Goal: Task Accomplishment & Management: Complete application form

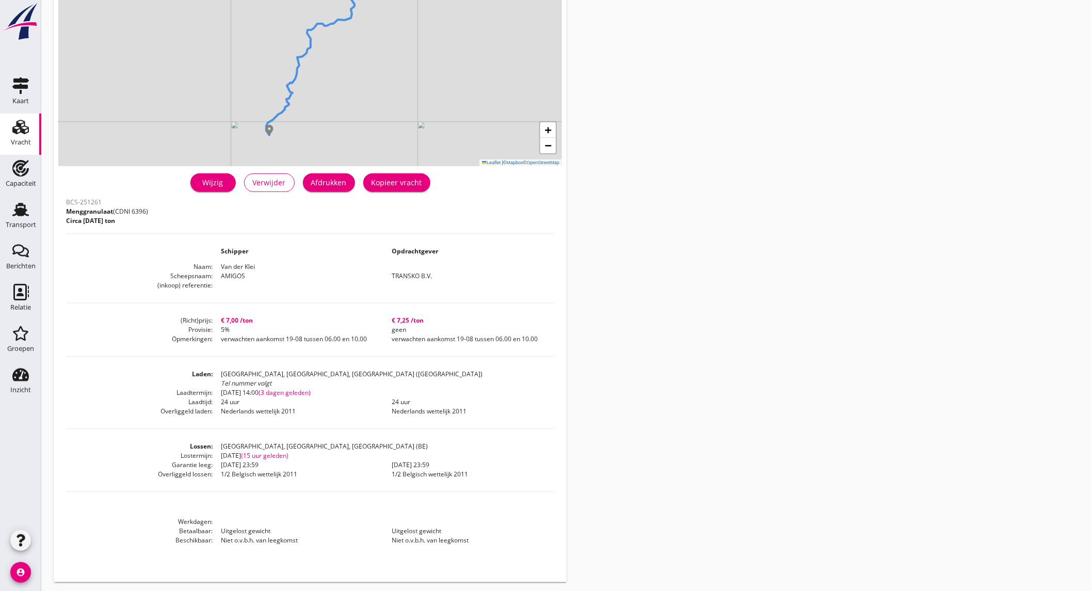
click at [22, 154] on link "Vracht Vracht" at bounding box center [20, 134] width 41 height 41
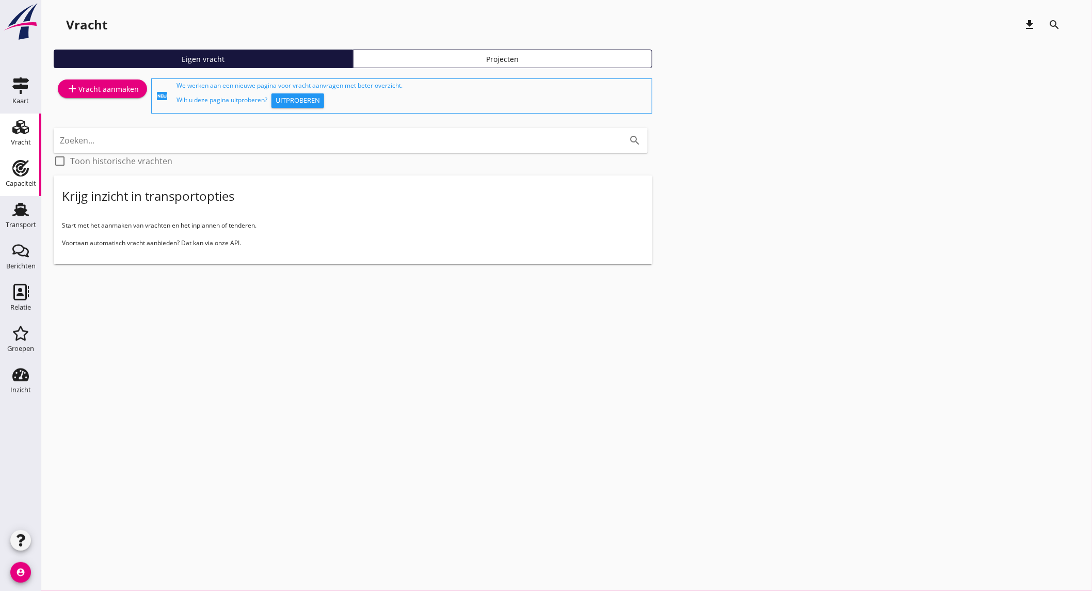
click at [23, 177] on div "Capaciteit" at bounding box center [21, 183] width 30 height 14
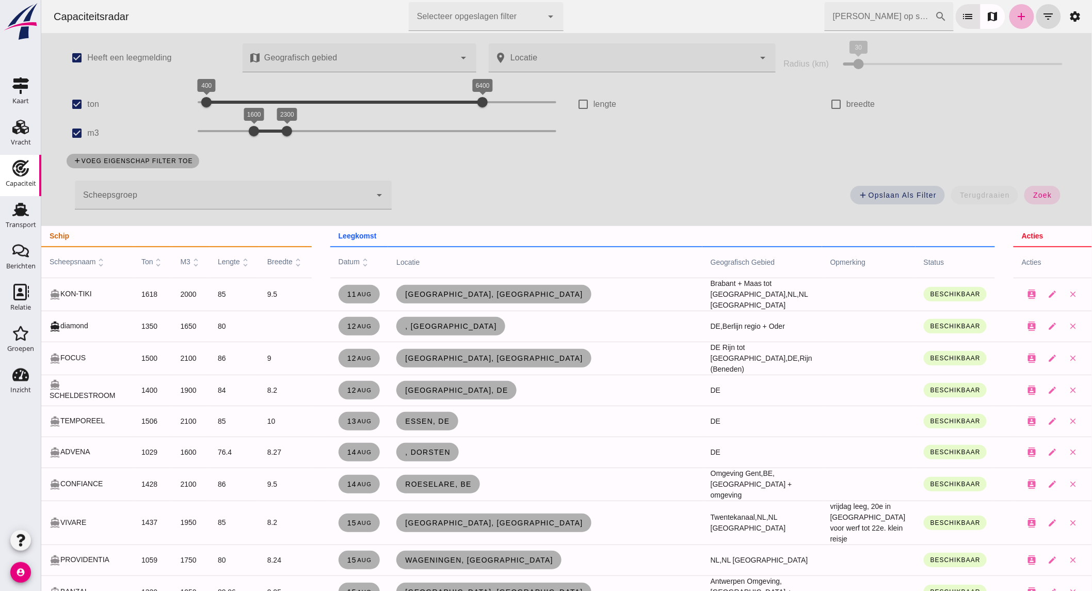
click at [1015, 20] on icon "add" at bounding box center [1021, 16] width 12 height 12
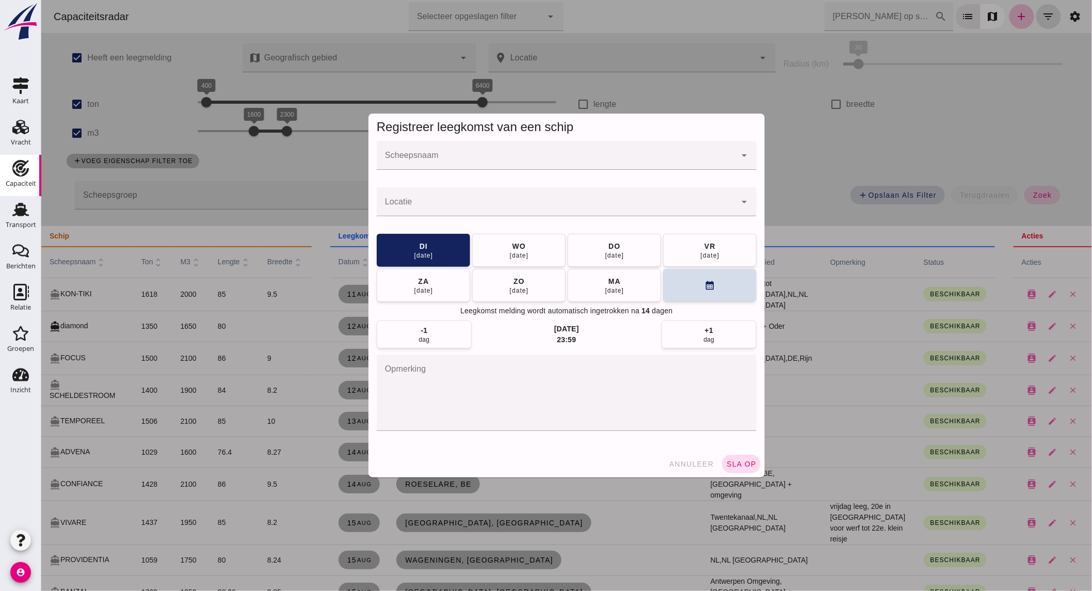
click input "Scheepsnaam"
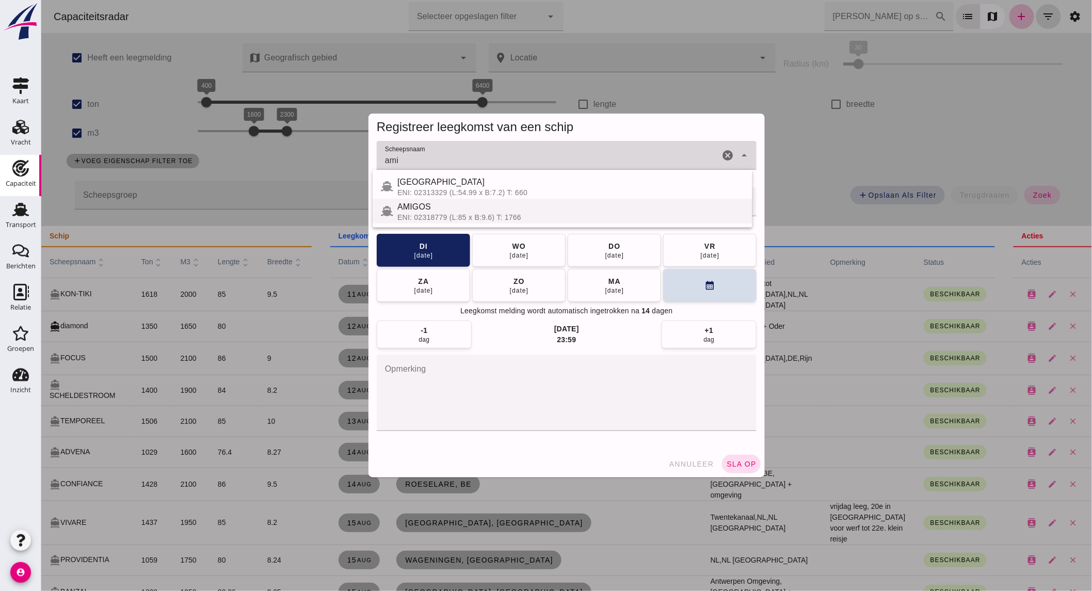
click at [433, 209] on div "AMIGOS" at bounding box center [570, 207] width 347 height 12
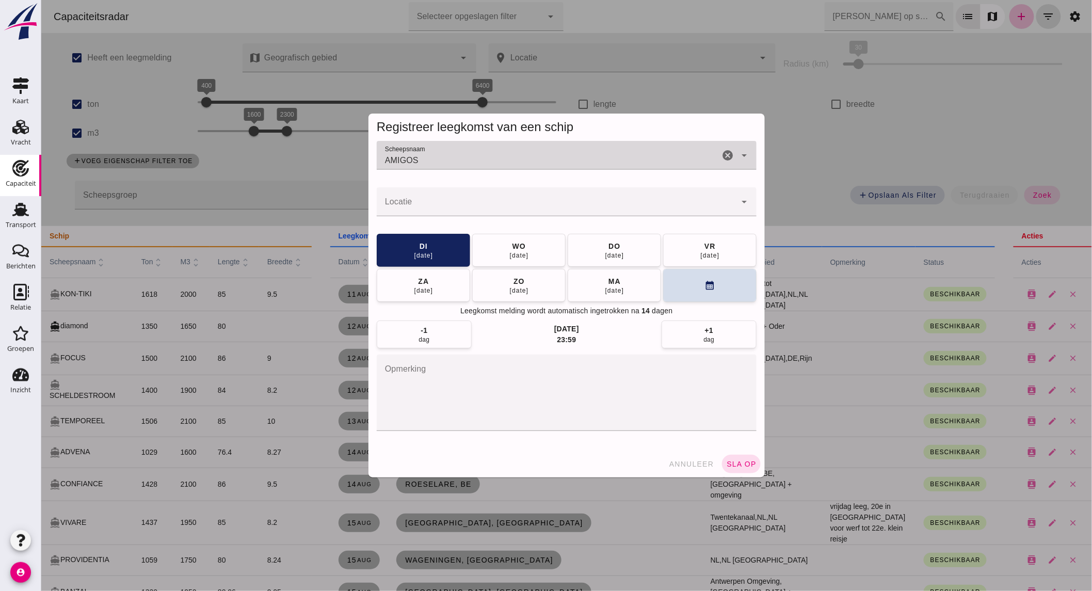
type input "AMIGOS"
click input "Locatie"
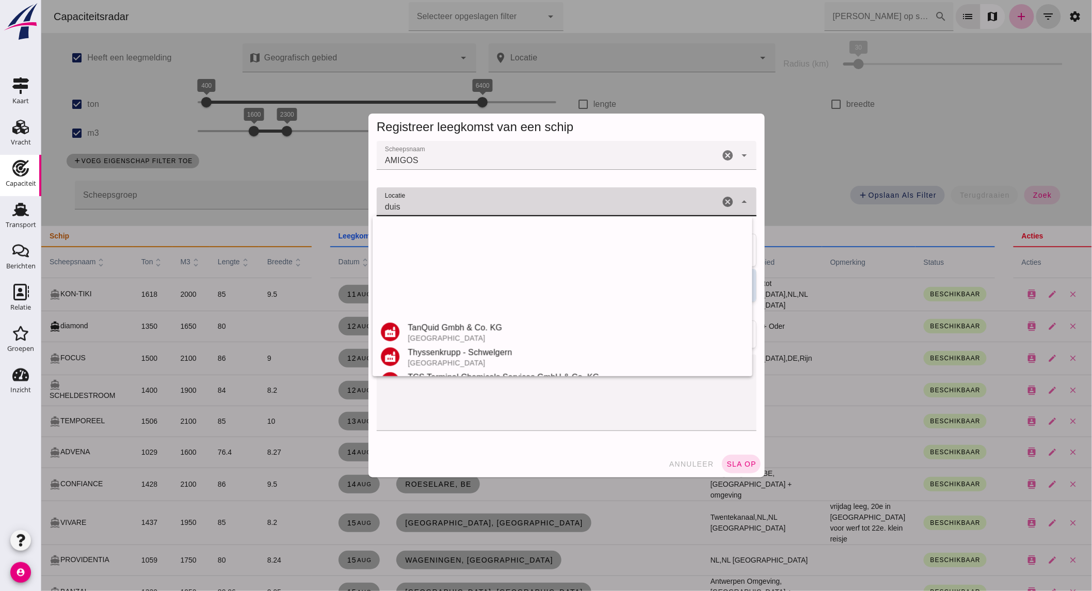
scroll to position [219, 0]
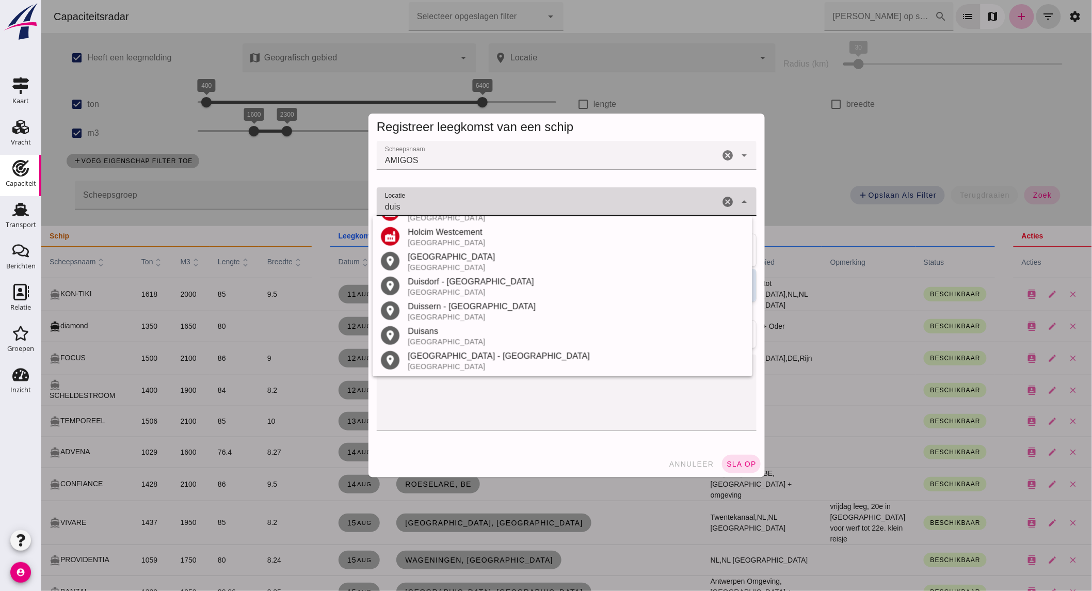
click at [469, 267] on div "[GEOGRAPHIC_DATA]" at bounding box center [575, 267] width 336 height 8
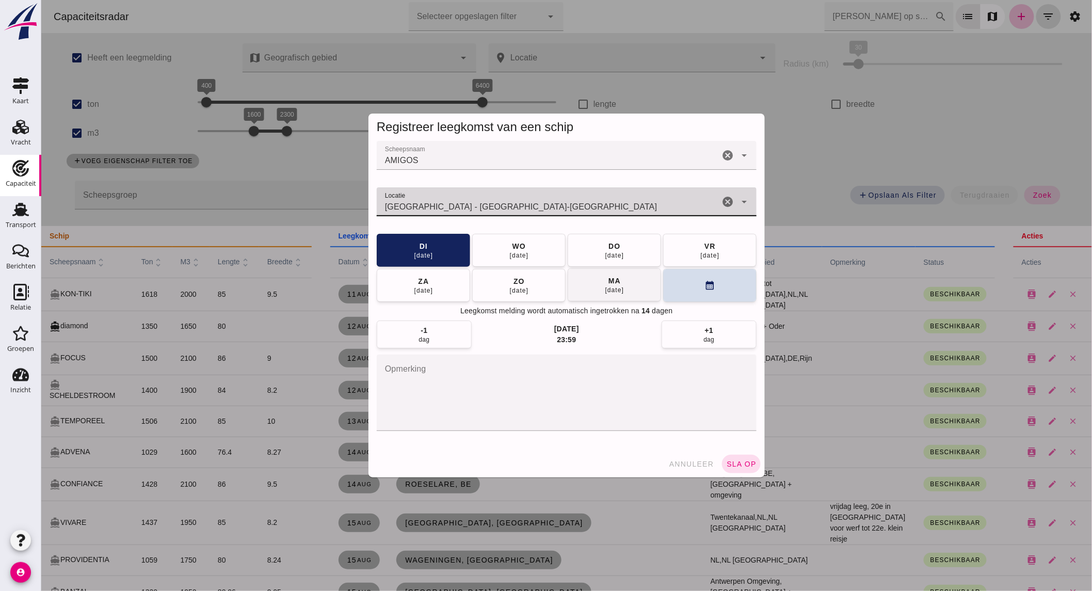
type input "[GEOGRAPHIC_DATA] - [GEOGRAPHIC_DATA]-[GEOGRAPHIC_DATA]"
click button "[DATE]"
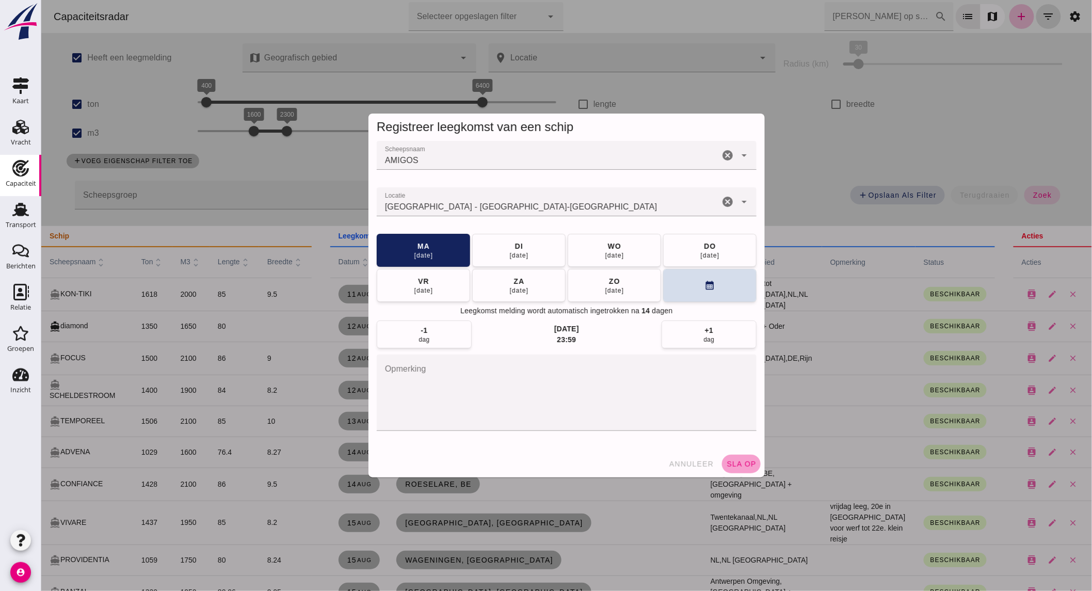
click span "sla op"
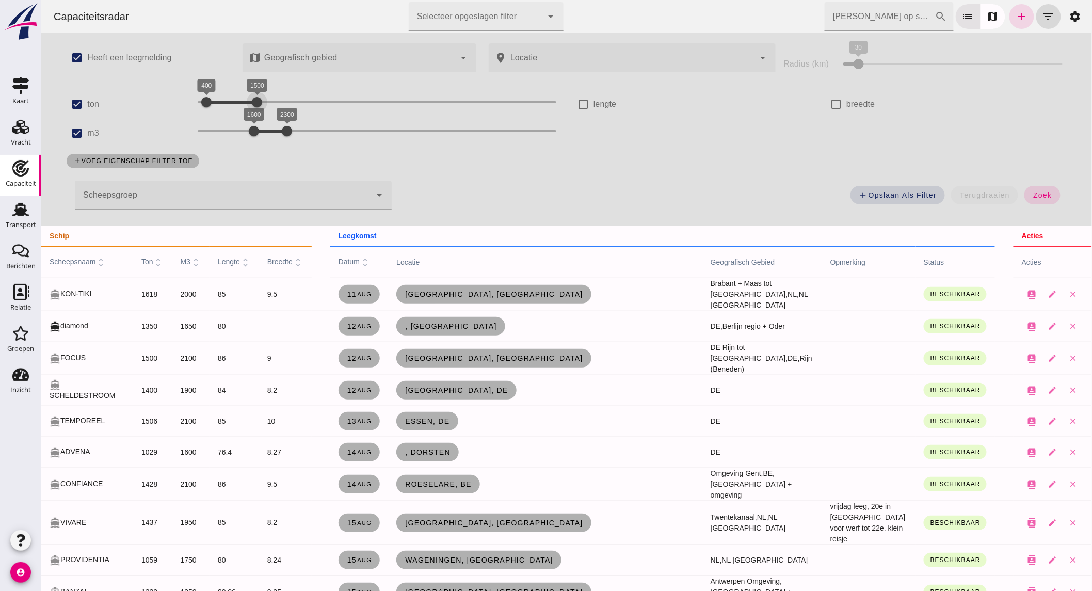
drag, startPoint x: 472, startPoint y: 103, endPoint x: 246, endPoint y: 95, distance: 226.1
click at [246, 95] on div at bounding box center [256, 102] width 21 height 21
drag, startPoint x: 212, startPoint y: 99, endPoint x: 232, endPoint y: 99, distance: 20.6
click div "800 1500 800 1500"
drag, startPoint x: 80, startPoint y: 131, endPoint x: 116, endPoint y: 119, distance: 37.5
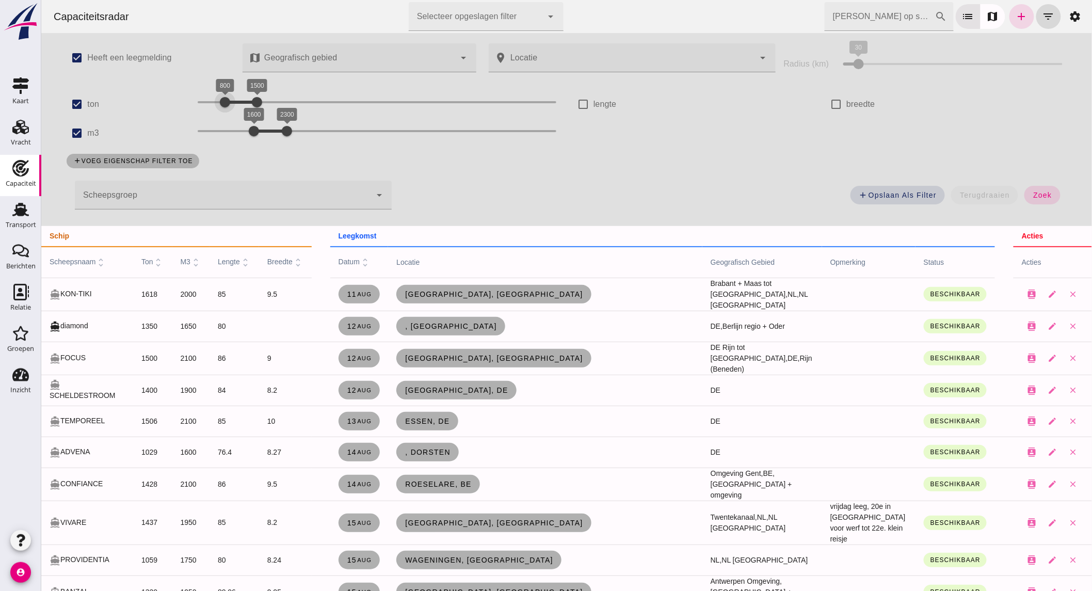
click input "m3"
checkbox input "false"
drag, startPoint x: 237, startPoint y: 102, endPoint x: 246, endPoint y: 102, distance: 8.8
click at [246, 102] on div at bounding box center [240, 102] width 21 height 21
click button "zoek"
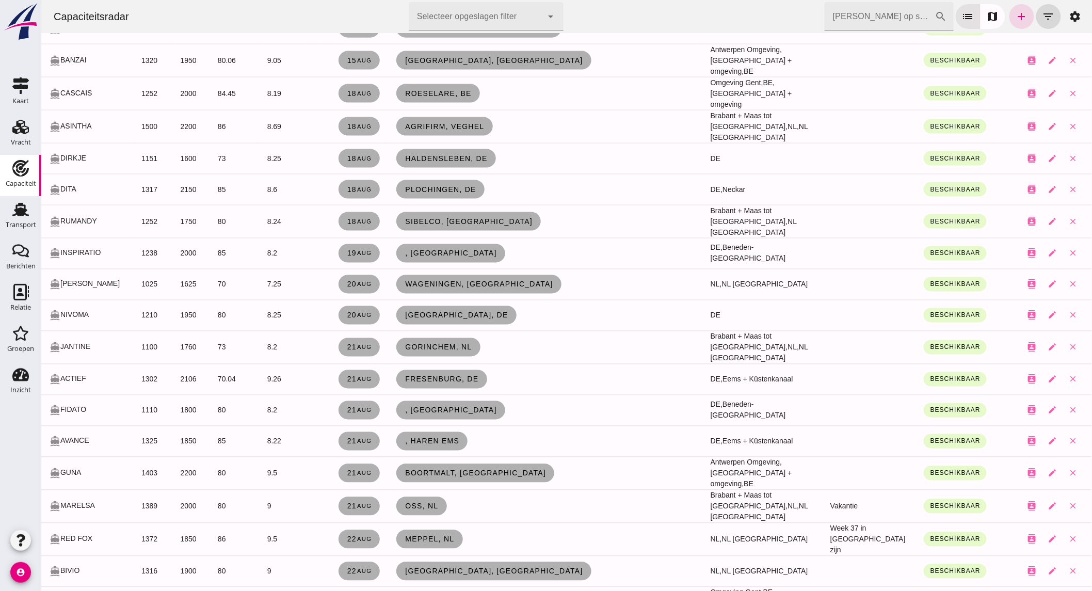
scroll to position [630, 0]
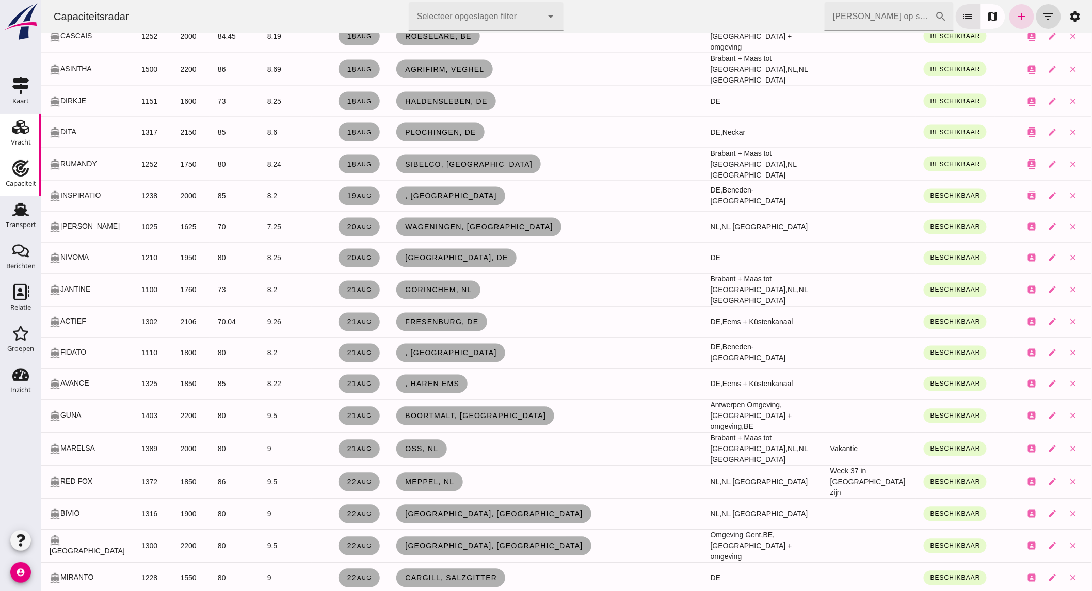
click at [26, 141] on div "Vracht" at bounding box center [21, 142] width 20 height 7
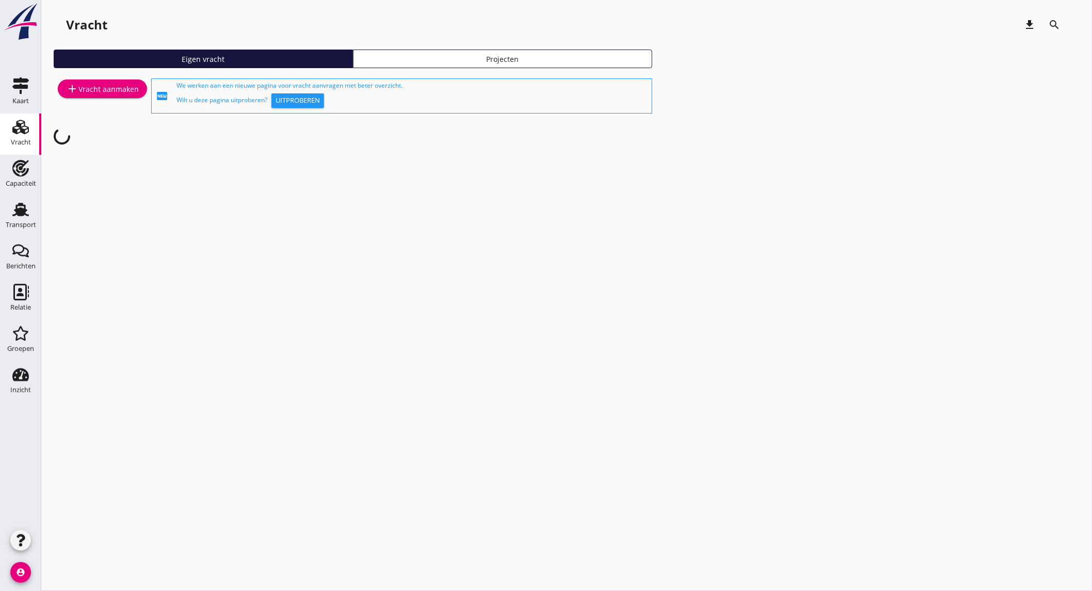
click at [110, 76] on div "add Vracht aanmaken" at bounding box center [103, 95] width 98 height 39
click at [112, 80] on link "add Vracht aanmaken" at bounding box center [102, 88] width 89 height 19
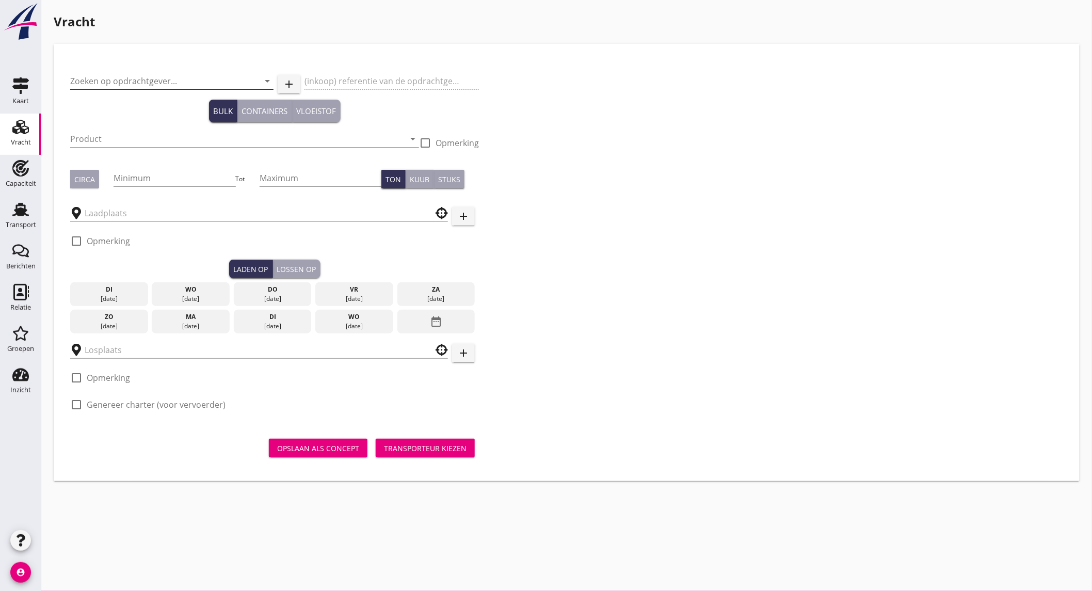
click at [158, 85] on input "Zoeken op opdrachtgever..." at bounding box center [157, 81] width 174 height 17
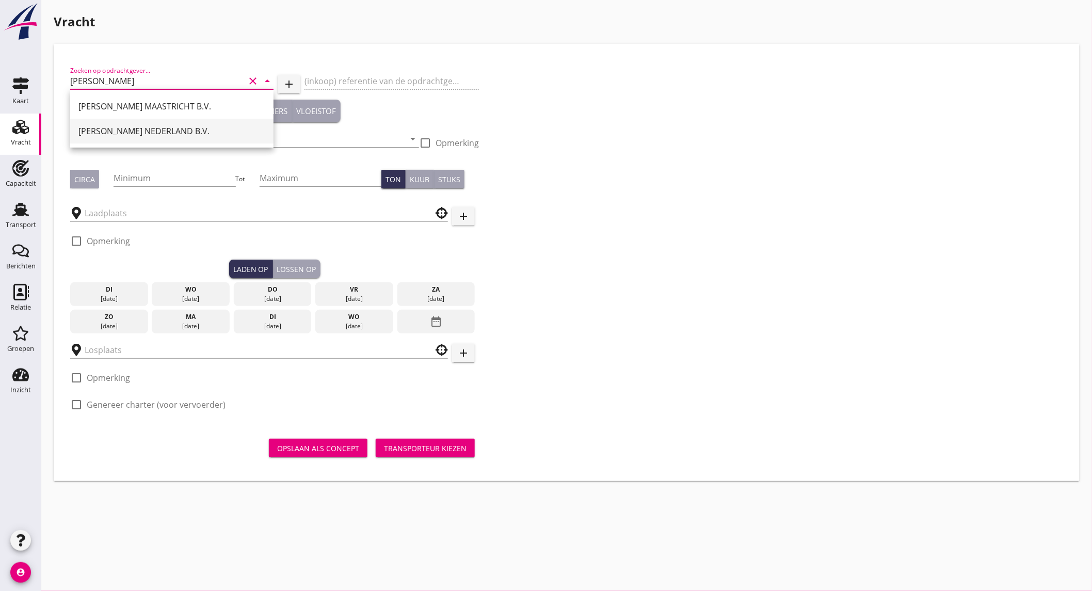
click at [145, 122] on div "[PERSON_NAME] NEDERLAND B.V." at bounding box center [171, 131] width 187 height 25
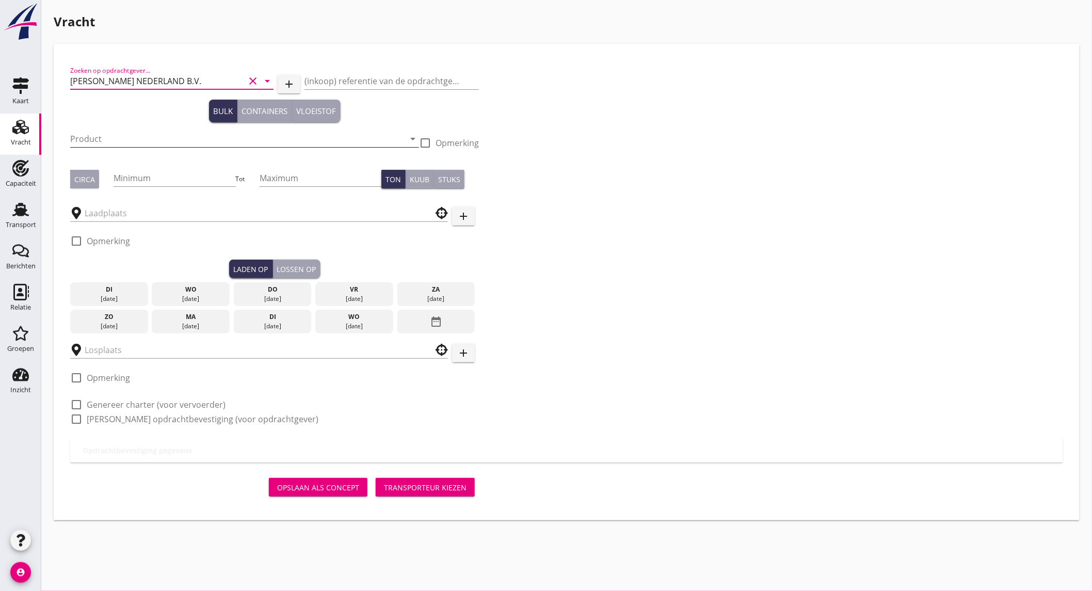
type input "[PERSON_NAME] NEDERLAND B.V."
click at [154, 134] on input "Product" at bounding box center [237, 139] width 334 height 17
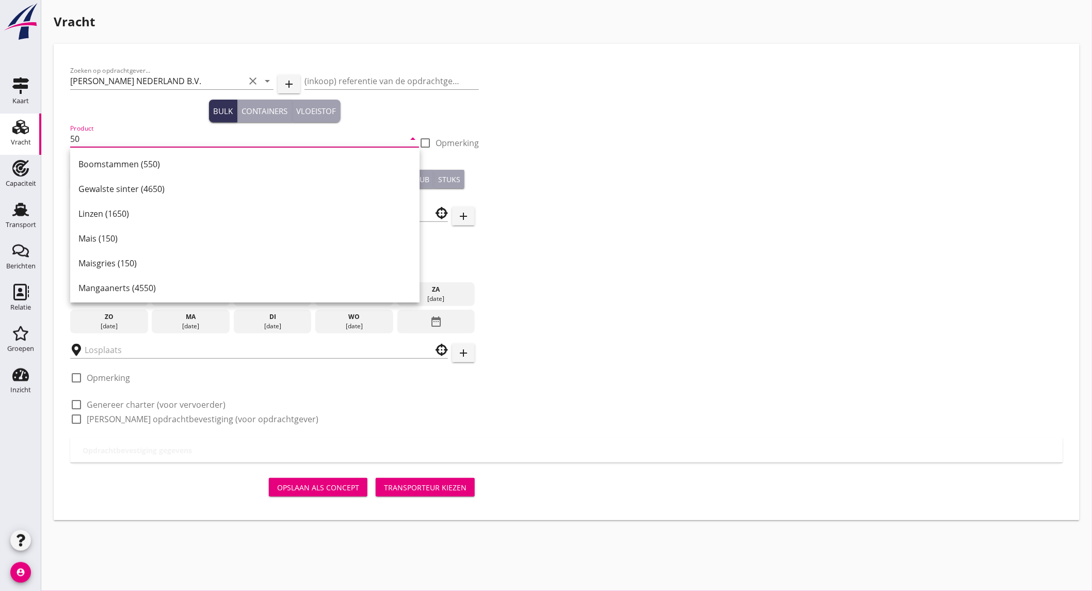
type input "5"
click at [147, 160] on div "Mais (150)" at bounding box center [244, 164] width 333 height 12
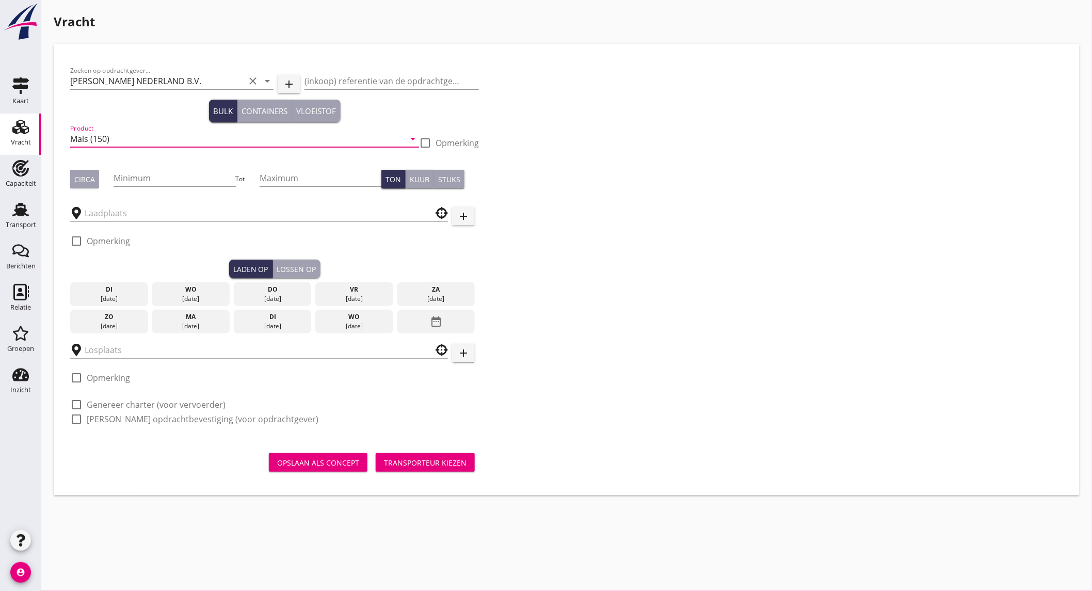
type input "Mais (150)"
click at [92, 174] on div "Circa" at bounding box center [84, 179] width 21 height 11
click at [156, 179] on input "Minimum" at bounding box center [175, 178] width 122 height 17
type input "500"
click at [152, 212] on input "text" at bounding box center [252, 213] width 334 height 17
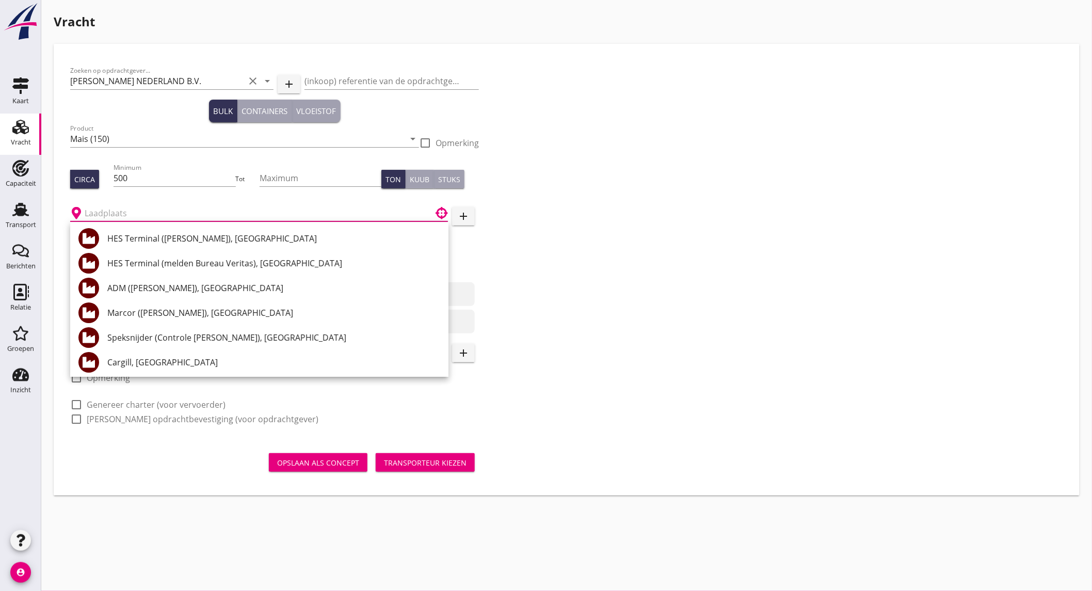
click at [205, 215] on input "text" at bounding box center [252, 213] width 334 height 17
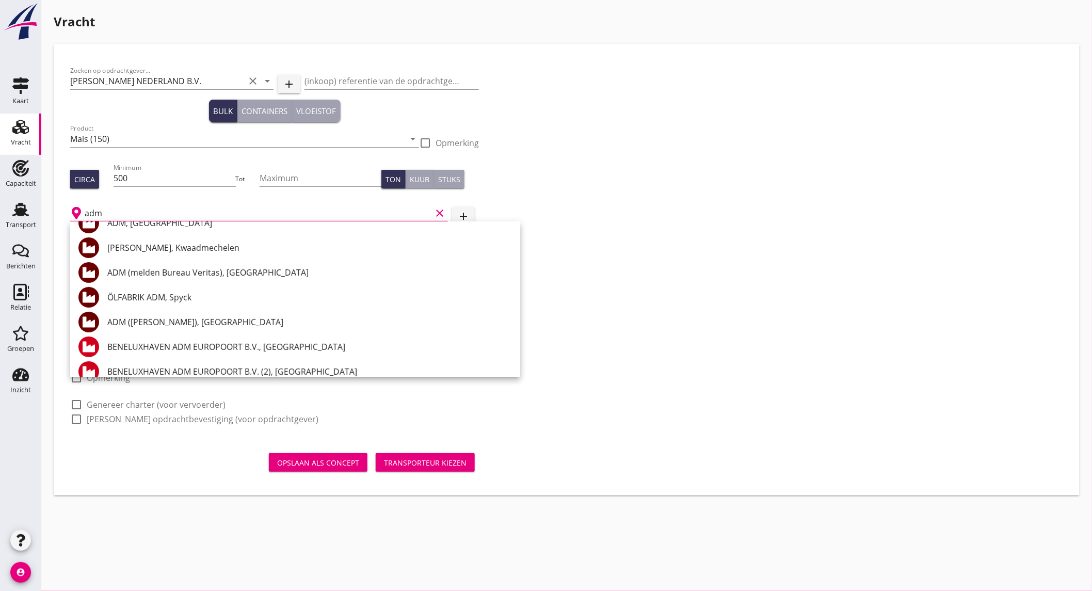
scroll to position [172, 0]
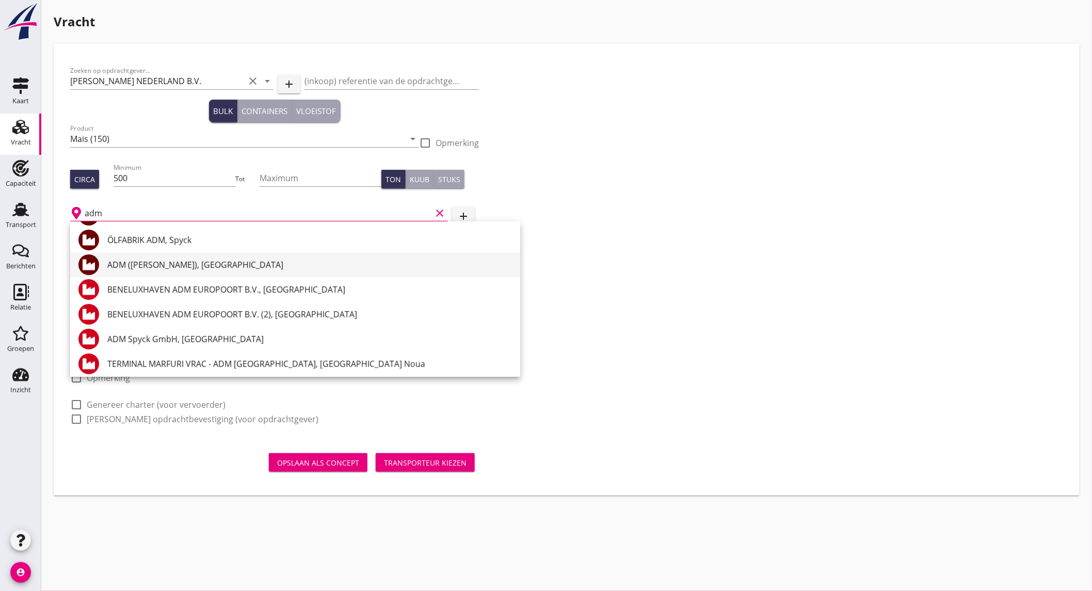
click at [225, 271] on div "ADM ([PERSON_NAME]), [GEOGRAPHIC_DATA]" at bounding box center [309, 264] width 404 height 25
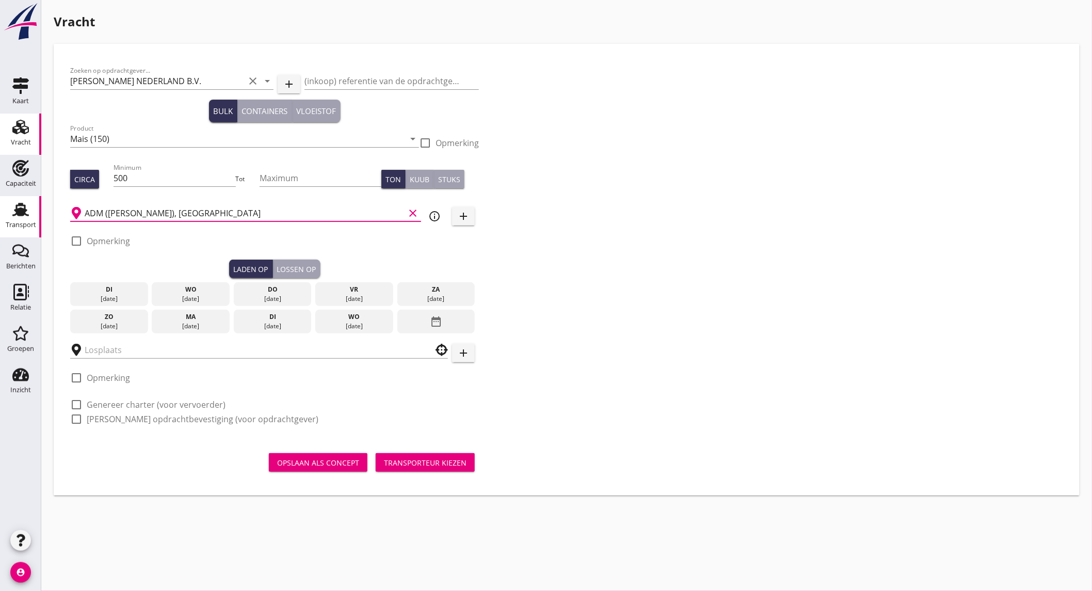
drag, startPoint x: 259, startPoint y: 210, endPoint x: 40, endPoint y: 208, distance: 219.3
click at [67, 207] on div "Zoeken op opdrachtgever... [PERSON_NAME] NEDERLAND B.V. clear arrow_drop_down a…" at bounding box center [274, 248] width 417 height 377
type input "ADM ([PERSON_NAME]), [GEOGRAPHIC_DATA]"
click at [413, 213] on icon "clear" at bounding box center [413, 213] width 12 height 12
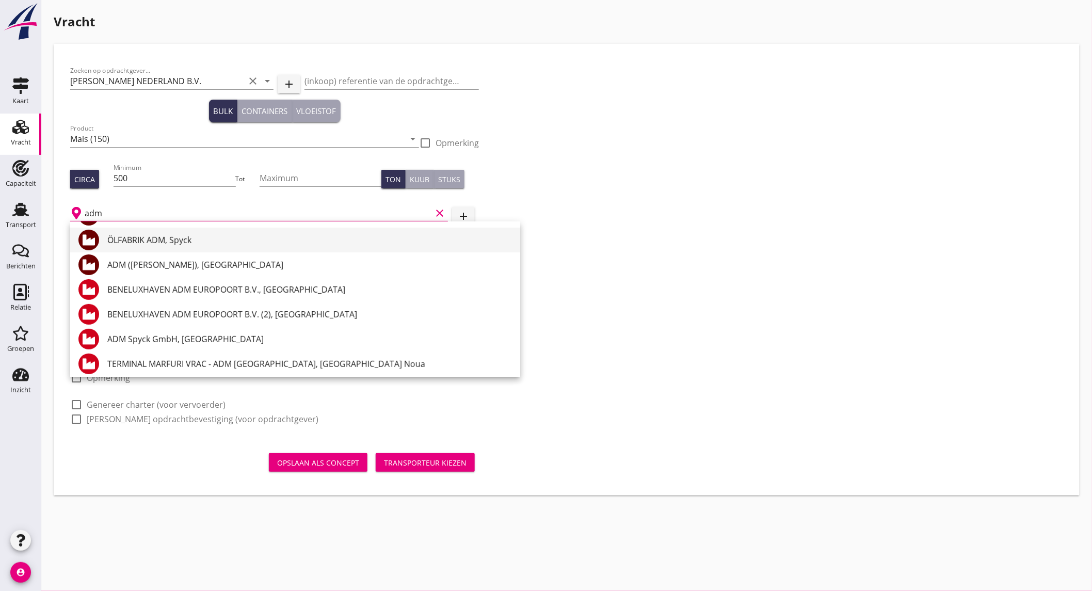
scroll to position [115, 0]
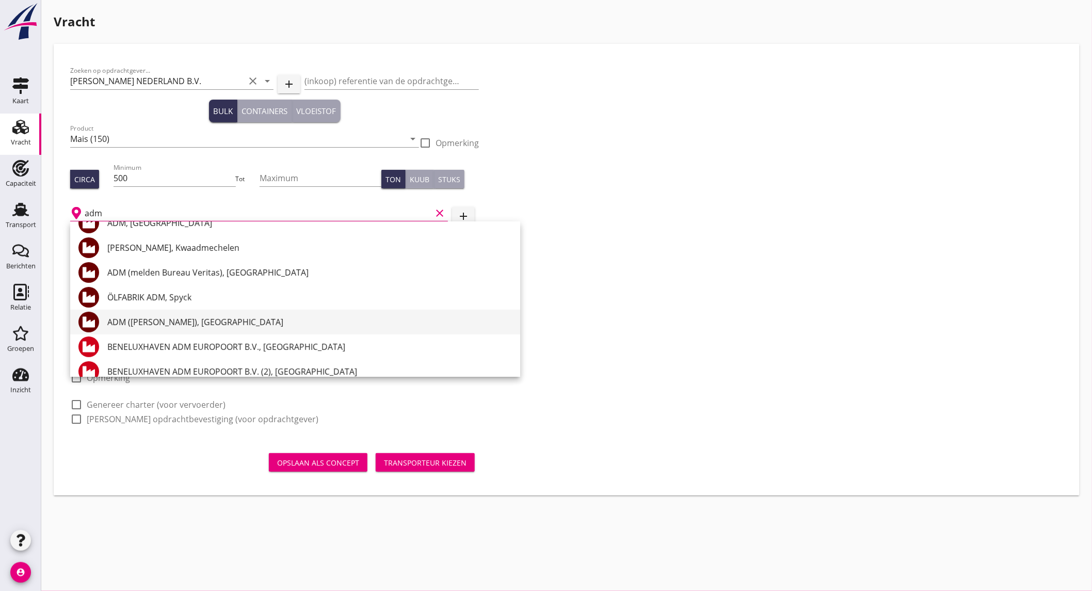
click at [212, 328] on div "ADM ([PERSON_NAME]), [GEOGRAPHIC_DATA]" at bounding box center [309, 322] width 404 height 25
type input "ADM ([PERSON_NAME]), [GEOGRAPHIC_DATA]"
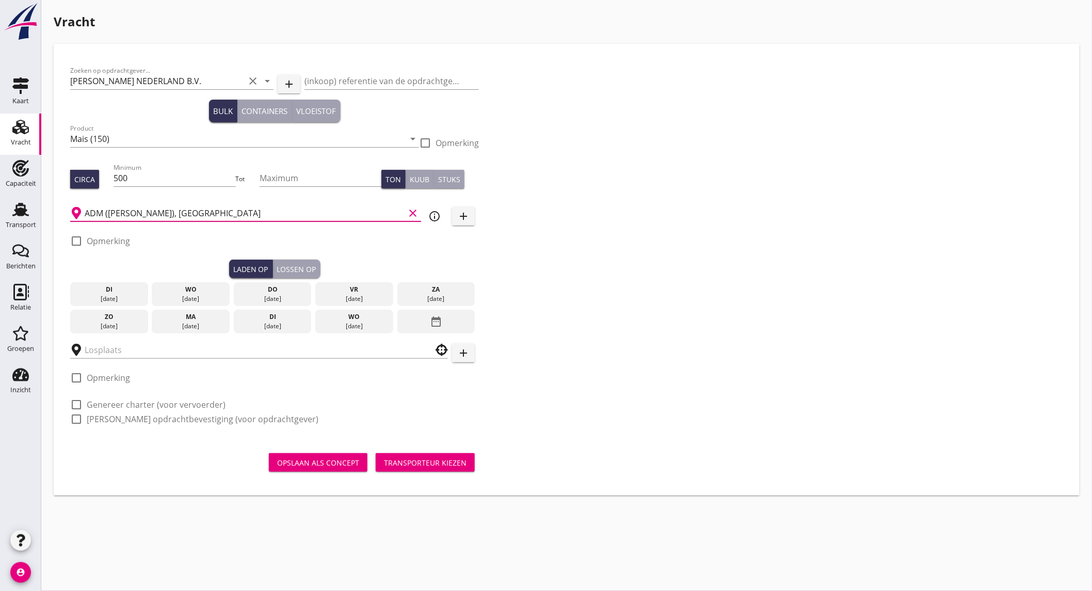
click at [124, 239] on label "Opmerking" at bounding box center [108, 241] width 43 height 10
checkbox input "true"
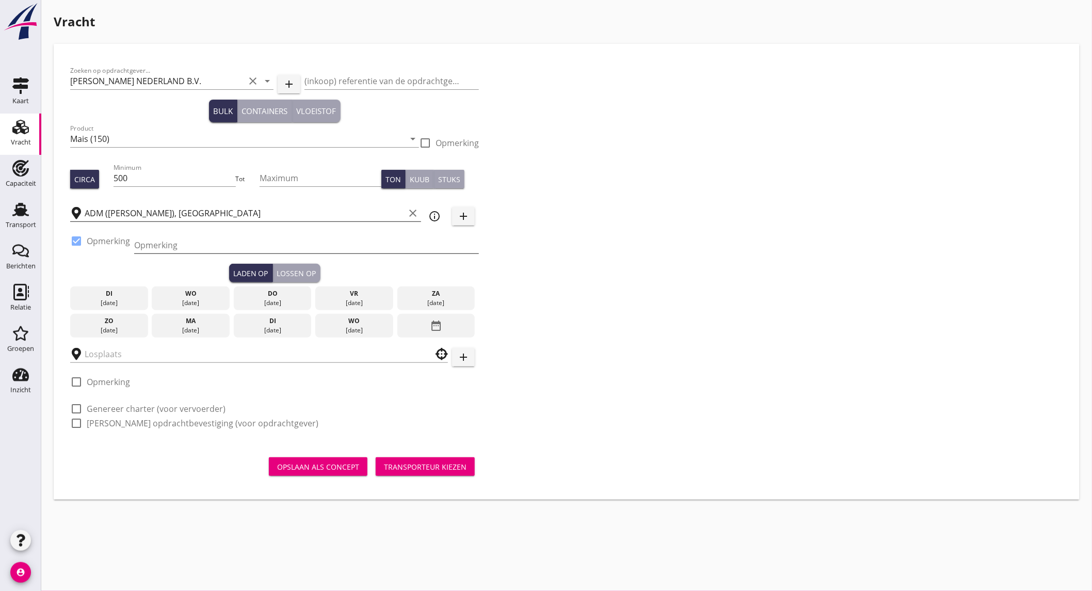
click at [200, 246] on input "Opmerking" at bounding box center [306, 245] width 345 height 17
click at [412, 216] on icon "clear" at bounding box center [413, 213] width 12 height 12
type input "ex"
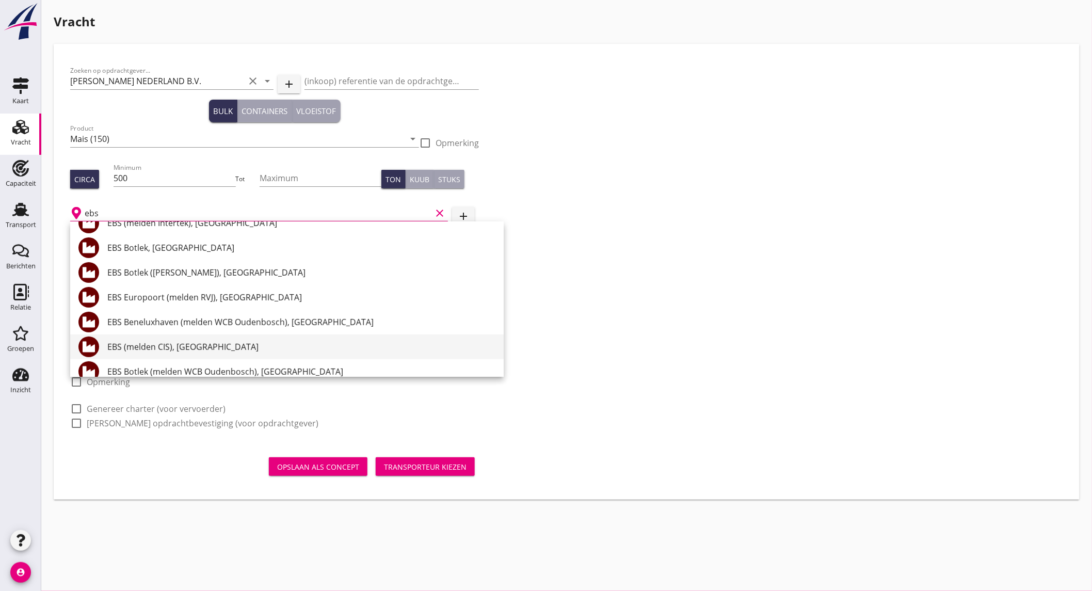
scroll to position [172, 0]
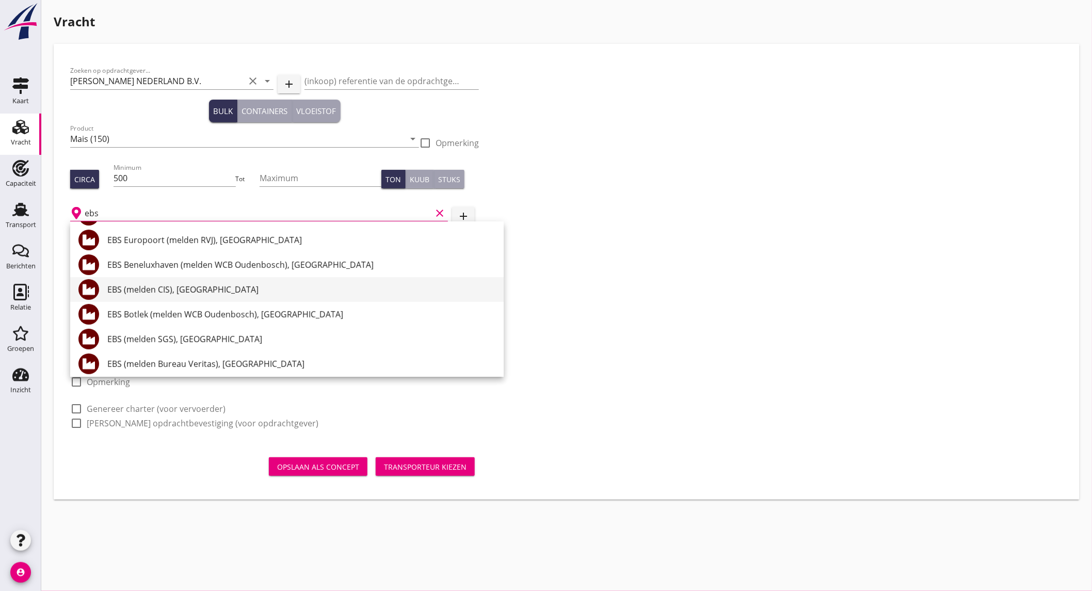
click at [220, 295] on div "EBS (melden CIS), [GEOGRAPHIC_DATA]" at bounding box center [301, 289] width 388 height 12
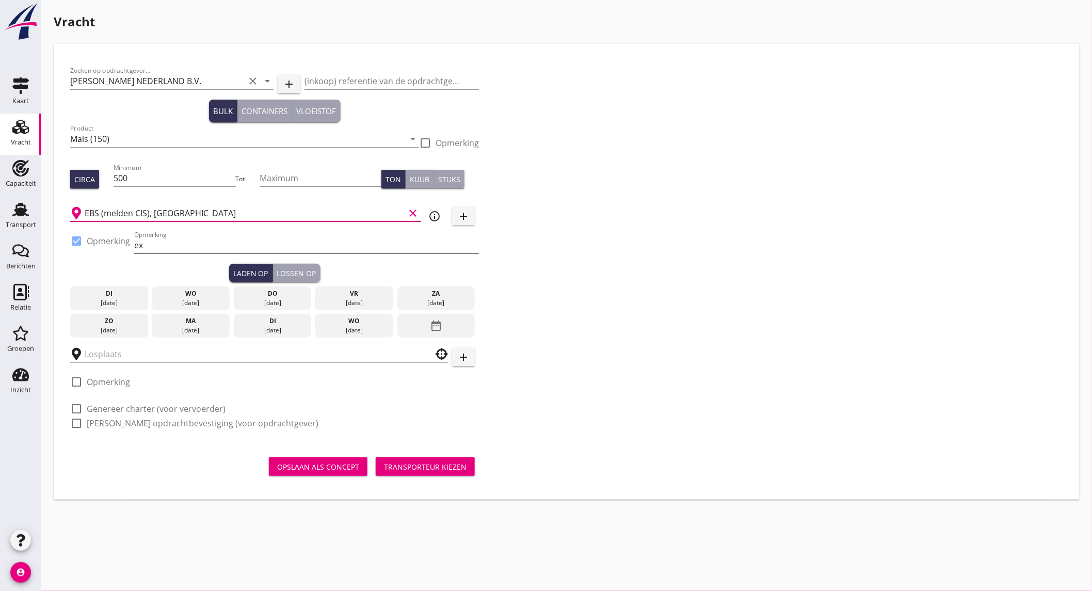
type input "EBS (melden CIS), [GEOGRAPHIC_DATA]"
click at [160, 246] on input "ex" at bounding box center [306, 245] width 345 height 17
type input "ex [PERSON_NAME]"
click at [346, 296] on div "vr" at bounding box center [354, 293] width 73 height 9
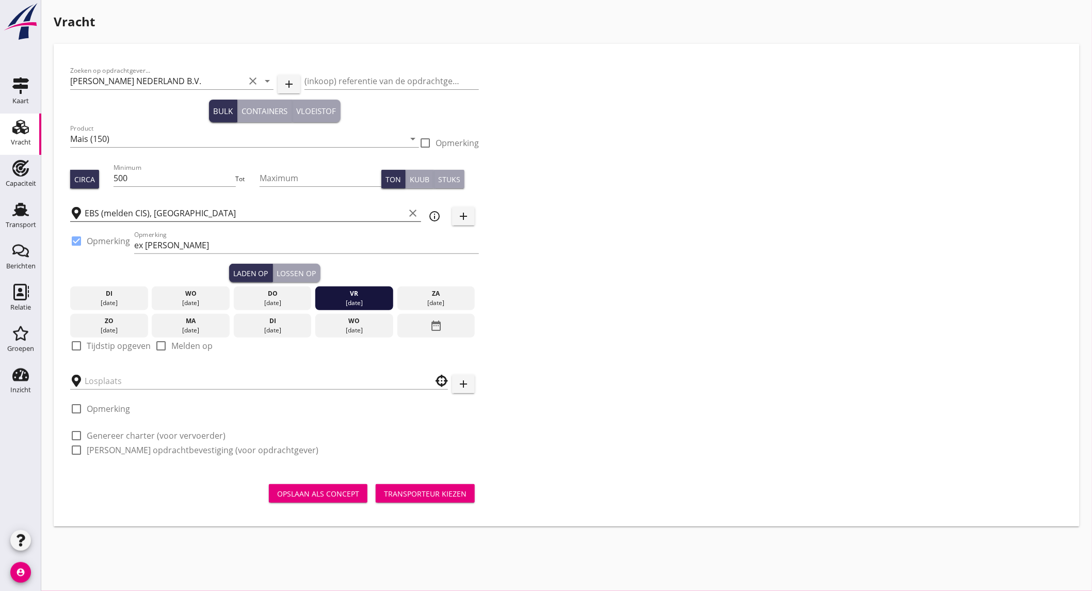
click at [125, 347] on label "Tijdstip opgeven" at bounding box center [119, 346] width 64 height 10
checkbox input "true"
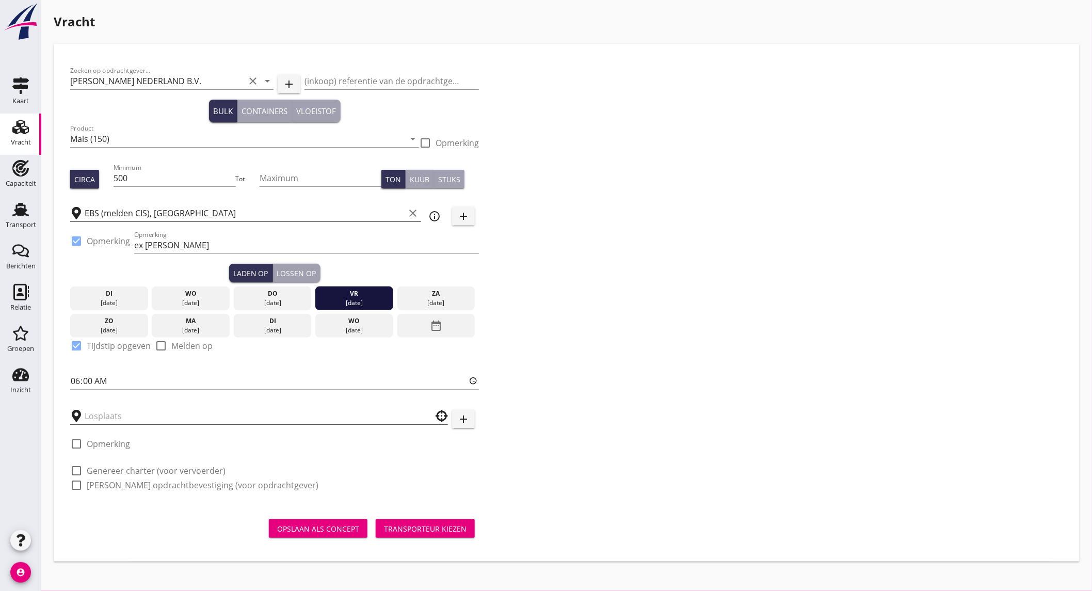
click at [136, 413] on input "text" at bounding box center [252, 416] width 334 height 17
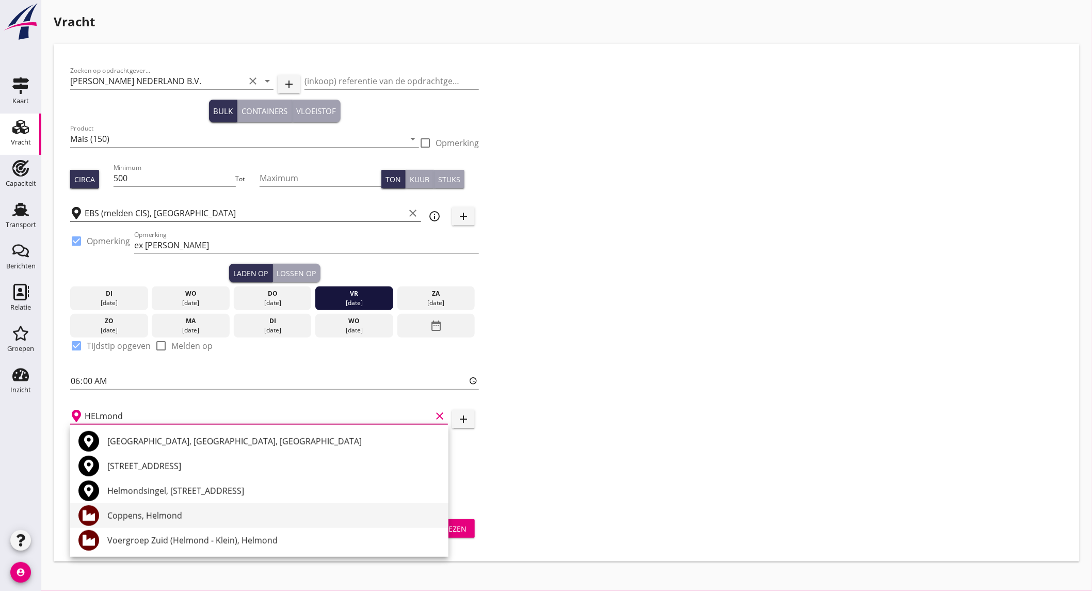
click at [183, 512] on div "Coppens, Helmond" at bounding box center [273, 515] width 333 height 12
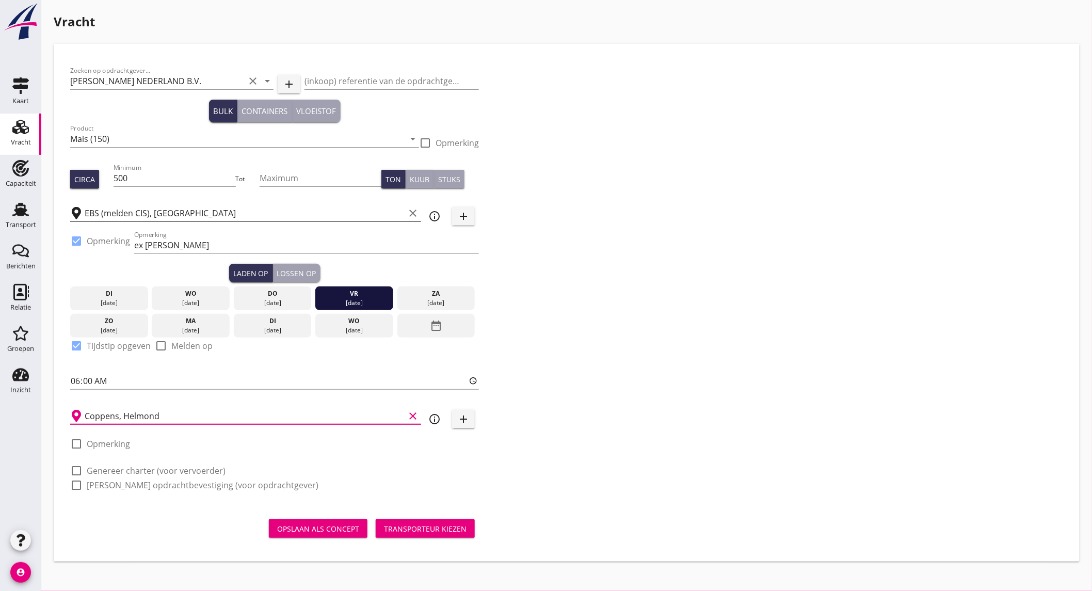
type input "Coppens, Helmond"
click at [152, 471] on label "Genereer charter (voor vervoerder)" at bounding box center [156, 470] width 139 height 10
checkbox input "true"
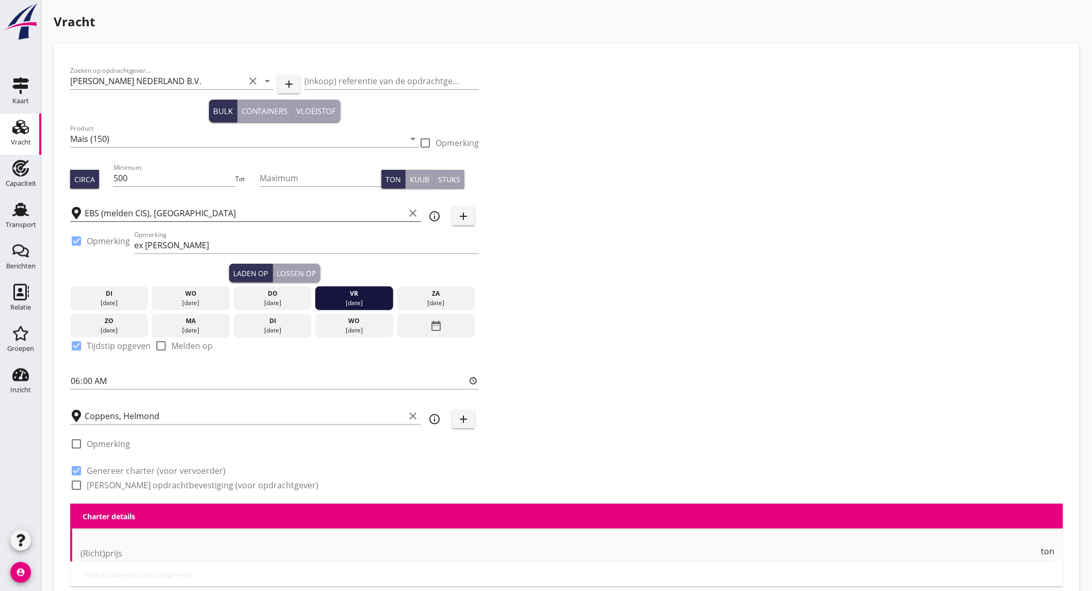
click at [147, 488] on label "[PERSON_NAME] opdrachtbevestiging (voor opdrachtgever)" at bounding box center [203, 485] width 232 height 10
checkbox input "true"
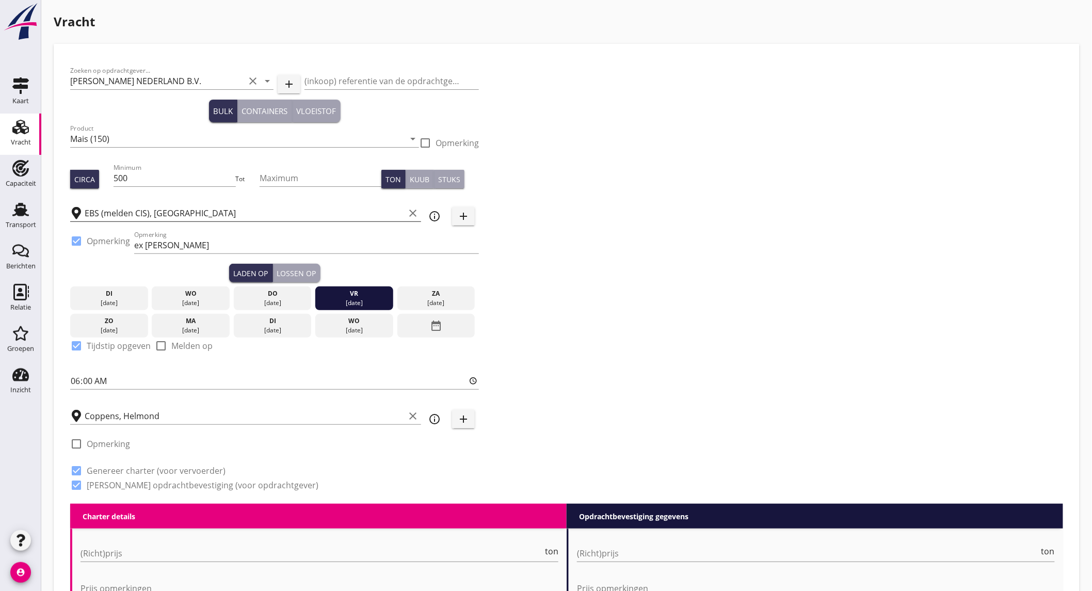
scroll to position [286, 0]
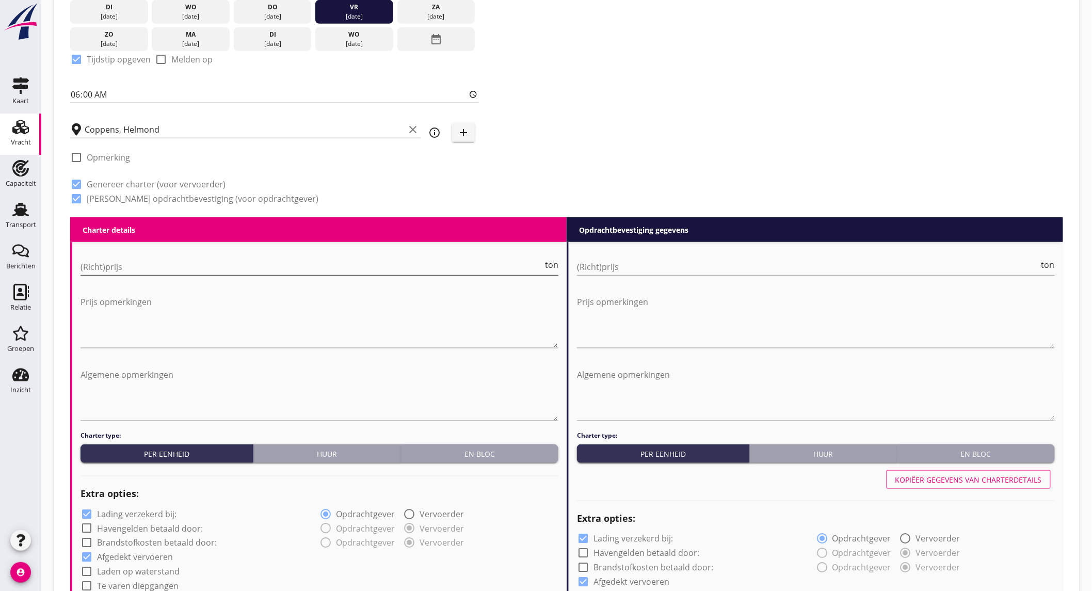
click at [151, 266] on input "(Richt)prijs" at bounding box center [311, 266] width 462 height 17
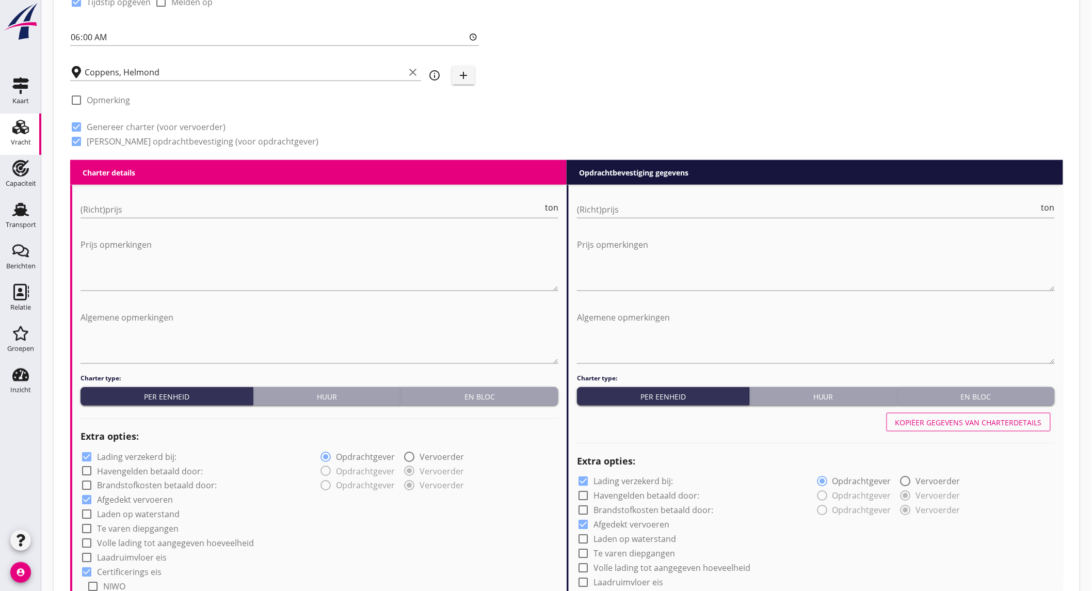
scroll to position [688, 0]
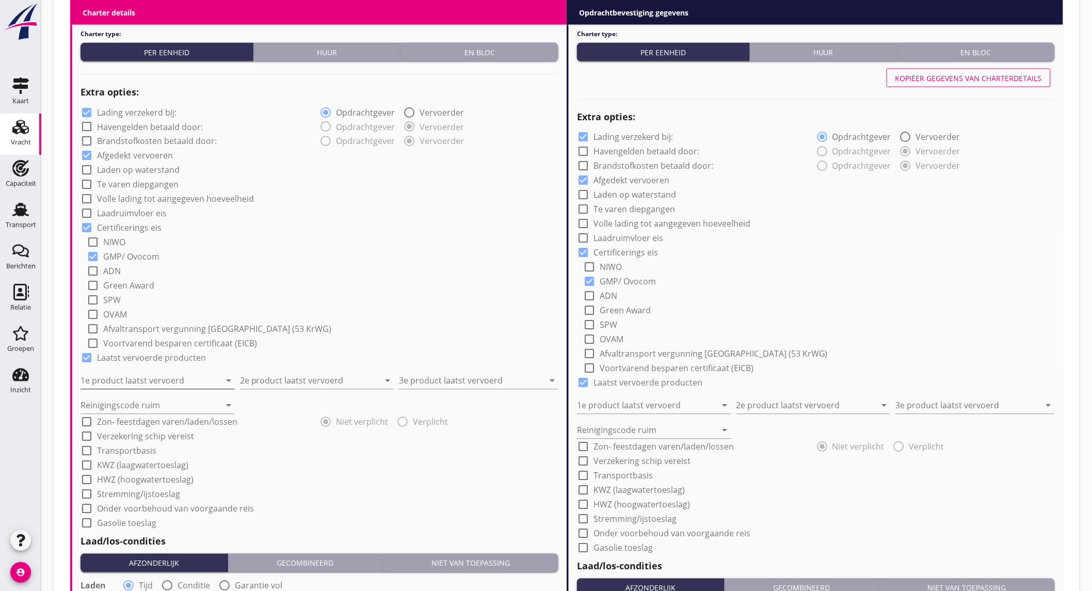
click at [169, 377] on input "1e product laatst vervoerd" at bounding box center [150, 380] width 140 height 17
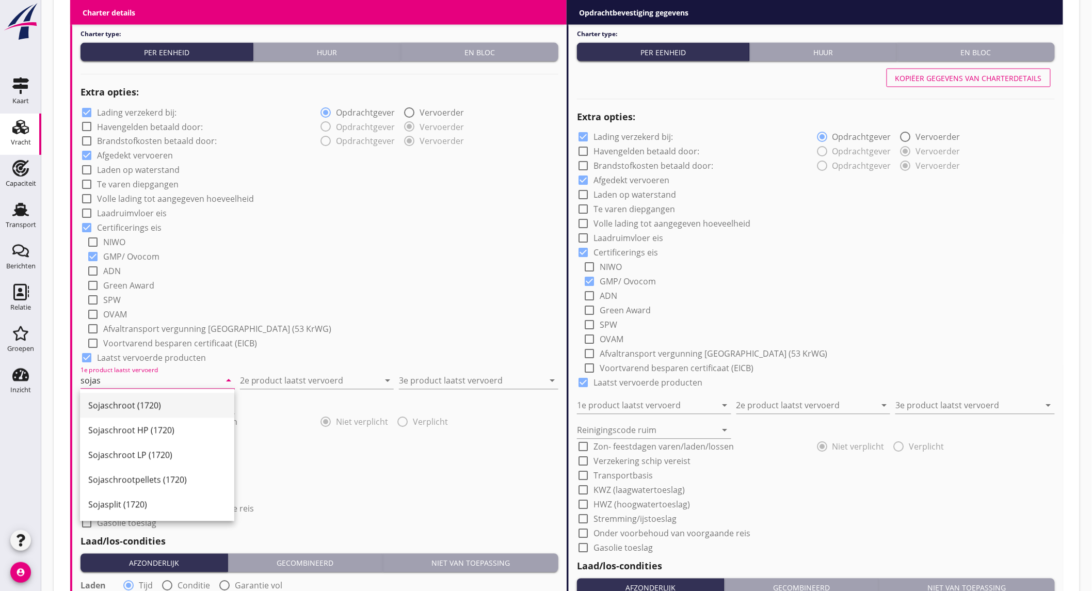
click at [161, 401] on div "Sojaschroot (1720)" at bounding box center [157, 405] width 138 height 12
type input "Sojaschroot (1720)"
click at [336, 369] on div "2e product laatst vervoerd arrow_drop_down" at bounding box center [317, 377] width 154 height 23
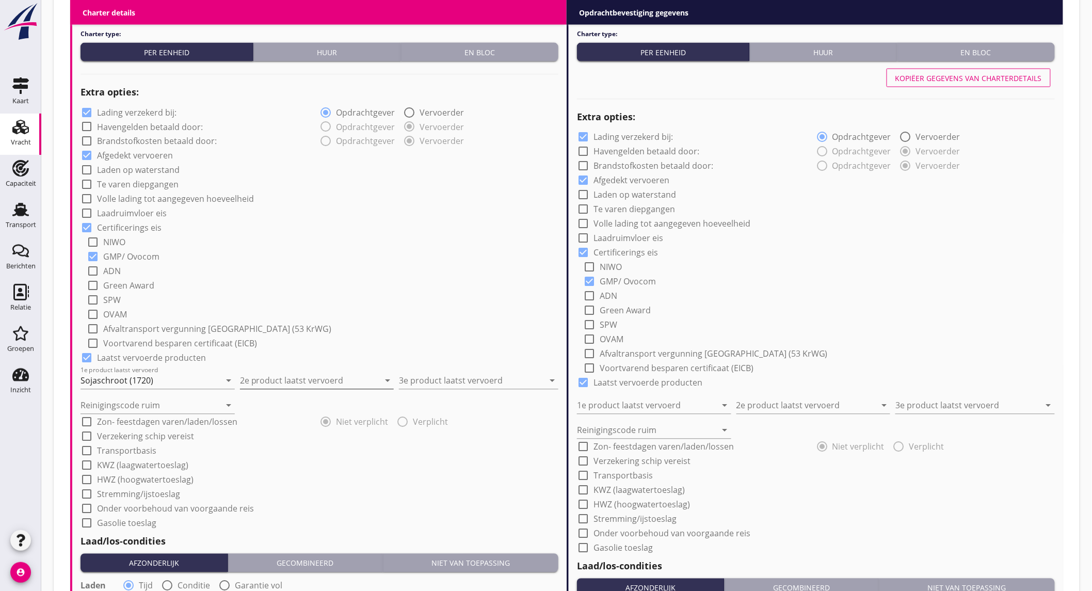
click at [329, 379] on input "2e product laatst vervoerd" at bounding box center [310, 380] width 140 height 17
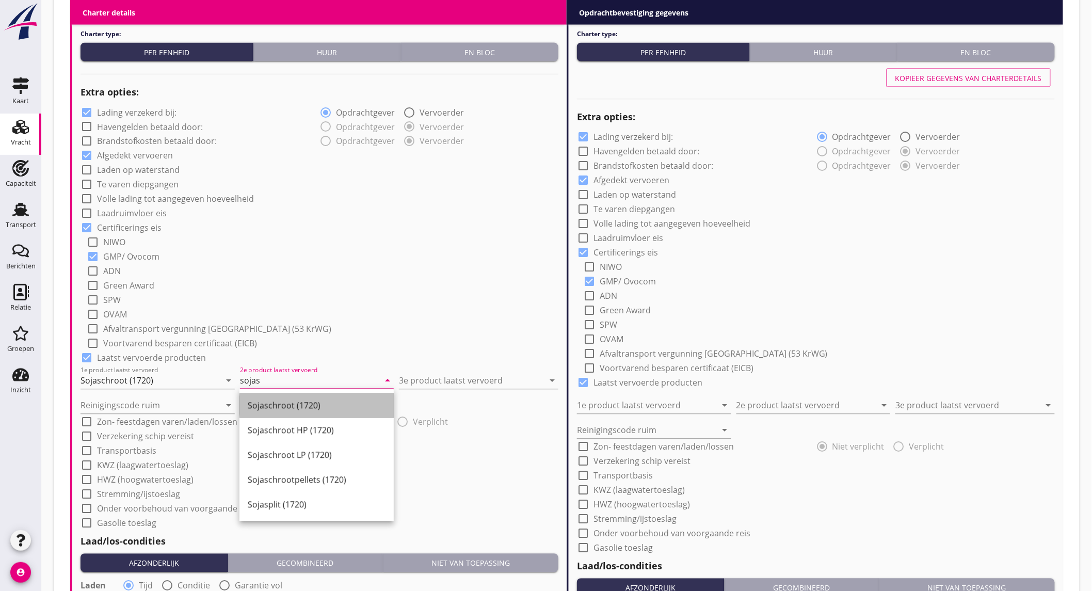
click at [345, 409] on div "Sojaschroot (1720)" at bounding box center [317, 405] width 138 height 12
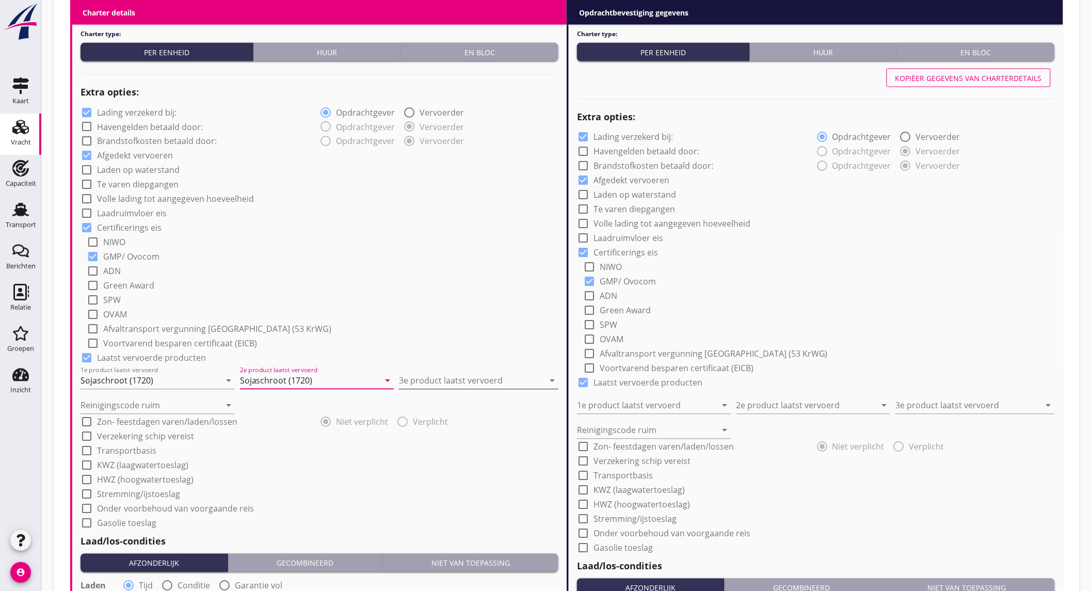
type input "Sojaschroot (1720)"
click at [470, 385] on input "3e product laatst vervoerd" at bounding box center [471, 380] width 145 height 17
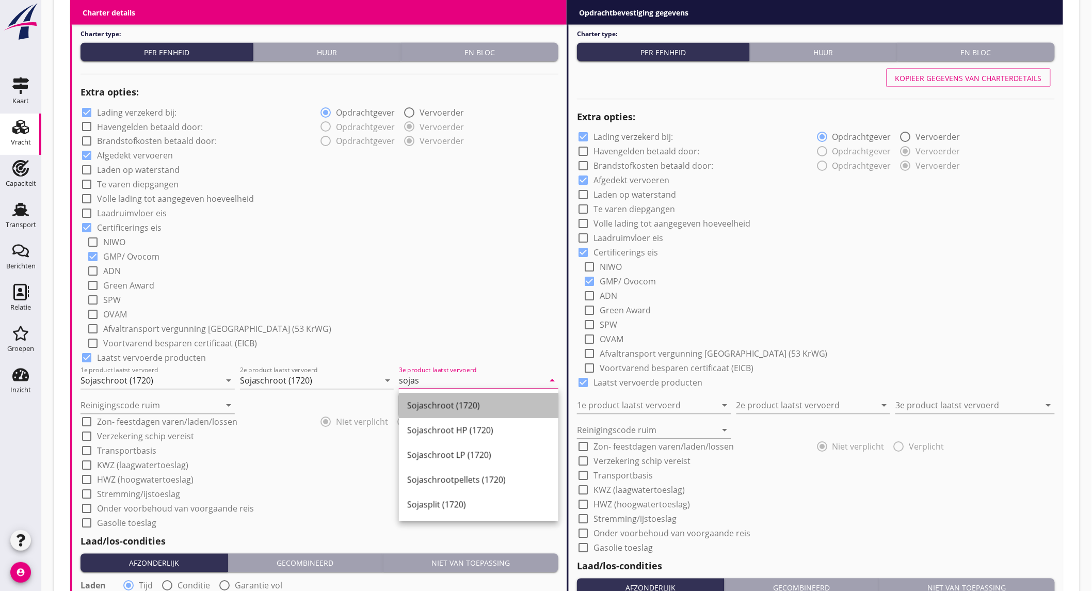
click at [460, 404] on div "Sojaschroot (1720)" at bounding box center [478, 405] width 143 height 12
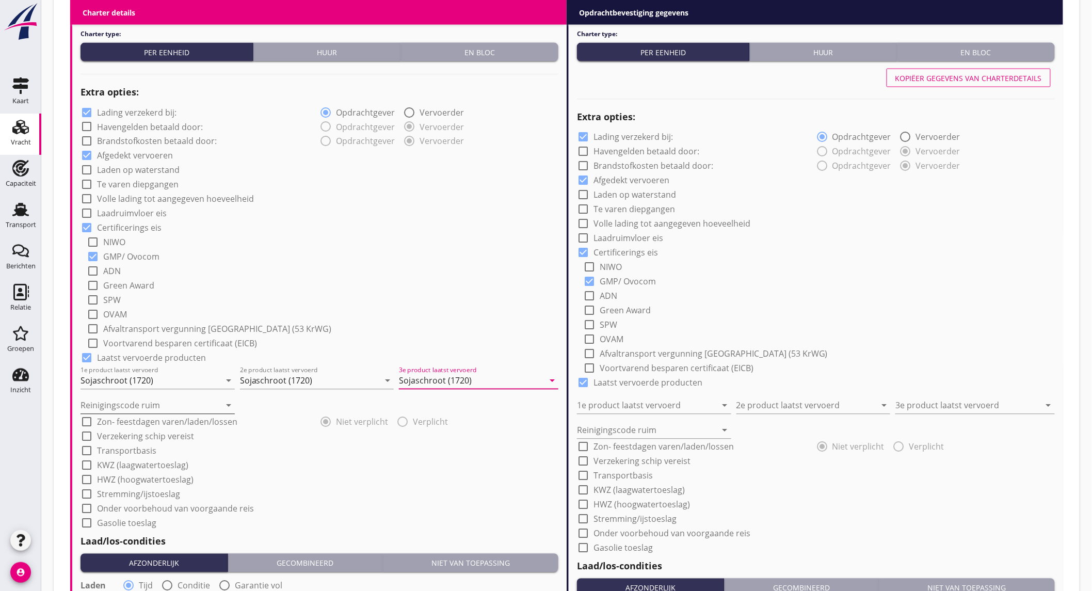
type input "Sojaschroot (1720)"
click at [173, 408] on input "Reinigingscode ruim" at bounding box center [150, 405] width 140 height 17
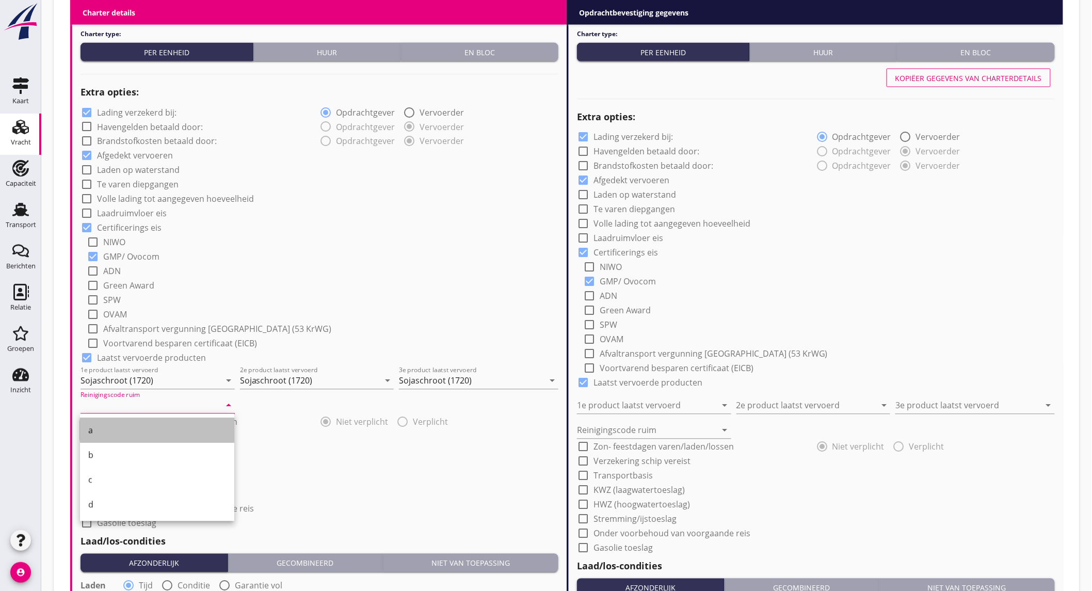
click at [145, 425] on div "a" at bounding box center [157, 430] width 138 height 12
type input "a"
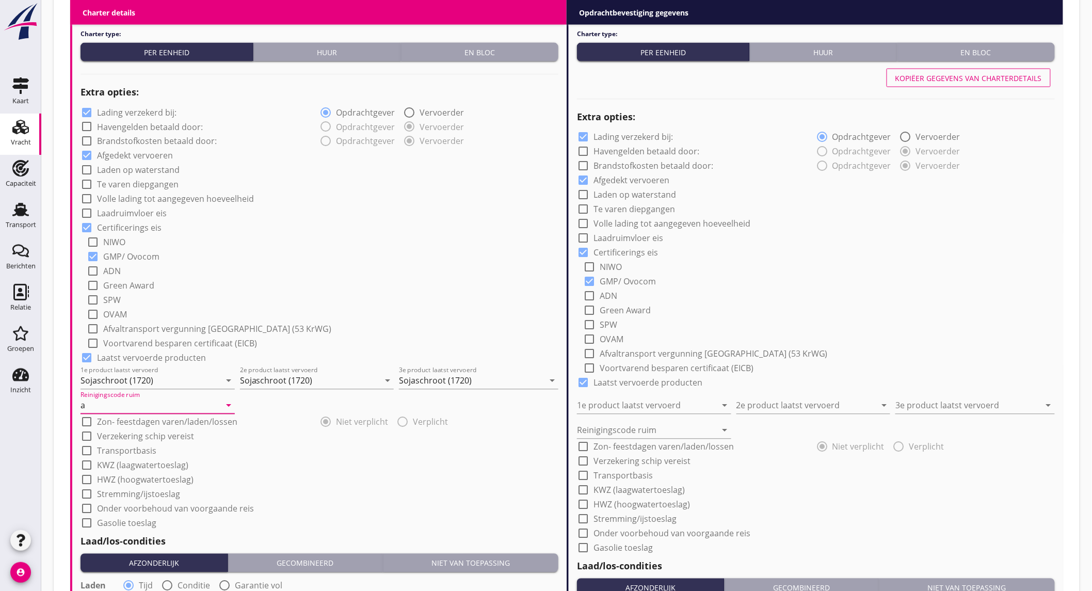
scroll to position [860, 0]
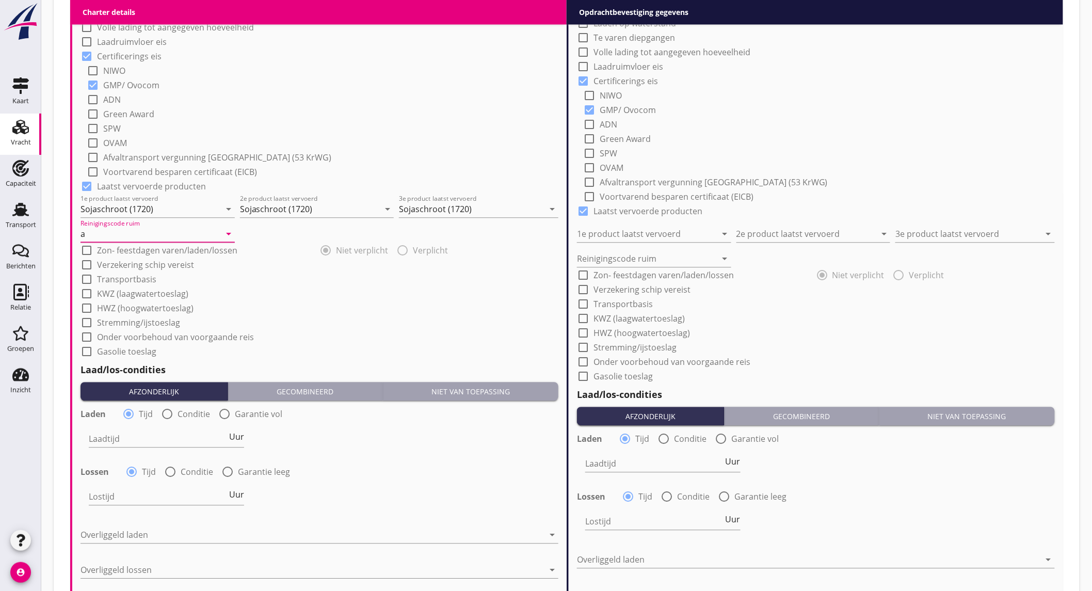
click at [175, 415] on div "radio_button_unchecked Conditie" at bounding box center [185, 414] width 49 height 12
click at [166, 409] on div at bounding box center [167, 414] width 18 height 18
radio input "false"
radio input "true"
click at [166, 446] on div "Laadtijd condities arrow_drop_down" at bounding box center [206, 438] width 234 height 17
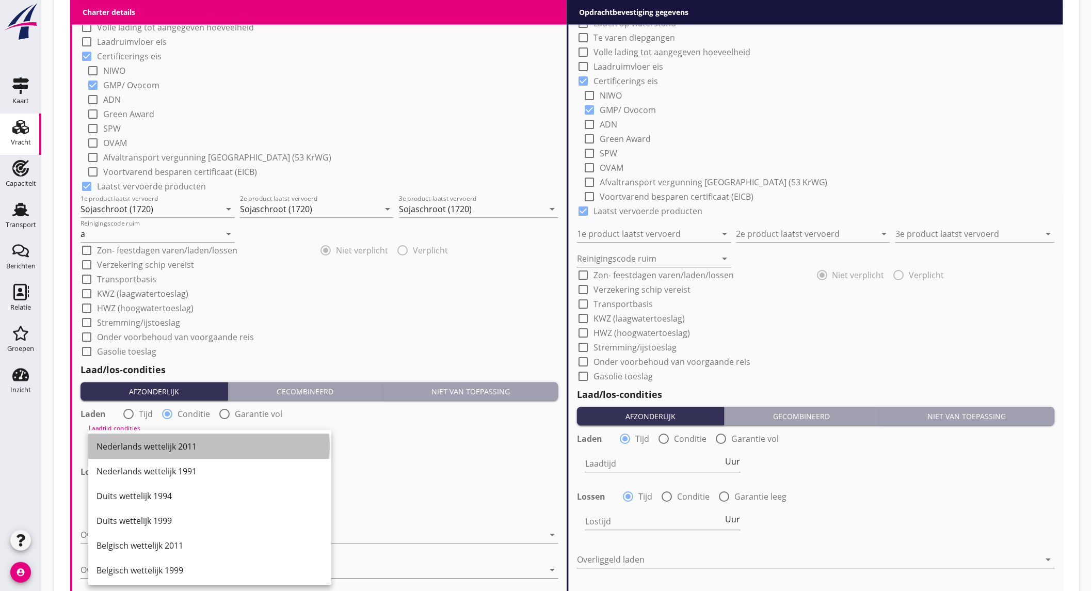
click at [167, 444] on div "Nederlands wettelijk 2011" at bounding box center [209, 446] width 226 height 12
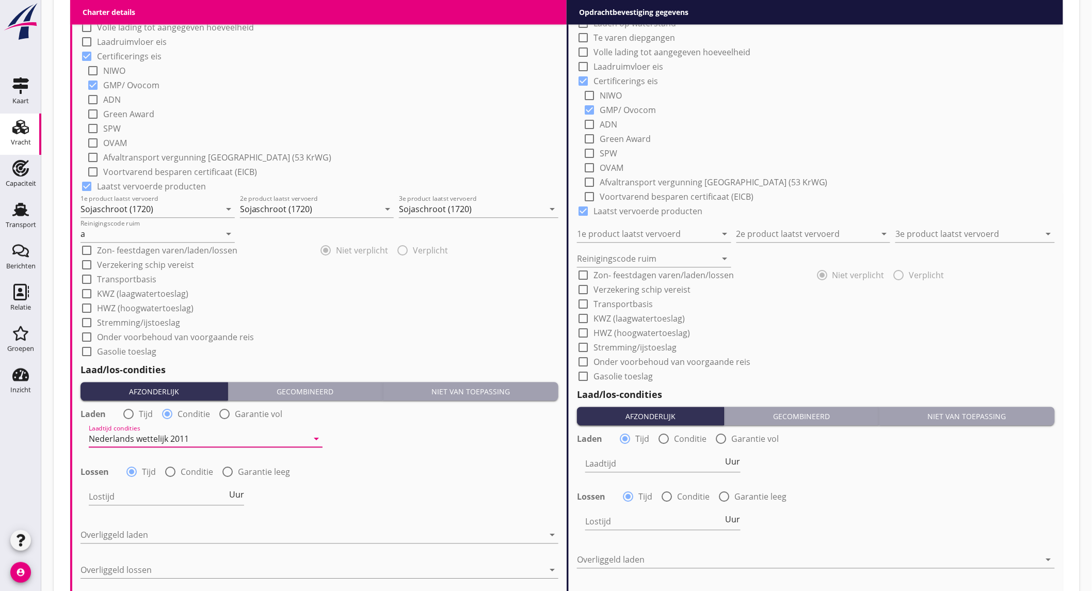
click at [166, 473] on div at bounding box center [170, 472] width 18 height 18
radio input "false"
radio input "true"
click at [170, 497] on div at bounding box center [198, 496] width 219 height 17
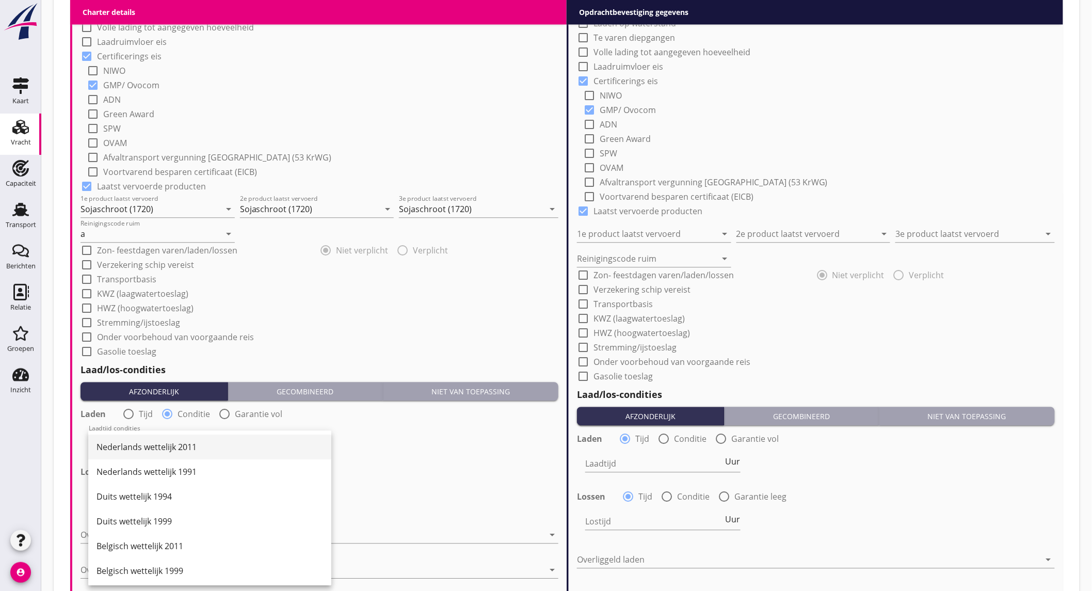
click at [192, 445] on div "Nederlands wettelijk 2011" at bounding box center [209, 447] width 226 height 12
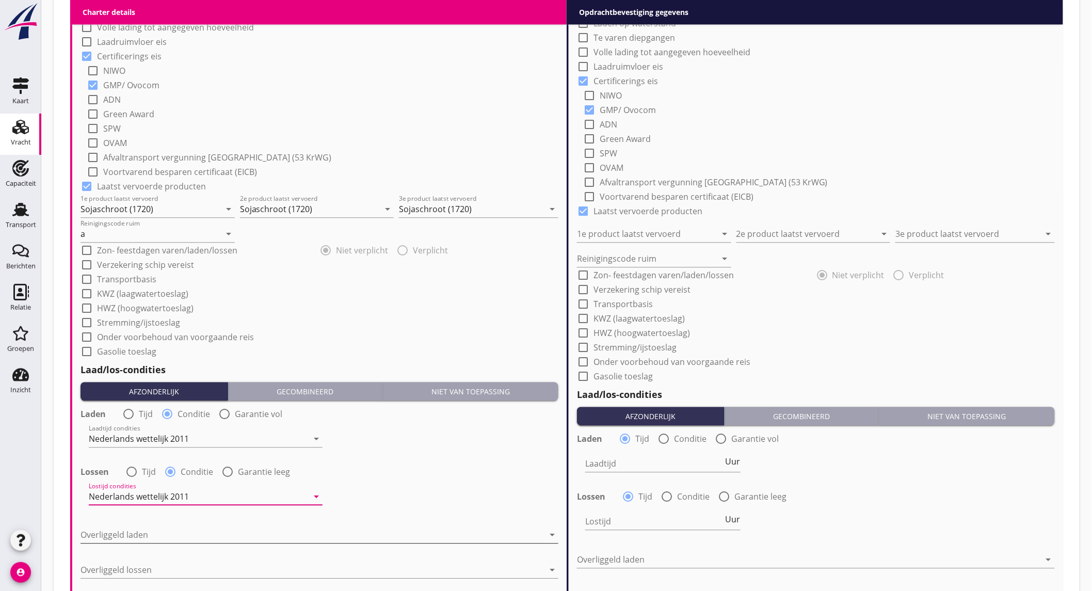
click at [179, 531] on div at bounding box center [311, 534] width 463 height 17
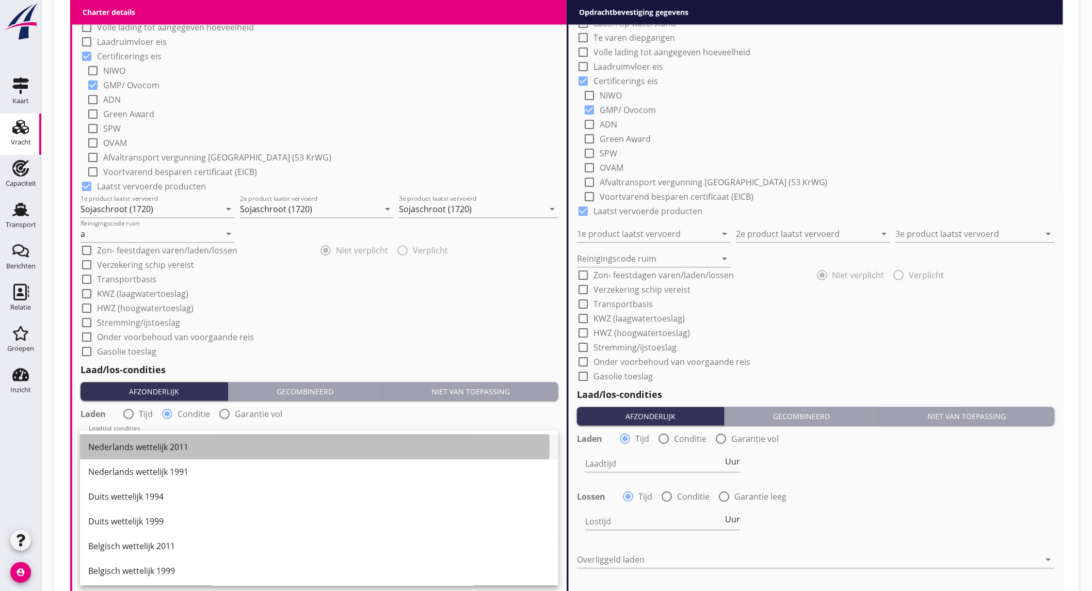
click at [202, 436] on div "Nederlands wettelijk 2011" at bounding box center [319, 446] width 462 height 25
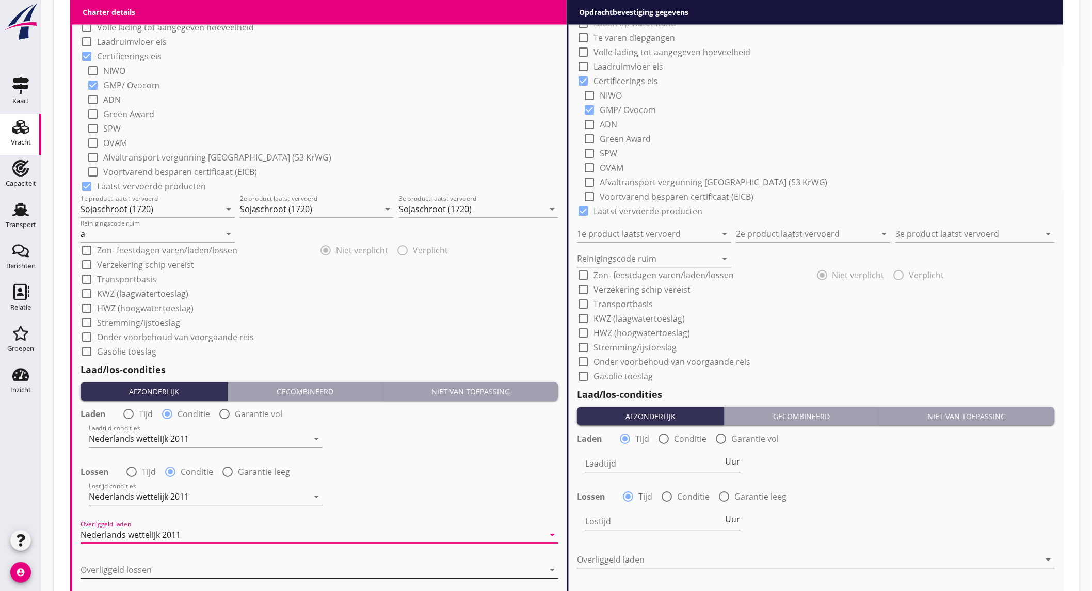
click at [179, 562] on div at bounding box center [311, 569] width 463 height 17
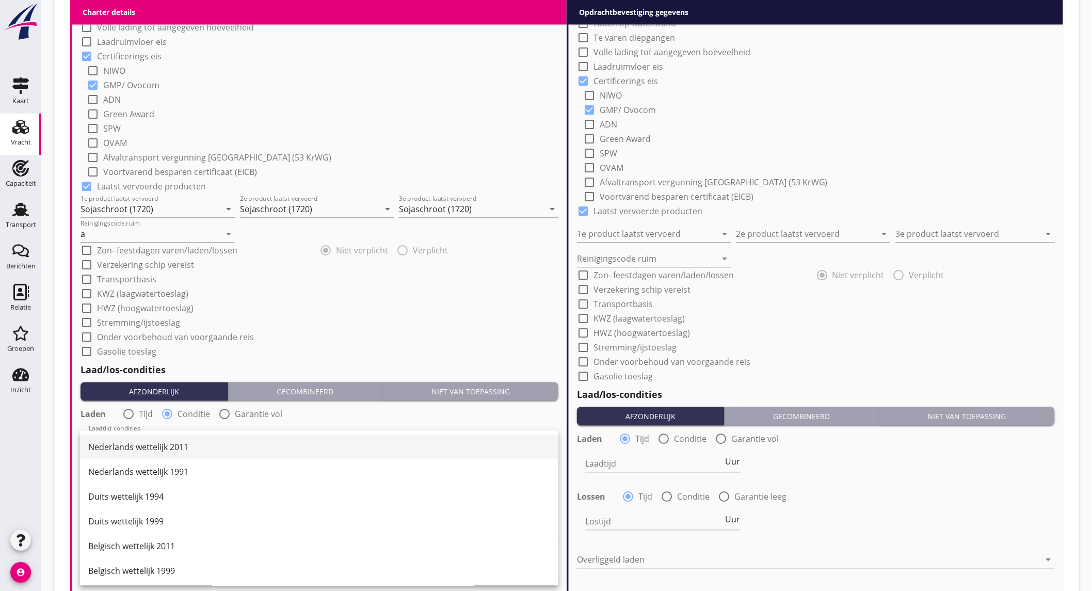
click at [218, 450] on div "Nederlands wettelijk 2011" at bounding box center [319, 447] width 462 height 12
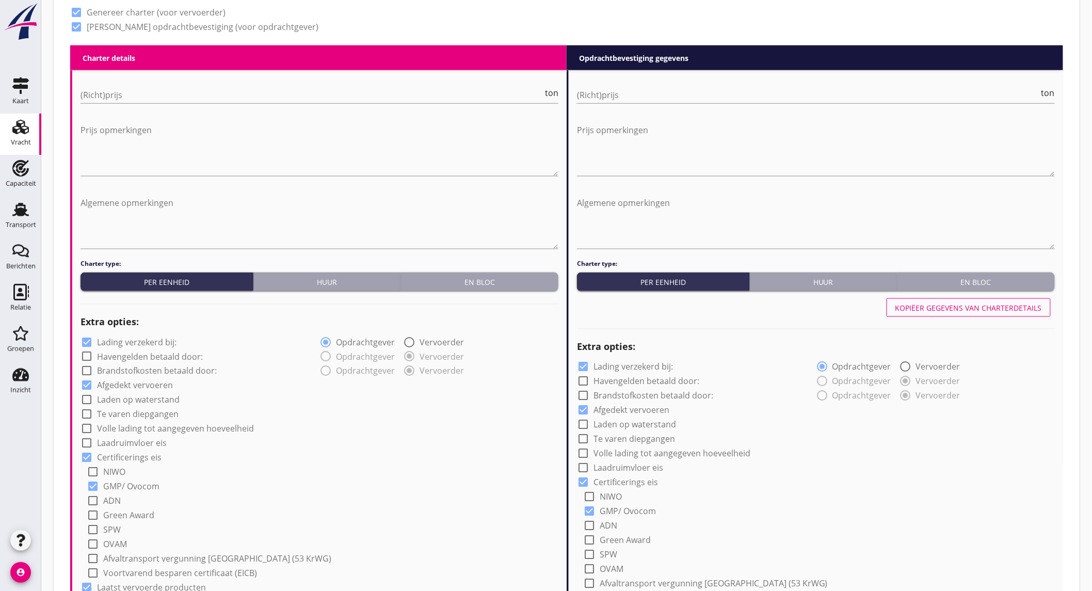
scroll to position [286, 0]
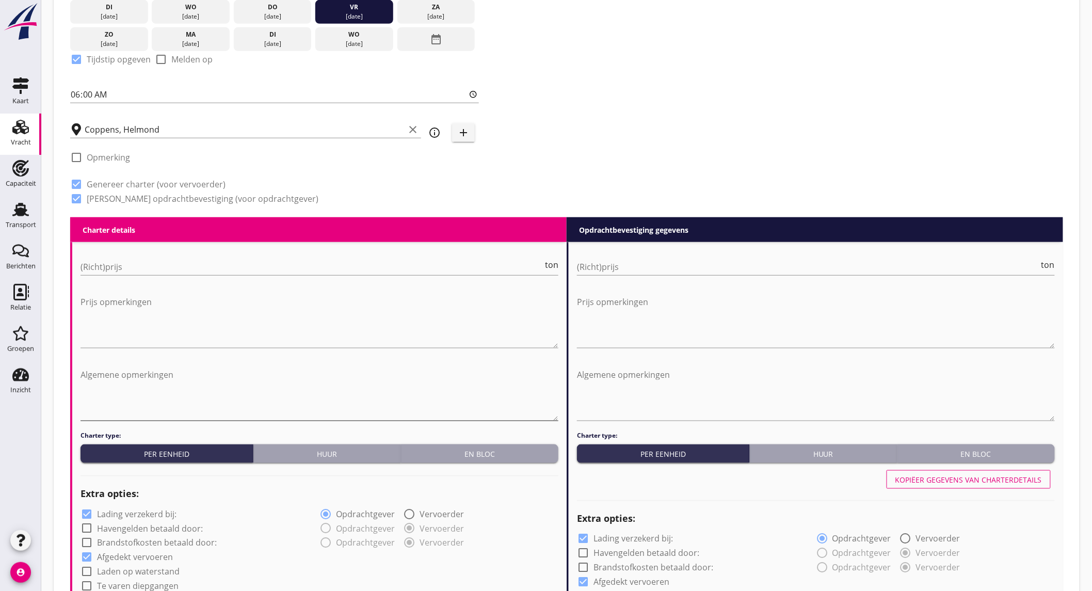
click at [138, 375] on textarea "Algemene opmerkingen" at bounding box center [319, 393] width 478 height 54
click at [138, 375] on textarea "29-08 niet beschikbaar" at bounding box center [319, 393] width 478 height 54
type textarea "29-08 niet beschikbaar"
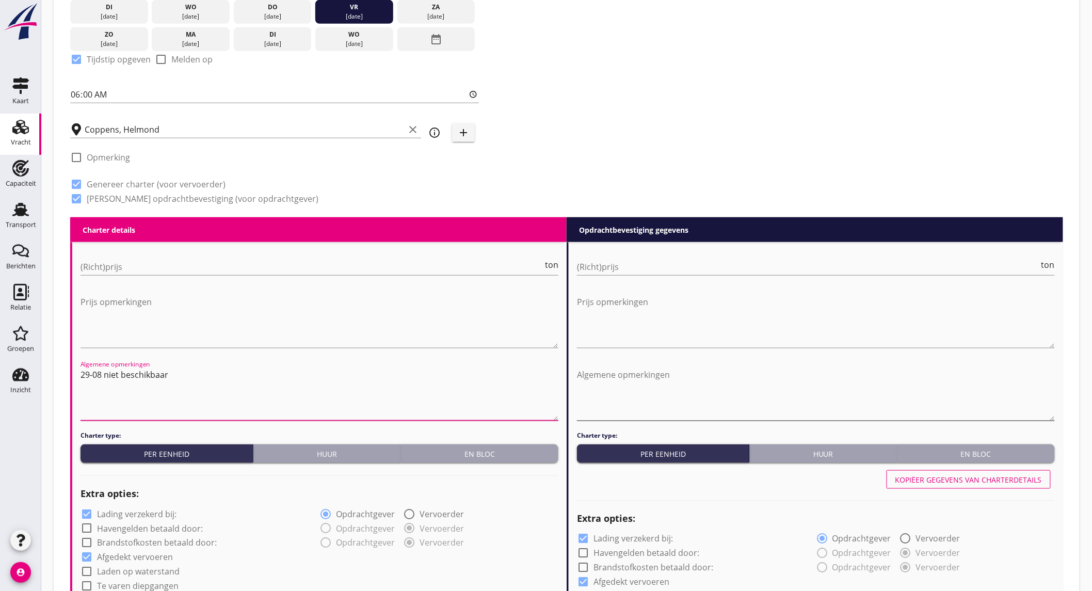
click at [643, 377] on textarea "Algemene opmerkingen" at bounding box center [816, 393] width 478 height 54
paste textarea "29-08 niet beschikbaar"
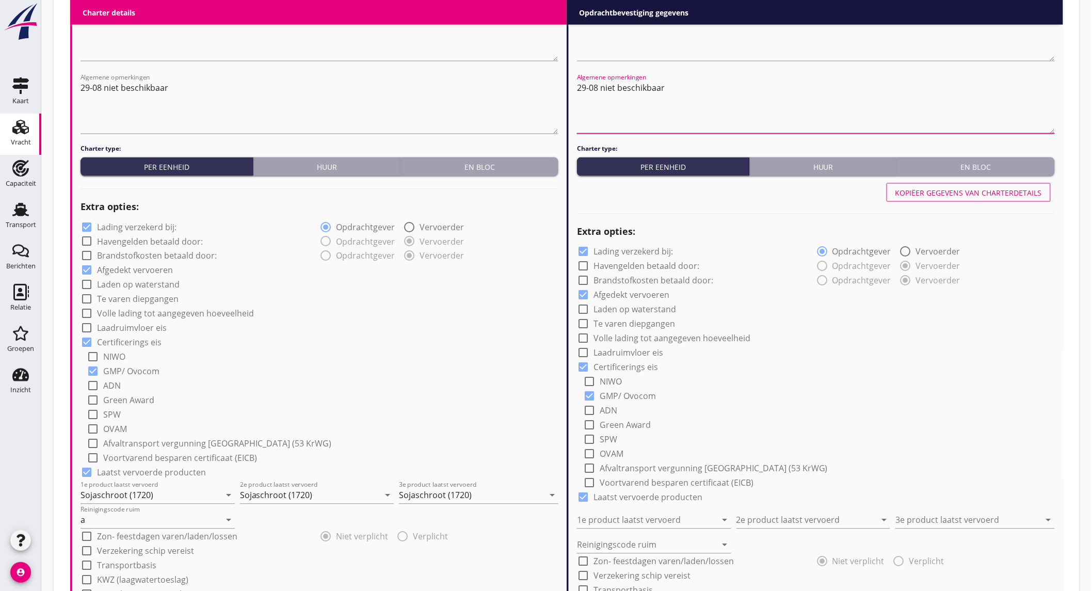
type textarea "29-08 niet beschikbaar"
click at [168, 227] on label "Lading verzekerd bij:" at bounding box center [136, 227] width 79 height 10
checkbox input "false"
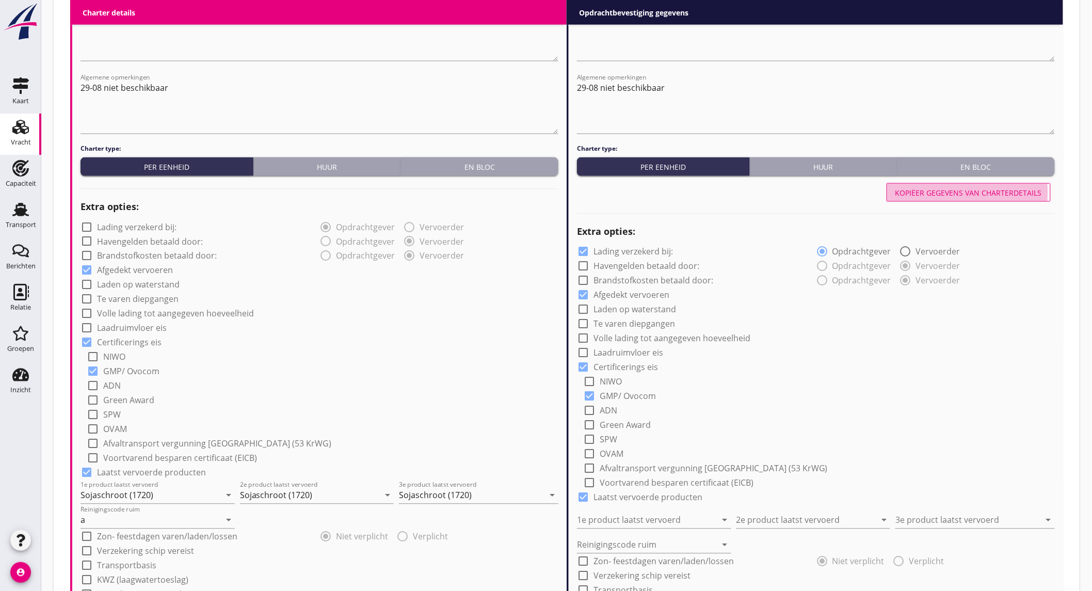
click at [998, 199] on button "Kopiëer gegevens van charterdetails" at bounding box center [968, 192] width 164 height 19
checkbox input "false"
type input "Sojaschroot (1720)"
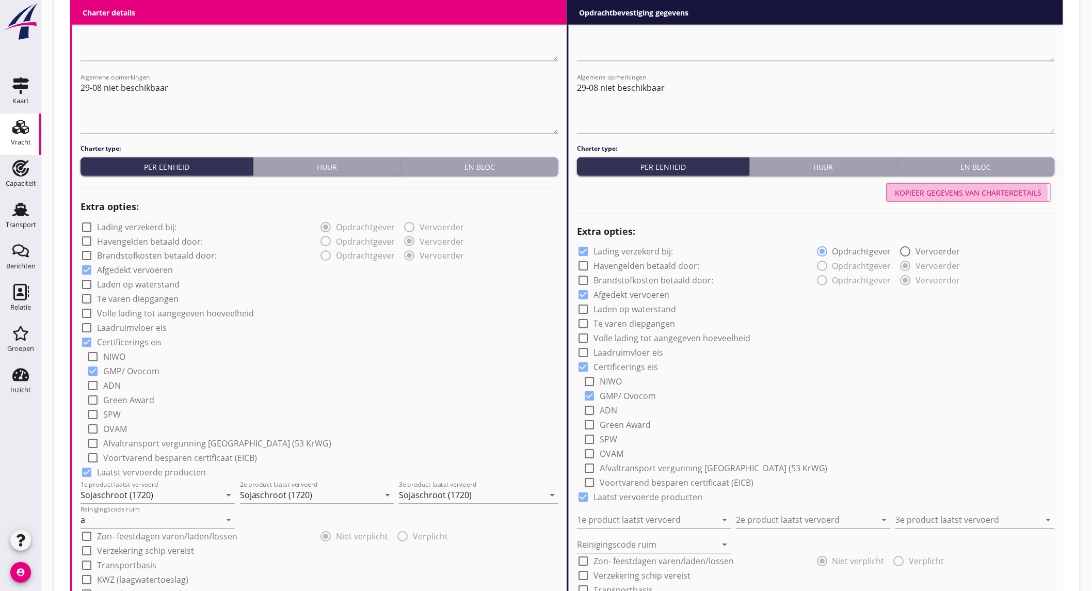
type input "a"
radio input "false"
radio input "true"
radio input "false"
radio input "true"
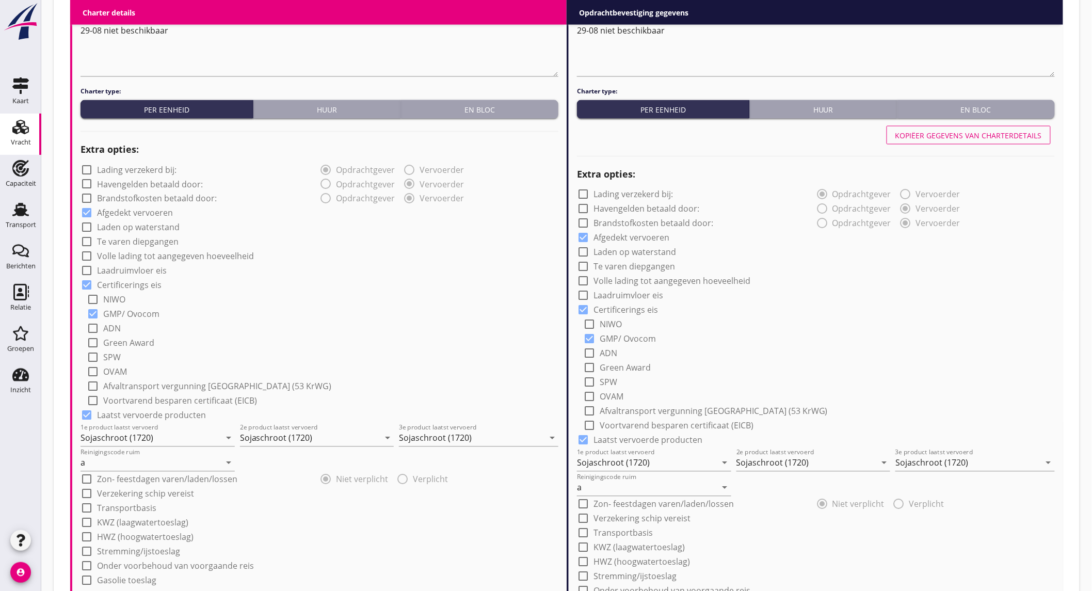
scroll to position [1128, 0]
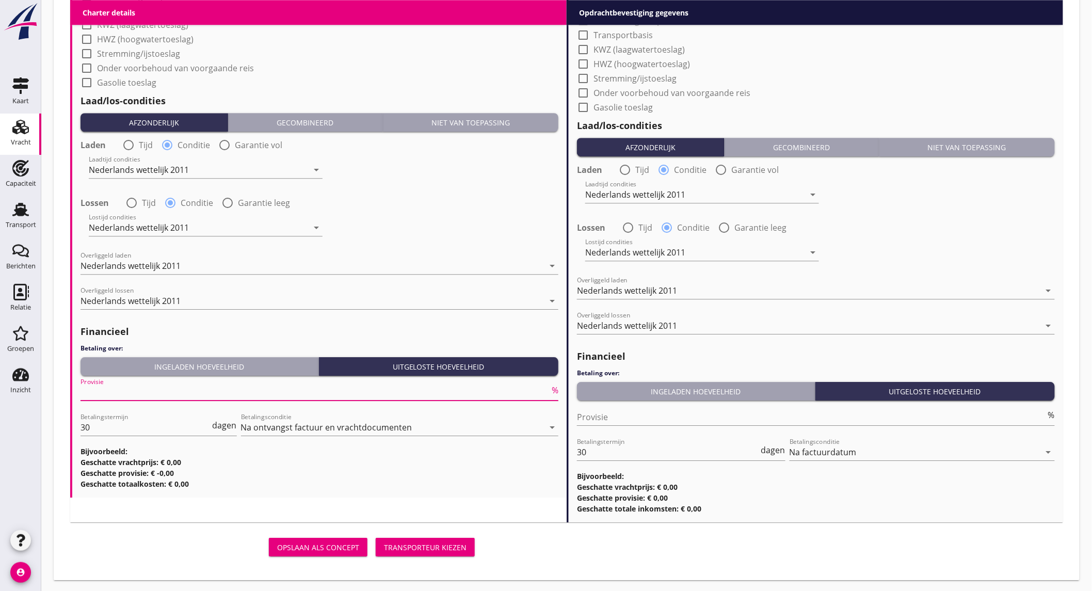
click at [365, 390] on input "Provisie" at bounding box center [314, 392] width 469 height 17
type input "5"
click at [683, 427] on div "Provisie %" at bounding box center [816, 422] width 478 height 27
click at [687, 422] on input "Provisie" at bounding box center [811, 417] width 469 height 17
type input "2"
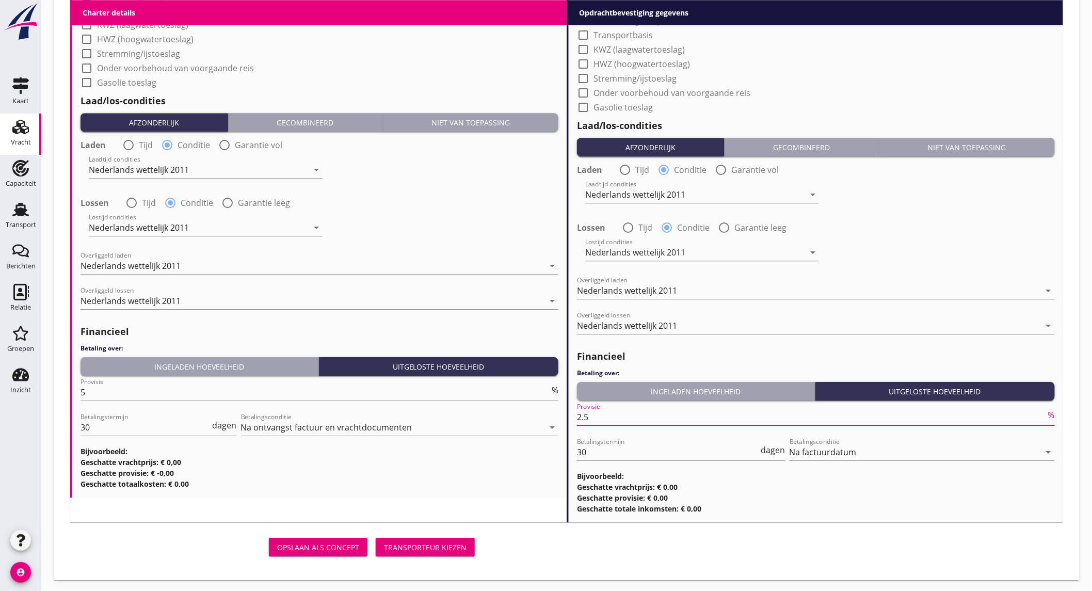
type input "2.5"
click at [413, 542] on div "Transporteur kiezen" at bounding box center [425, 547] width 83 height 11
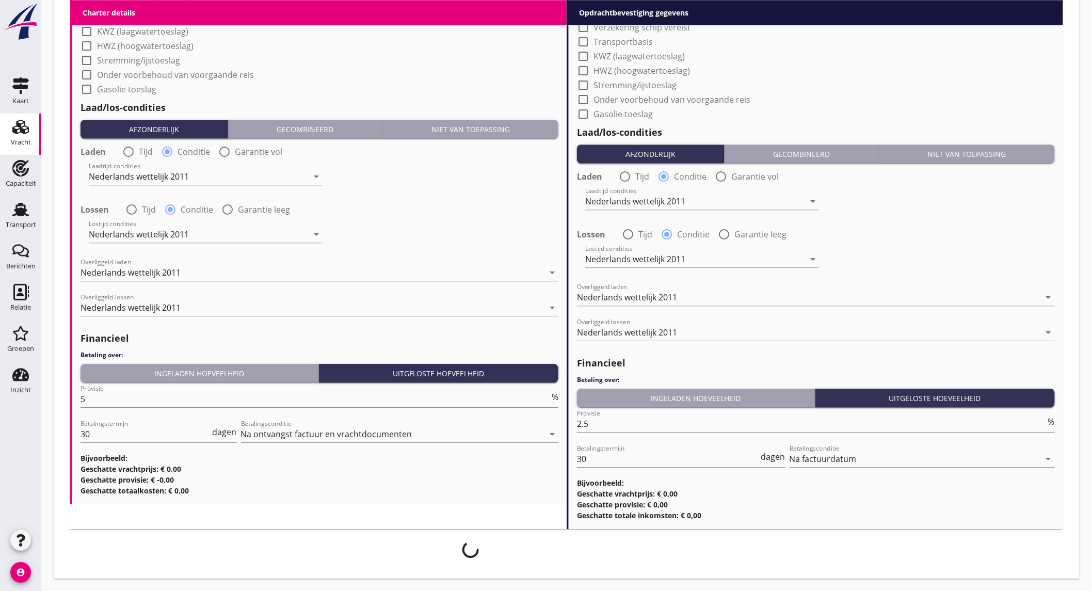
scroll to position [1121, 0]
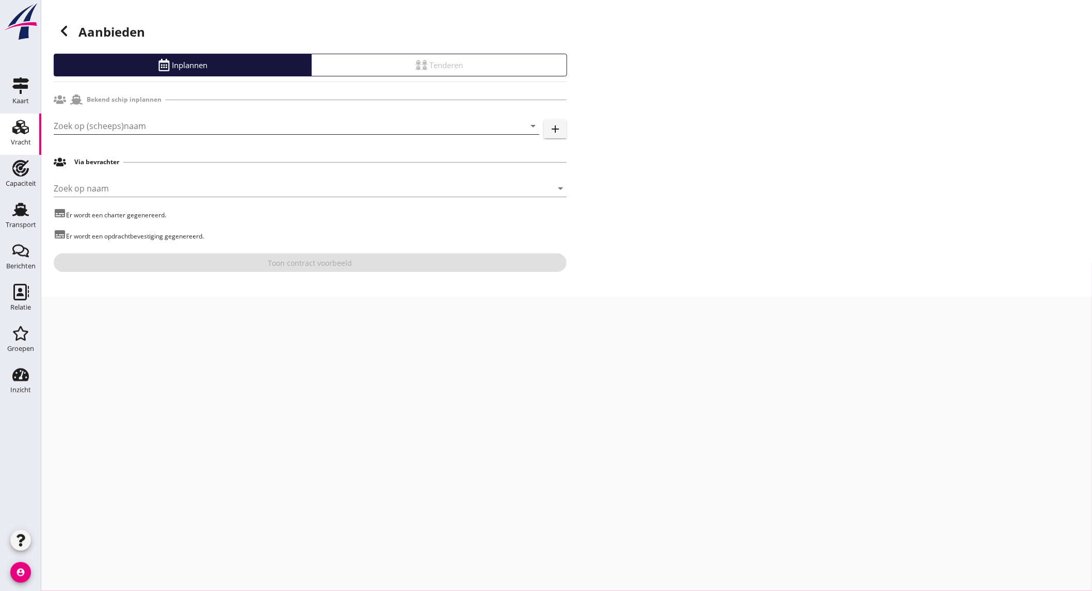
click at [145, 128] on input "Zoek op (scheeps)naam" at bounding box center [282, 126] width 457 height 17
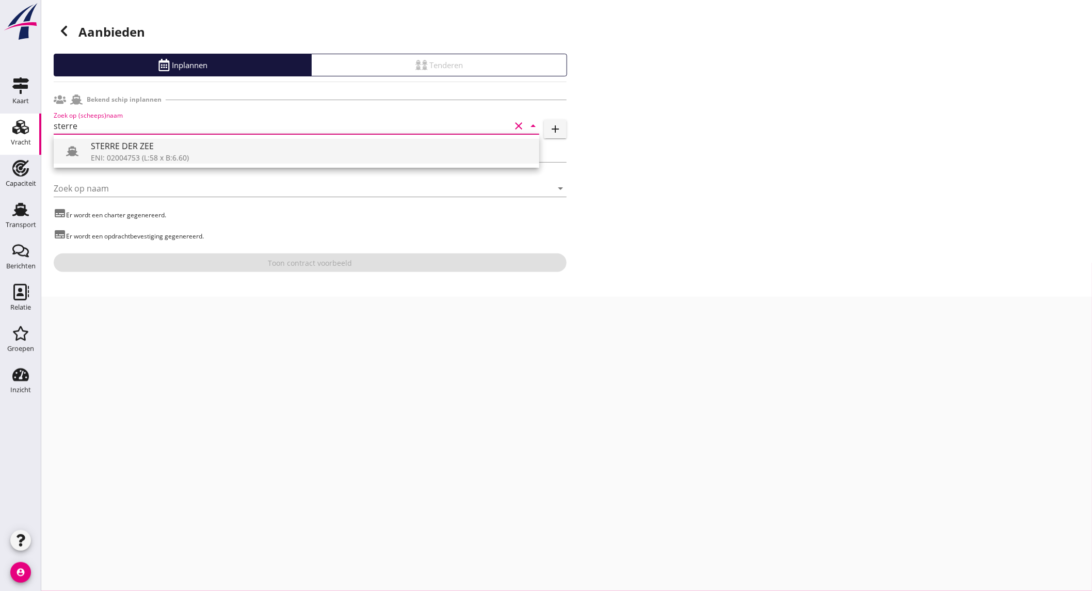
click at [138, 151] on div "STERRE DER ZEE" at bounding box center [311, 146] width 440 height 12
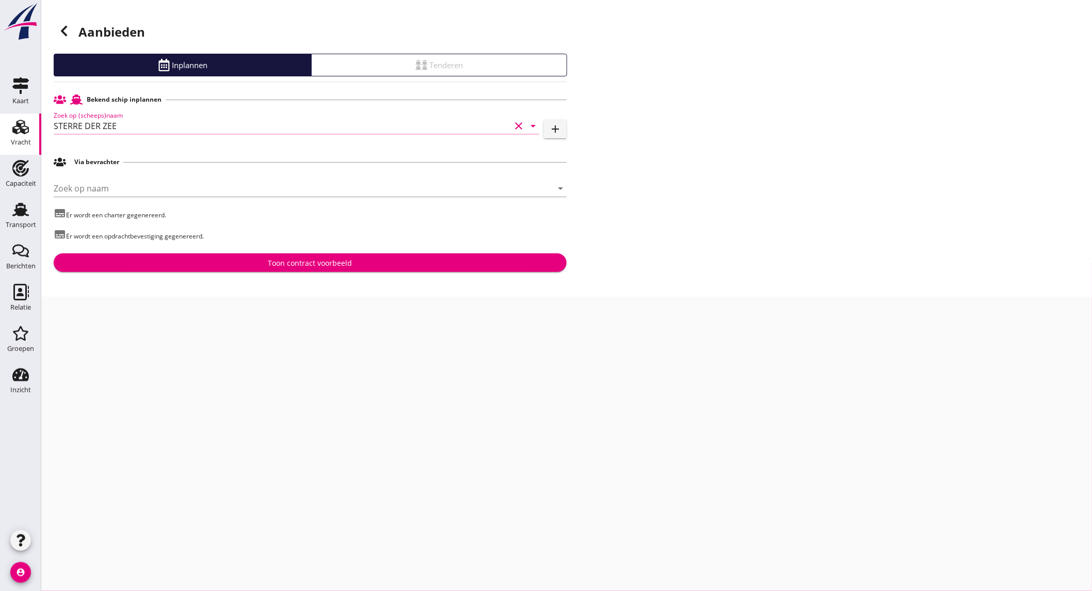
type input "STERRE DER ZEE"
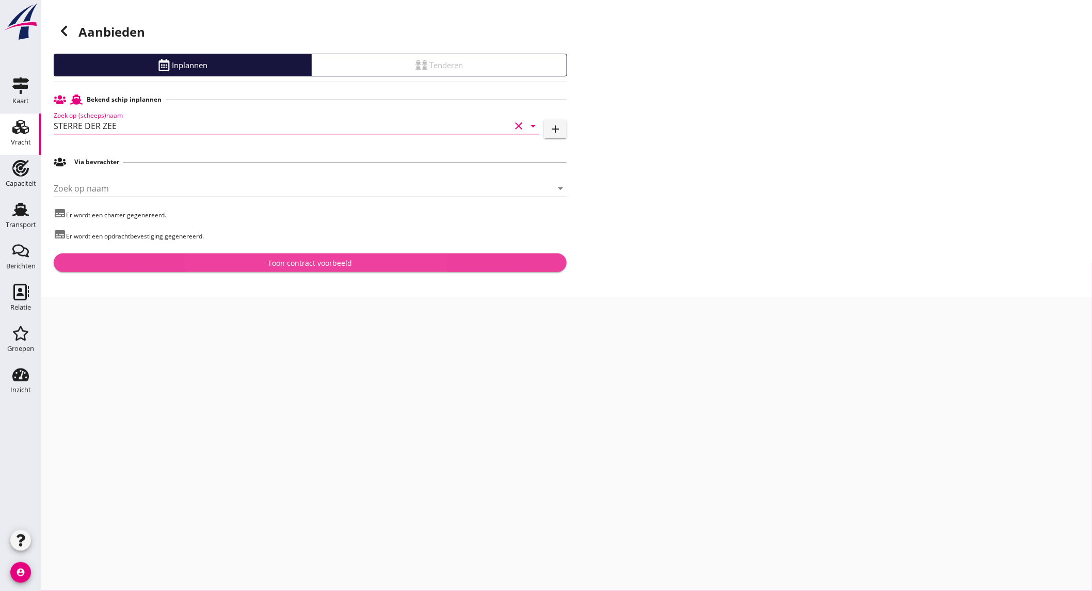
click at [184, 262] on div "Toon contract voorbeeld" at bounding box center [310, 262] width 496 height 11
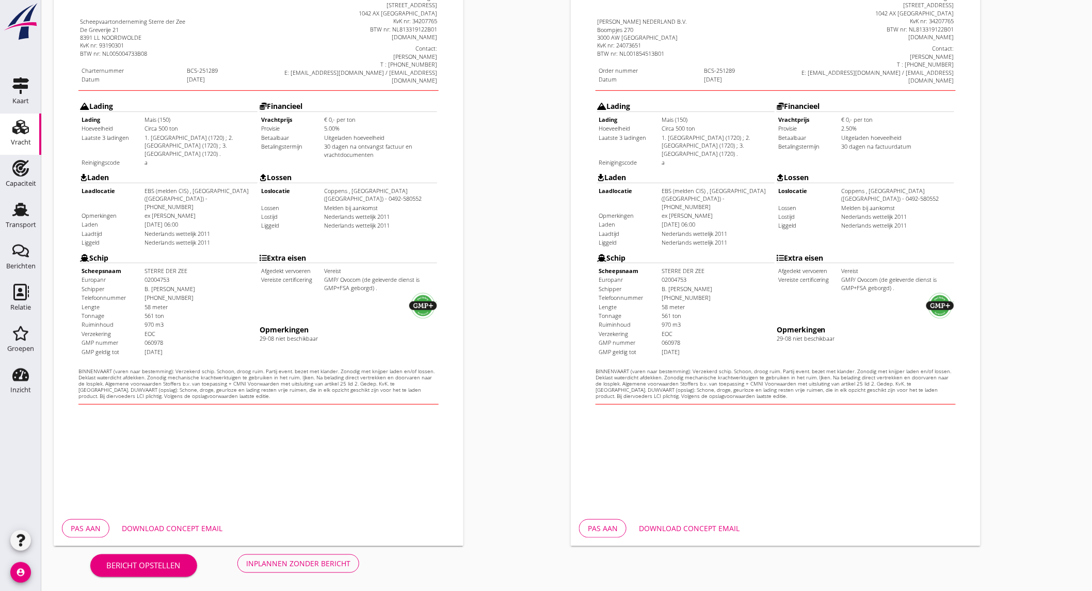
scroll to position [172, 0]
click at [132, 525] on div "Download concept email" at bounding box center [172, 527] width 101 height 11
click at [662, 524] on div "Download concept email" at bounding box center [689, 527] width 101 height 11
click at [1060, 240] on div "Opdrachtbevestiging nl arrow_drop_down open_in_new Pas aan Download concept ema…" at bounding box center [824, 213] width 517 height 672
click at [1028, 280] on div "Opdrachtbevestiging nl arrow_drop_down open_in_new Pas aan Download concept ema…" at bounding box center [824, 213] width 517 height 672
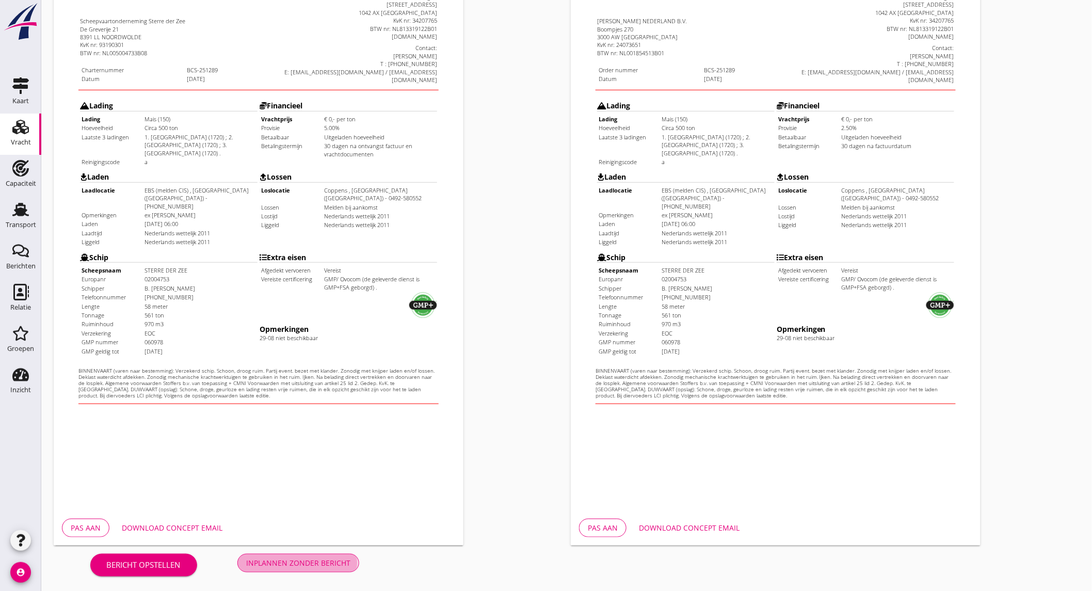
drag, startPoint x: 333, startPoint y: 566, endPoint x: 319, endPoint y: 560, distance: 15.5
click at [333, 566] on div "Inplannen zonder bericht" at bounding box center [298, 562] width 104 height 11
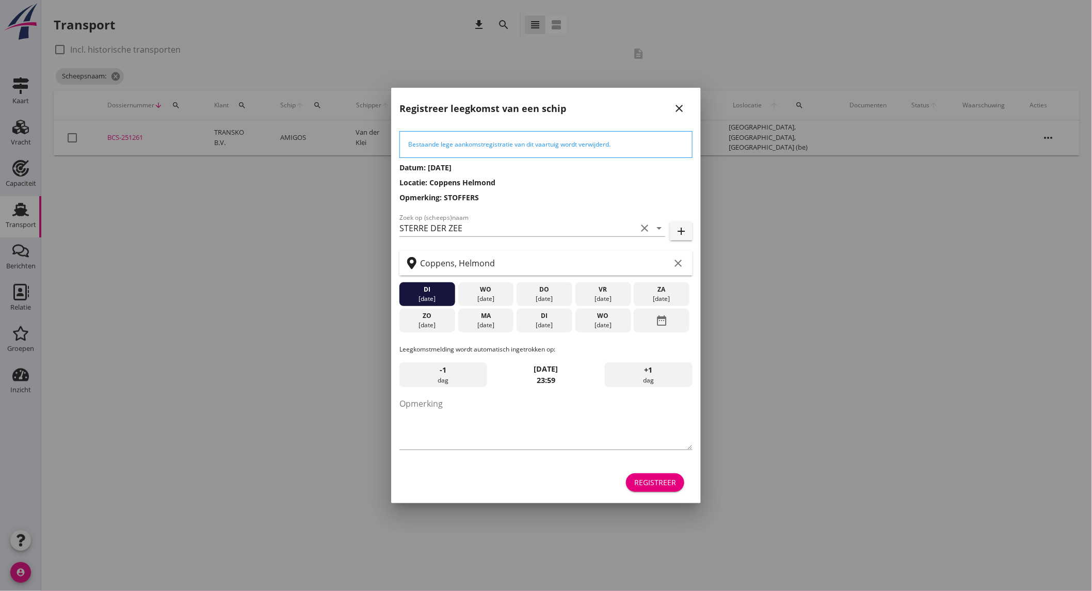
click at [486, 329] on div "[DATE]" at bounding box center [485, 324] width 51 height 9
click at [655, 483] on div "Registreer" at bounding box center [655, 482] width 42 height 11
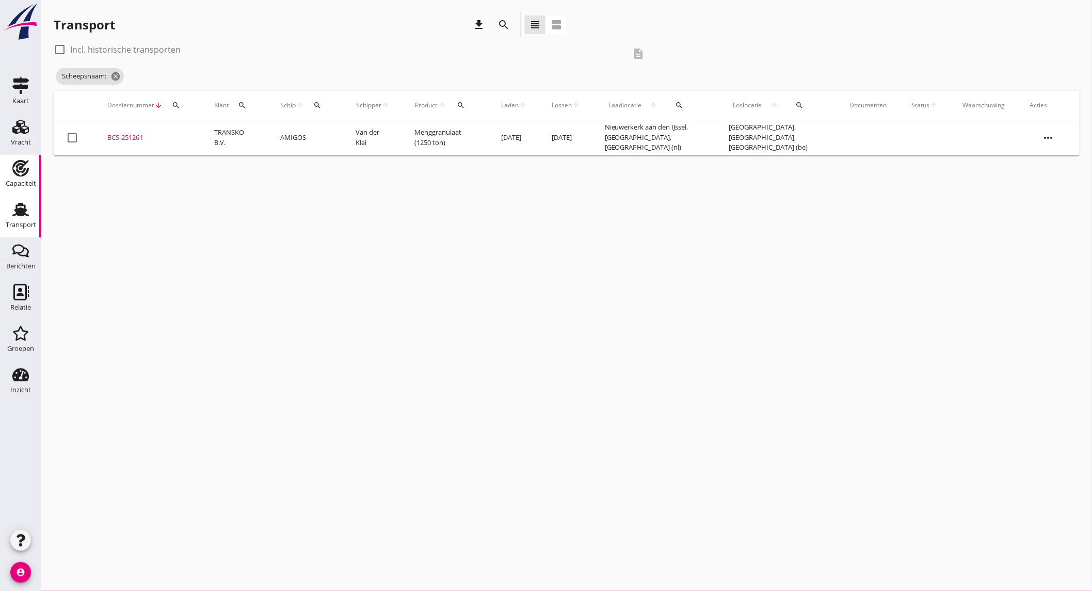
click at [22, 167] on use at bounding box center [20, 168] width 17 height 17
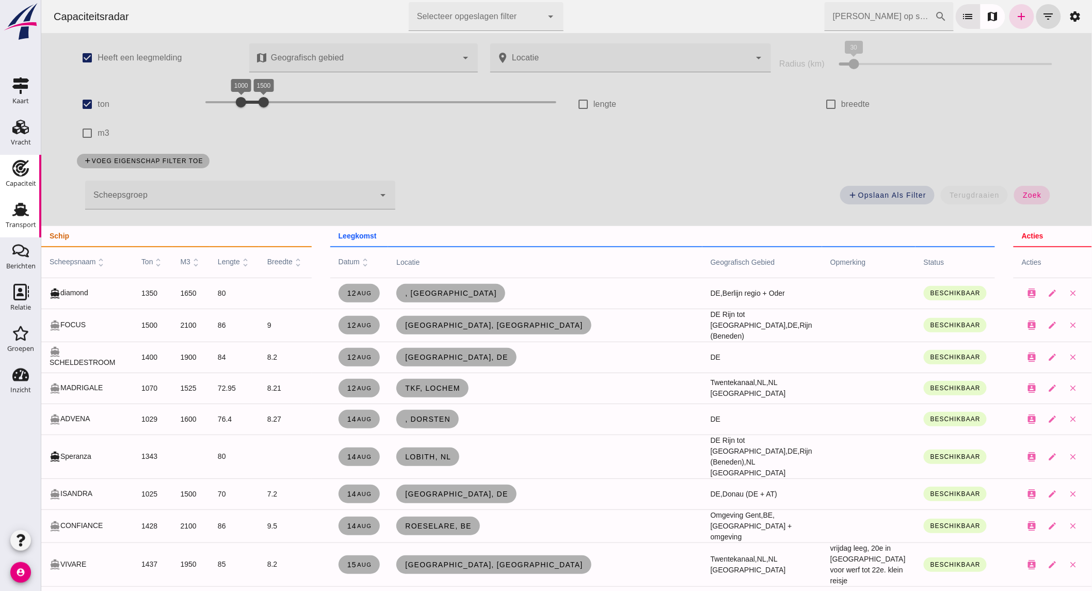
click at [19, 218] on div "Transport" at bounding box center [21, 225] width 30 height 14
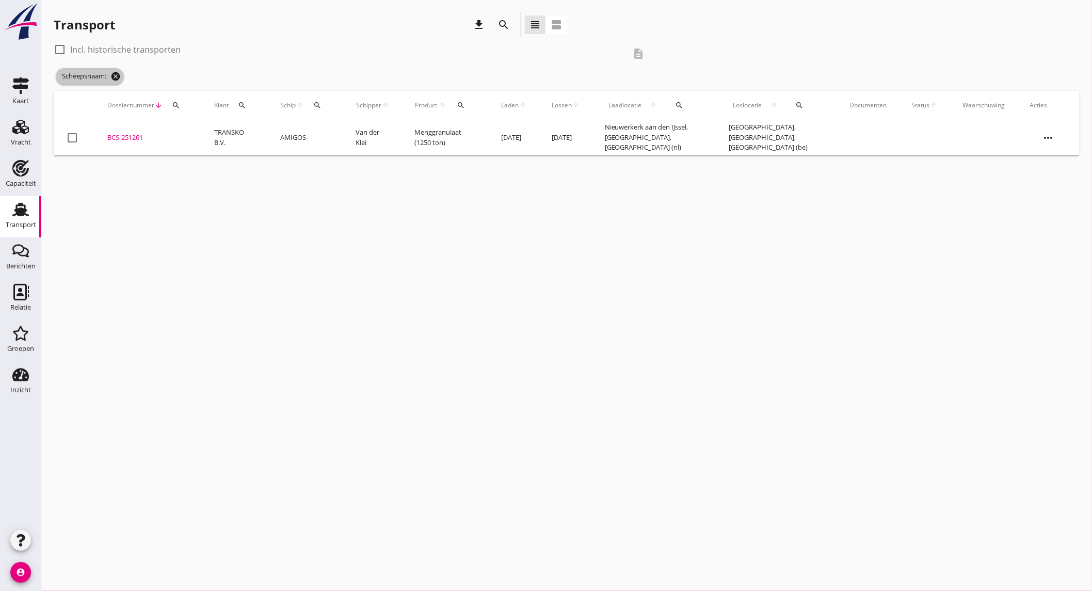
click at [116, 77] on icon "cancel" at bounding box center [115, 76] width 10 height 10
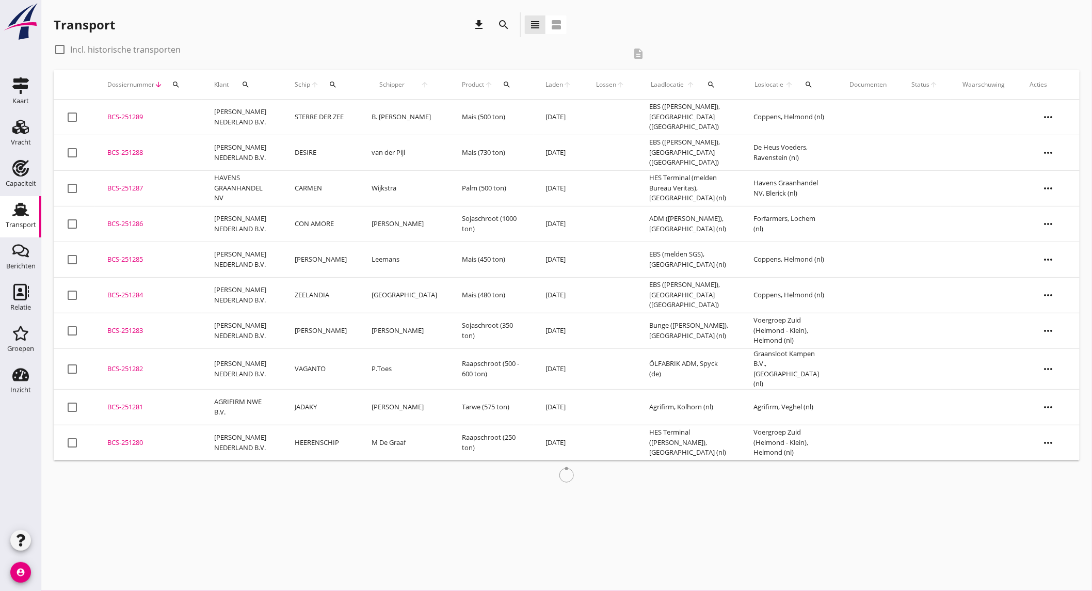
click at [198, 117] on td "BCS-251289 upload_file Drop hier uw bestand om het aan het dossier toe te voegen" at bounding box center [148, 118] width 107 height 36
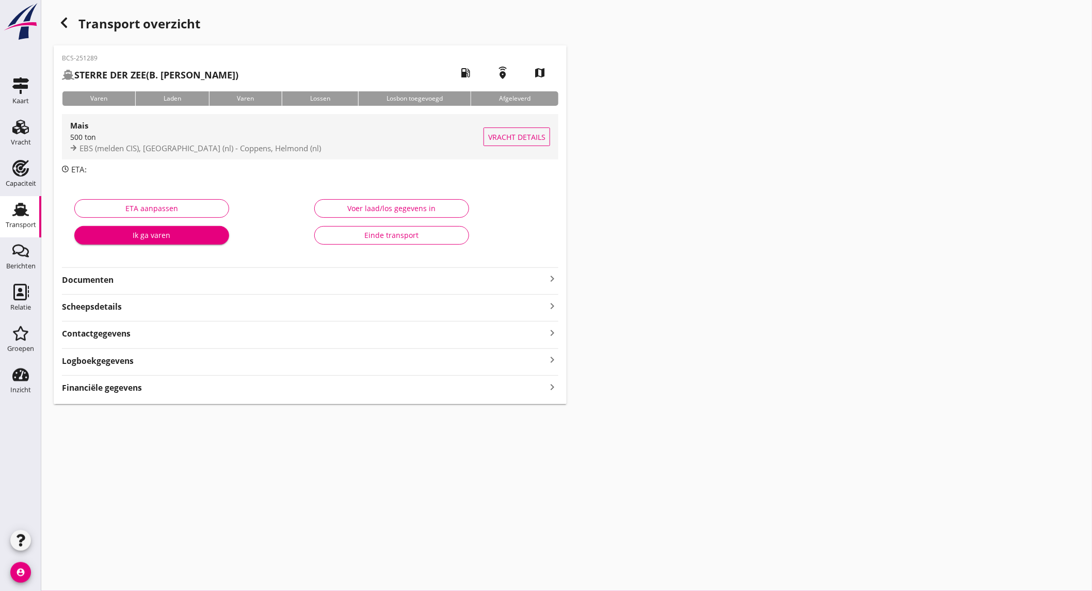
click at [311, 156] on div "Mais 500 ton EBS (melden CIS), [GEOGRAPHIC_DATA] (nl) - Coppens, Helmond (nl)" at bounding box center [276, 136] width 413 height 45
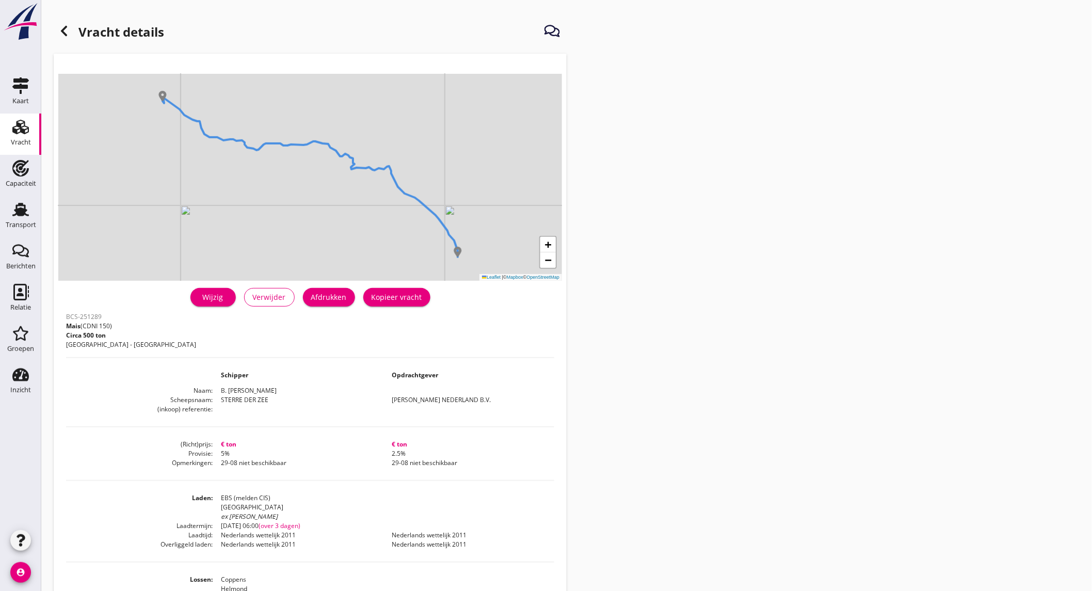
click at [222, 294] on div "Wijzig" at bounding box center [213, 296] width 29 height 11
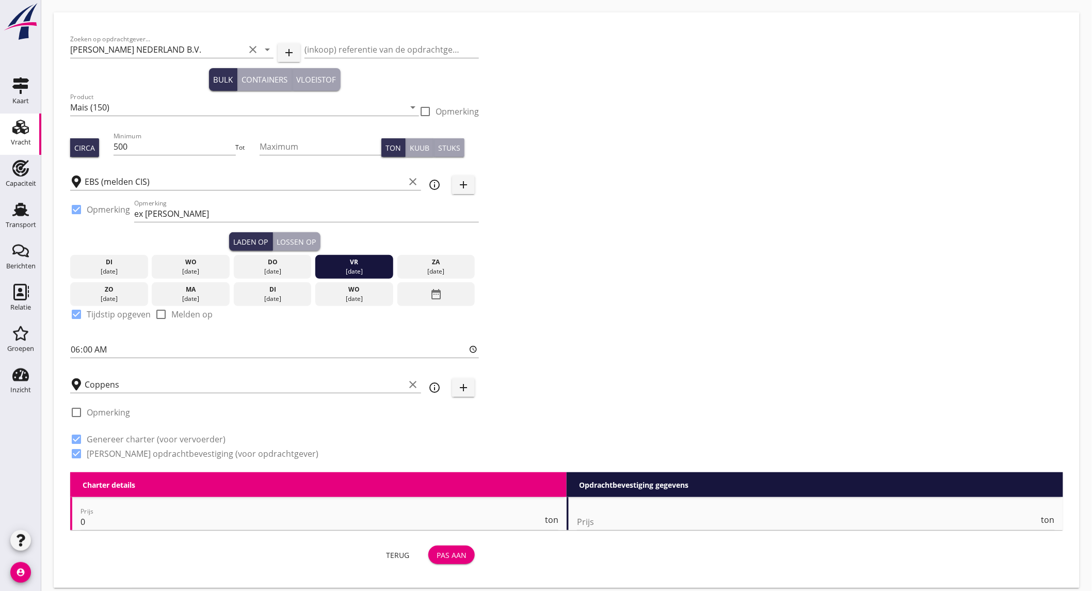
scroll to position [8, 0]
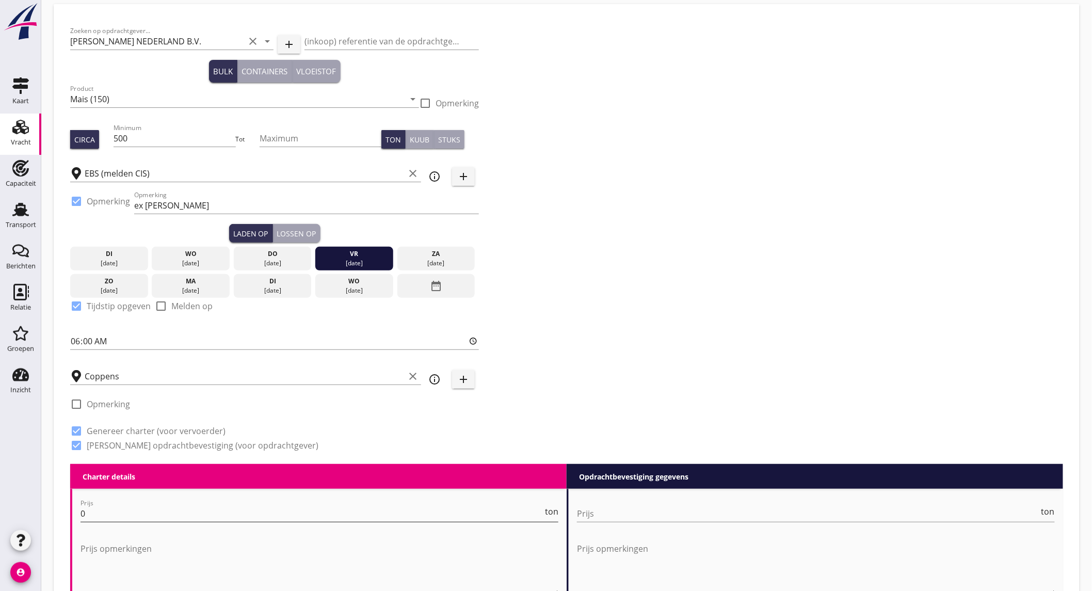
click at [149, 513] on input "0" at bounding box center [311, 513] width 462 height 17
type input "8"
type input "8.5"
click at [653, 513] on input "Prijs" at bounding box center [808, 513] width 462 height 17
type input "8"
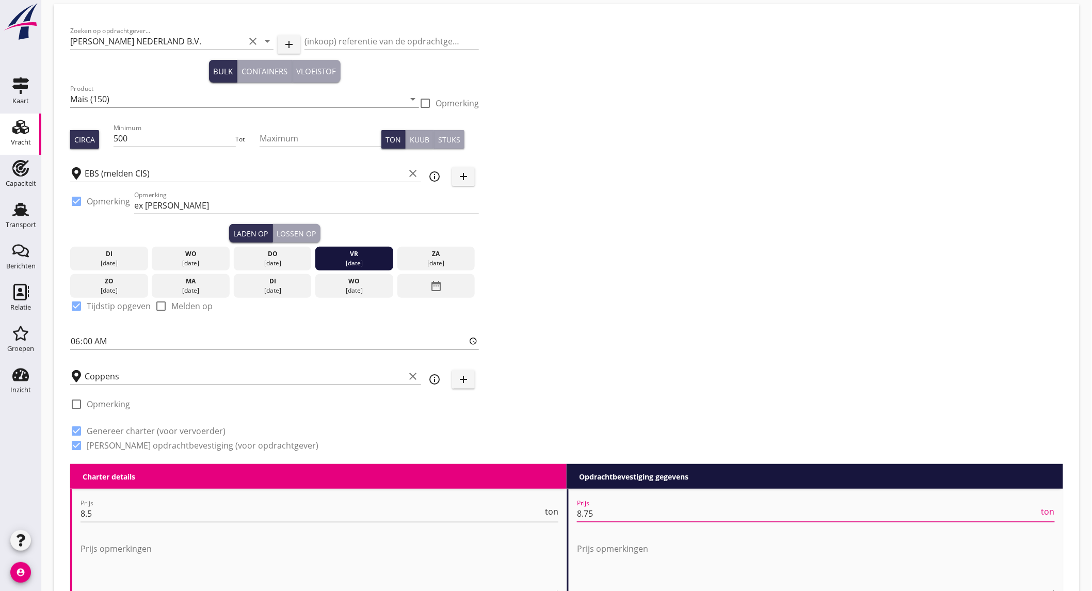
scroll to position [1097, 0]
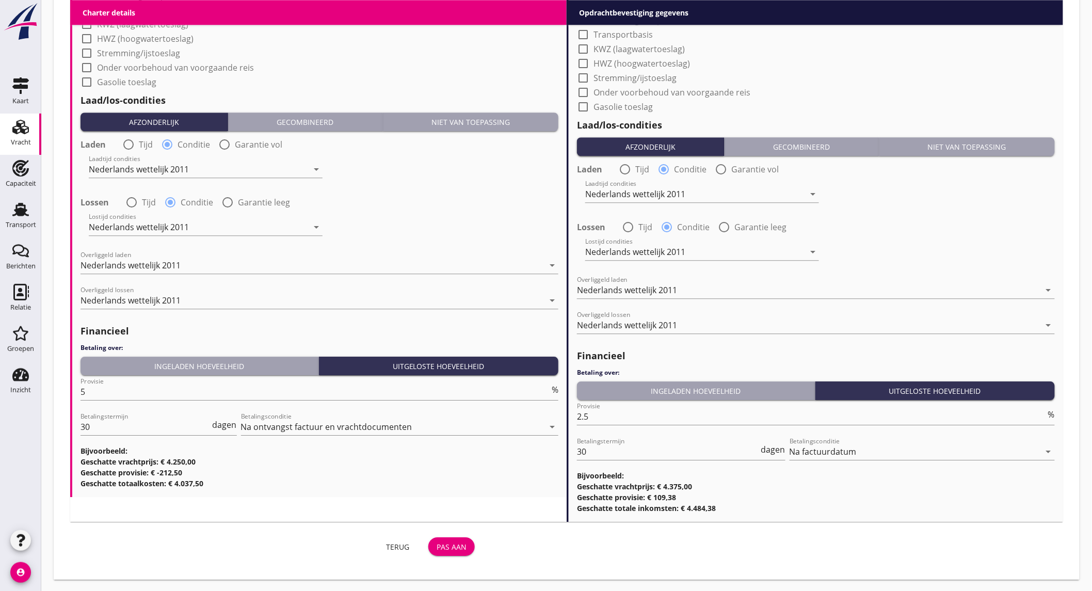
type input "8.75"
click at [457, 544] on div "Pas aan" at bounding box center [451, 546] width 30 height 11
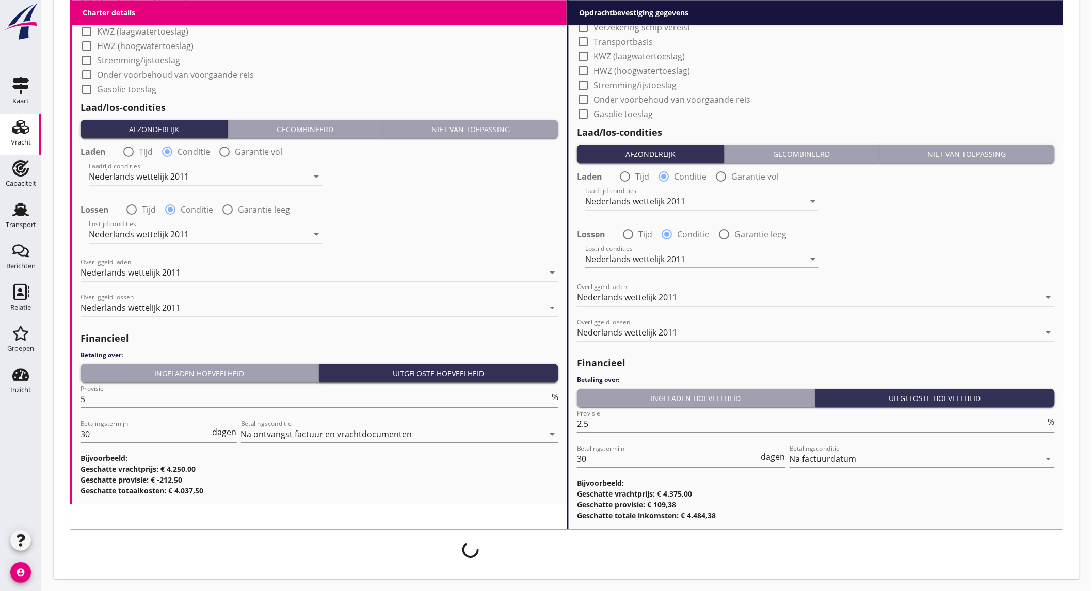
scroll to position [1089, 0]
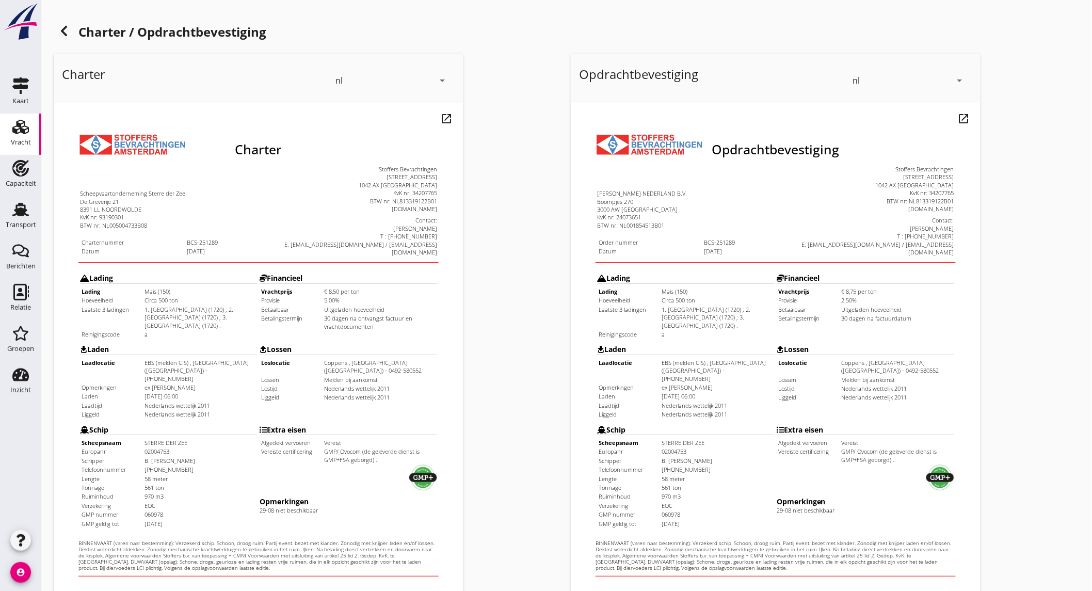
scroll to position [172, 0]
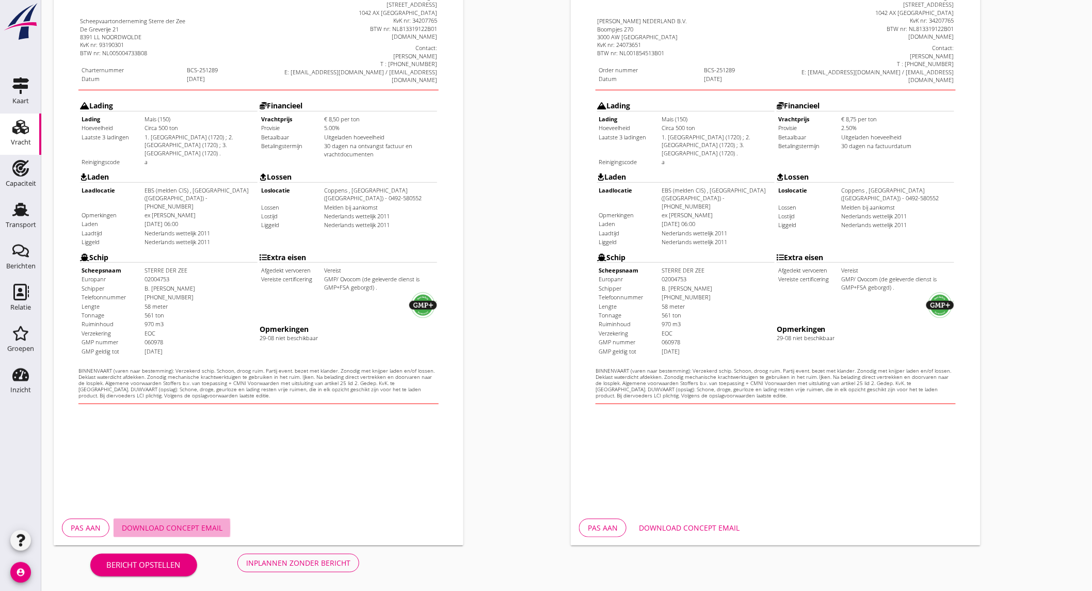
drag, startPoint x: 171, startPoint y: 522, endPoint x: 215, endPoint y: 519, distance: 44.0
click at [171, 522] on div "Download concept email" at bounding box center [172, 527] width 101 height 11
click at [655, 525] on div "Download concept email" at bounding box center [689, 527] width 101 height 11
click at [267, 563] on div "Inplannen zonder bericht" at bounding box center [298, 562] width 104 height 11
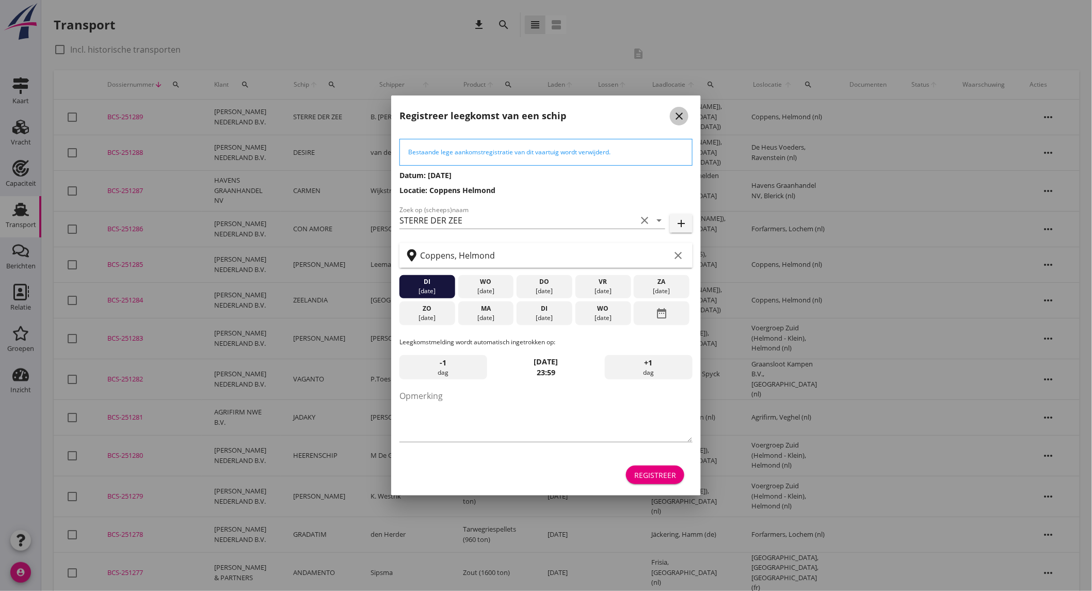
click at [684, 114] on icon "close" at bounding box center [679, 116] width 12 height 12
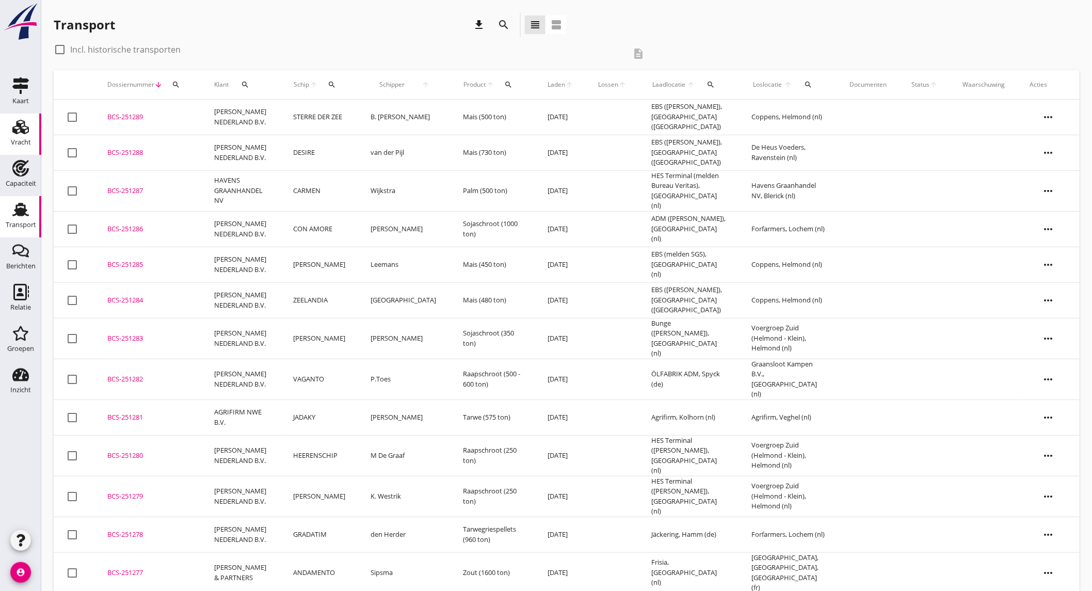
click at [29, 132] on div "Vracht" at bounding box center [20, 127] width 25 height 17
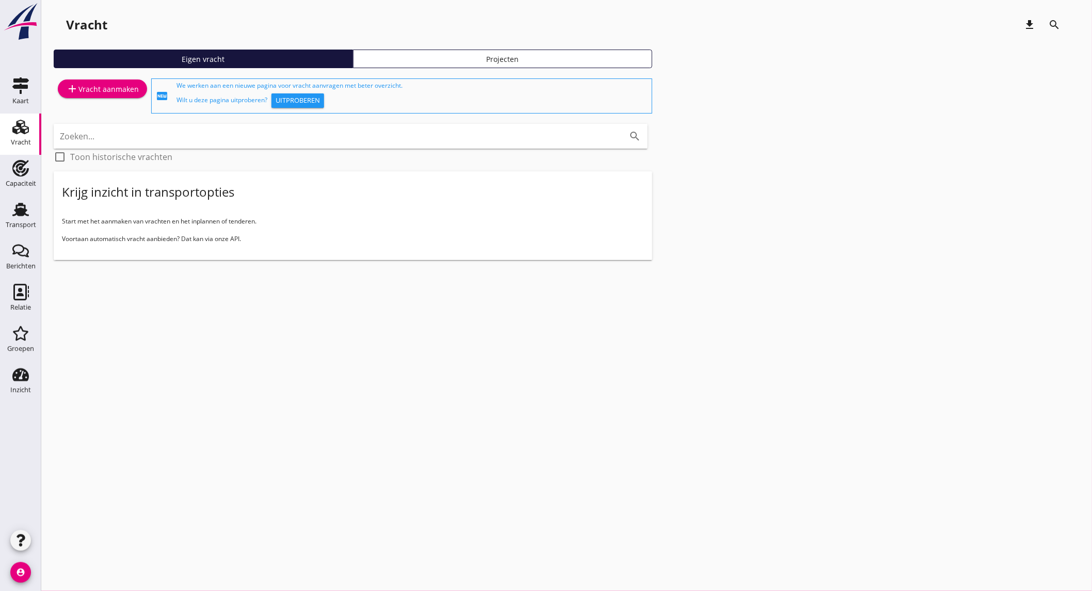
click at [110, 86] on div "add Vracht aanmaken" at bounding box center [102, 89] width 73 height 12
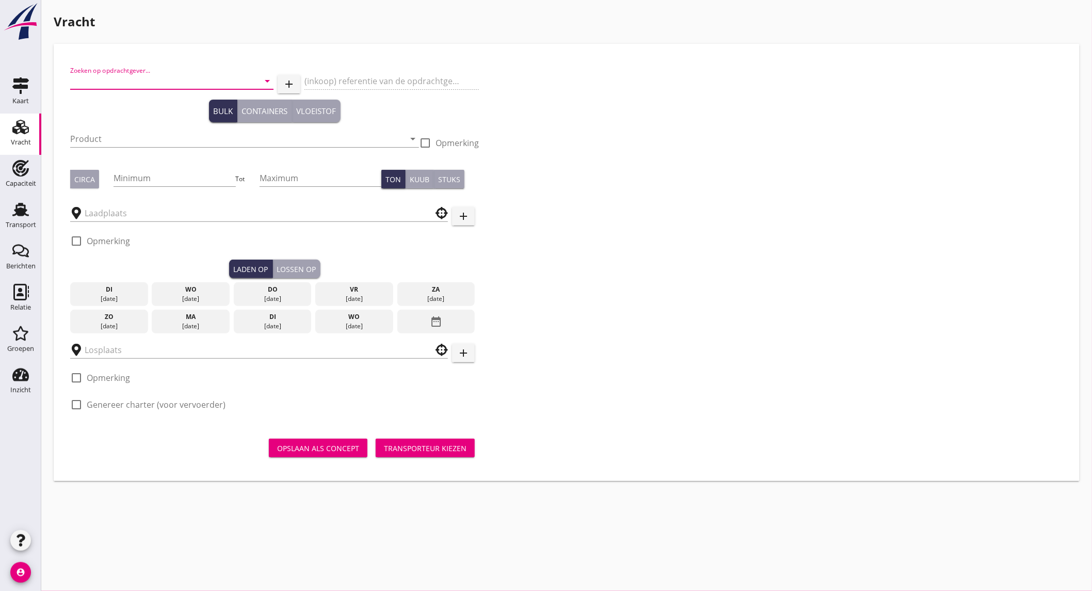
click at [168, 86] on input "Zoeken op opdrachtgever..." at bounding box center [157, 81] width 174 height 17
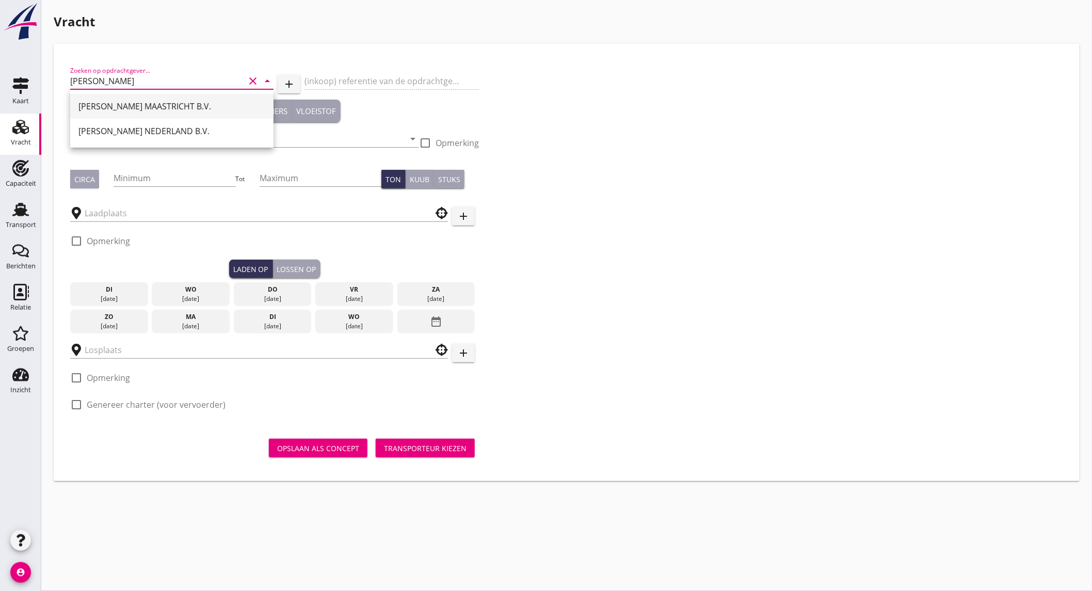
click at [169, 100] on div "[PERSON_NAME] MAASTRICHT B.V." at bounding box center [171, 106] width 187 height 12
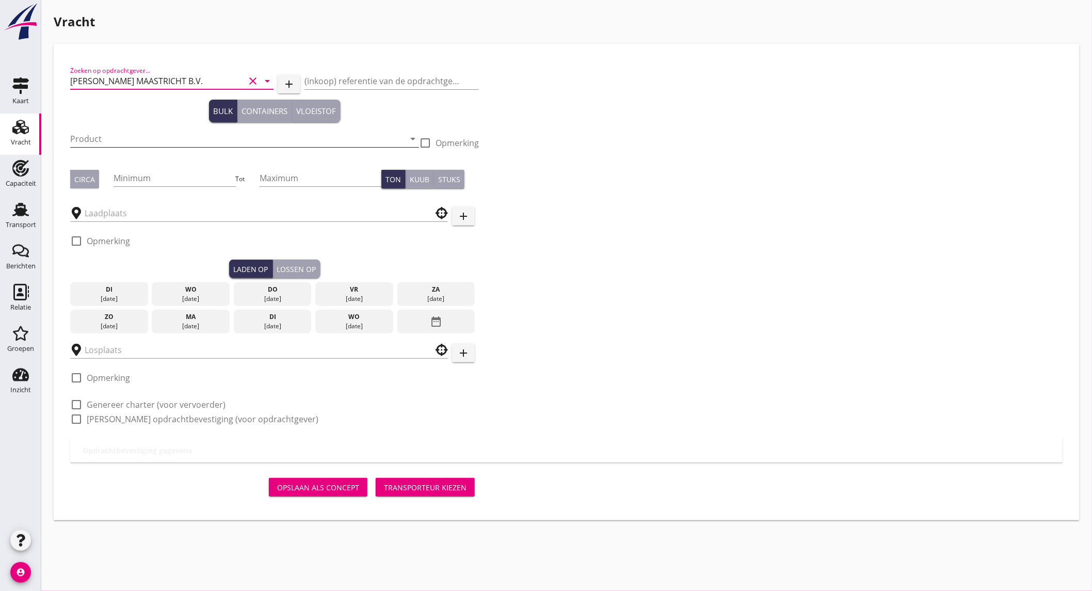
type input "[PERSON_NAME] MAASTRICHT B.V."
click at [122, 136] on input "Product" at bounding box center [237, 139] width 334 height 17
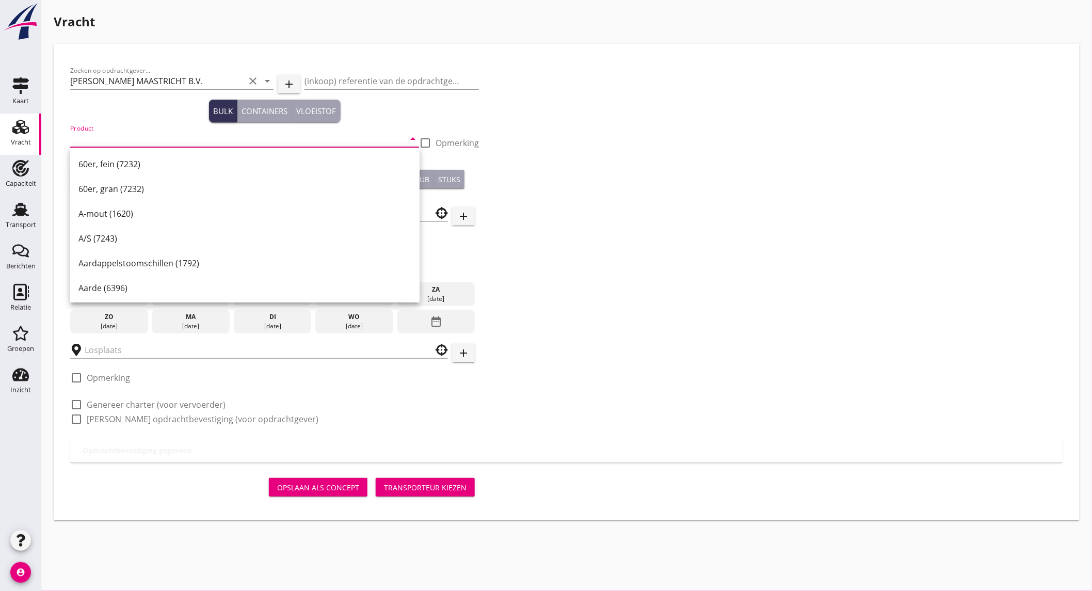
click at [82, 142] on input "Product" at bounding box center [237, 139] width 334 height 17
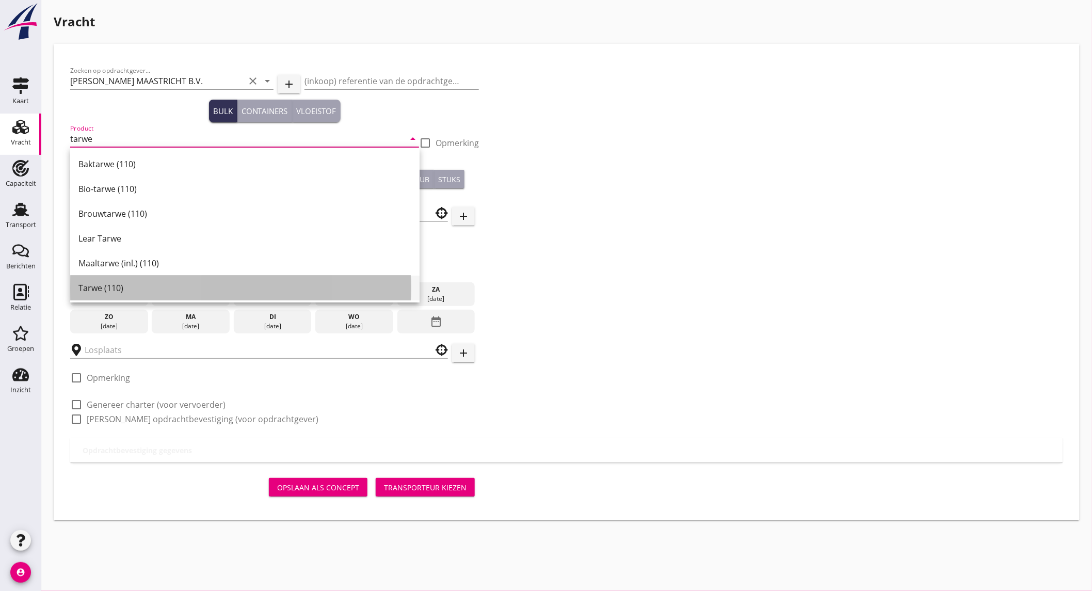
click at [145, 289] on div "Tarwe (110)" at bounding box center [244, 288] width 333 height 12
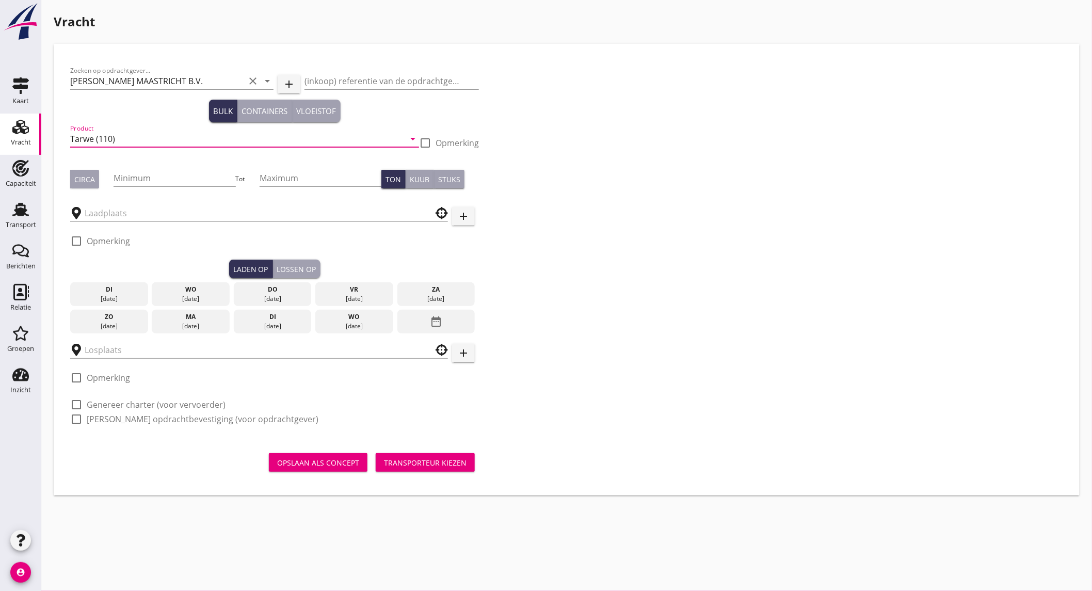
type input "Tarwe (110)"
drag, startPoint x: 89, startPoint y: 182, endPoint x: 148, endPoint y: 181, distance: 58.8
click at [89, 182] on div "Circa" at bounding box center [84, 179] width 21 height 11
click at [150, 181] on input "Minimum" at bounding box center [175, 178] width 122 height 17
type input "1400"
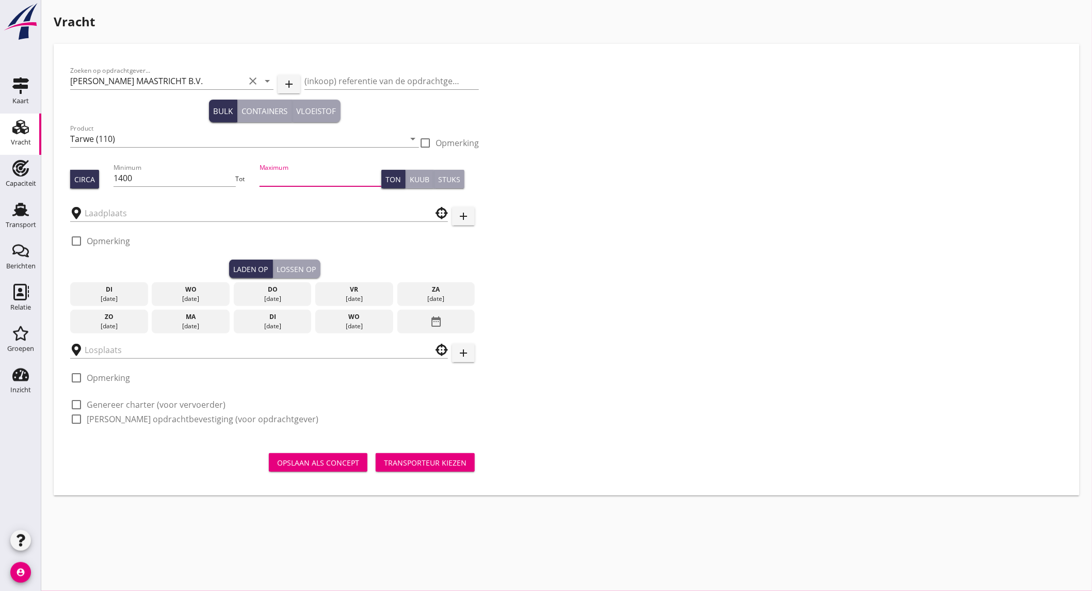
click at [265, 177] on input "Maximum" at bounding box center [321, 178] width 122 height 17
type input "1700"
click at [99, 215] on input "text" at bounding box center [252, 213] width 334 height 17
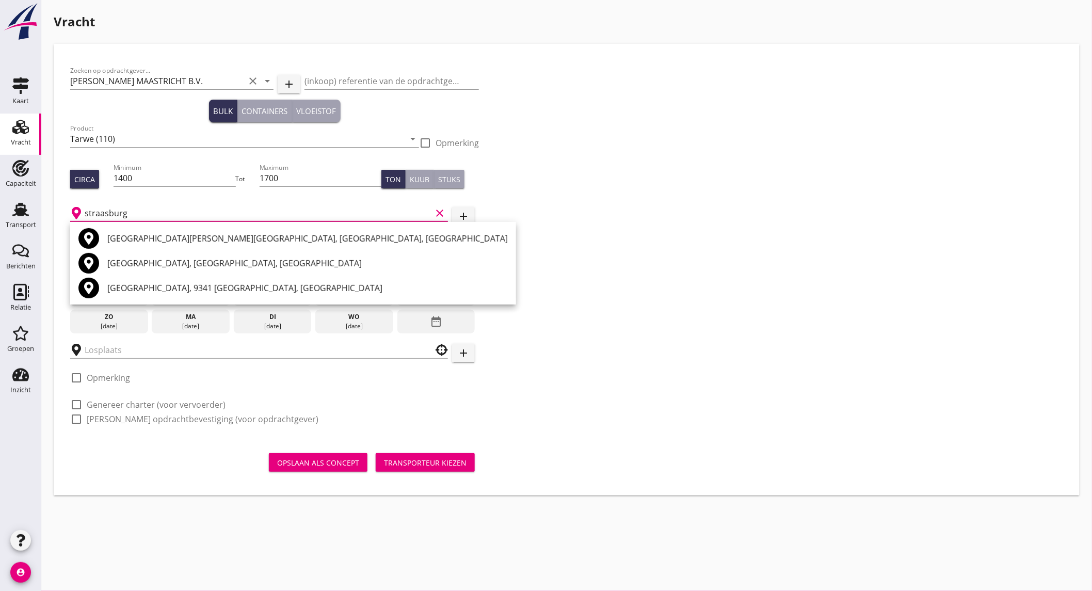
click at [141, 217] on input "straasburg" at bounding box center [258, 213] width 347 height 17
click at [201, 218] on input "straasburg" at bounding box center [258, 213] width 347 height 17
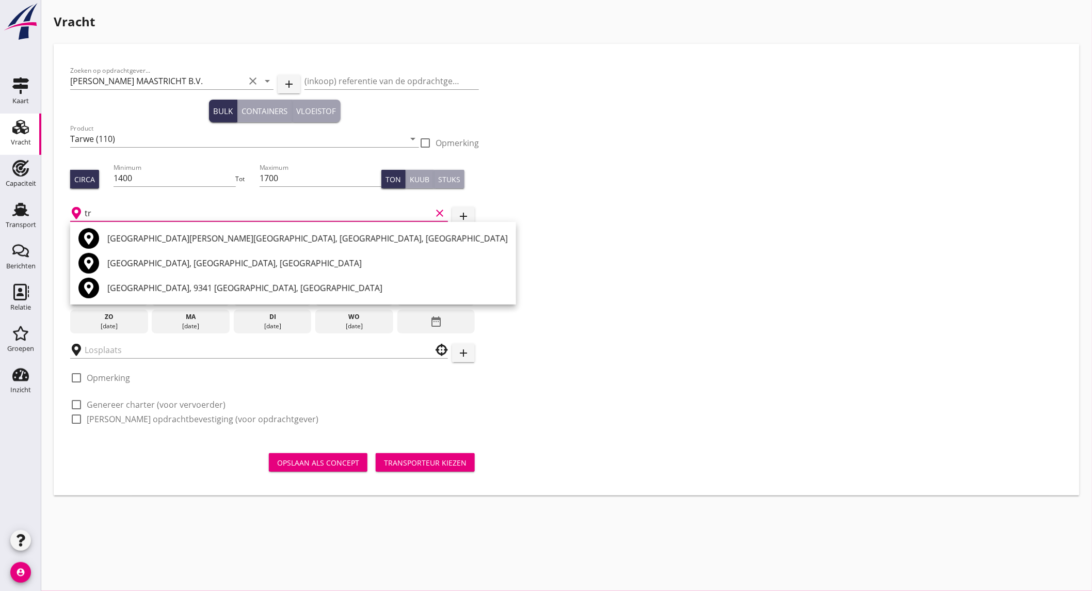
type input "t"
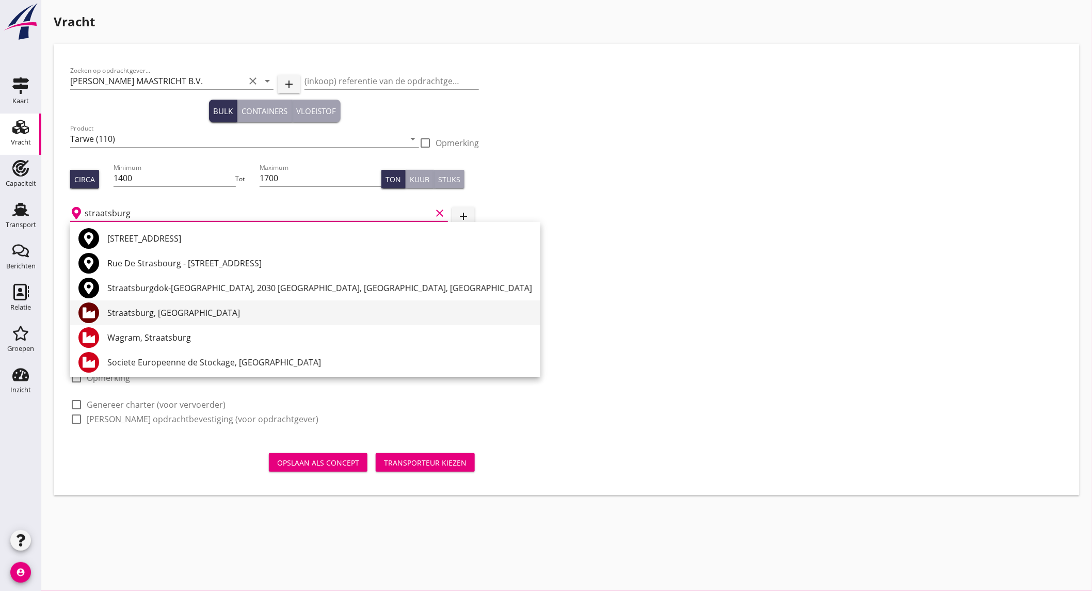
click at [254, 317] on div "Straatsburg, [GEOGRAPHIC_DATA]" at bounding box center [319, 312] width 425 height 12
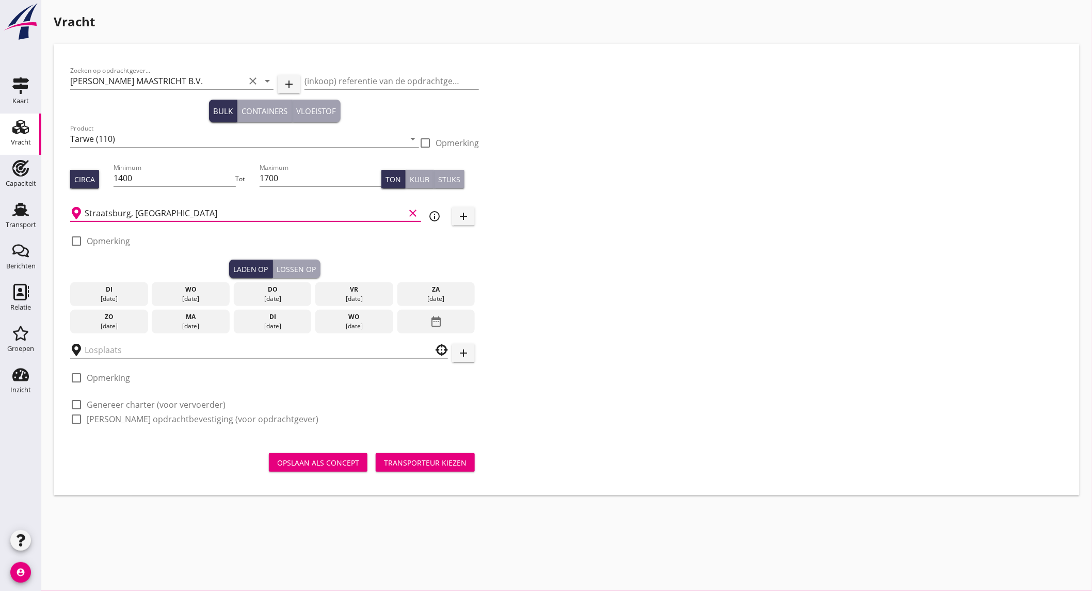
type input "Straatsburg, [GEOGRAPHIC_DATA]"
click at [440, 214] on icon "info_outline" at bounding box center [434, 216] width 12 height 12
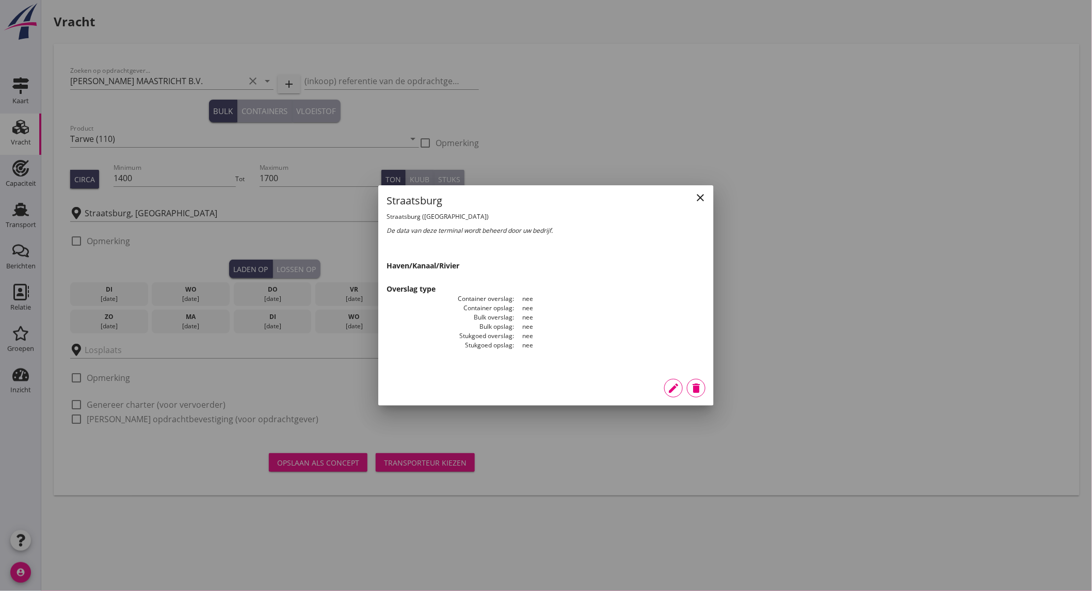
click at [703, 193] on icon "close" at bounding box center [700, 197] width 12 height 12
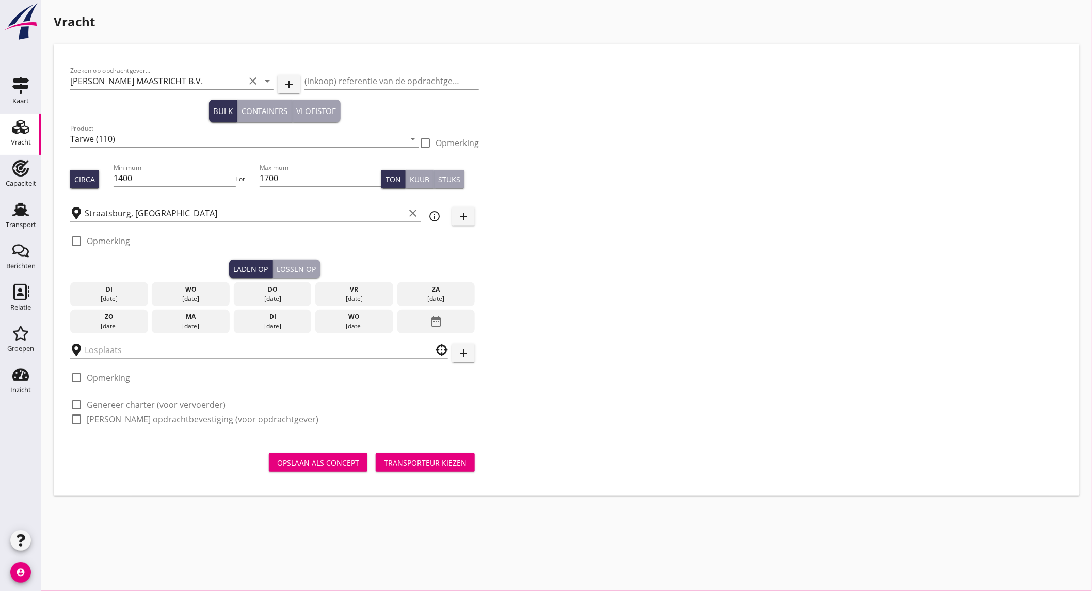
drag, startPoint x: 95, startPoint y: 241, endPoint x: 133, endPoint y: 243, distance: 37.2
click at [96, 240] on label "Opmerking" at bounding box center [108, 241] width 43 height 10
checkbox input "true"
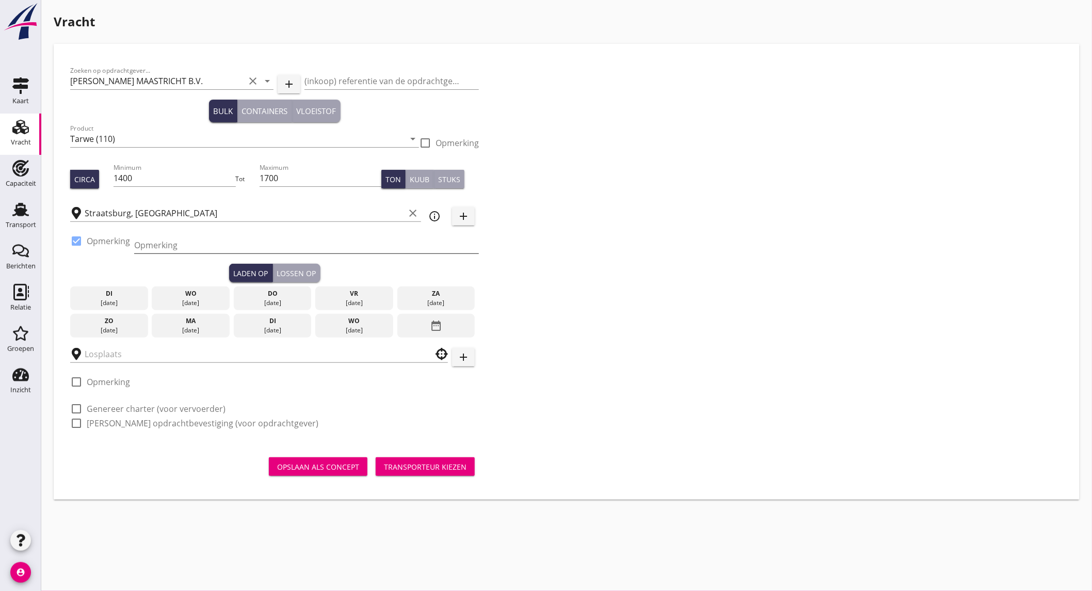
click at [169, 244] on input "Opmerking" at bounding box center [306, 245] width 345 height 17
type input "Tel nummer volgt"
click at [342, 326] on div "[DATE]" at bounding box center [354, 330] width 73 height 9
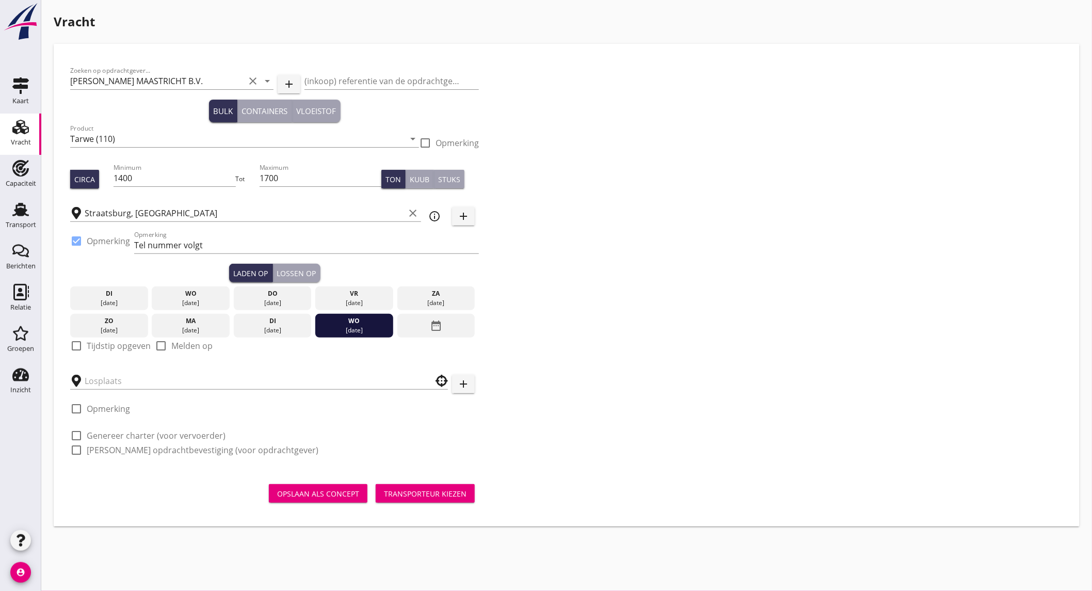
click at [120, 345] on label "Tijdstip opgeven" at bounding box center [119, 346] width 64 height 10
checkbox input "true"
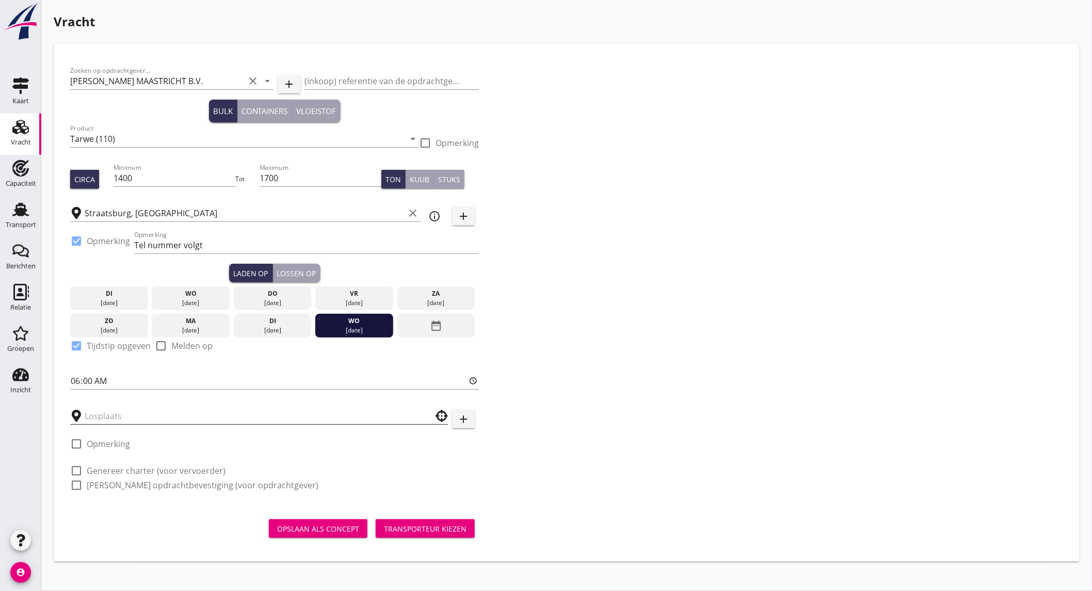
click at [109, 415] on input "text" at bounding box center [252, 416] width 334 height 17
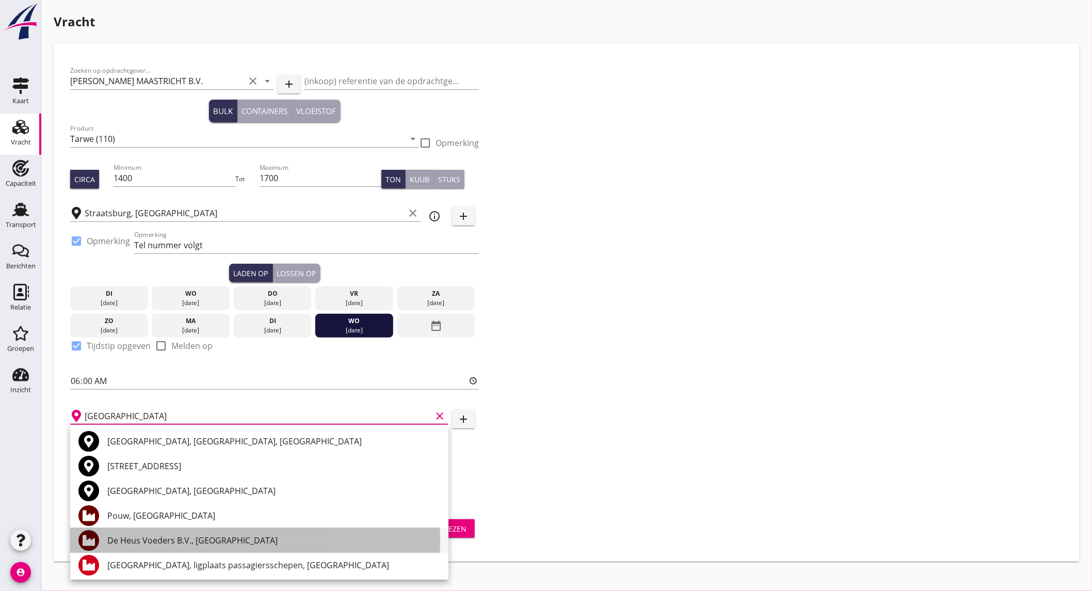
click at [172, 544] on div "De Heus Voeders B.V., [GEOGRAPHIC_DATA]" at bounding box center [273, 540] width 333 height 12
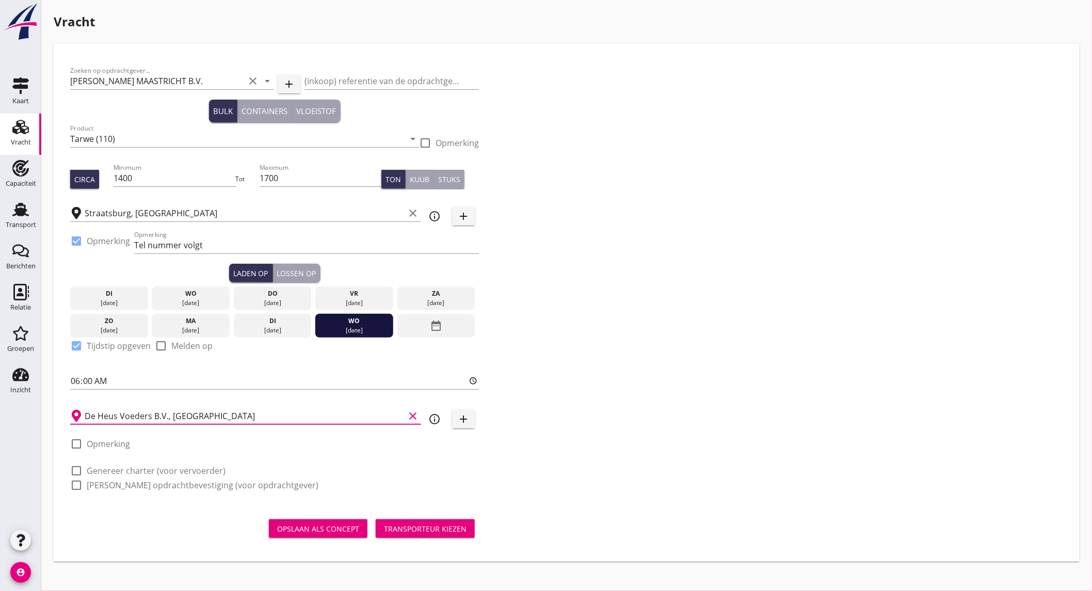
type input "De Heus Voeders B.V., [GEOGRAPHIC_DATA]"
click at [119, 444] on label "Opmerking" at bounding box center [108, 444] width 43 height 10
checkbox input "true"
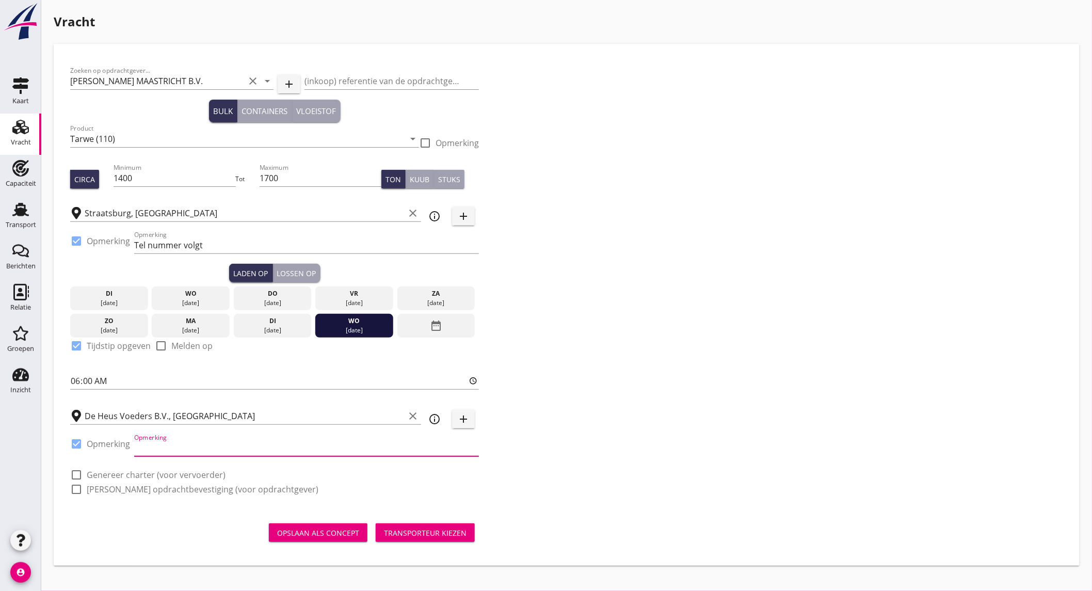
click at [168, 446] on input "Opmerking" at bounding box center [306, 448] width 345 height 17
type input "en of [GEOGRAPHIC_DATA] tel nummer volgt"
click at [143, 472] on label "Genereer charter (voor vervoerder)" at bounding box center [156, 474] width 139 height 10
checkbox input "true"
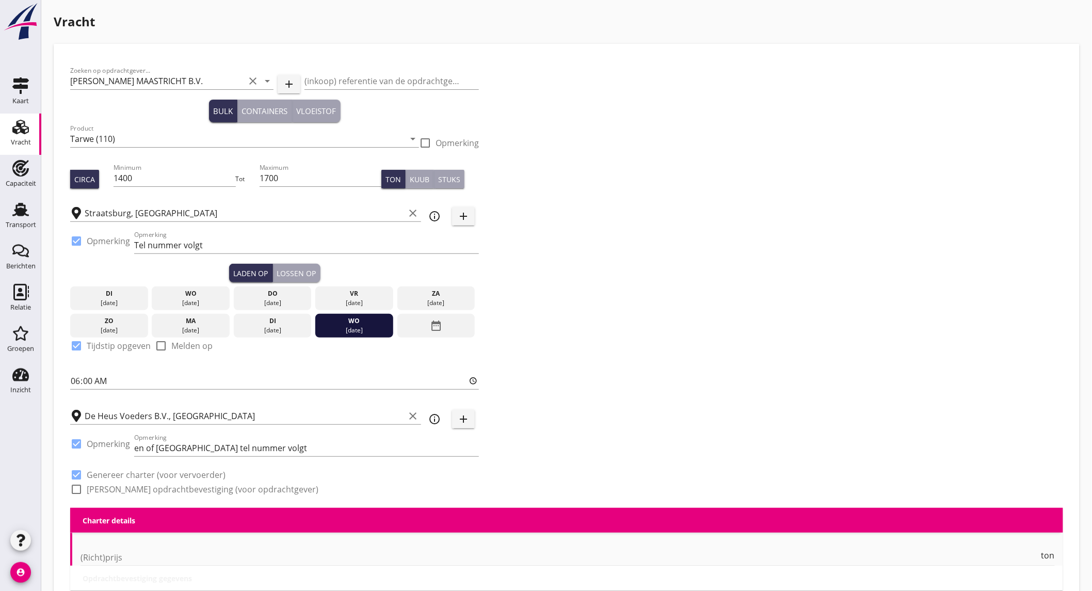
click at [147, 486] on label "[PERSON_NAME] opdrachtbevestiging (voor opdrachtgever)" at bounding box center [203, 489] width 232 height 10
checkbox input "true"
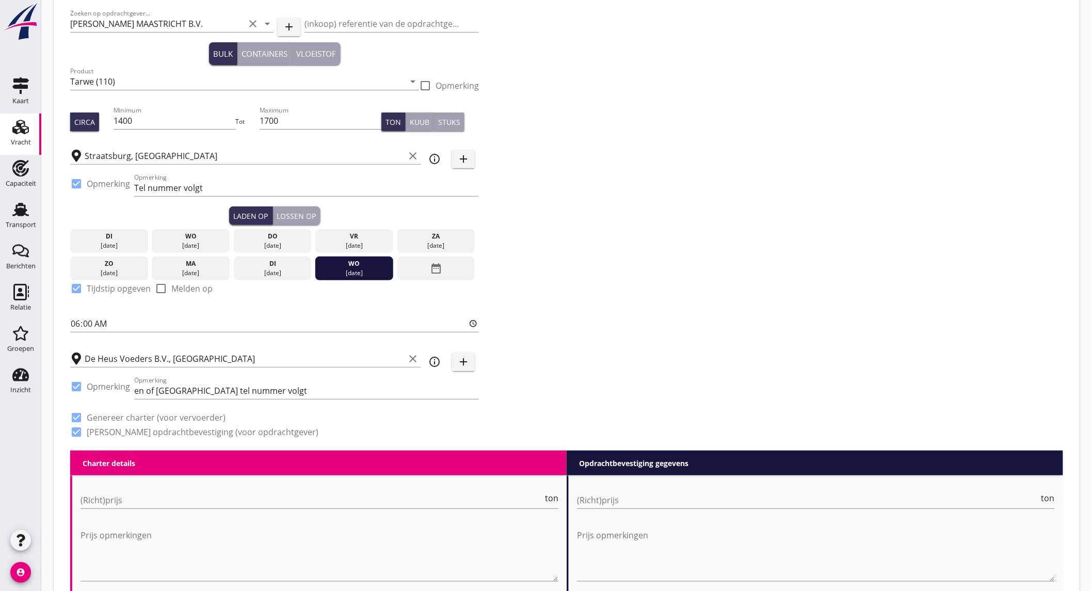
scroll to position [286, 0]
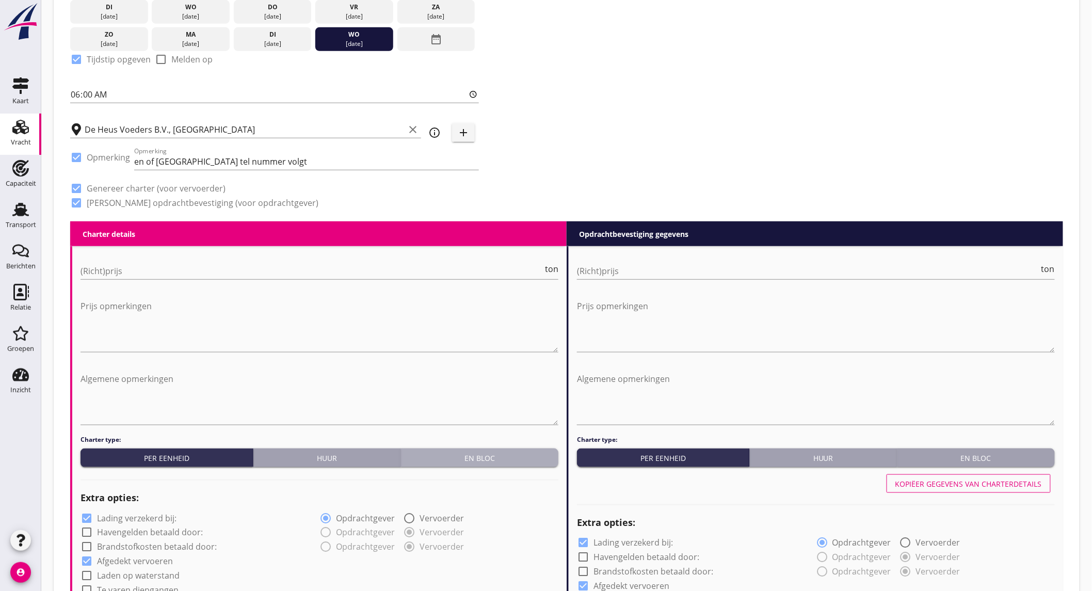
click at [478, 454] on div "En bloc" at bounding box center [479, 457] width 149 height 11
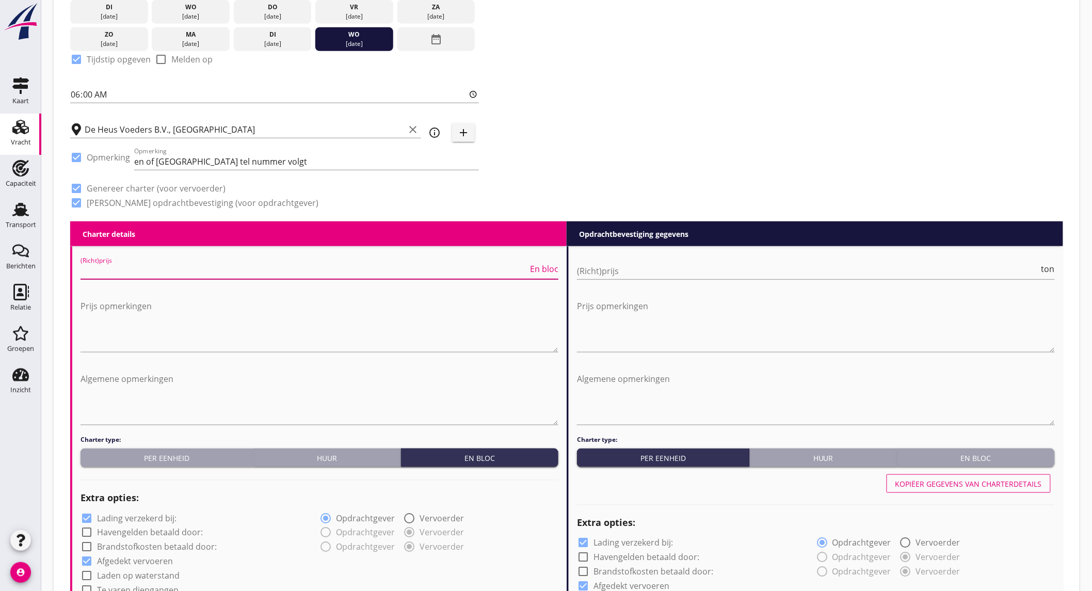
click at [182, 272] on input "(Richt)prijs" at bounding box center [303, 271] width 447 height 17
type input "27000"
click at [146, 308] on textarea "Prijs opmerkingen" at bounding box center [319, 325] width 478 height 54
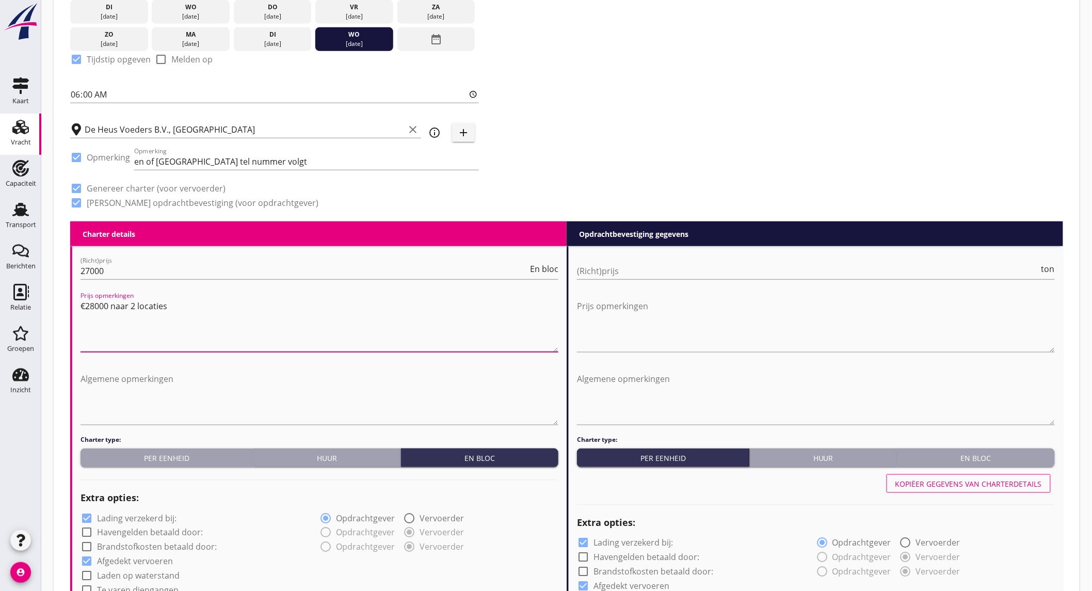
click at [125, 305] on textarea "€28000 naar 2 locaties" at bounding box center [319, 325] width 478 height 54
type textarea "€28000 naar 2 locaties"
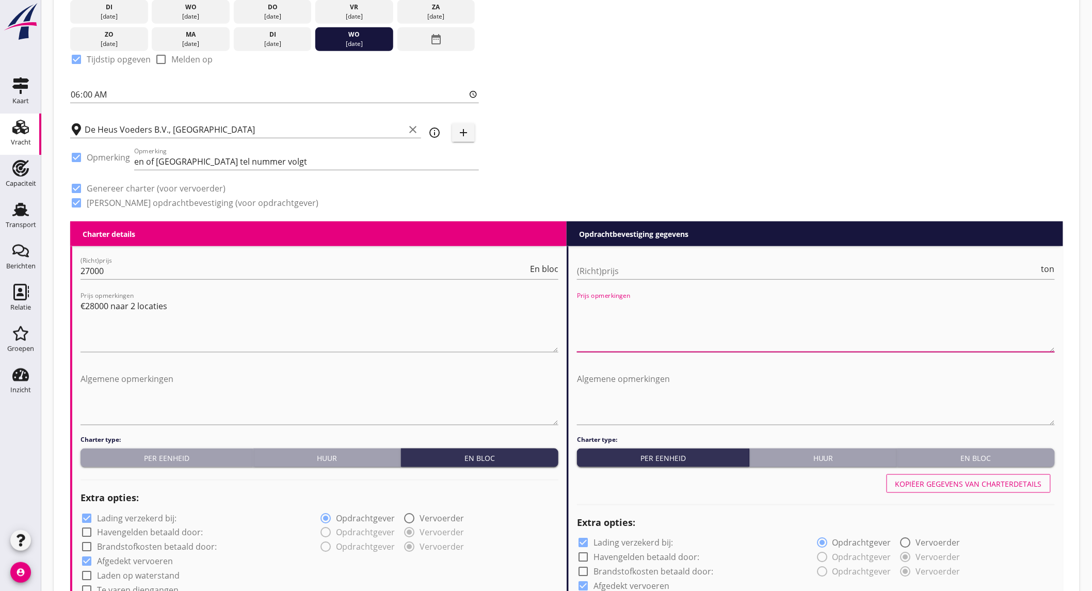
click at [623, 307] on textarea "Prijs opmerkingen" at bounding box center [816, 325] width 478 height 54
paste textarea "€28000 naar 2 locaties"
type textarea "€28000 naar 2 locaties"
click at [619, 265] on input "(Richt)prijs" at bounding box center [808, 271] width 462 height 17
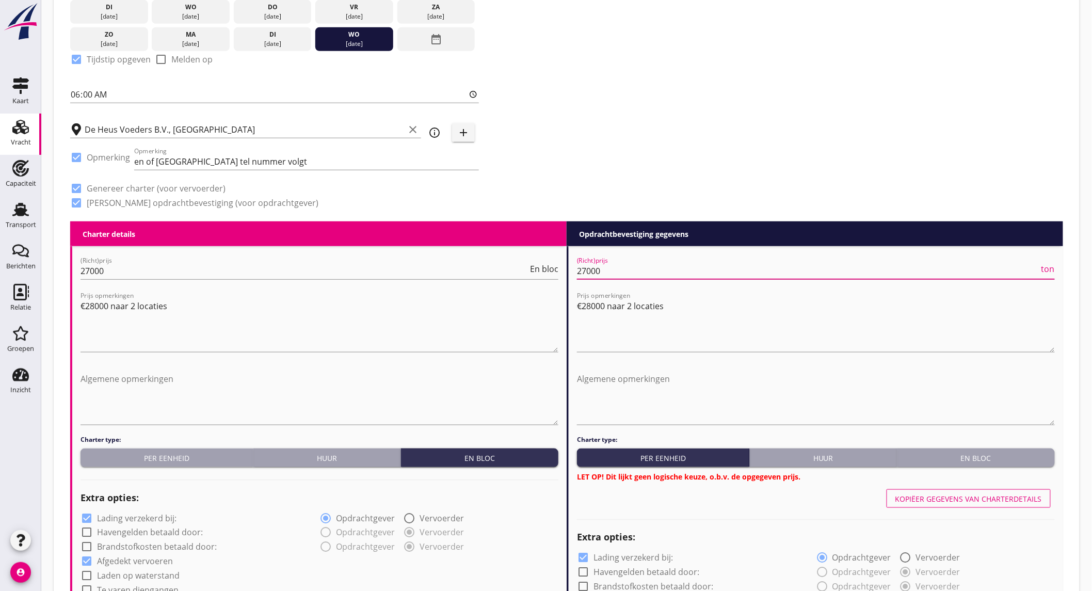
scroll to position [458, 0]
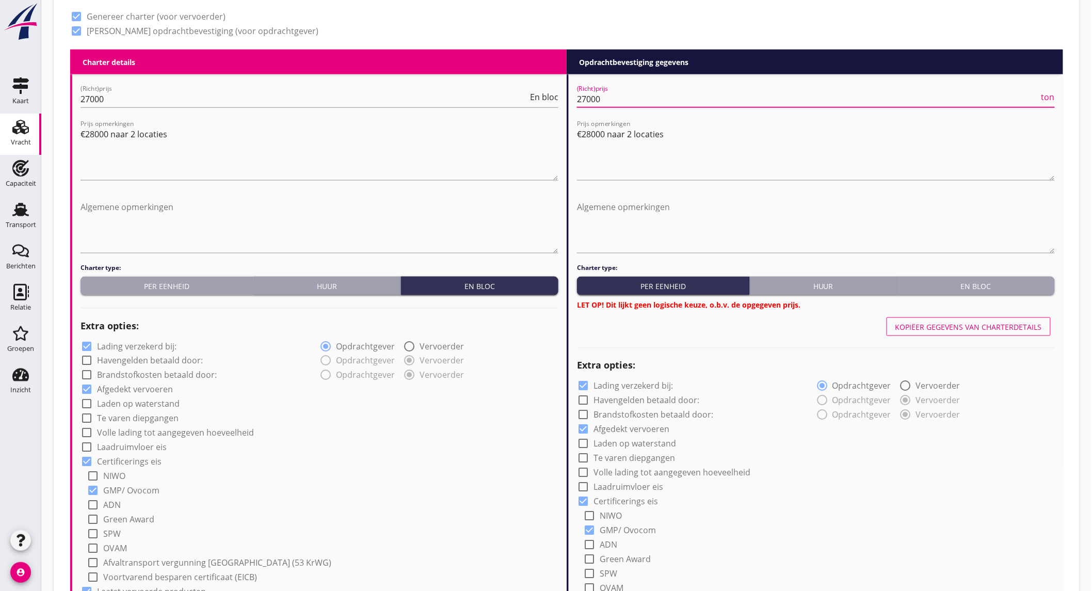
type input "27000"
click at [987, 274] on div "Charter type: Per eenheid Huur En bloc LET OP! Dit lijkt geen logische keuze, o…" at bounding box center [816, 286] width 478 height 47
click at [986, 284] on div "En bloc" at bounding box center [975, 286] width 149 height 11
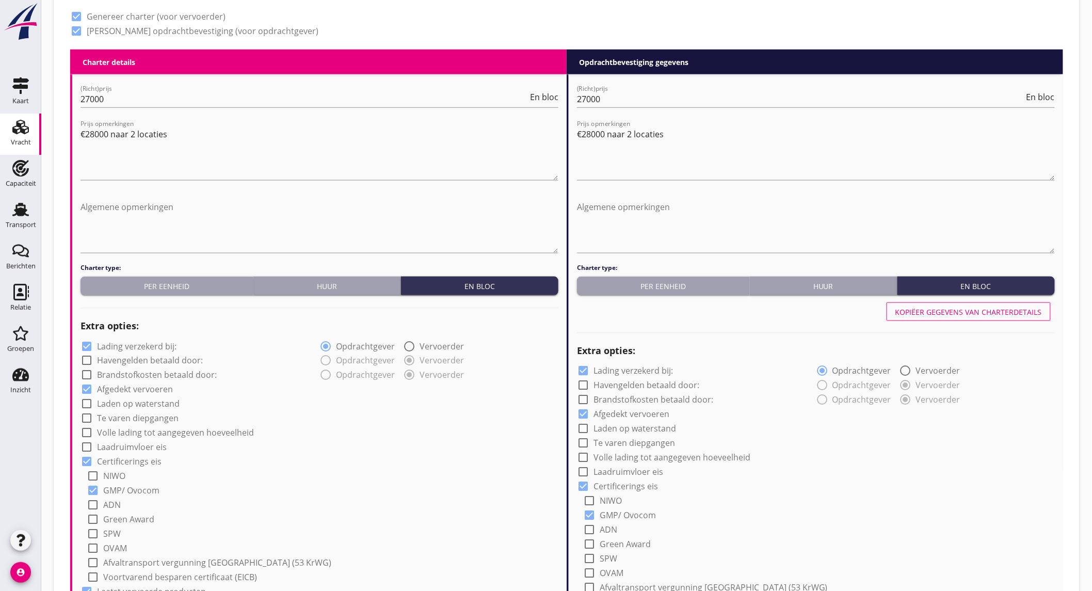
click at [158, 342] on label "Lading verzekerd bij:" at bounding box center [136, 346] width 79 height 10
checkbox input "false"
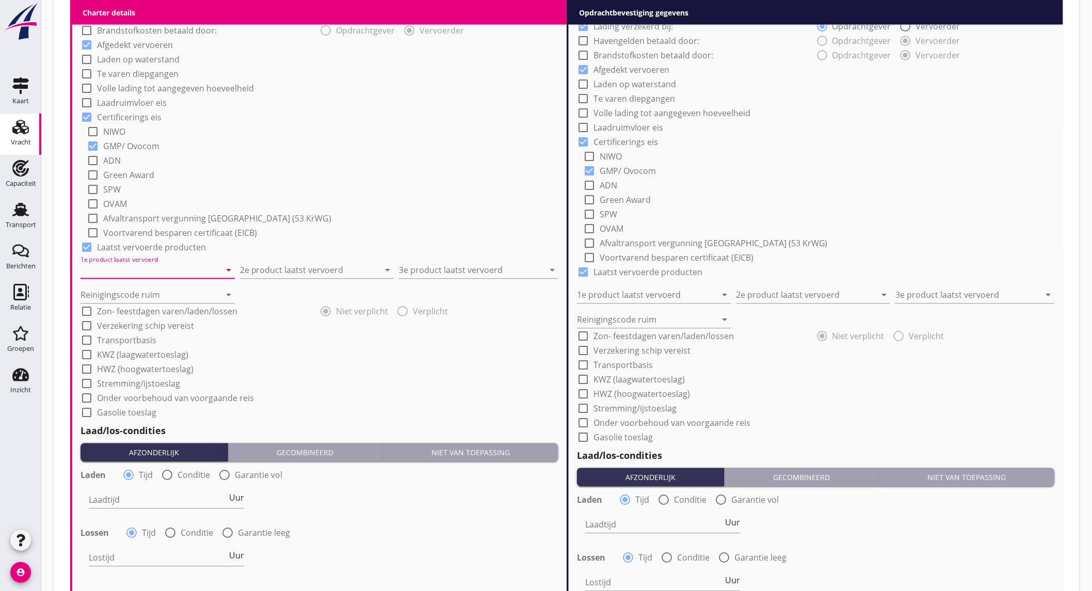
click at [172, 263] on input "1e product laatst vervoerd" at bounding box center [150, 270] width 140 height 17
drag, startPoint x: 147, startPoint y: 294, endPoint x: 364, endPoint y: 274, distance: 218.6
click at [150, 292] on div "Sojapellets (1720)" at bounding box center [157, 295] width 138 height 12
type input "Sojapellets (1720)"
click at [291, 268] on input "2e product laatst vervoerd" at bounding box center [310, 270] width 140 height 17
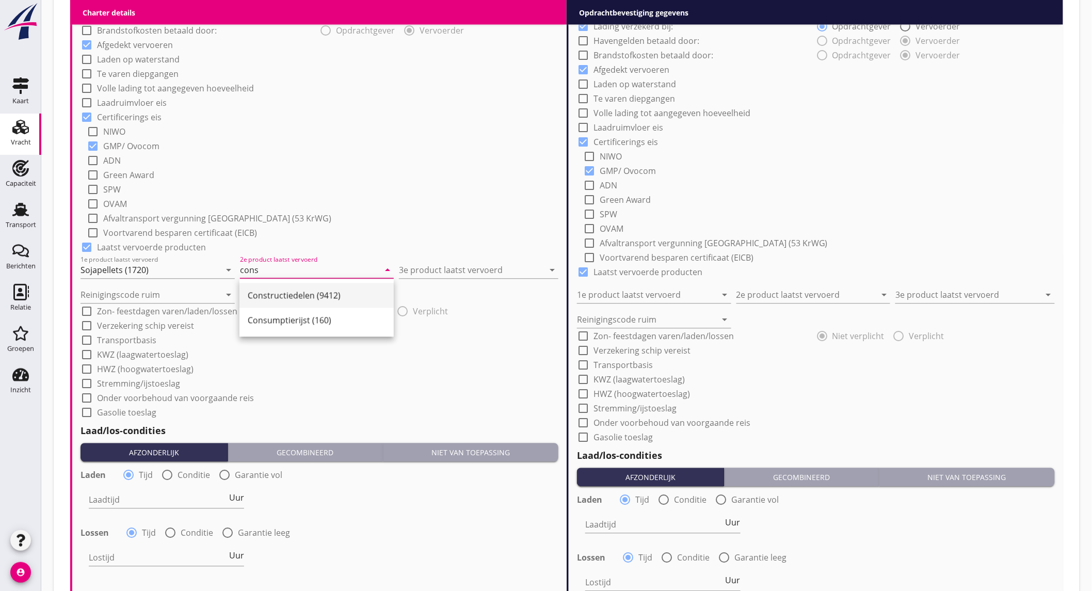
click at [287, 291] on div "Constructiedelen (9412)" at bounding box center [317, 295] width 138 height 12
type input "Constructiedelen (9412)"
click at [444, 274] on input "3e product laatst vervoerd" at bounding box center [471, 270] width 145 height 17
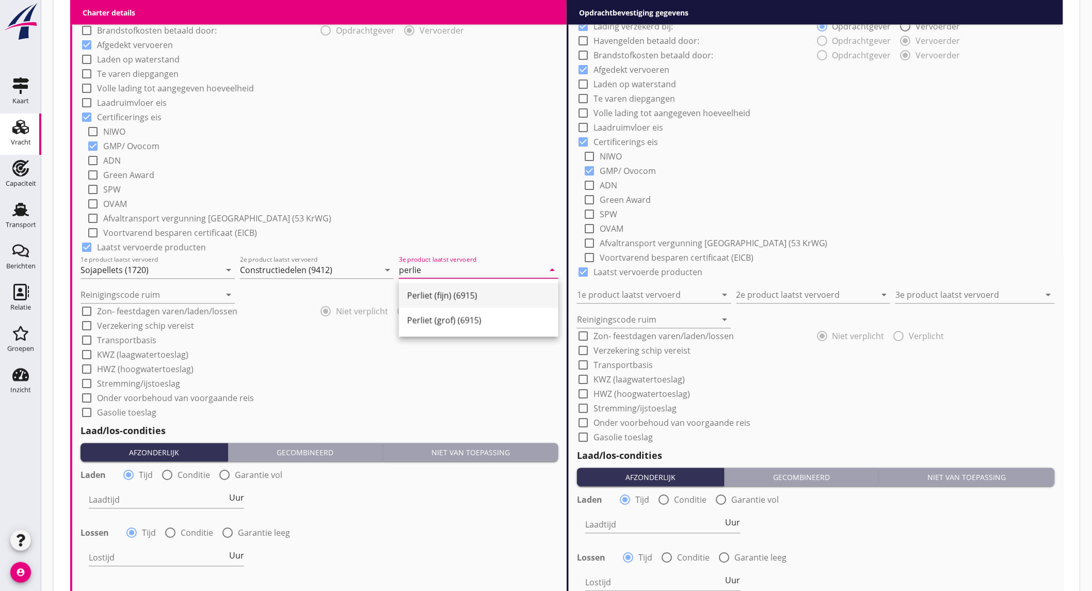
click at [449, 296] on div "Perliet (fijn) (6915)" at bounding box center [478, 295] width 143 height 12
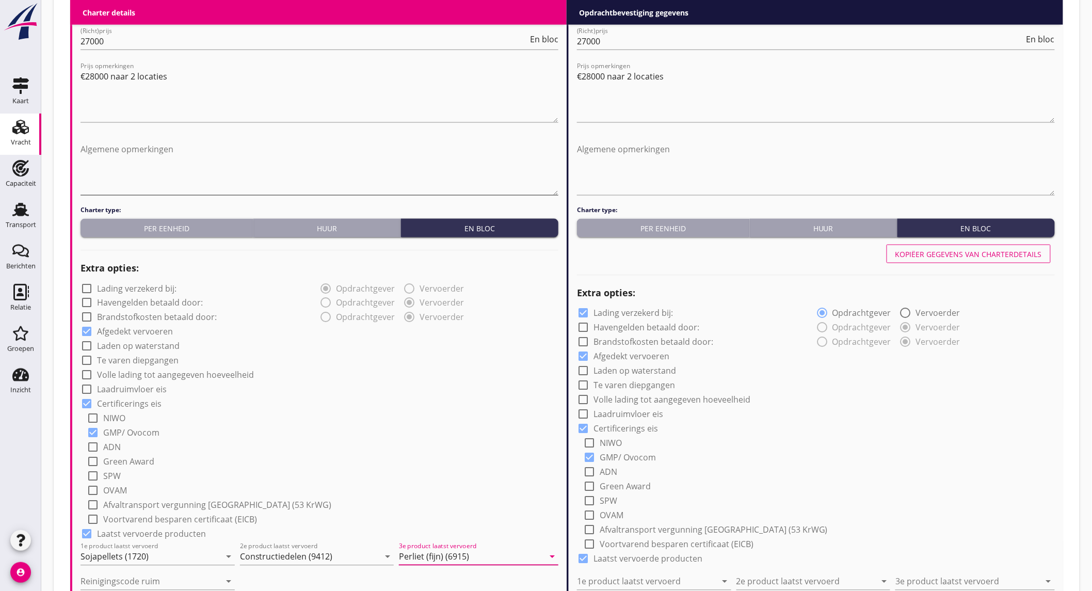
type input "Perliet (fijn) (6915)"
click at [129, 152] on textarea "Algemene opmerkingen" at bounding box center [319, 168] width 478 height 54
click at [137, 349] on label "Laden op waterstand" at bounding box center [138, 346] width 83 height 10
checkbox input "true"
click at [156, 156] on textarea "Algemene opmerkingen" at bounding box center [319, 168] width 478 height 54
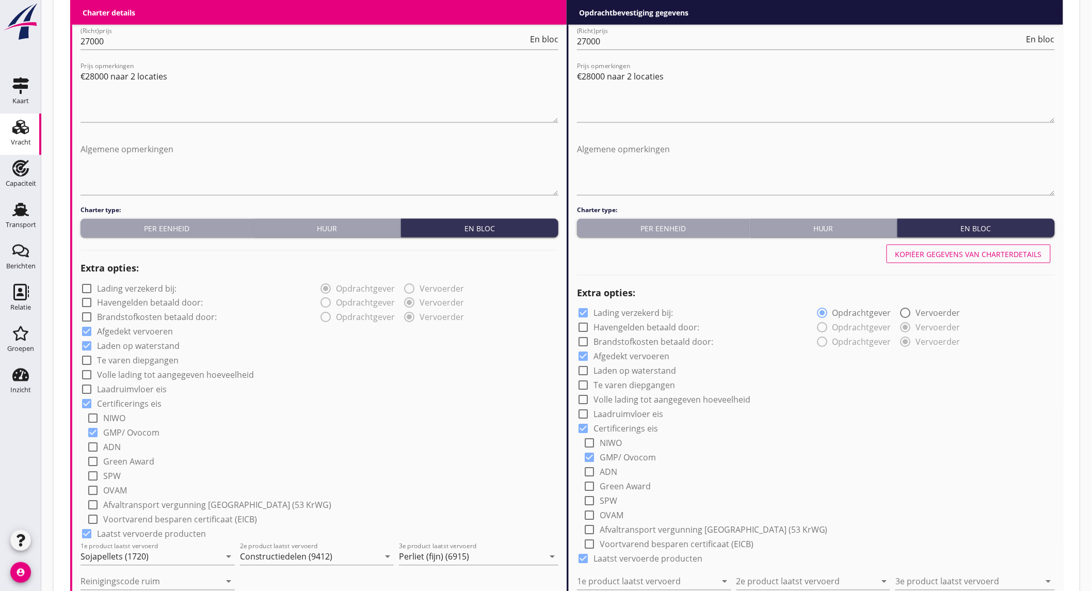
scroll to position [802, 0]
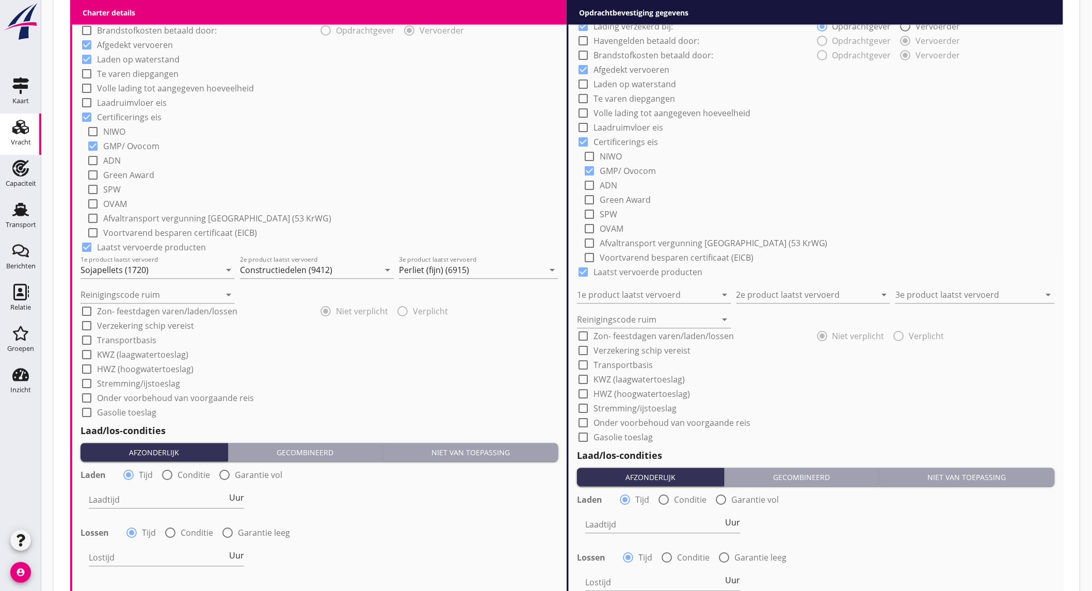
click at [135, 393] on label "Onder voorbehoud van voorgaande reis" at bounding box center [175, 398] width 157 height 10
checkbox input "true"
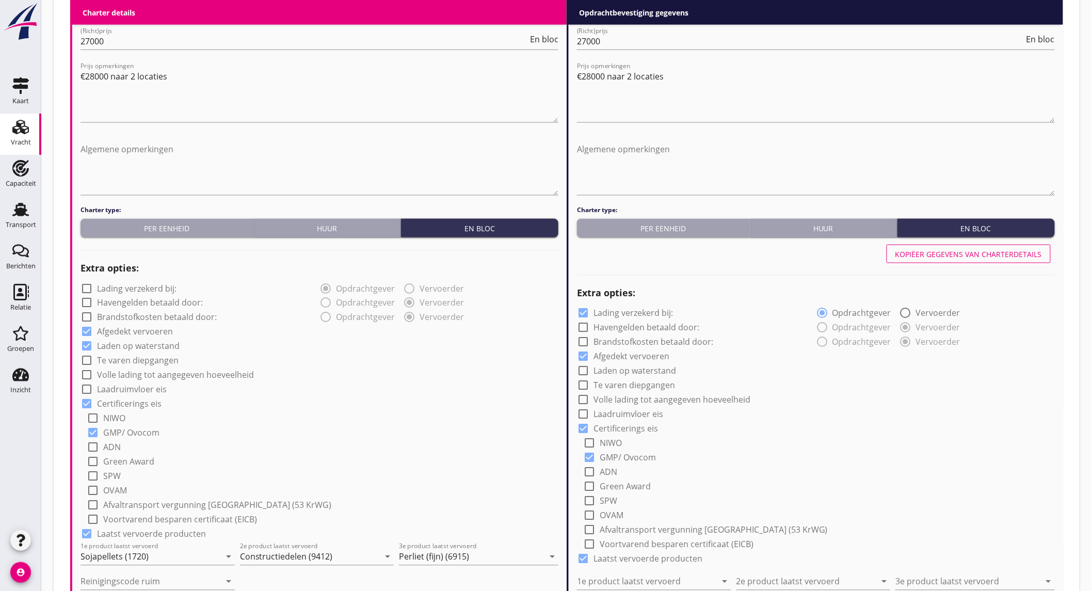
scroll to position [458, 0]
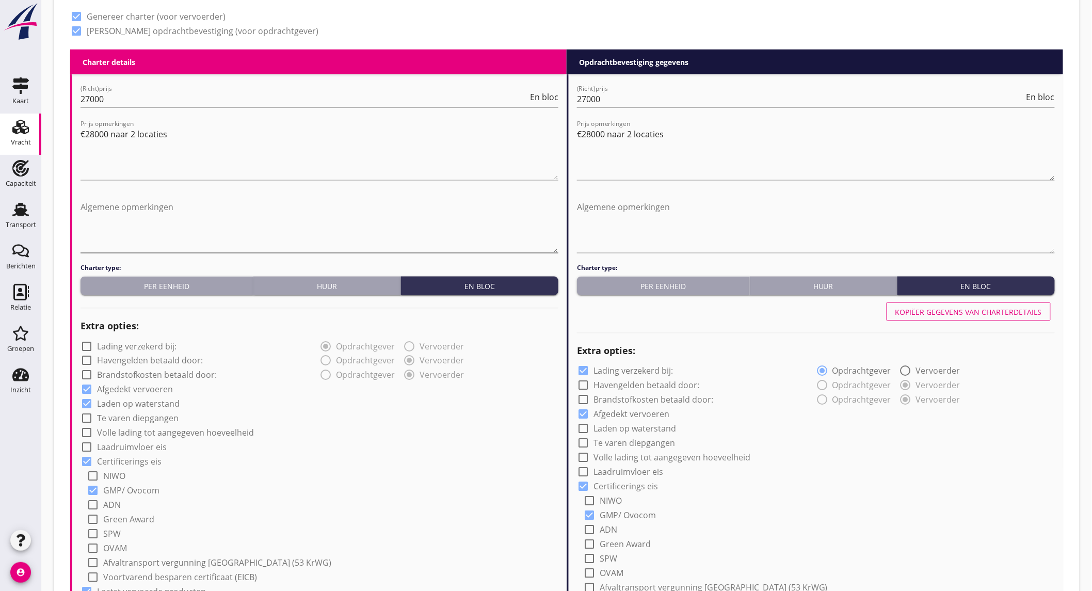
click at [112, 205] on textarea "Algemene opmerkingen" at bounding box center [319, 226] width 478 height 54
paste textarea "Maxau -1.9m, Kaub 1m"
type textarea "Maxau -1.9m, Kaub 1m"
click at [616, 204] on textarea "Algemene opmerkingen" at bounding box center [816, 226] width 478 height 54
paste textarea "Maxau -1.9m, Kaub 1m"
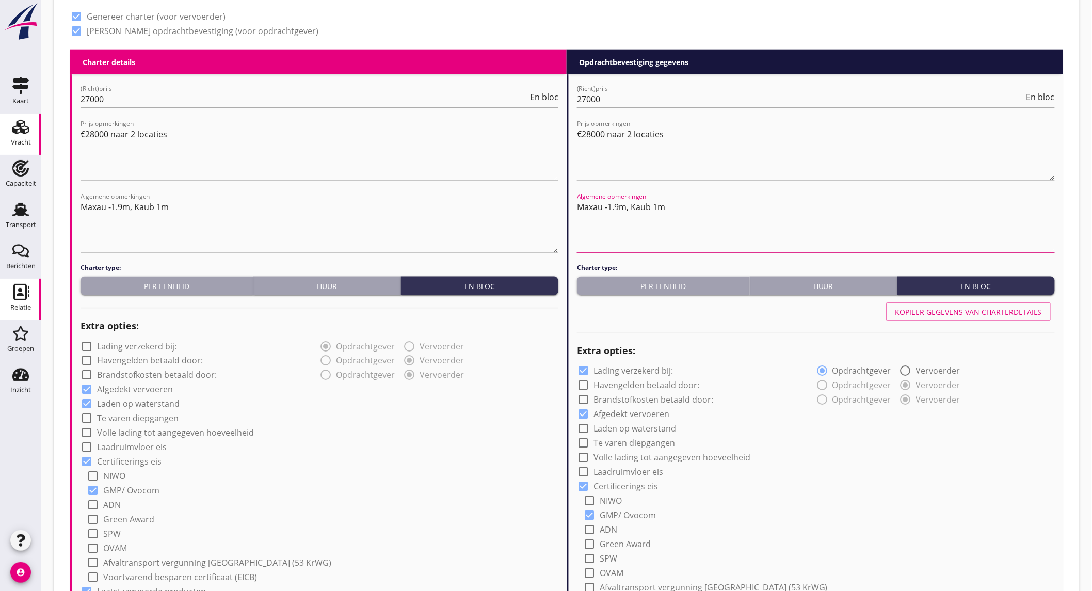
type textarea "Maxau -1.9m, Kaub 1m"
click at [659, 367] on label "Lading verzekerd bij:" at bounding box center [632, 371] width 79 height 10
checkbox input "false"
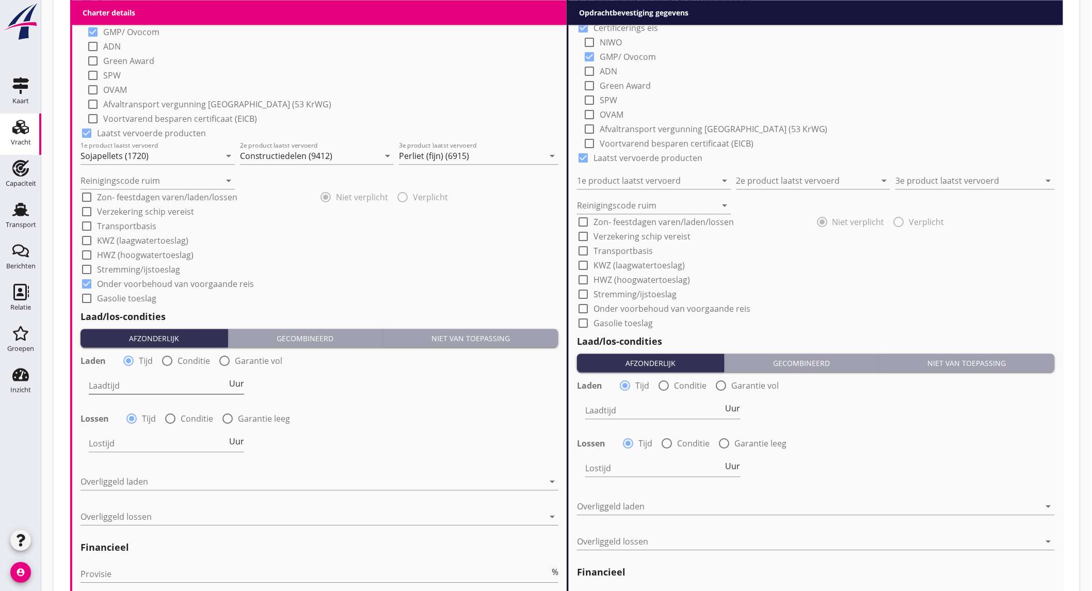
click at [161, 386] on input "Laadtijd" at bounding box center [158, 385] width 138 height 17
type input "24"
click at [169, 415] on div at bounding box center [170, 419] width 18 height 18
radio input "false"
radio input "true"
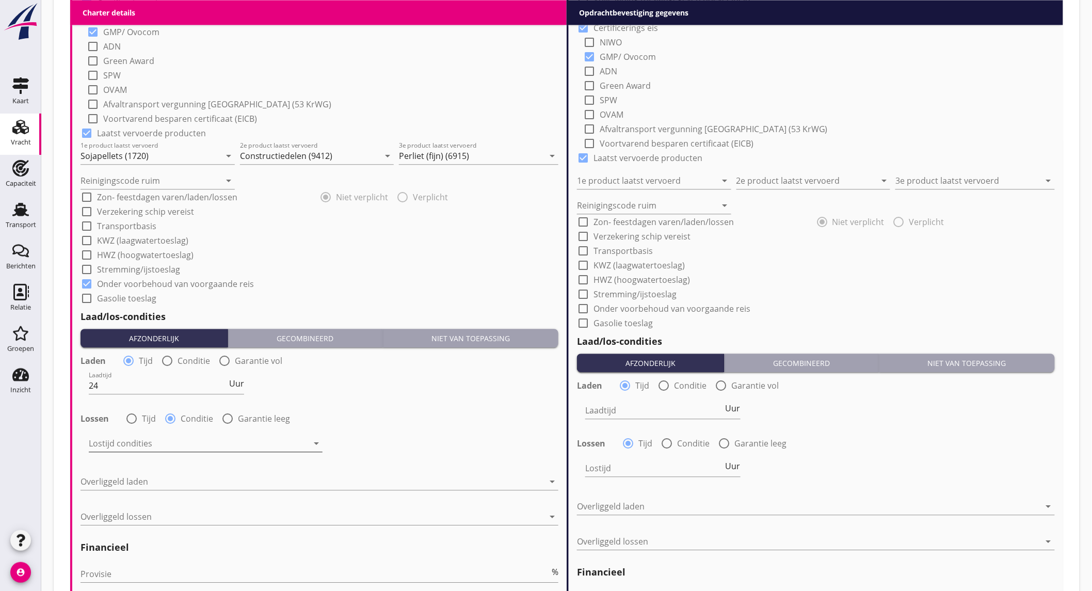
click at [160, 445] on div at bounding box center [198, 443] width 219 height 17
click at [156, 451] on div "Nederlands wettelijk 2011" at bounding box center [209, 451] width 226 height 12
click at [138, 480] on div at bounding box center [311, 481] width 463 height 17
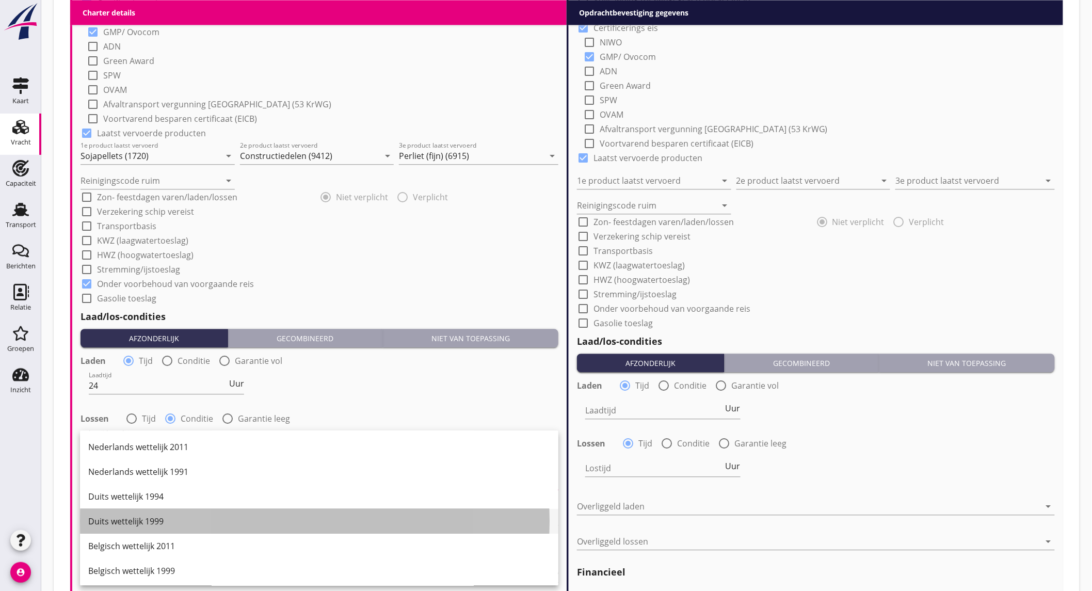
click at [163, 517] on div "Duits wettelijk 1999" at bounding box center [319, 521] width 462 height 12
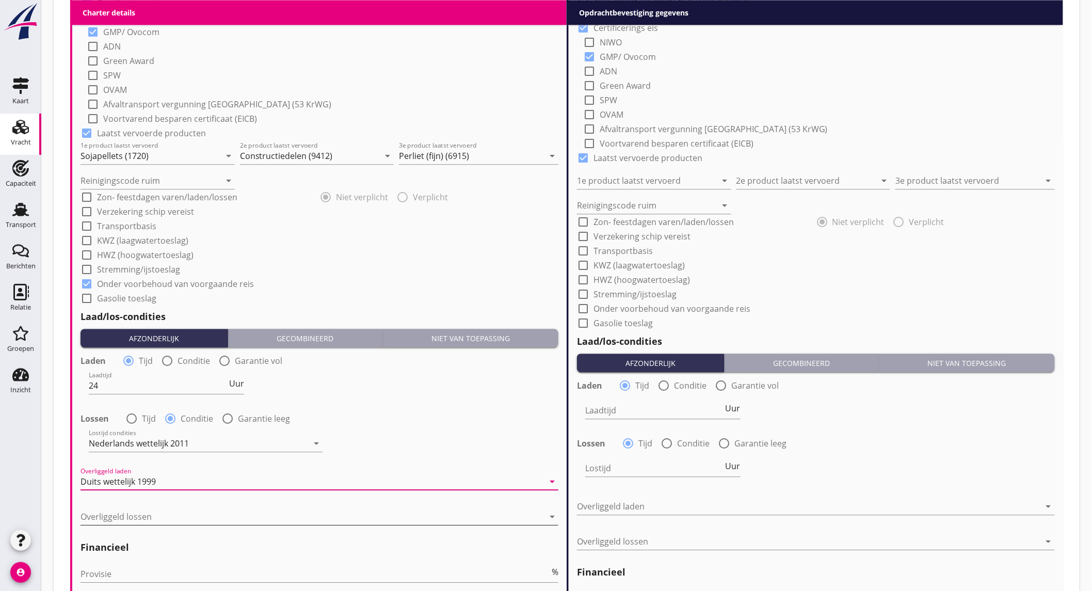
click at [159, 516] on div at bounding box center [311, 516] width 463 height 17
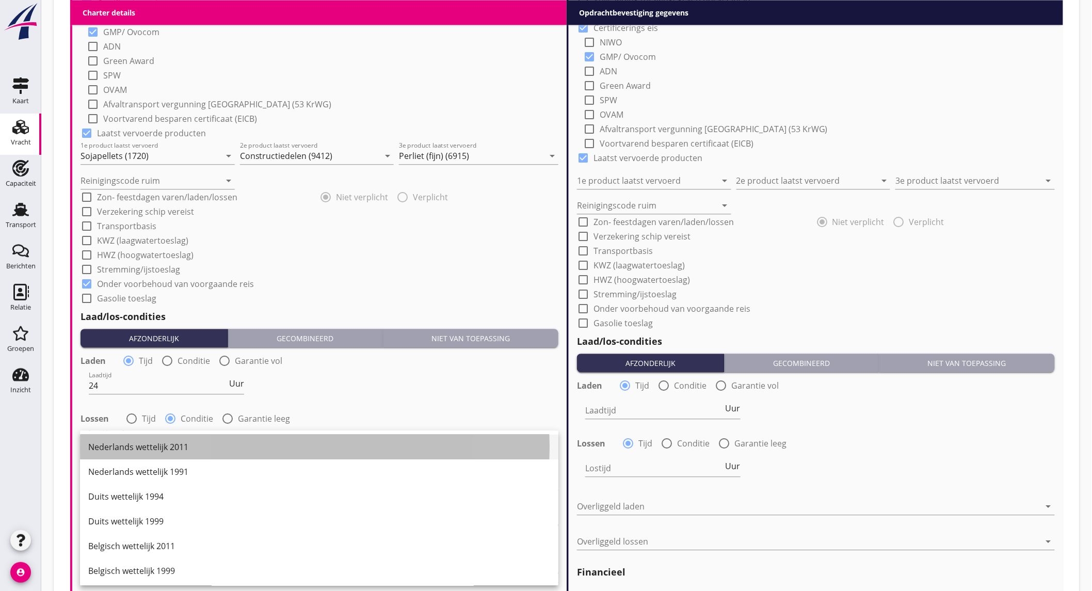
click at [168, 451] on div "Nederlands wettelijk 2011" at bounding box center [319, 447] width 462 height 12
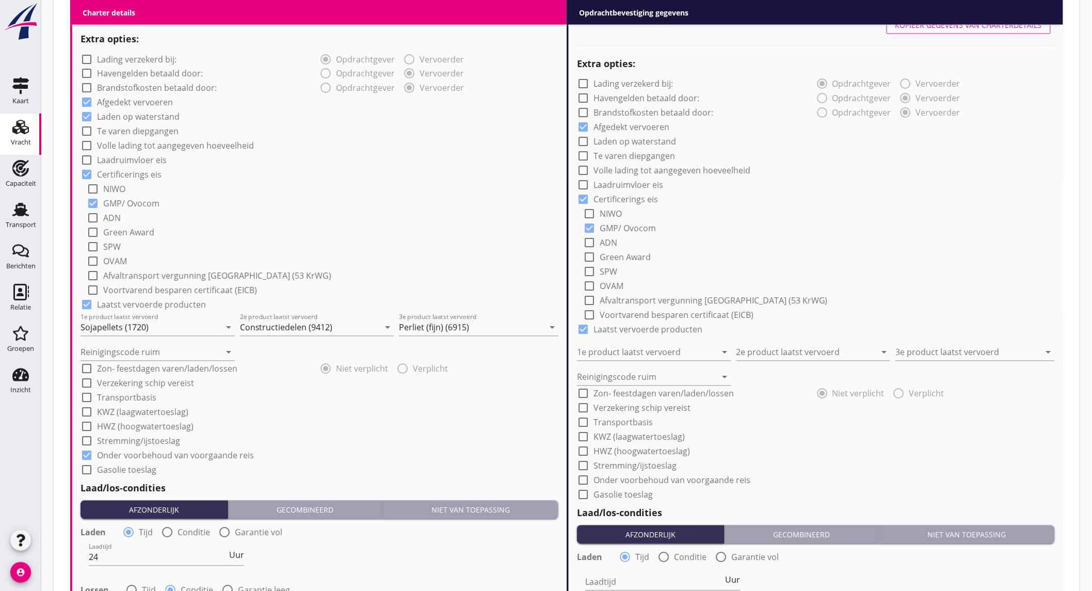
scroll to position [516, 0]
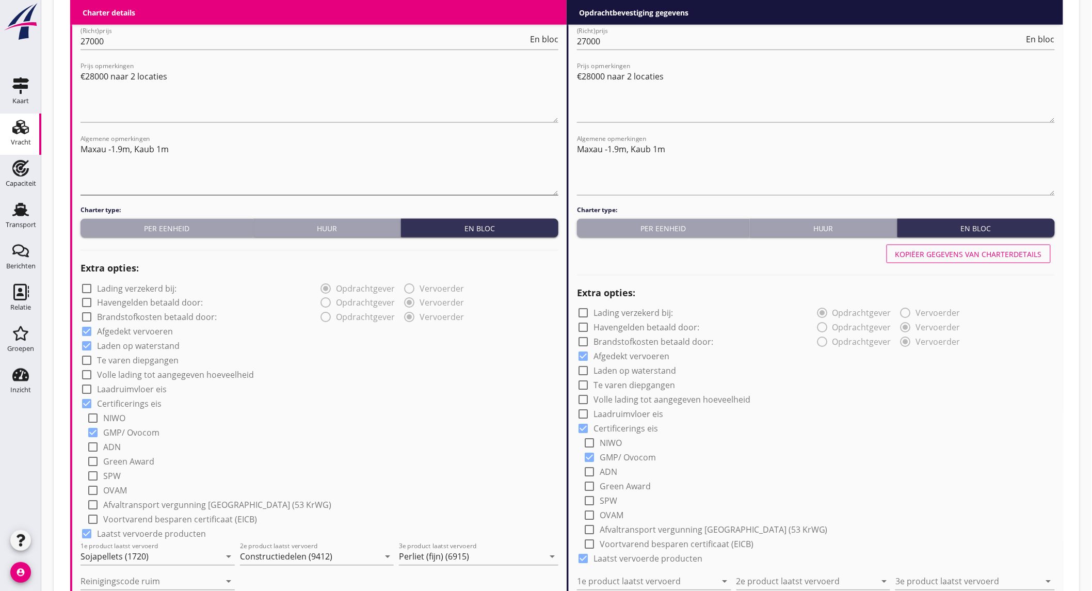
click at [193, 147] on textarea "Maxau -1.9m, Kaub 1m" at bounding box center [319, 168] width 478 height 54
click at [121, 167] on textarea "Maxau -1.9m, Kaub 1m Lostijd - Vaartijd" at bounding box center [319, 168] width 478 height 54
type textarea "Maxau -1.9m, Kaub 1m Lostijd - Vaartijd"
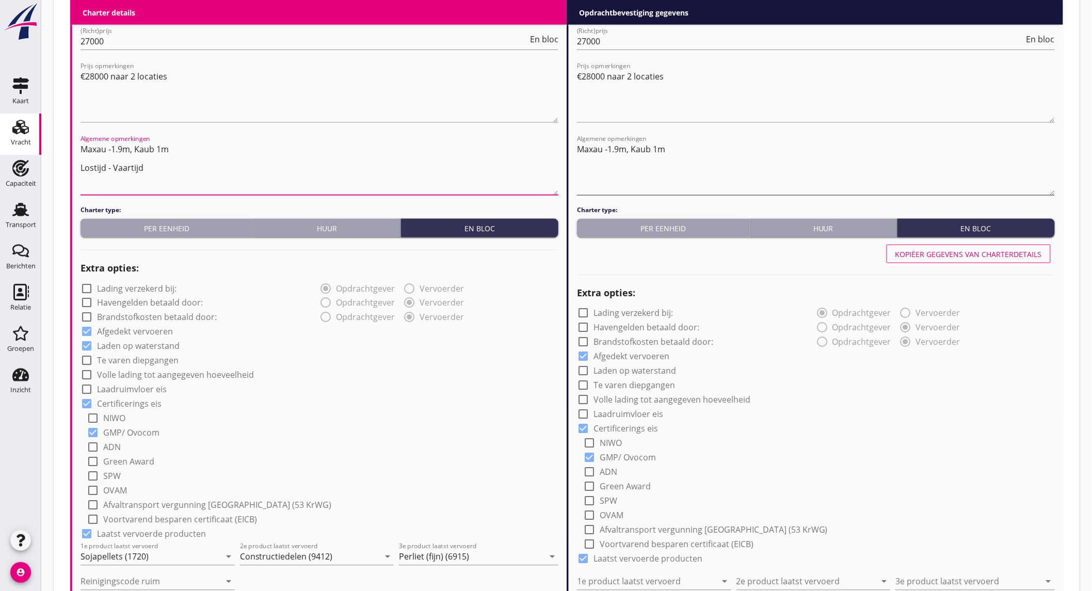
click at [693, 155] on textarea "Maxau -1.9m, Kaub 1m" at bounding box center [816, 168] width 478 height 54
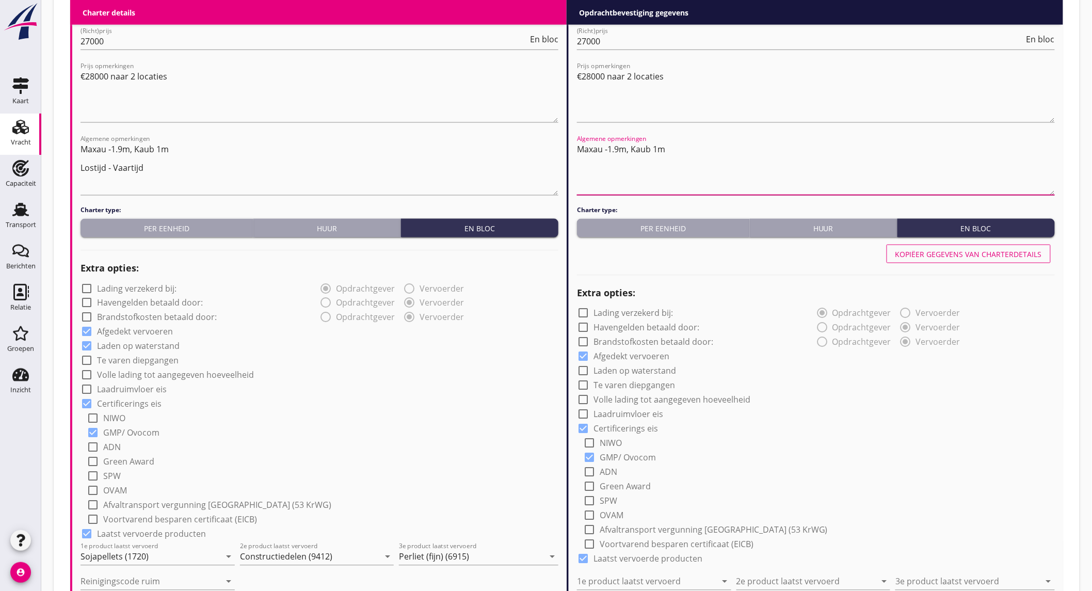
paste textarea "Lostijd - Vaartijd"
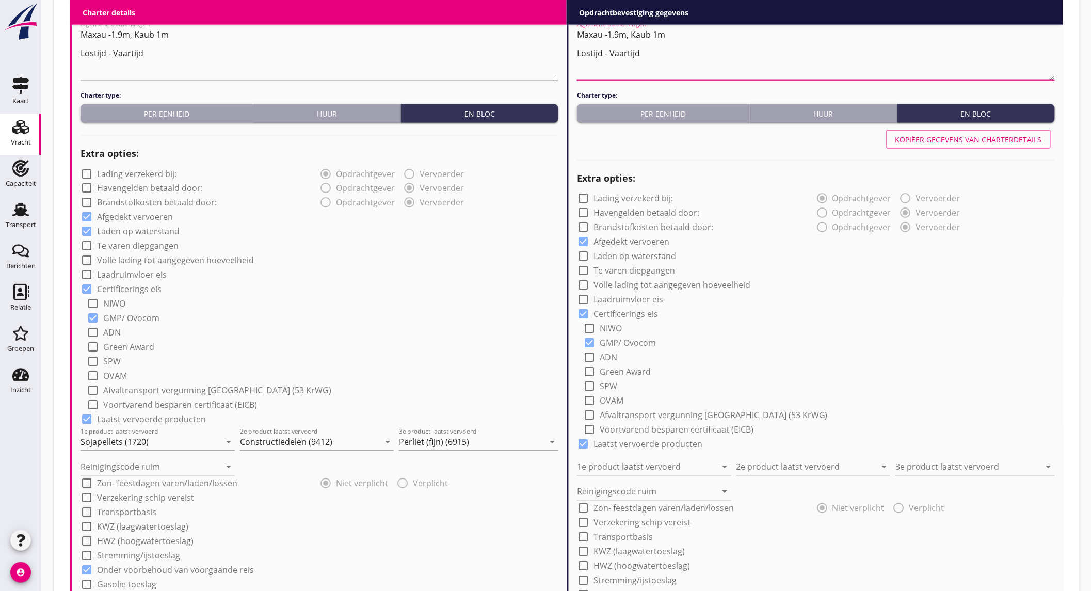
scroll to position [688, 0]
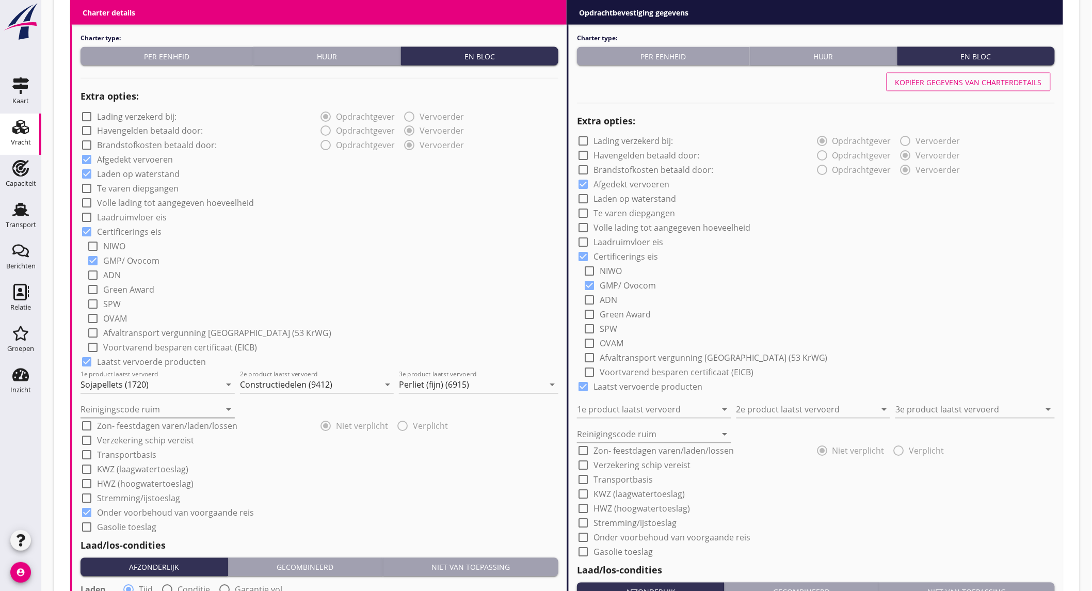
type textarea "Maxau -1.9m, Kaub 1m Lostijd - Vaartijd"
click at [118, 404] on input "Reinigingscode ruim" at bounding box center [150, 409] width 140 height 17
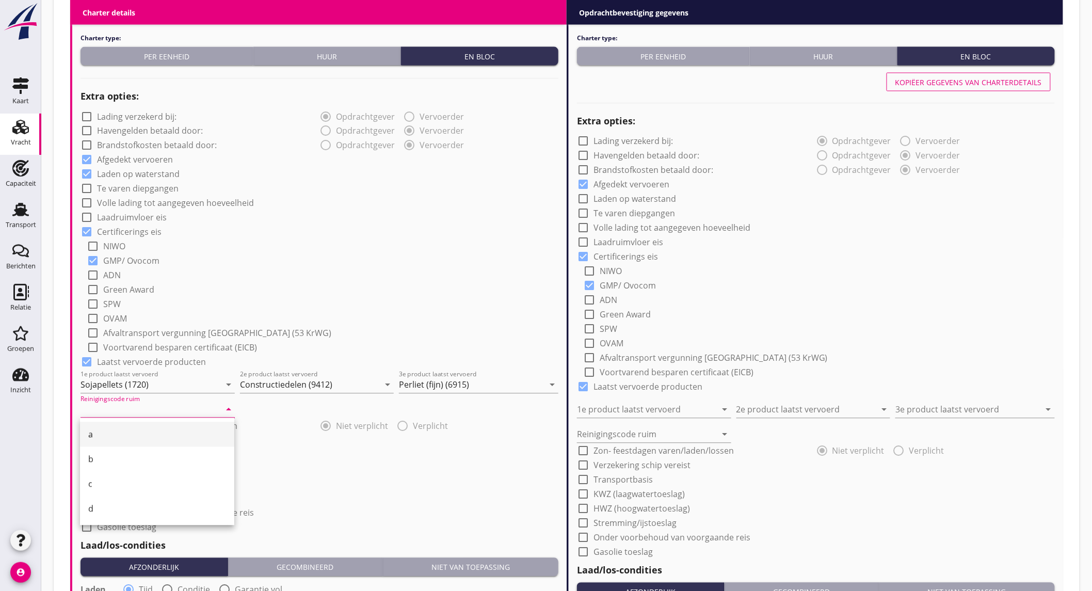
click at [111, 428] on div "a" at bounding box center [157, 434] width 138 height 12
type input "a"
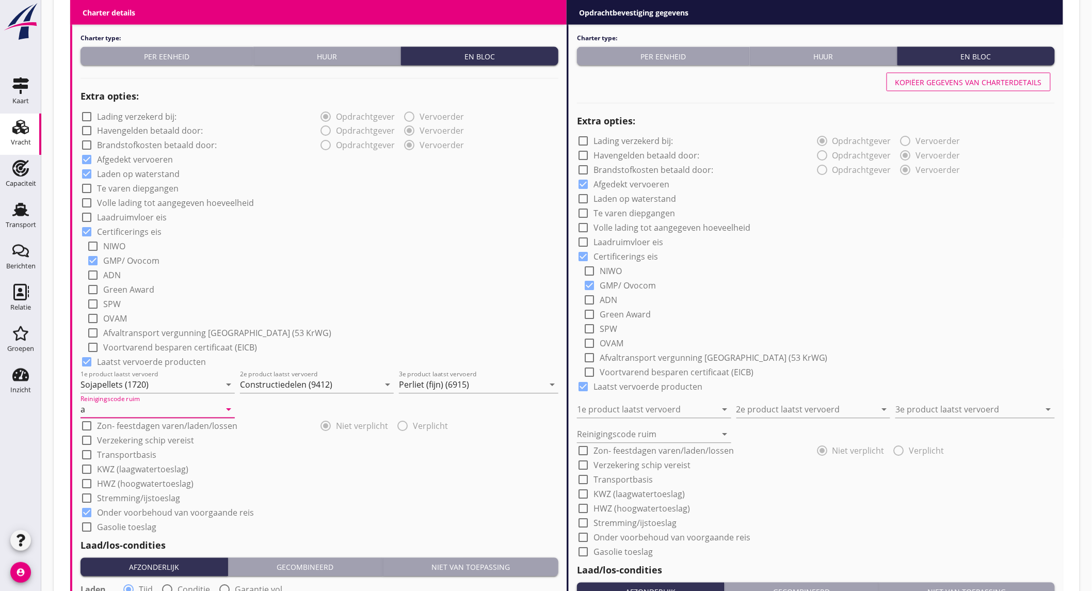
click at [958, 80] on div "Kopiëer gegevens van charterdetails" at bounding box center [968, 82] width 147 height 11
checkbox input "true"
type input "Sojapellets (1720)"
type input "Constructiedelen (9412)"
type input "Perliet (fijn) (6915)"
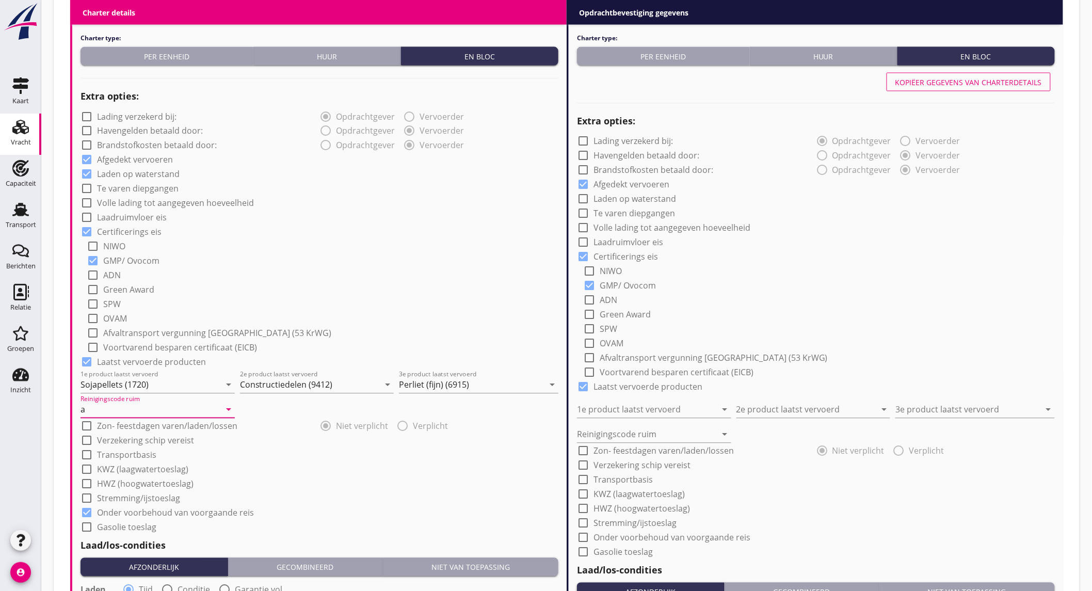
type input "a"
checkbox input "true"
type input "24"
radio input "false"
radio input "true"
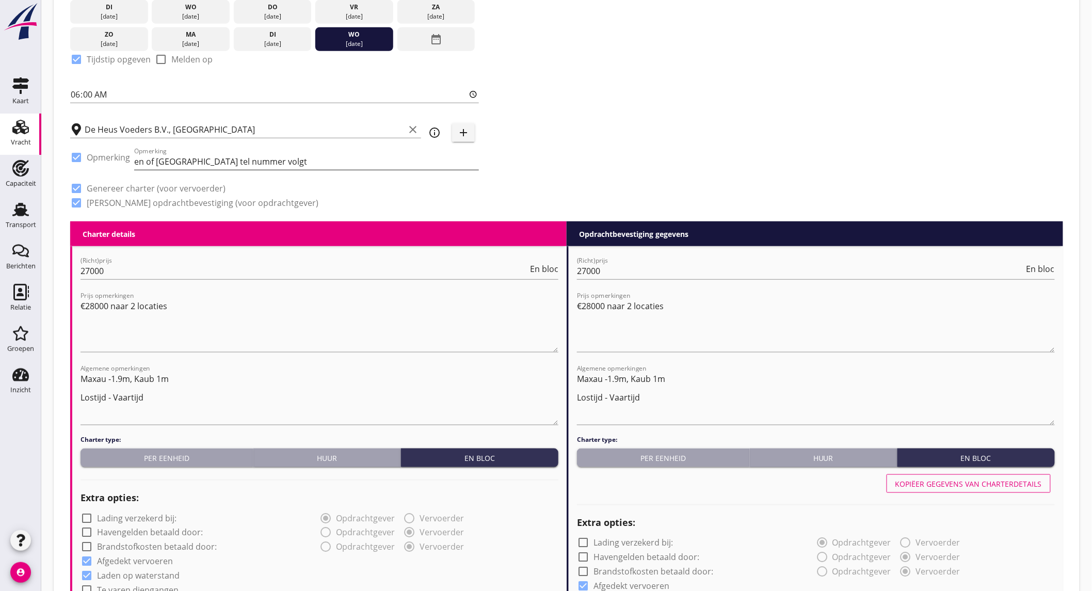
scroll to position [172, 0]
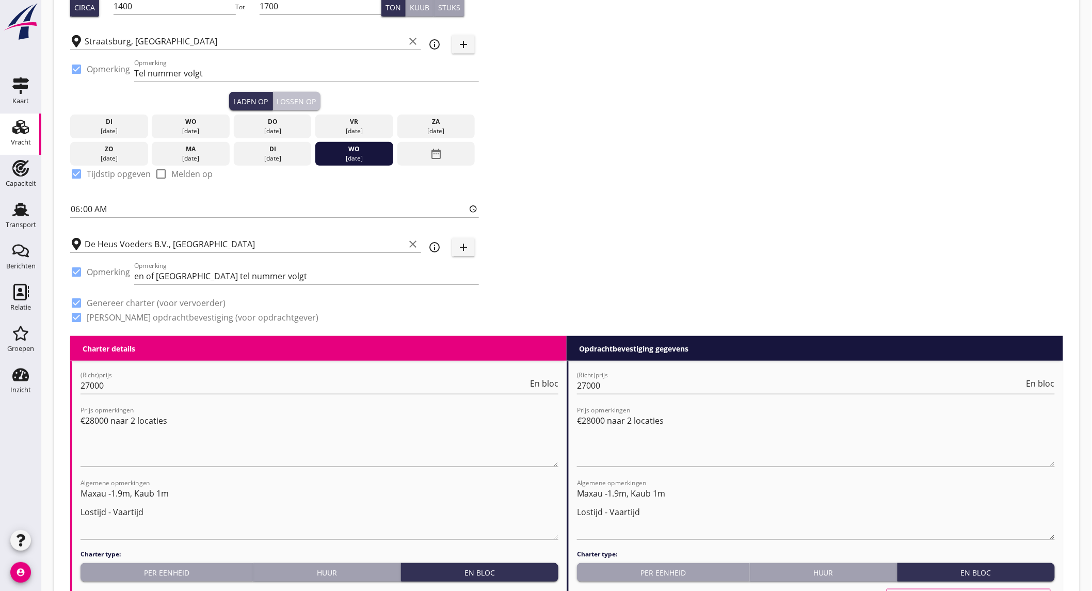
drag, startPoint x: 300, startPoint y: 96, endPoint x: 397, endPoint y: 133, distance: 104.3
click at [315, 101] on div "Lossen op" at bounding box center [296, 101] width 39 height 11
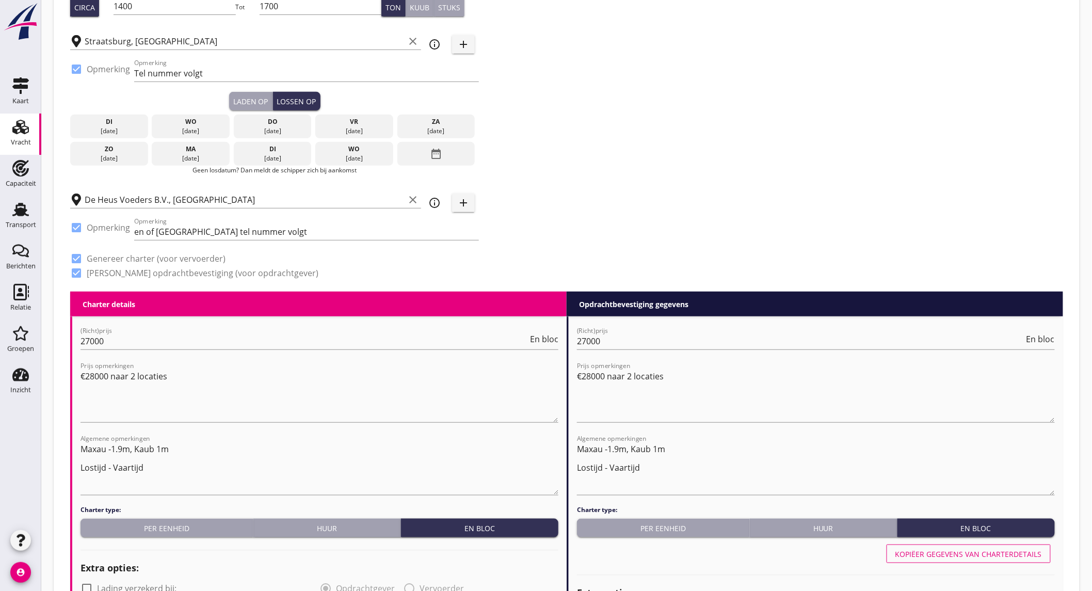
click at [429, 155] on div "date_range" at bounding box center [436, 154] width 78 height 24
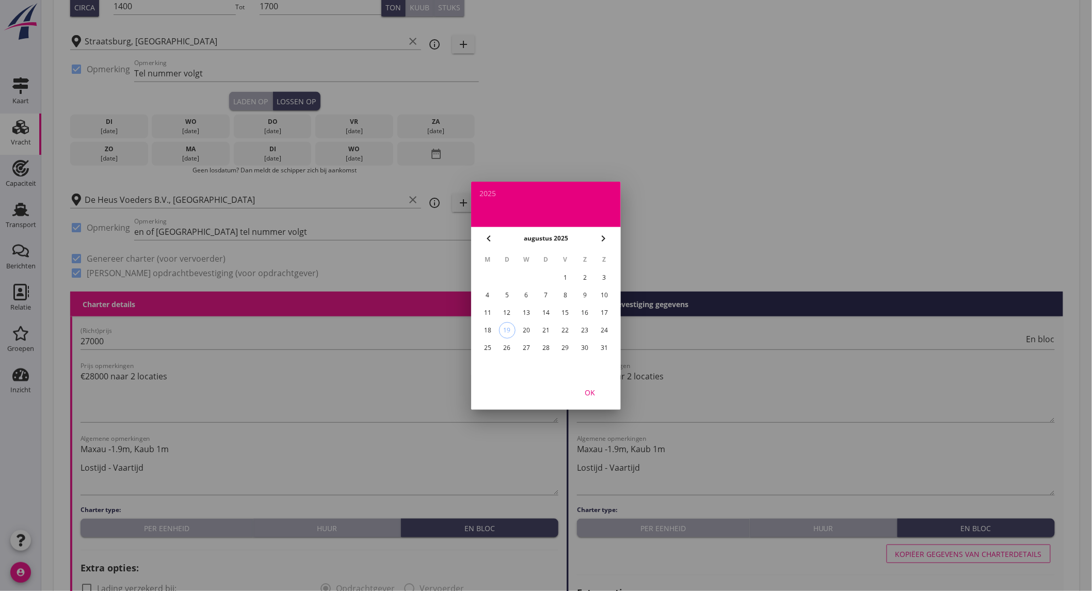
click at [605, 238] on icon "chevron_right" at bounding box center [603, 238] width 12 height 12
click at [491, 276] on div "1" at bounding box center [487, 277] width 17 height 17
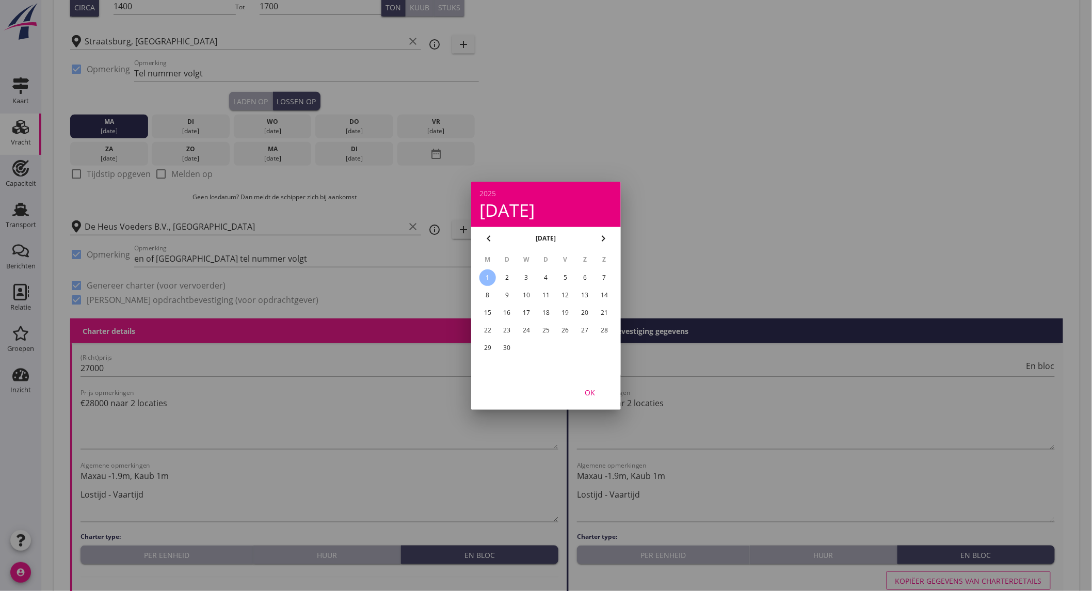
click at [581, 386] on div "OK" at bounding box center [589, 391] width 29 height 11
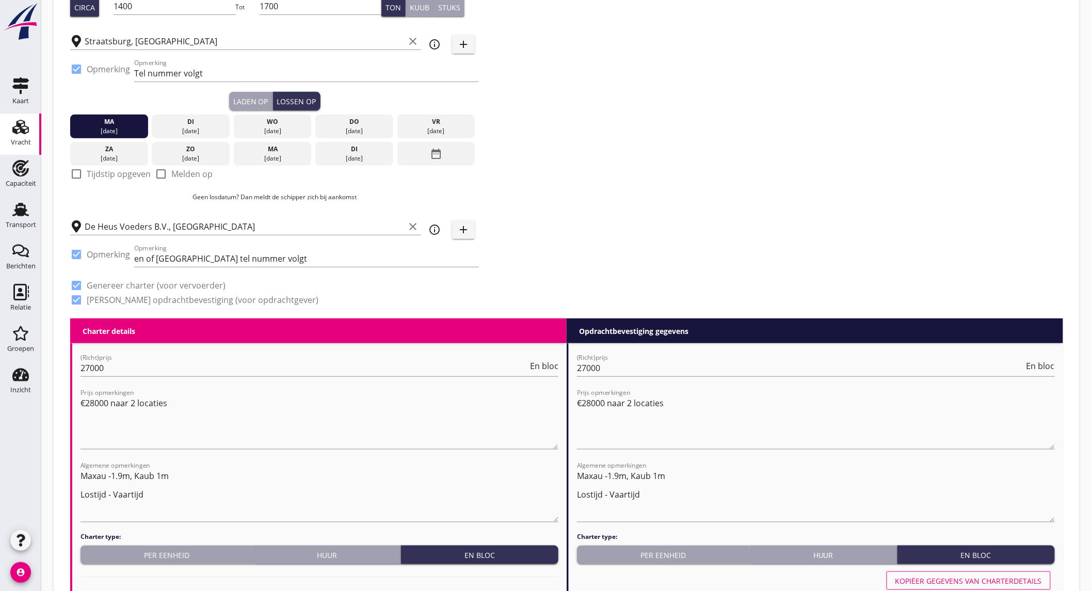
click at [119, 173] on label "Tijdstip opgeven" at bounding box center [119, 174] width 64 height 10
checkbox input "true"
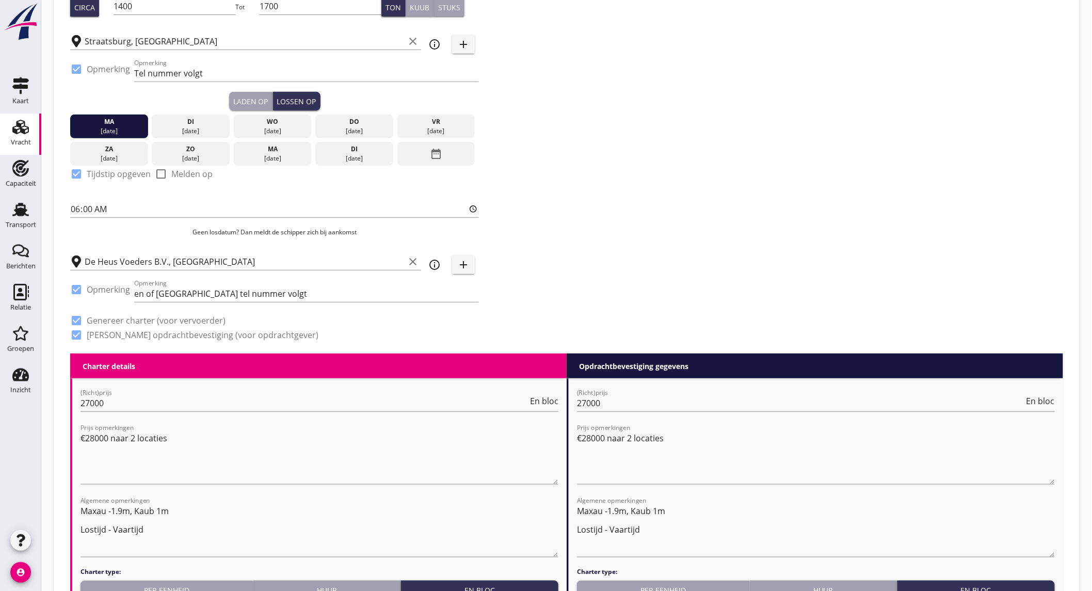
click at [731, 191] on div "Zoeken op opdrachtgever... [PERSON_NAME] MAASTRICHT B.V. clear arrow_drop_down …" at bounding box center [566, 121] width 1001 height 465
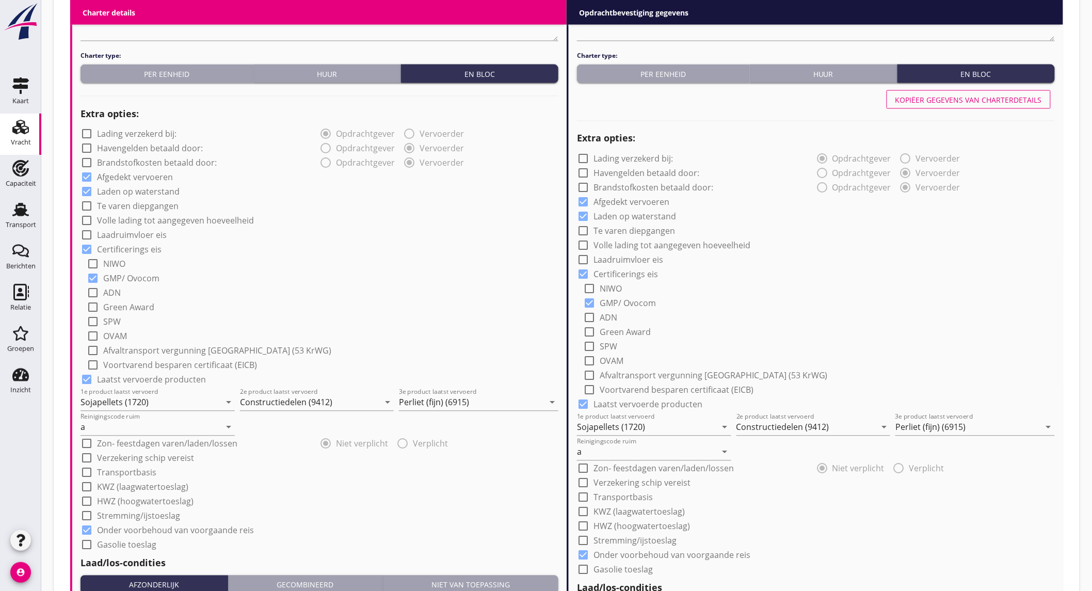
scroll to position [1116, 0]
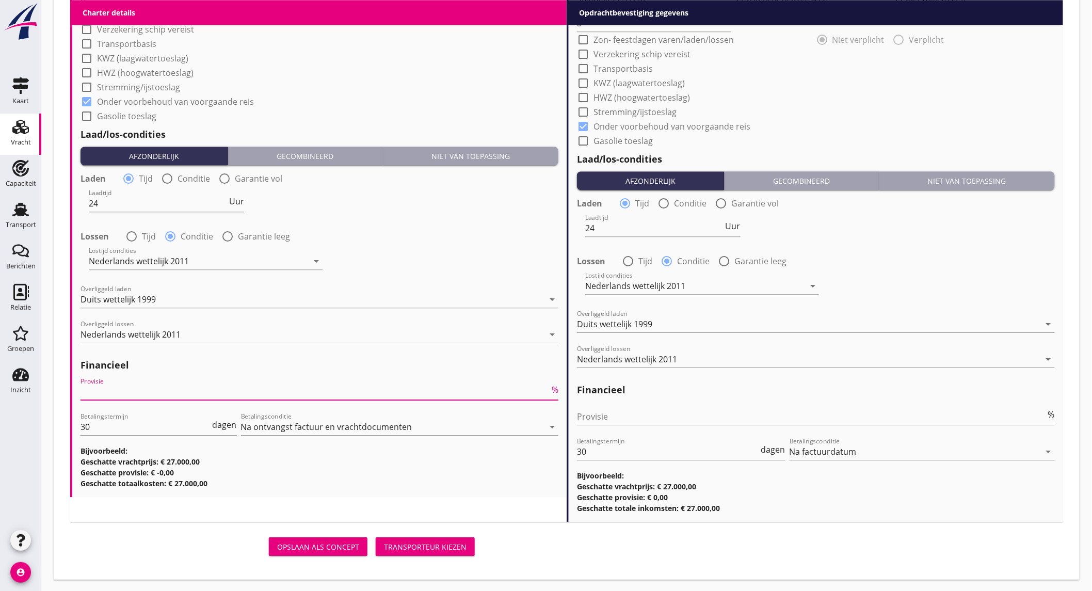
click at [310, 388] on input "Provisie" at bounding box center [314, 391] width 469 height 17
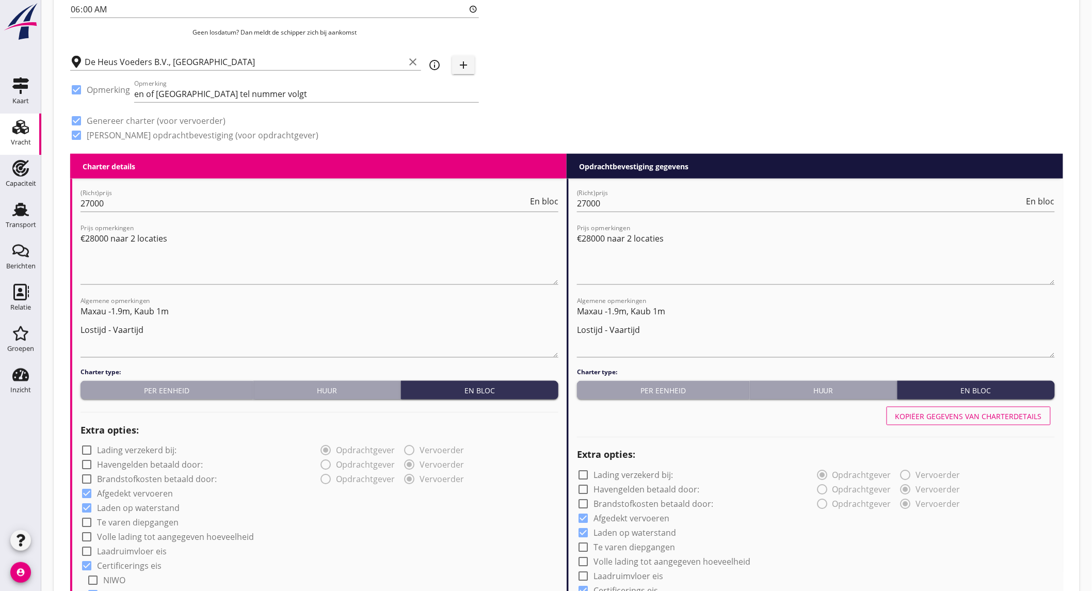
scroll to position [429, 0]
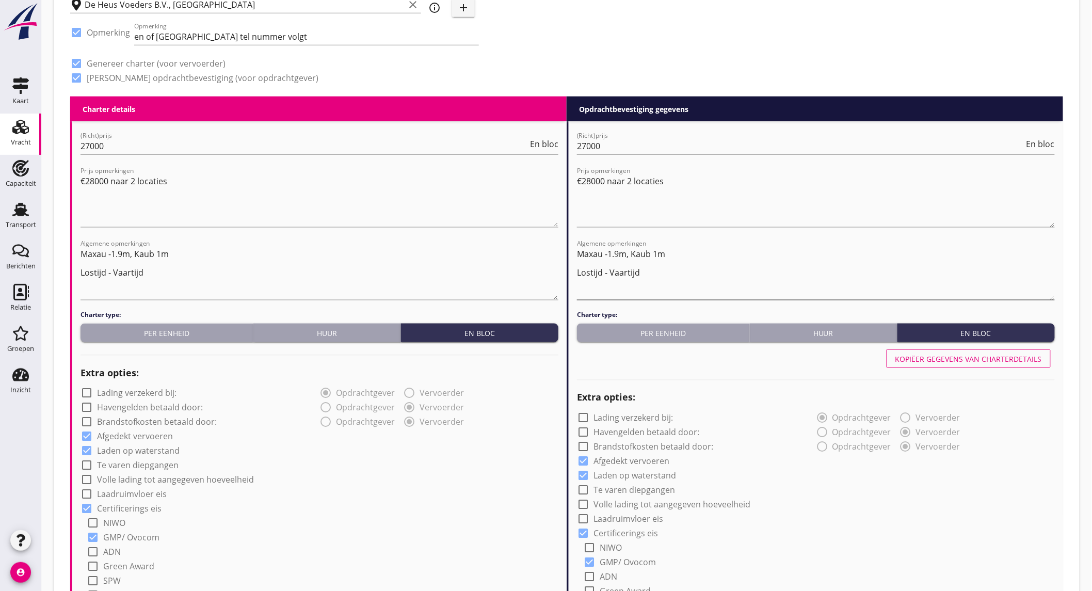
type input "5"
click at [606, 275] on textarea "Maxau -1.9m, Kaub 1m Lostijd - Vaartijd" at bounding box center [816, 273] width 478 height 54
type textarea "Maxau -1.9m, Kaub 1m Lostijd minus Vaartijd"
click at [108, 272] on textarea "Maxau -1.9m, Kaub 1m Lostijd - Vaartijd" at bounding box center [319, 273] width 478 height 54
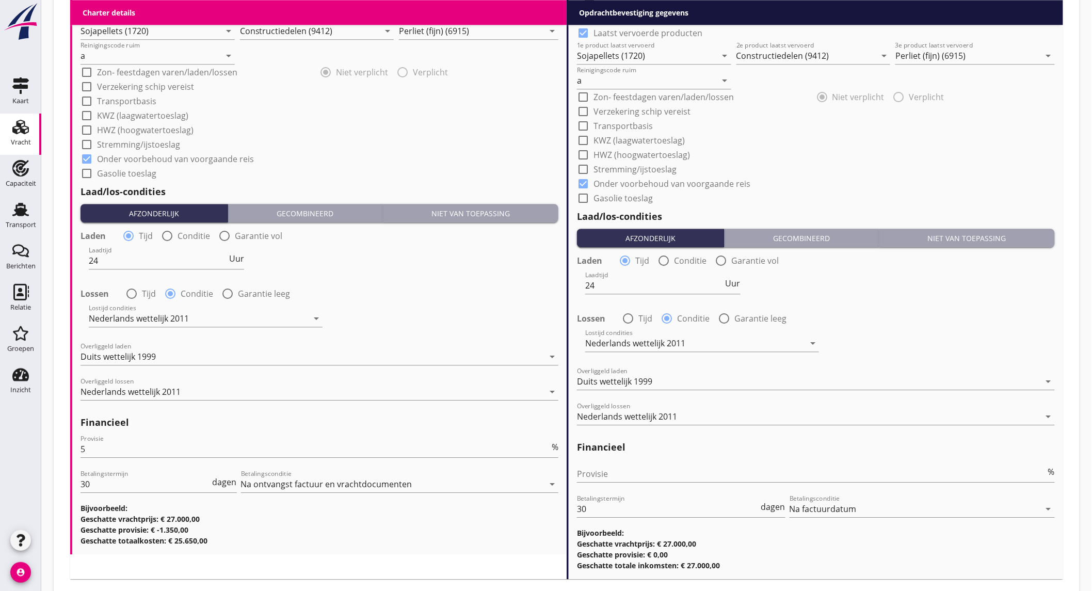
scroll to position [1116, 0]
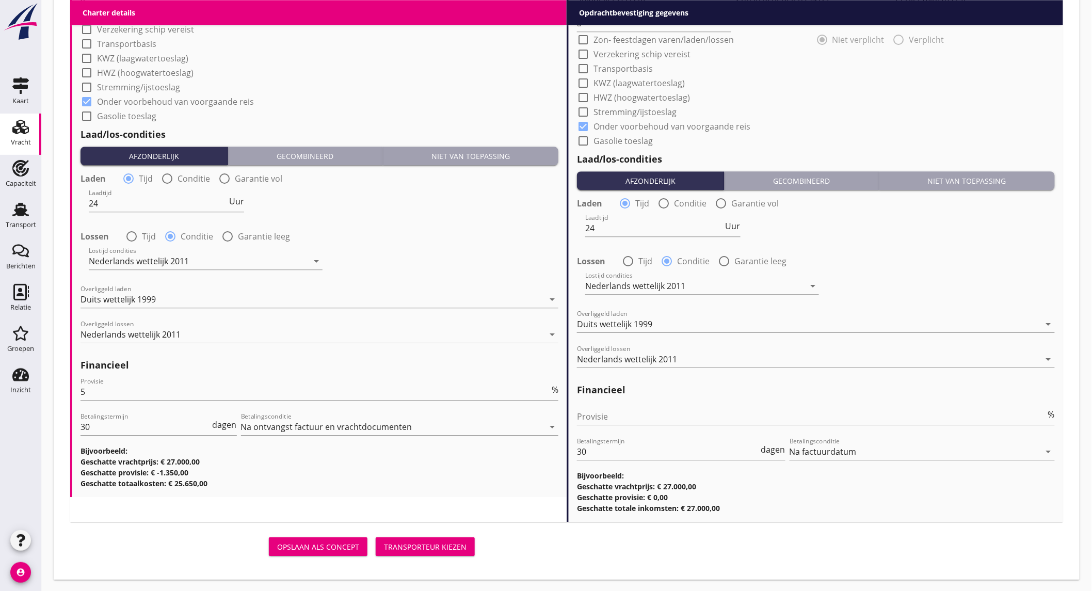
type textarea "Maxau -1.9m, Kaub 1m Lostijd minus Vaartijd"
click at [428, 548] on div "Transporteur kiezen" at bounding box center [425, 546] width 83 height 11
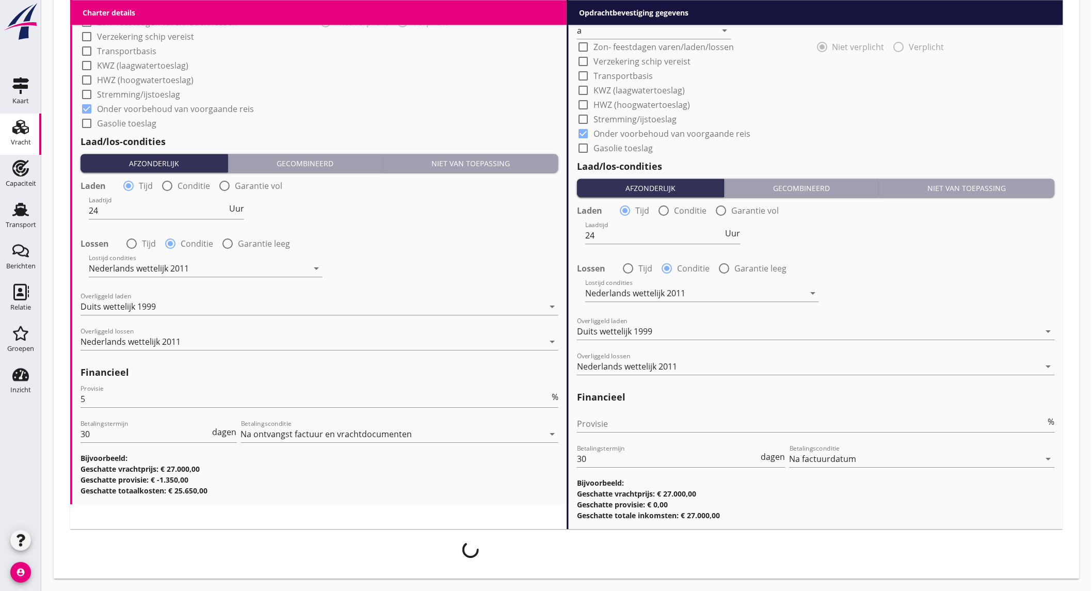
scroll to position [1108, 0]
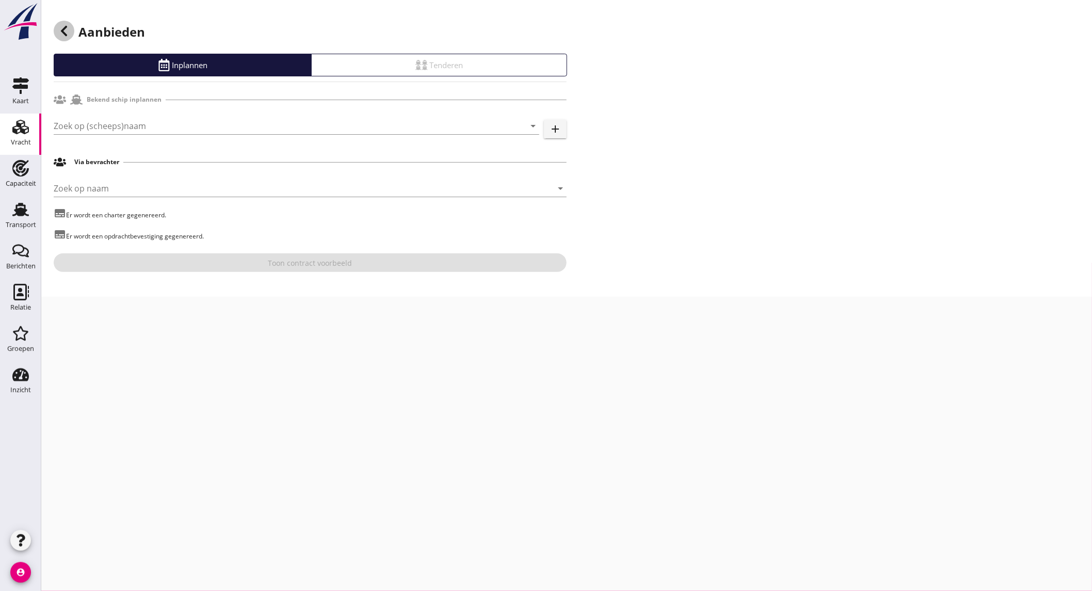
click at [63, 35] on icon at bounding box center [64, 31] width 12 height 12
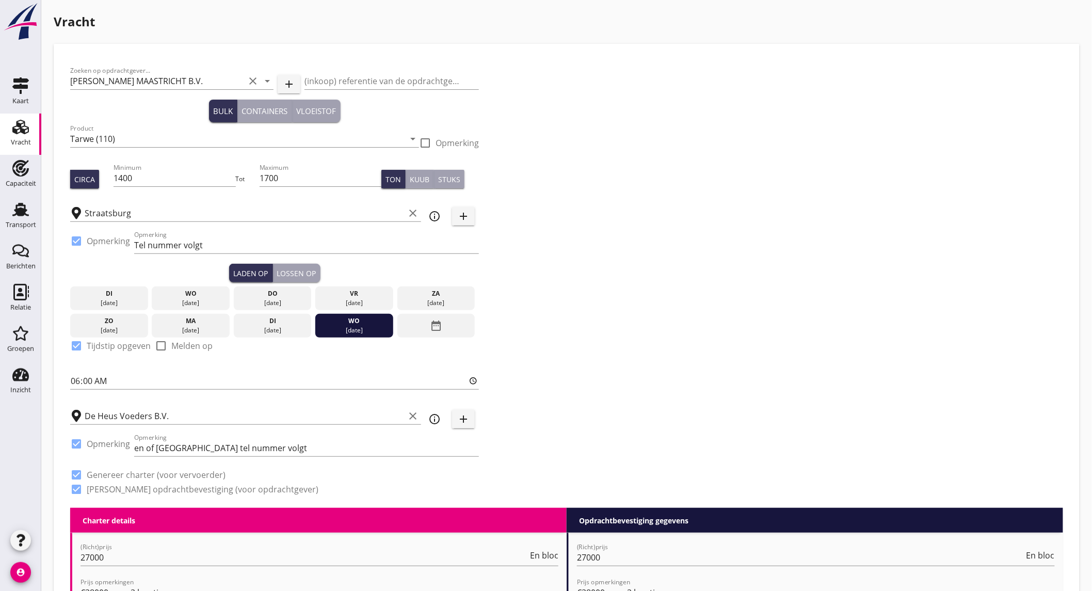
scroll to position [344, 0]
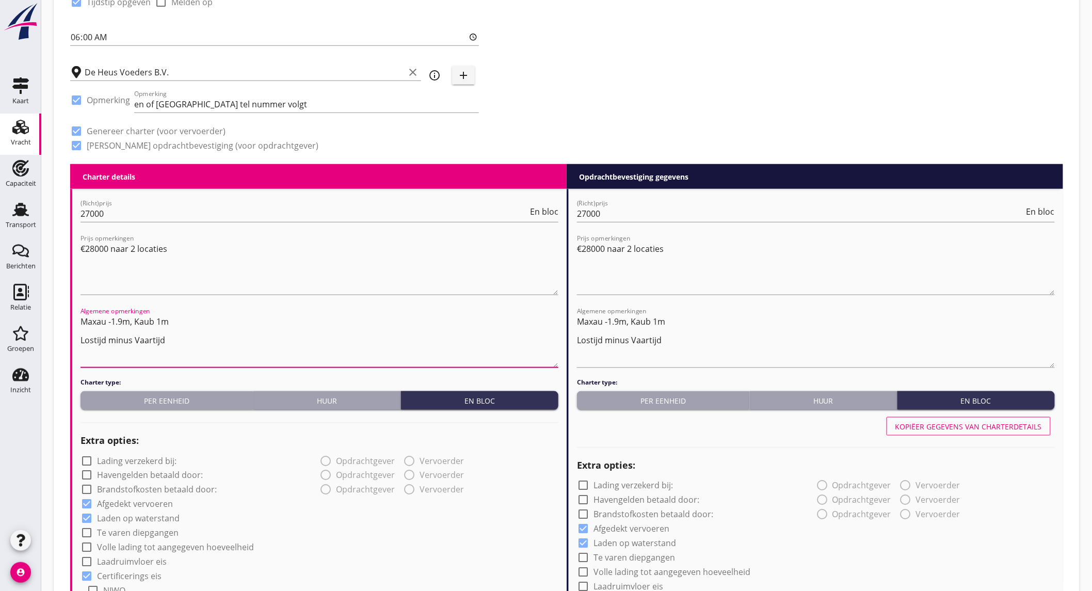
click at [184, 335] on textarea "Maxau -1.9m, Kaub 1m Lostijd minus Vaartijd" at bounding box center [319, 340] width 478 height 54
paste textarea "1500 ton =2.2meter 111 ton per dm"
type textarea "Maxau -1.9m, Kaub 1m Lostijd minus Vaartijd 1500 ton =2.2meter 111 ton per dm"
click at [676, 338] on textarea "Maxau -1.9m, Kaub 1m Lostijd minus Vaartijd" at bounding box center [816, 340] width 478 height 54
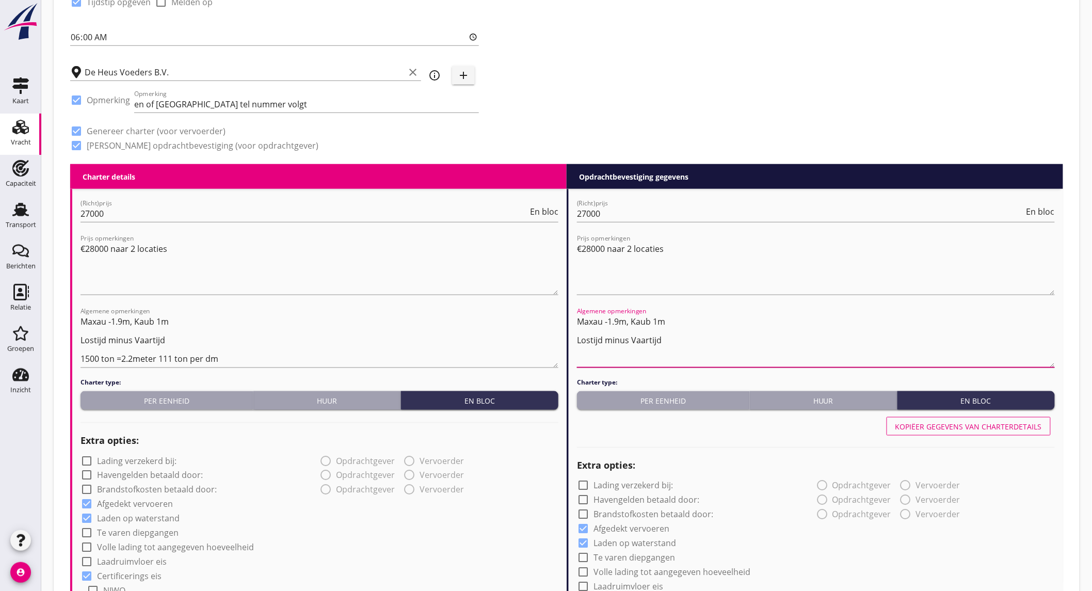
paste textarea "1500 ton =2.2meter 111 ton per dm"
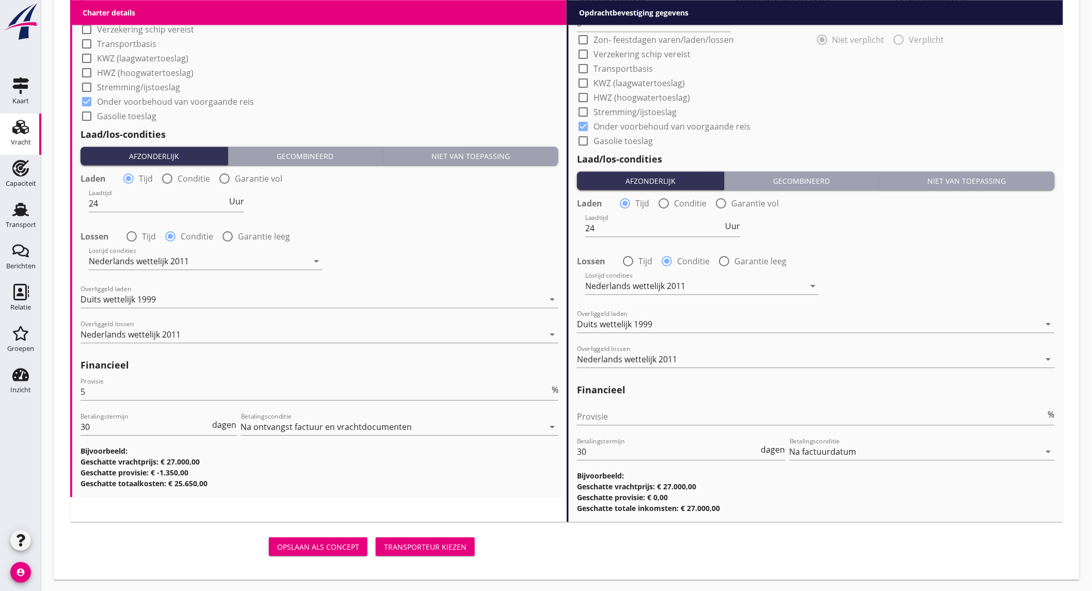
type textarea "Maxau -1.9m, Kaub 1m Lostijd minus Vaartijd 1500 ton =2.2meter 111 ton per dm"
click at [435, 549] on div "Transporteur kiezen" at bounding box center [425, 546] width 83 height 11
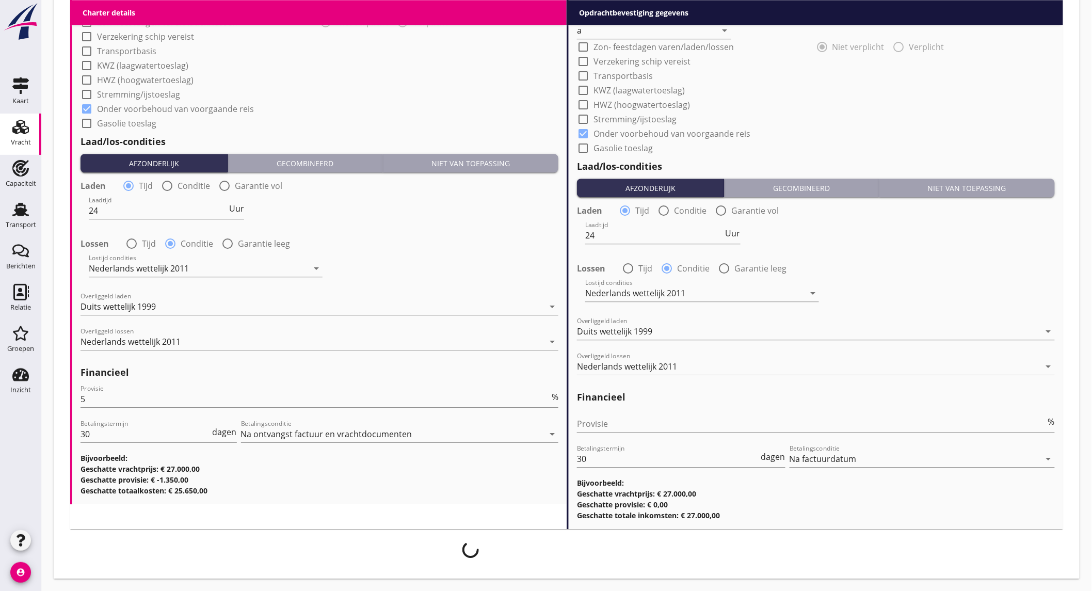
scroll to position [1091, 0]
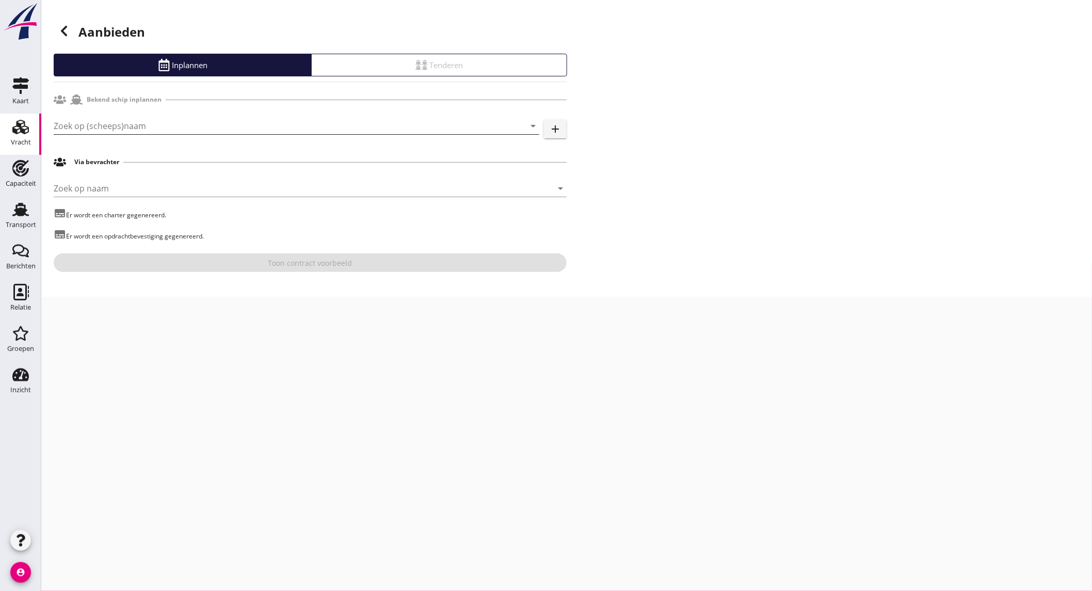
click at [100, 129] on input "Zoek op (scheeps)naam" at bounding box center [282, 126] width 457 height 17
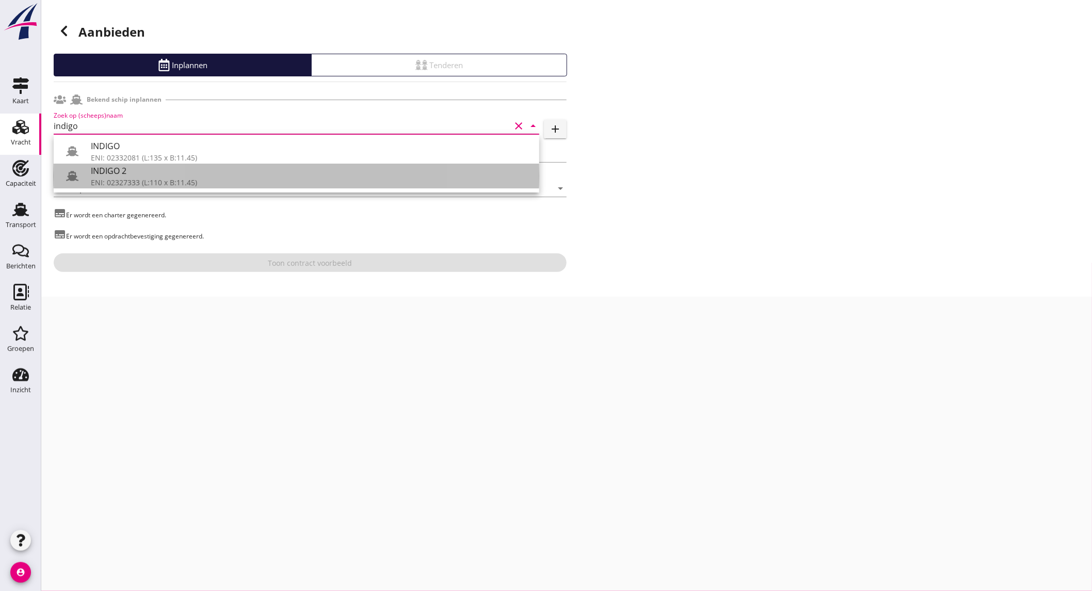
click at [188, 173] on div "INDIGO 2" at bounding box center [311, 171] width 440 height 12
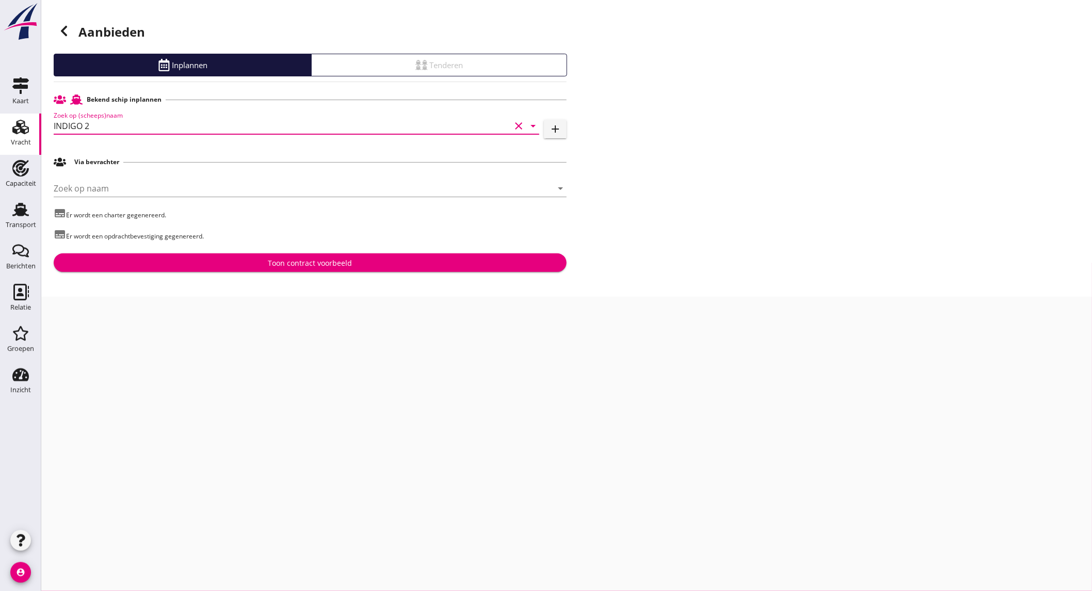
type input "INDIGO 2"
click at [71, 29] on div at bounding box center [64, 31] width 21 height 21
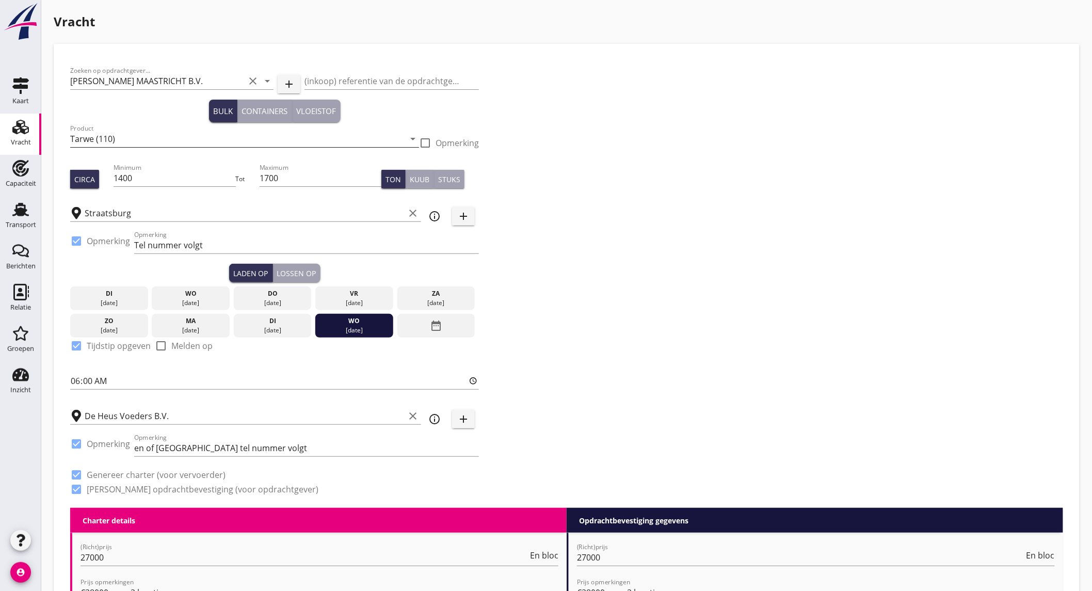
click at [140, 143] on input "Tarwe (110)" at bounding box center [237, 139] width 334 height 17
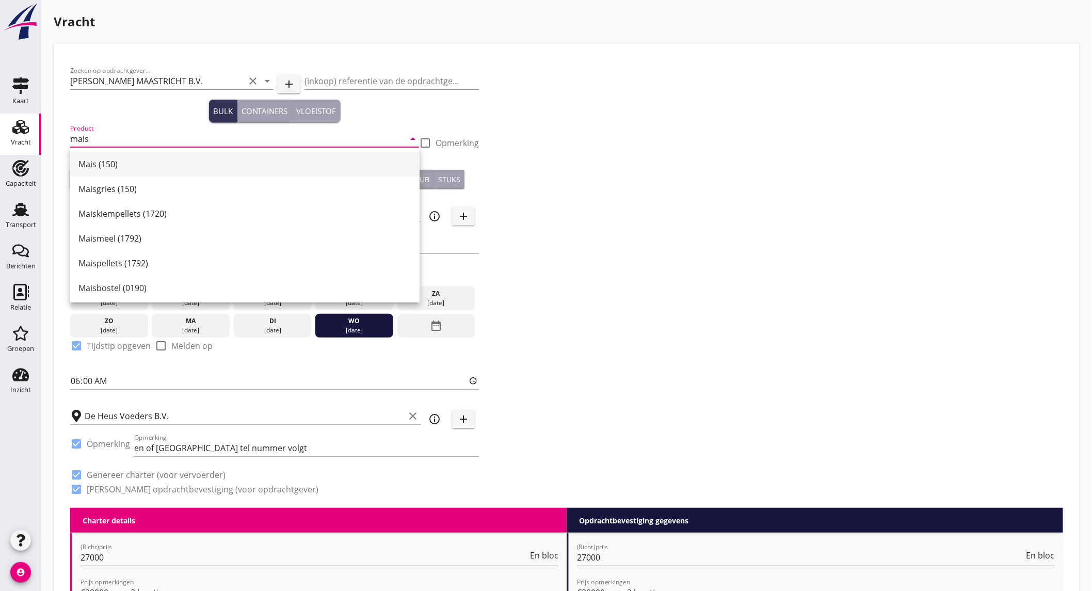
click at [130, 166] on div "Mais (150)" at bounding box center [244, 164] width 333 height 12
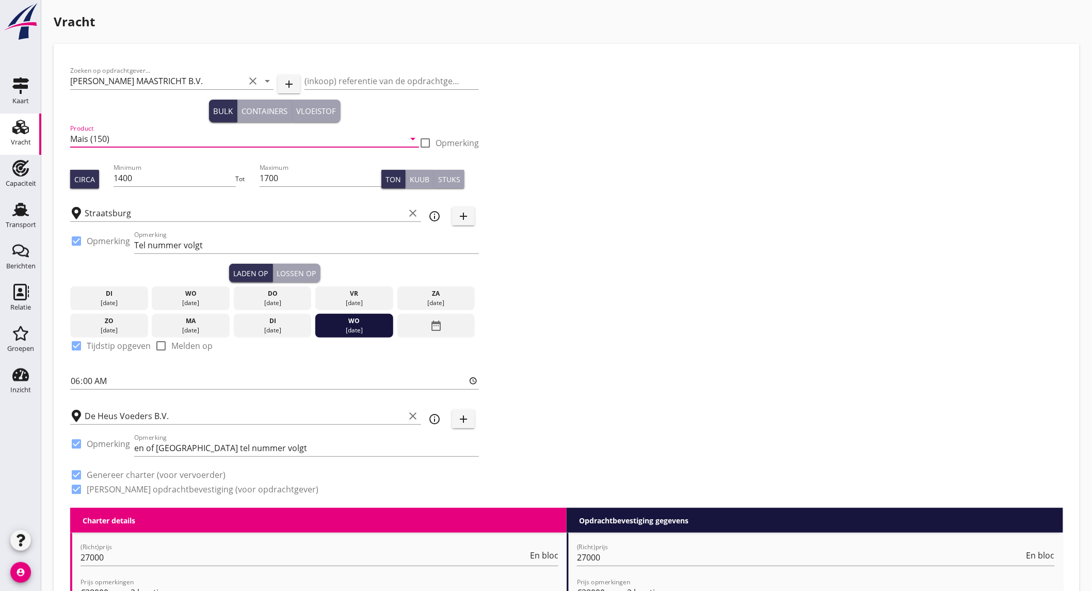
scroll to position [1099, 0]
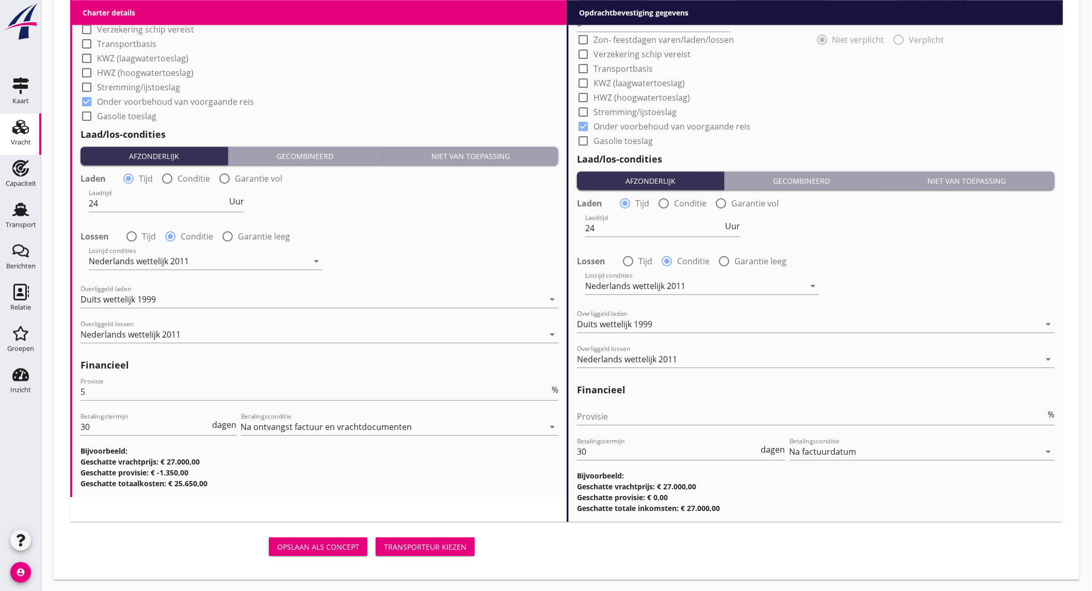
type input "Mais (150)"
click at [411, 544] on div "Transporteur kiezen" at bounding box center [425, 546] width 83 height 11
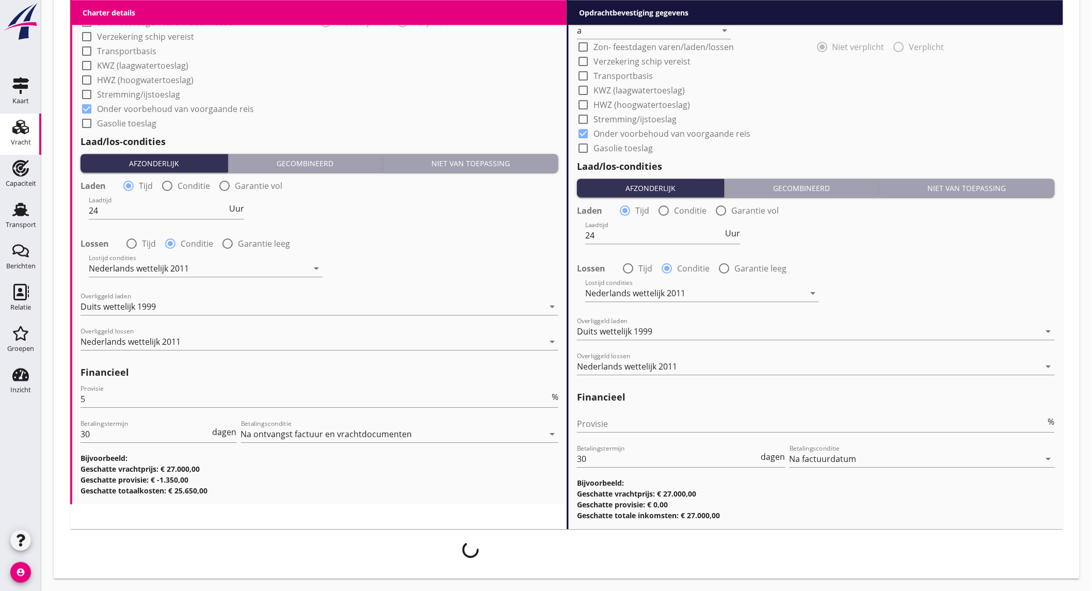
scroll to position [1091, 0]
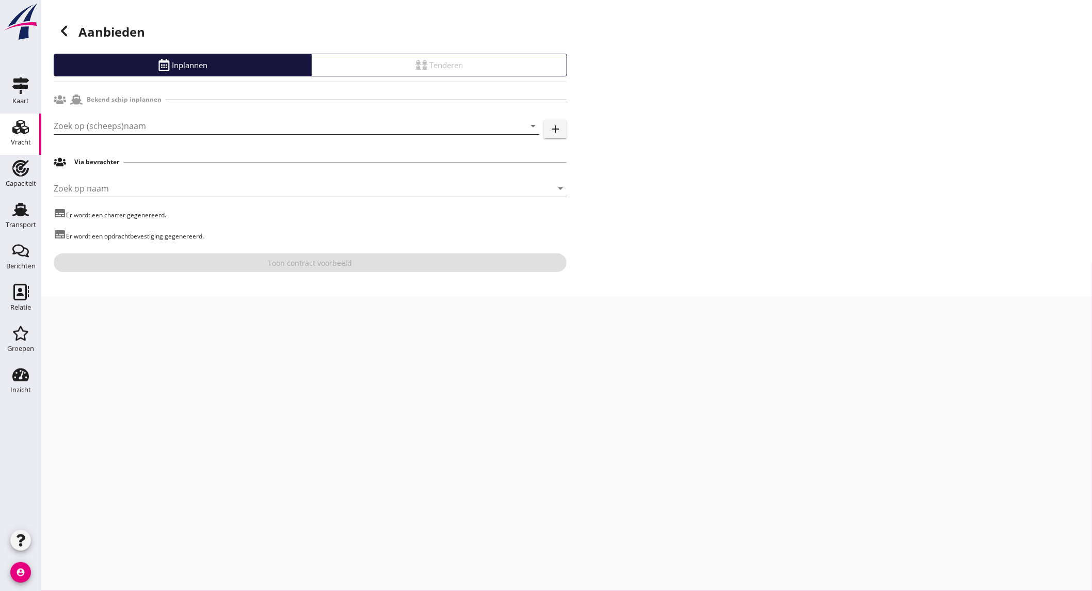
click at [104, 127] on input "Zoek op (scheeps)naam" at bounding box center [282, 126] width 457 height 17
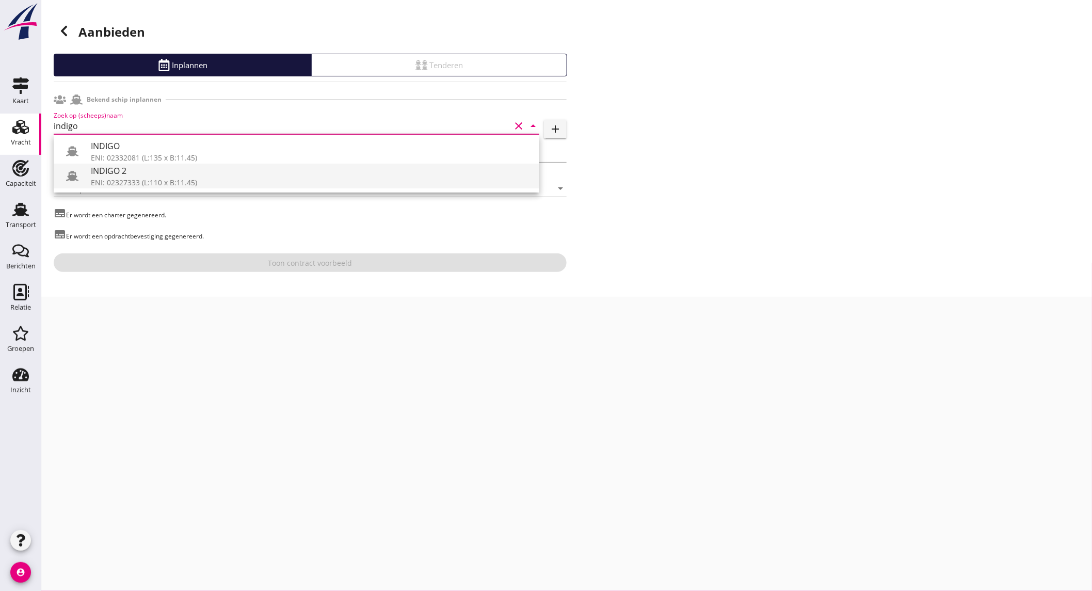
click at [132, 177] on div "ENI: 02327333 (L:110 x B:11.45)" at bounding box center [311, 182] width 440 height 11
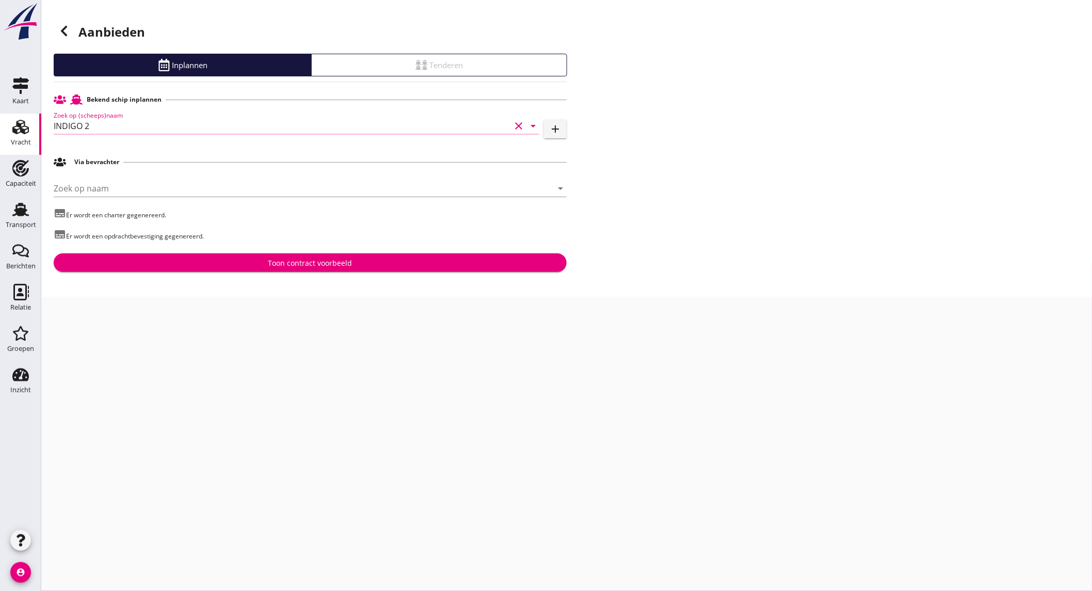
type input "INDIGO 2"
click at [288, 260] on div "Toon contract voorbeeld" at bounding box center [310, 262] width 84 height 11
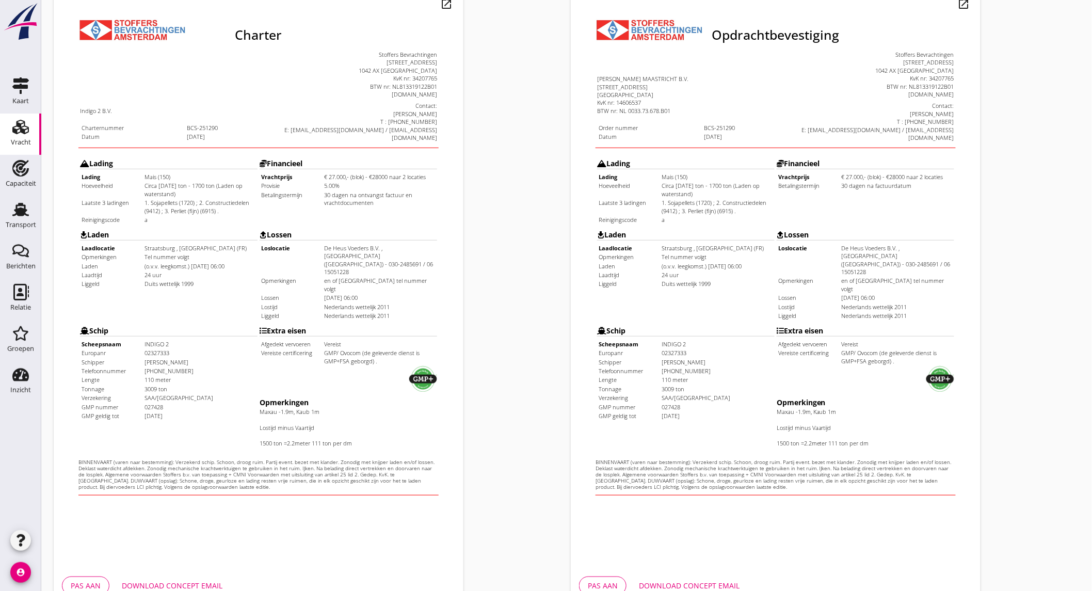
scroll to position [172, 0]
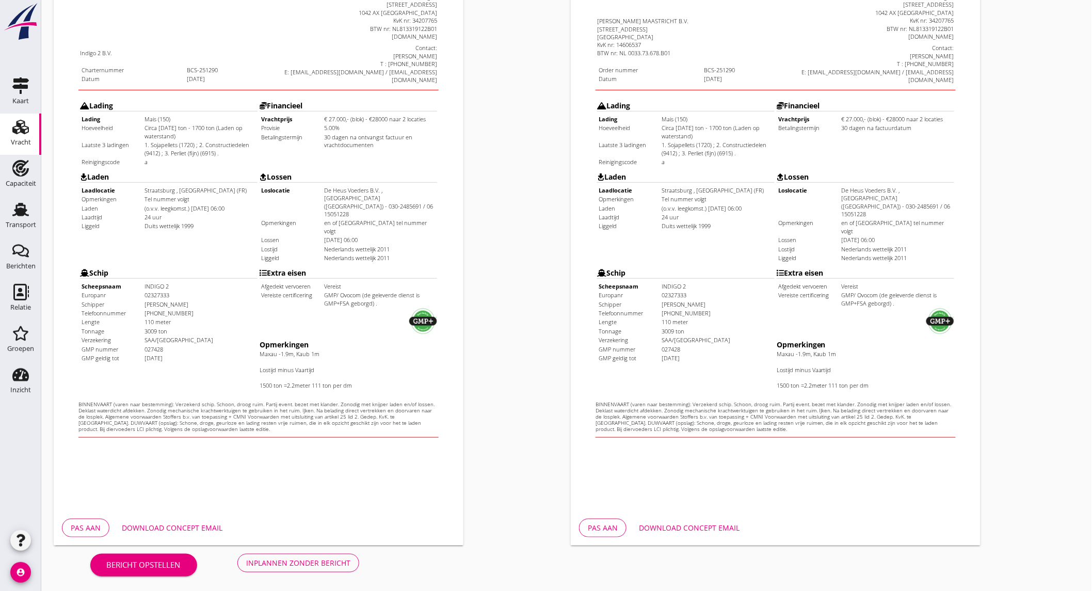
click at [174, 526] on div "Download concept email" at bounding box center [172, 527] width 101 height 11
click at [692, 521] on button "Download concept email" at bounding box center [688, 528] width 117 height 19
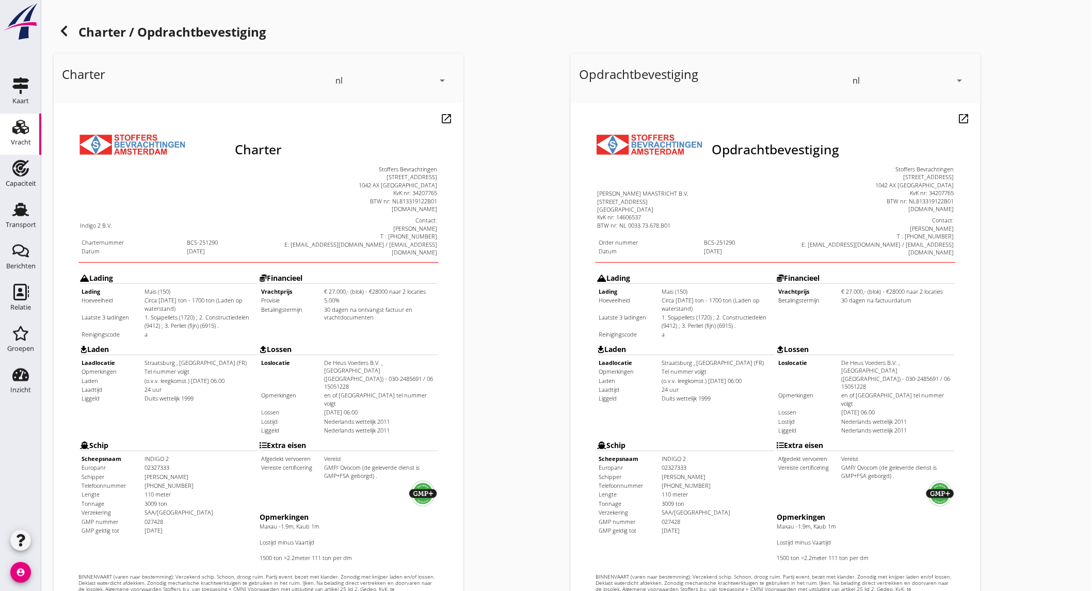
click at [63, 30] on use at bounding box center [64, 31] width 6 height 10
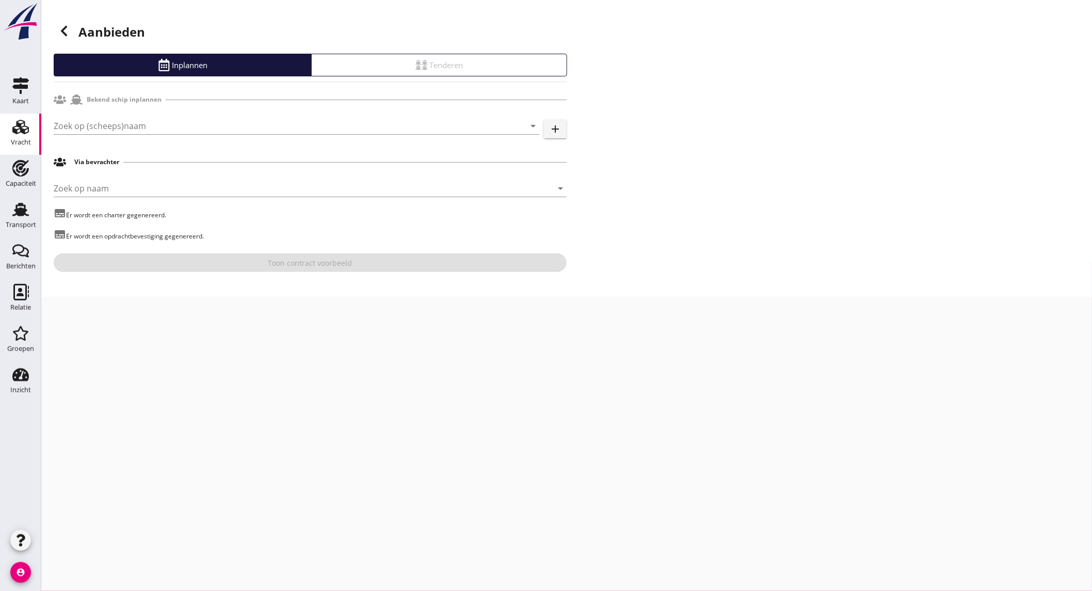
click at [63, 30] on use at bounding box center [64, 31] width 6 height 10
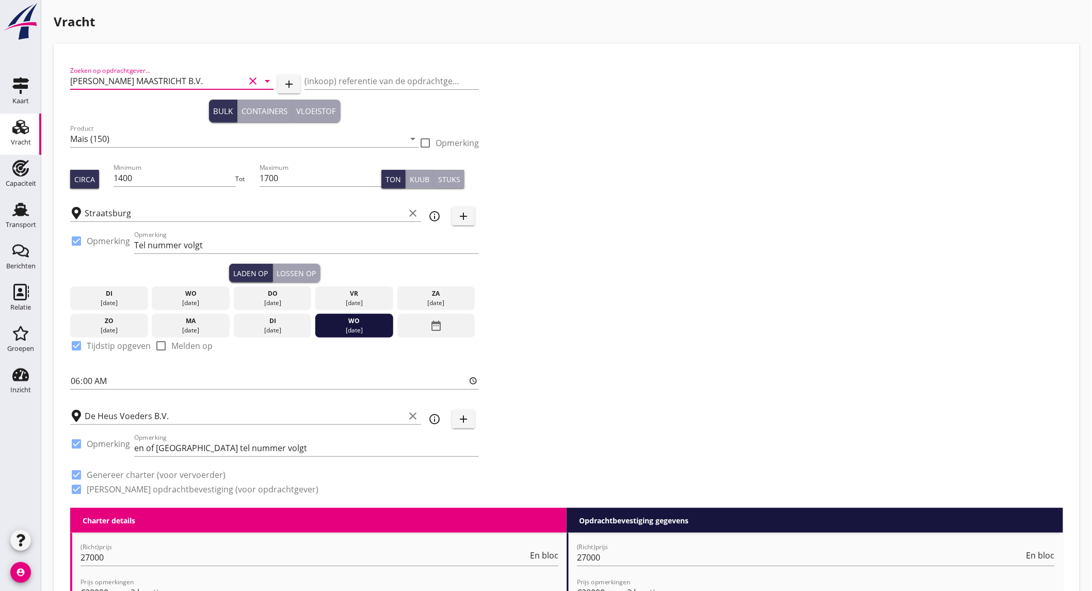
click at [215, 78] on input "[PERSON_NAME] MAASTRICHT B.V." at bounding box center [157, 81] width 174 height 17
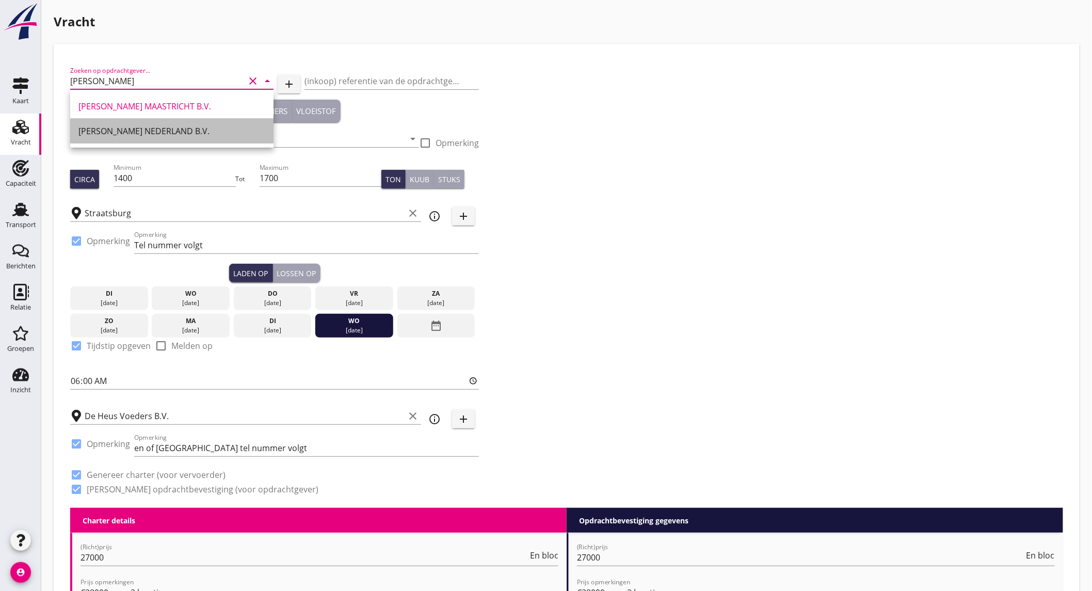
click at [177, 126] on div "[PERSON_NAME] NEDERLAND B.V." at bounding box center [171, 131] width 187 height 12
type input "[PERSON_NAME] NEDERLAND B.V."
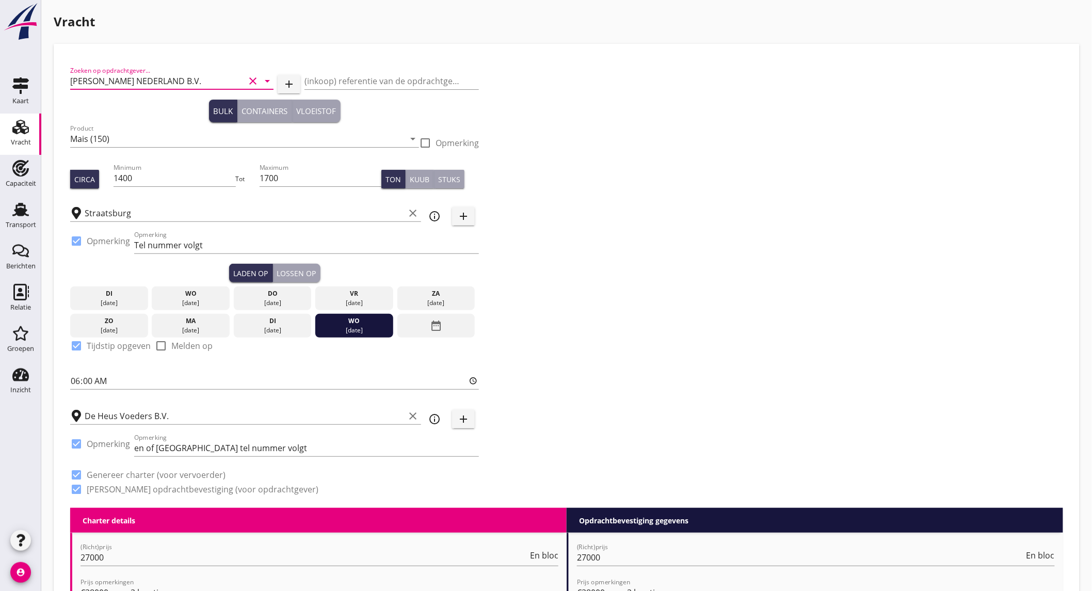
scroll to position [1099, 0]
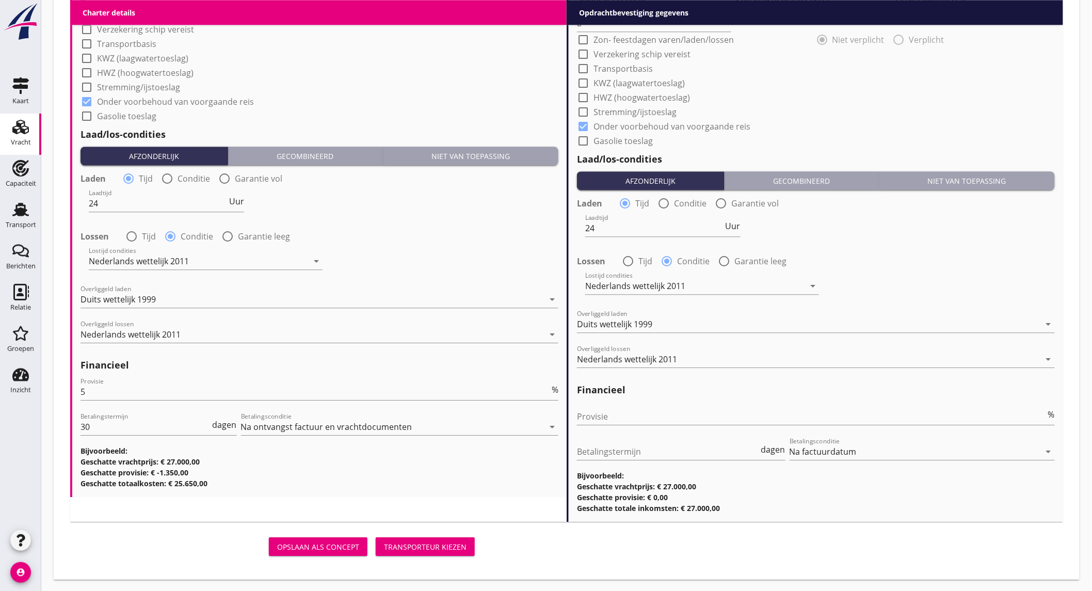
type input "[PERSON_NAME] NEDERLAND B.V."
click at [442, 545] on div "Transporteur kiezen" at bounding box center [425, 546] width 83 height 11
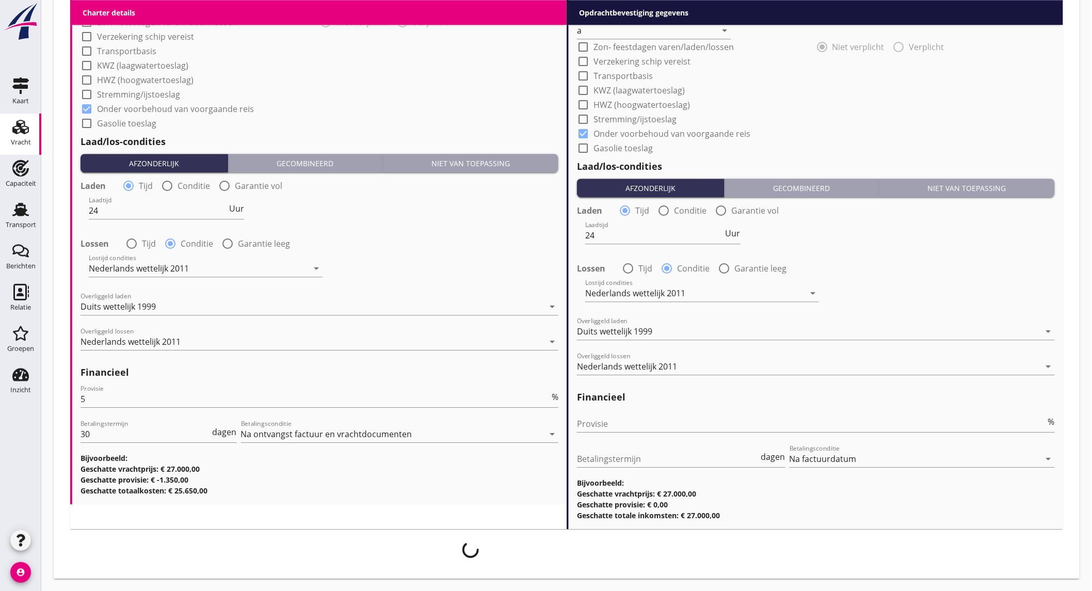
scroll to position [1091, 0]
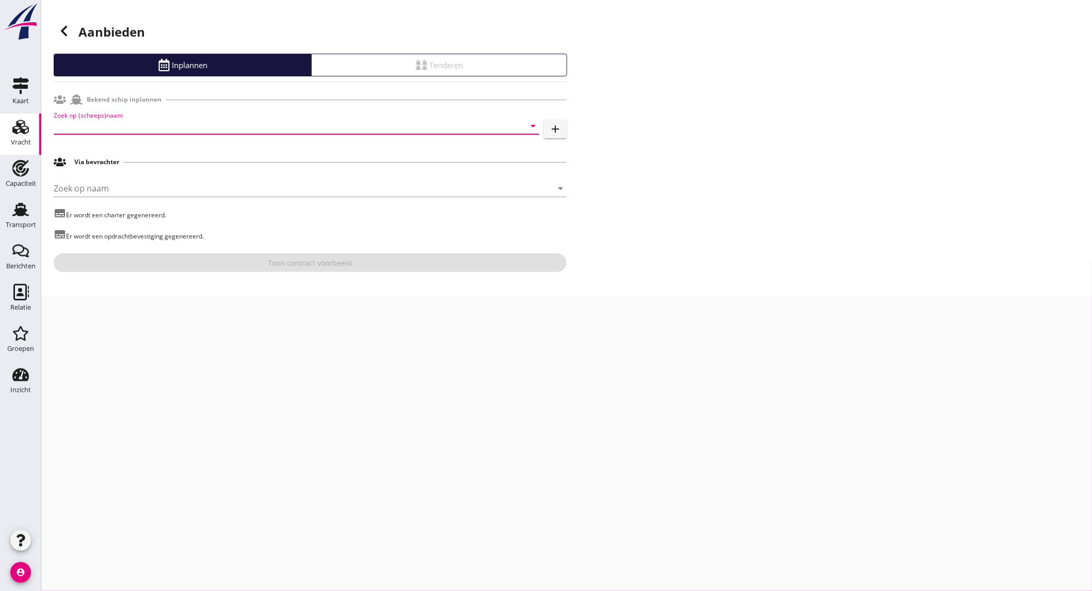
click at [152, 129] on input "Zoek op (scheeps)naam" at bounding box center [282, 126] width 457 height 17
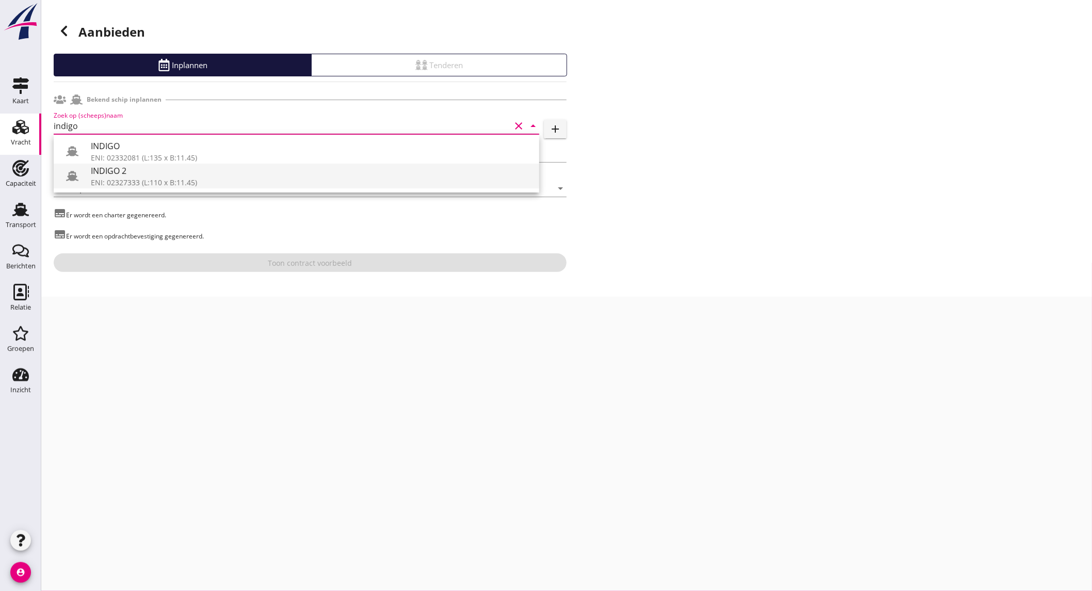
click at [138, 183] on div "ENI: 02327333 (L:110 x B:11.45)" at bounding box center [311, 182] width 440 height 11
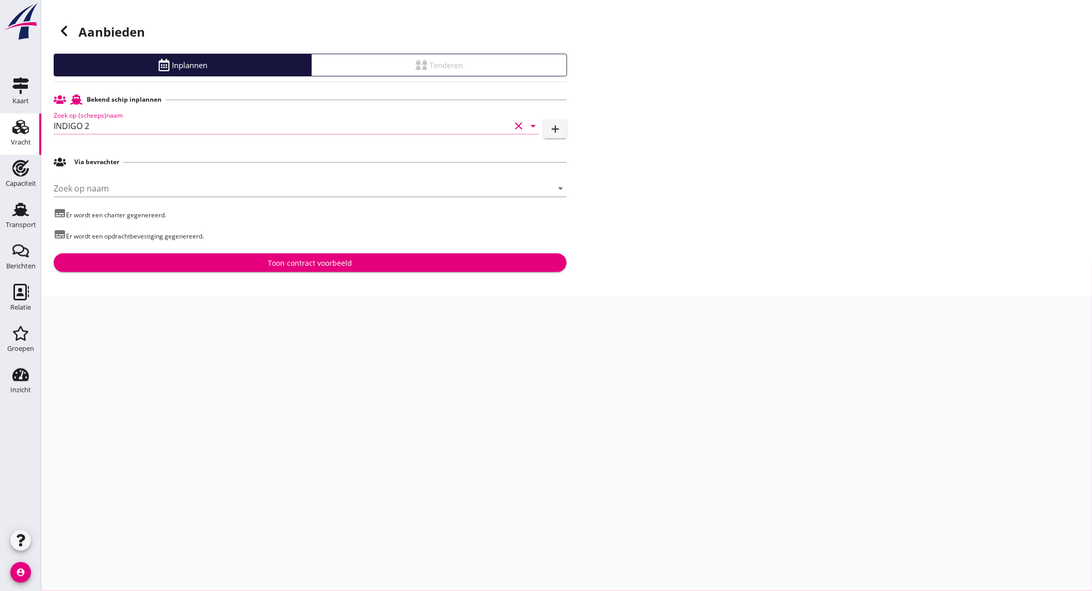
type input "INDIGO 2"
click at [283, 264] on div "Toon contract voorbeeld" at bounding box center [310, 262] width 84 height 11
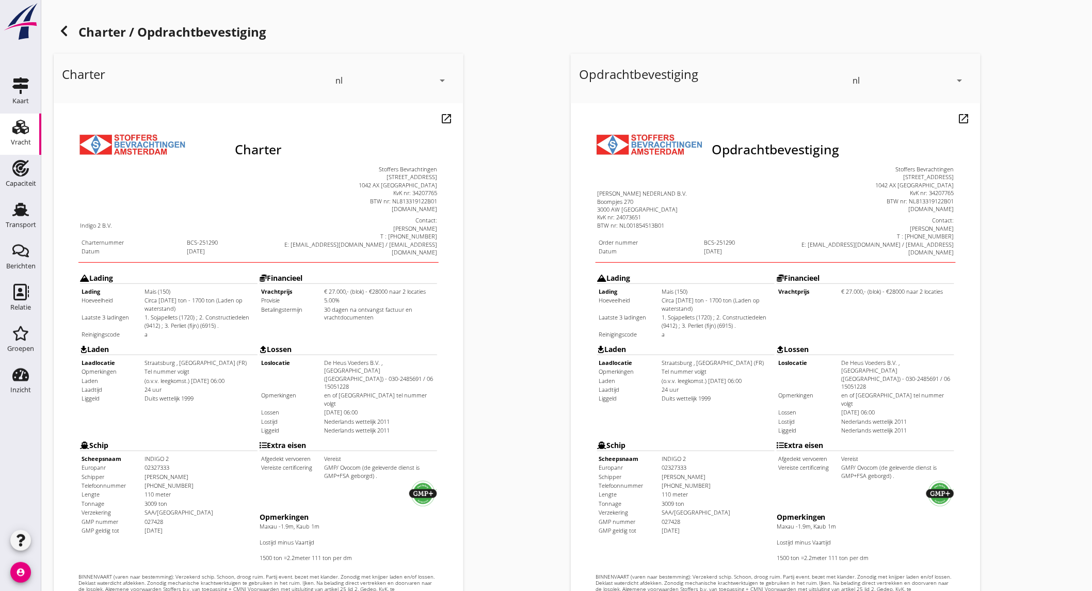
scroll to position [172, 0]
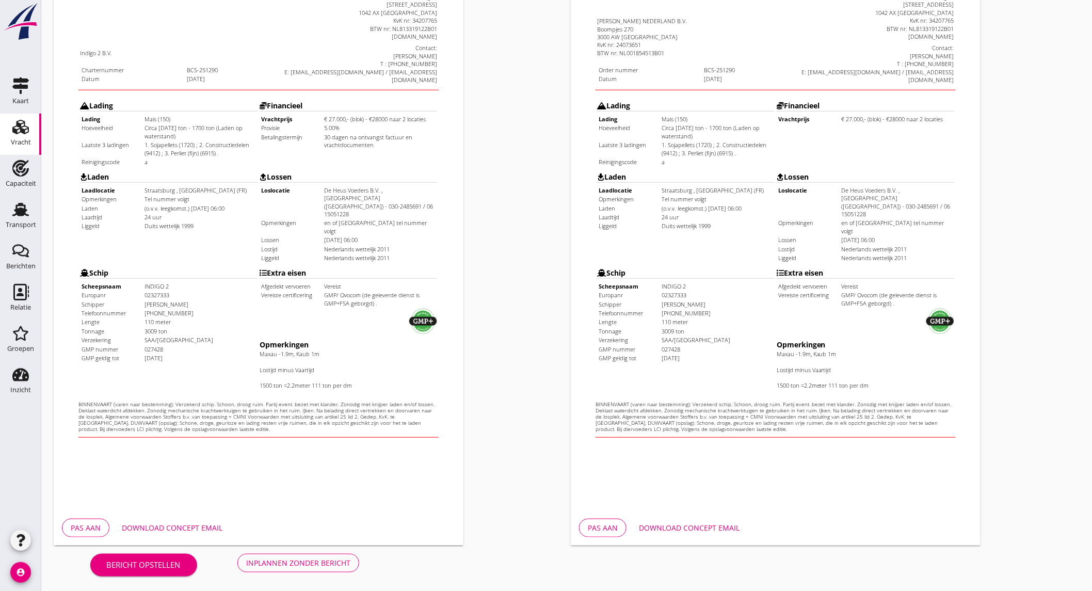
click at [661, 521] on button "Download concept email" at bounding box center [688, 528] width 117 height 19
click at [285, 564] on div "Inplannen zonder bericht" at bounding box center [298, 562] width 104 height 11
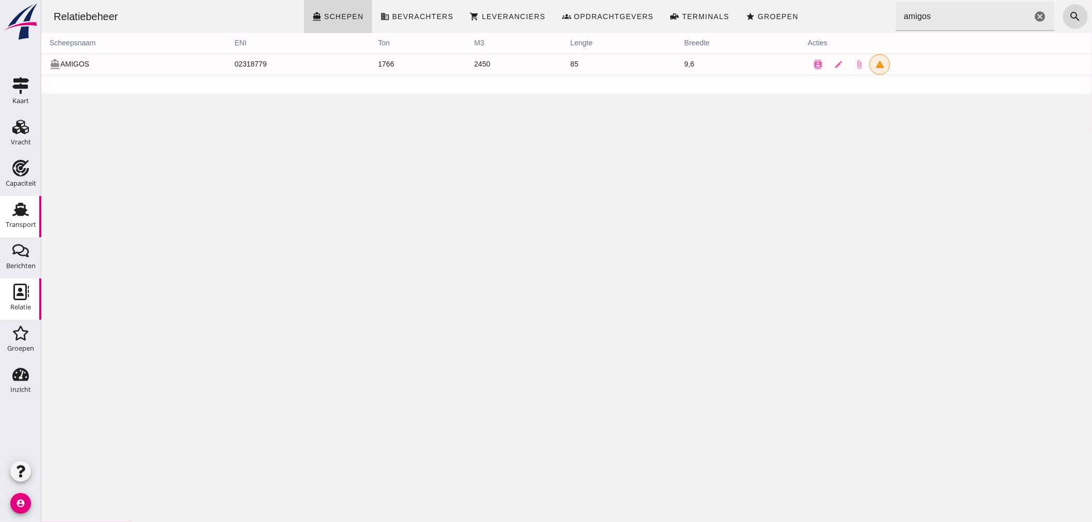
click at [12, 209] on icon "Transport" at bounding box center [20, 209] width 17 height 17
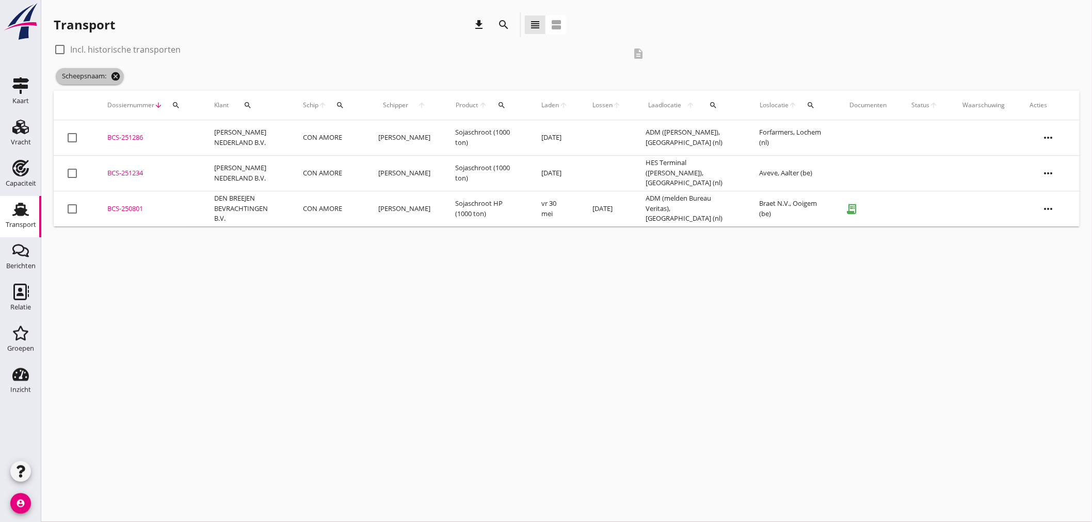
click at [115, 72] on icon "cancel" at bounding box center [115, 76] width 10 height 10
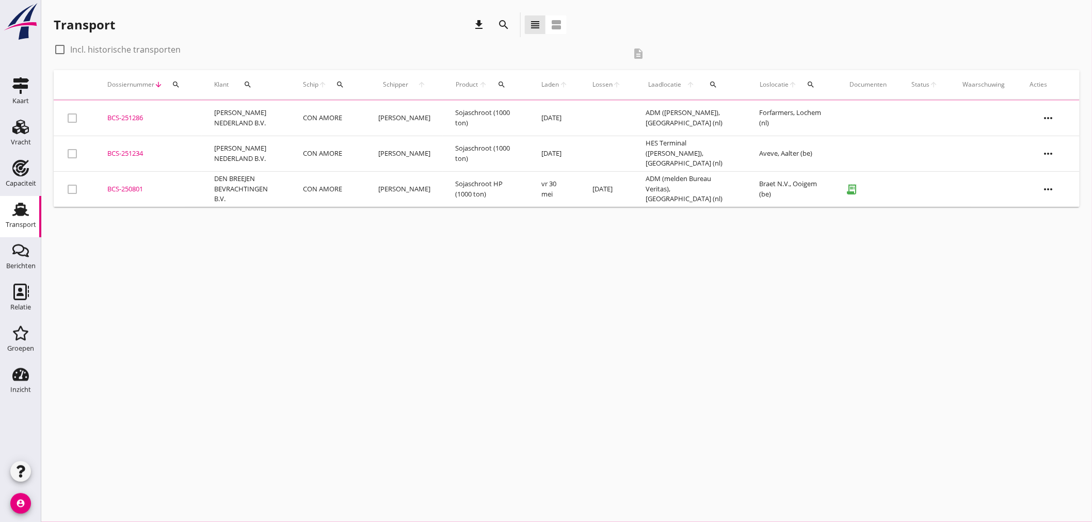
click at [506, 26] on icon "search" at bounding box center [503, 25] width 12 height 12
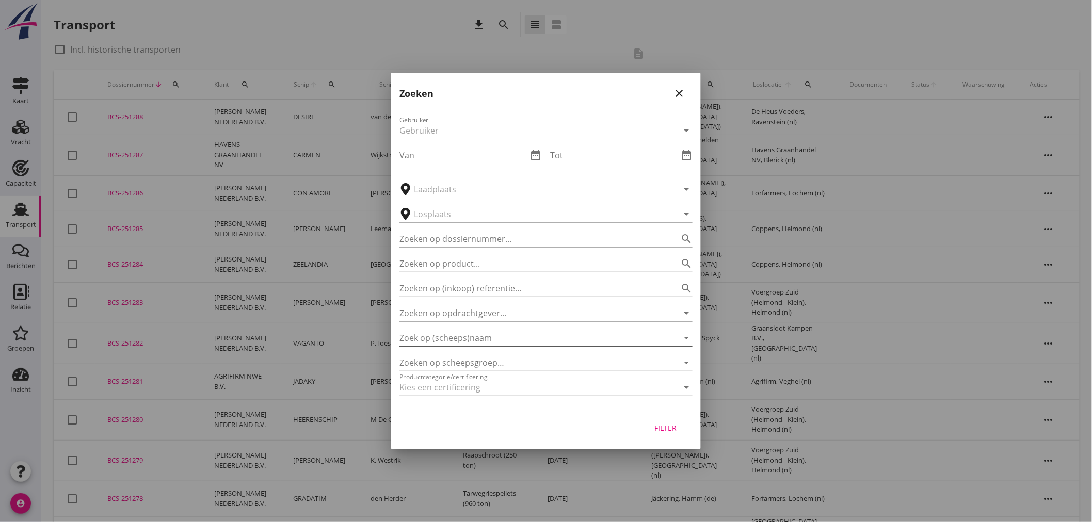
click at [519, 342] on input "Zoek op (scheeps)naam" at bounding box center [531, 338] width 264 height 17
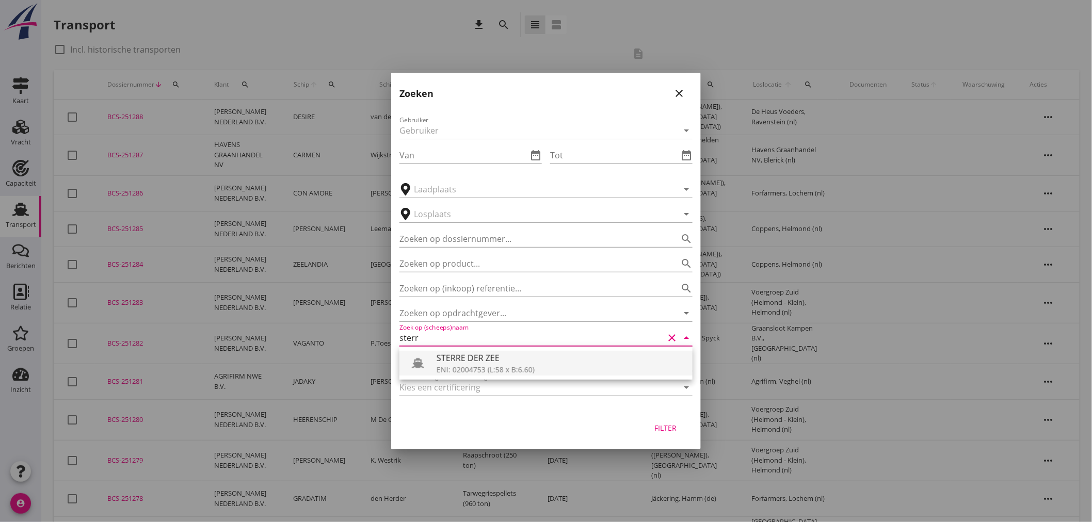
click at [512, 355] on div "STERRE DER ZEE" at bounding box center [560, 358] width 248 height 12
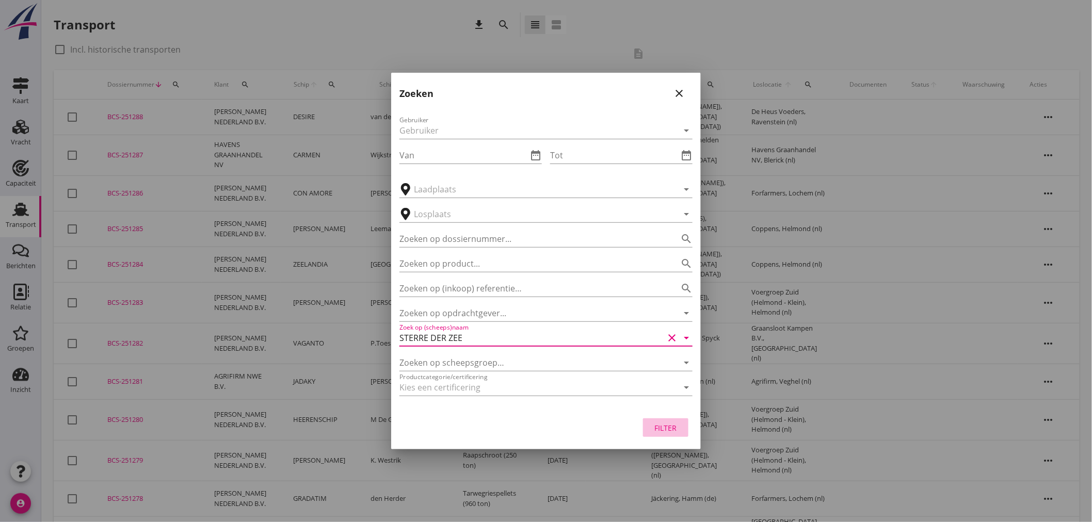
click at [674, 431] on div "Filter" at bounding box center [665, 428] width 29 height 11
type input "STERRE DER ZEE"
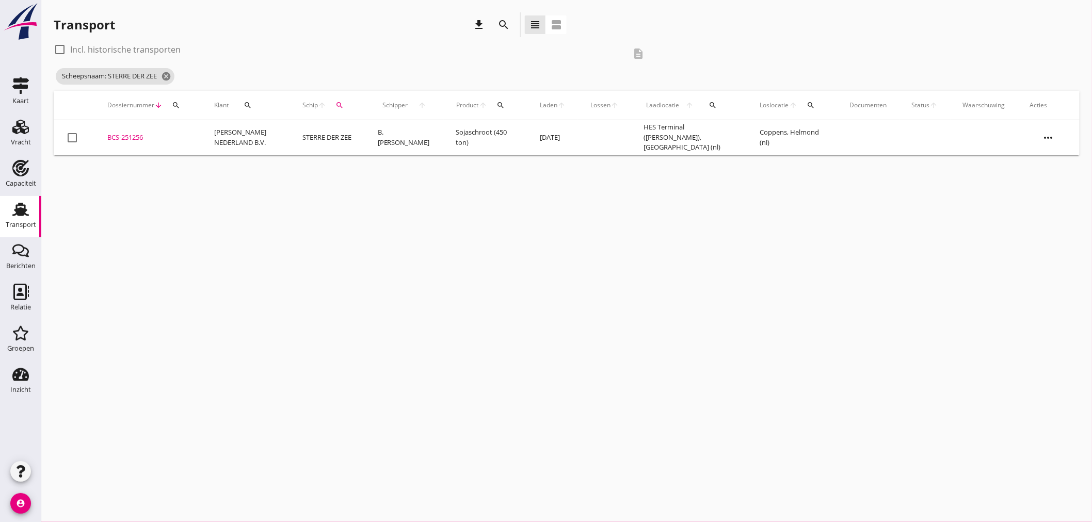
click at [315, 126] on td "STERRE DER ZEE" at bounding box center [327, 137] width 75 height 35
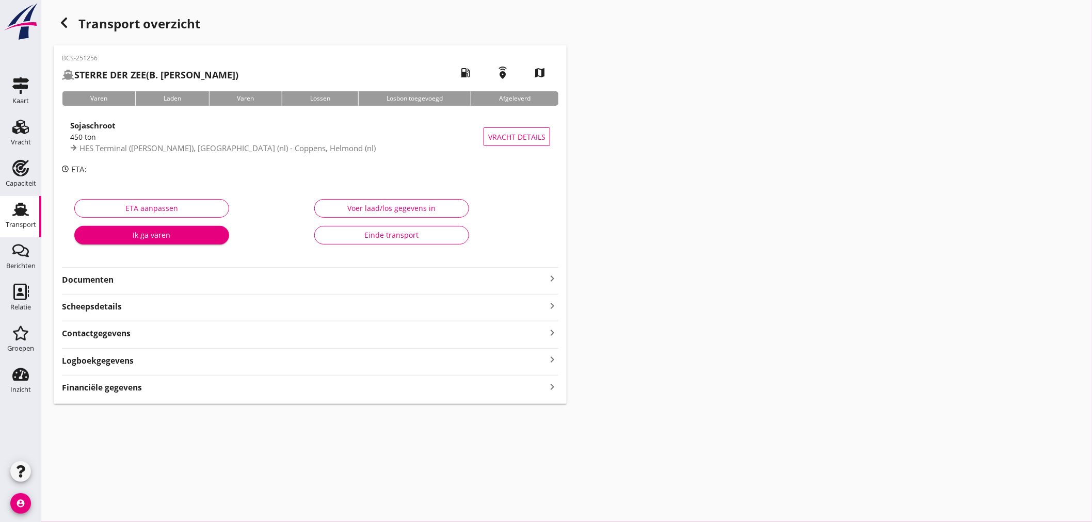
click at [188, 143] on span "HES Terminal (melden Peterson), Amsterdam (nl) - Coppens, Helmond (nl)" at bounding box center [227, 148] width 296 height 10
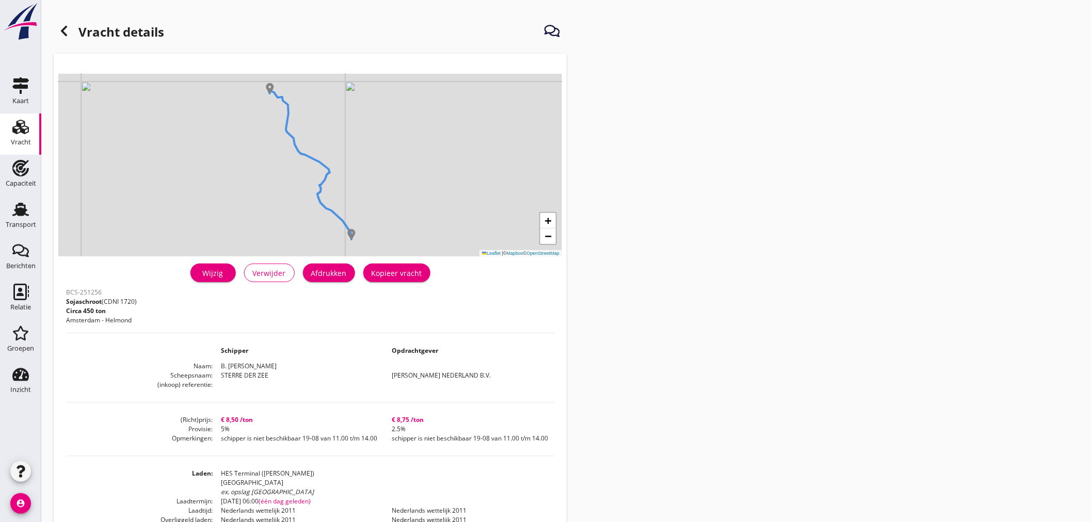
scroll to position [237, 0]
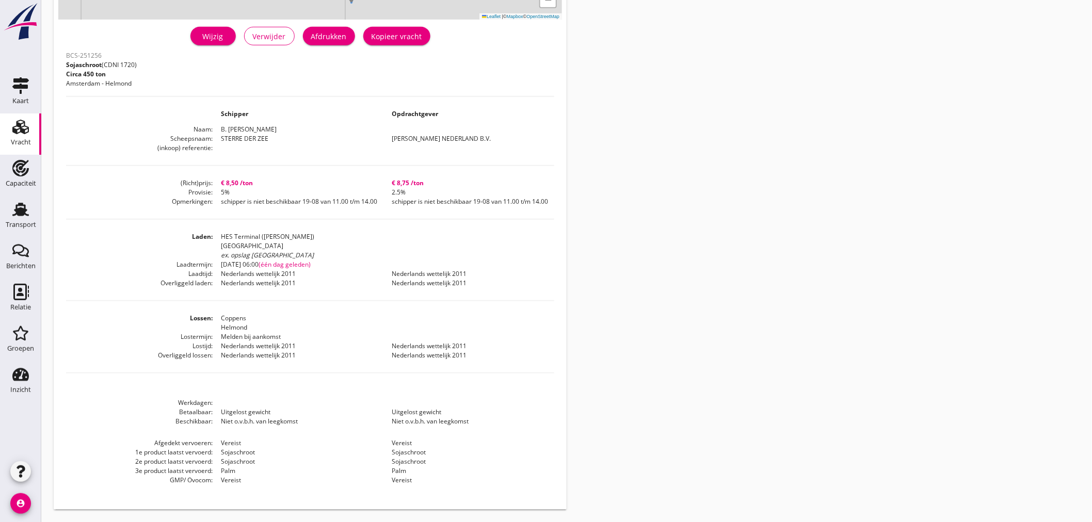
click at [26, 148] on div "Vracht" at bounding box center [21, 142] width 20 height 14
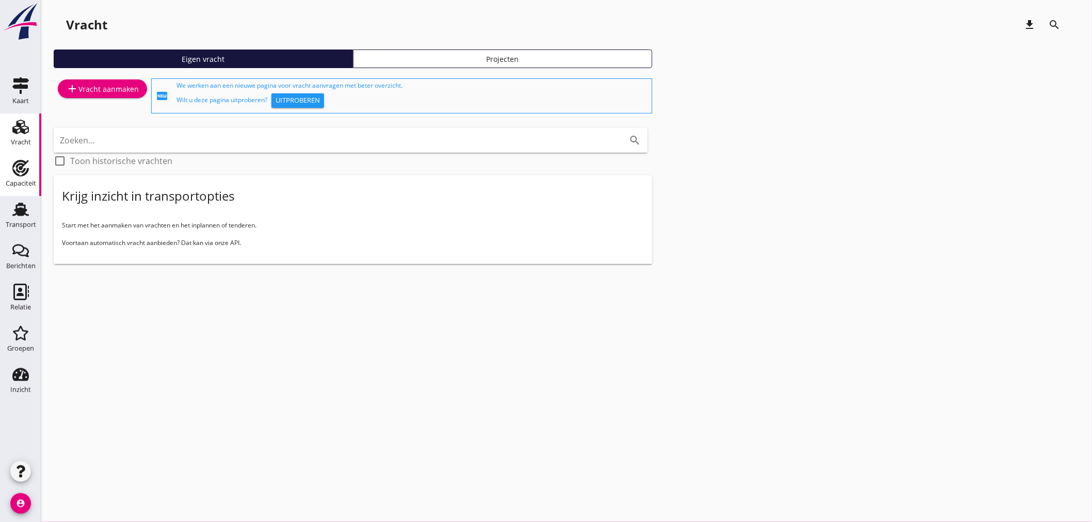
click at [27, 176] on div "Capaciteit" at bounding box center [21, 183] width 30 height 14
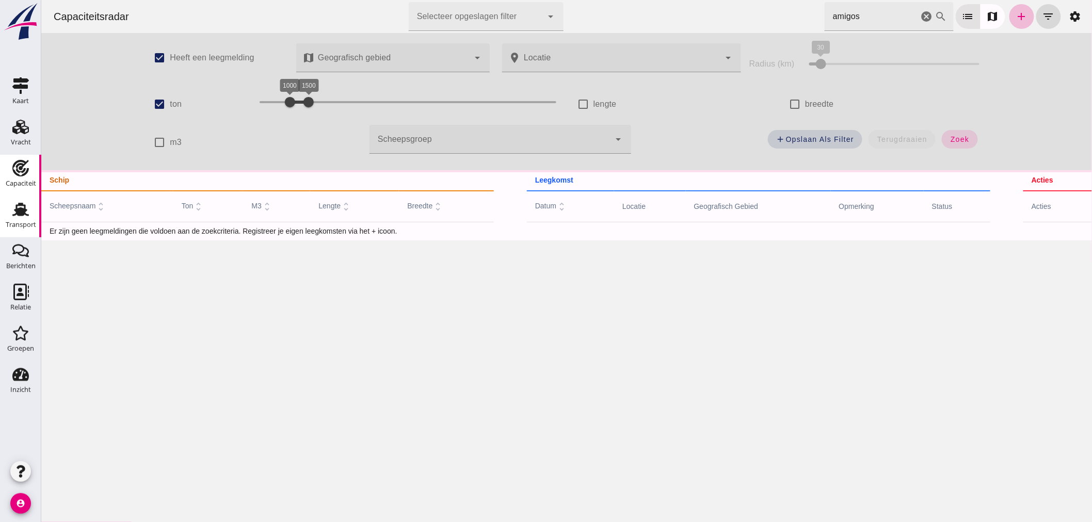
click at [23, 212] on use at bounding box center [20, 209] width 17 height 13
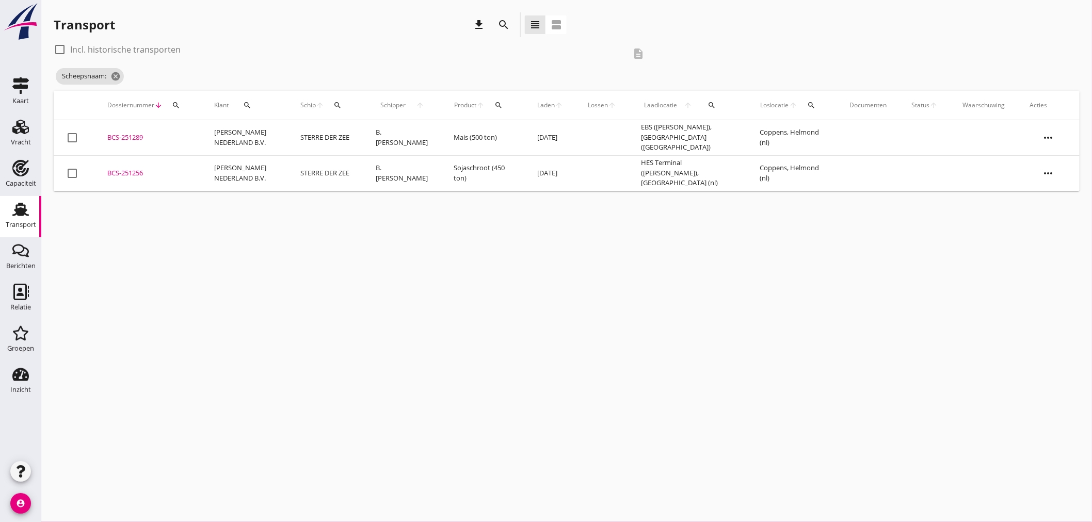
click at [272, 132] on td "[PERSON_NAME] NEDERLAND B.V." at bounding box center [245, 138] width 86 height 36
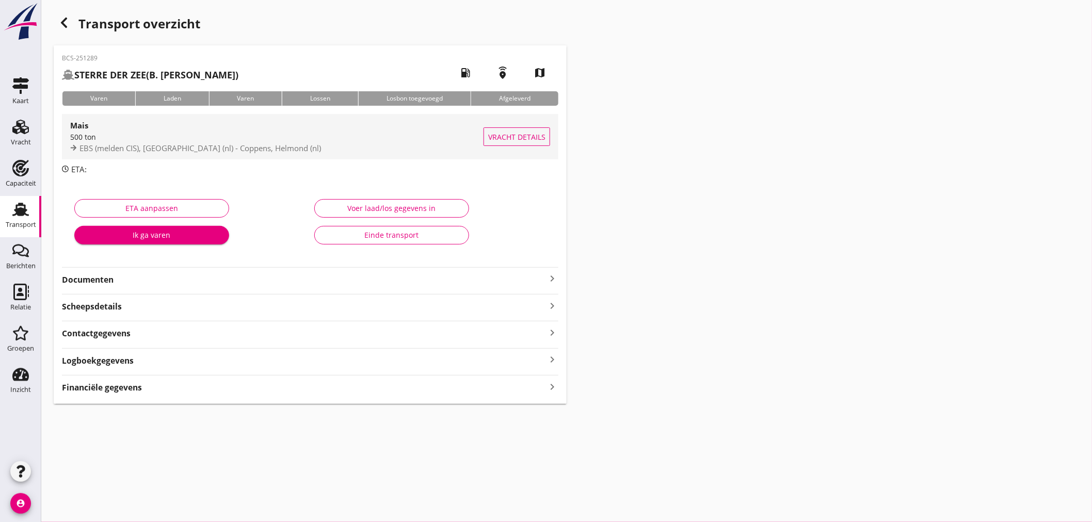
click at [145, 124] on div "Mais" at bounding box center [276, 125] width 413 height 12
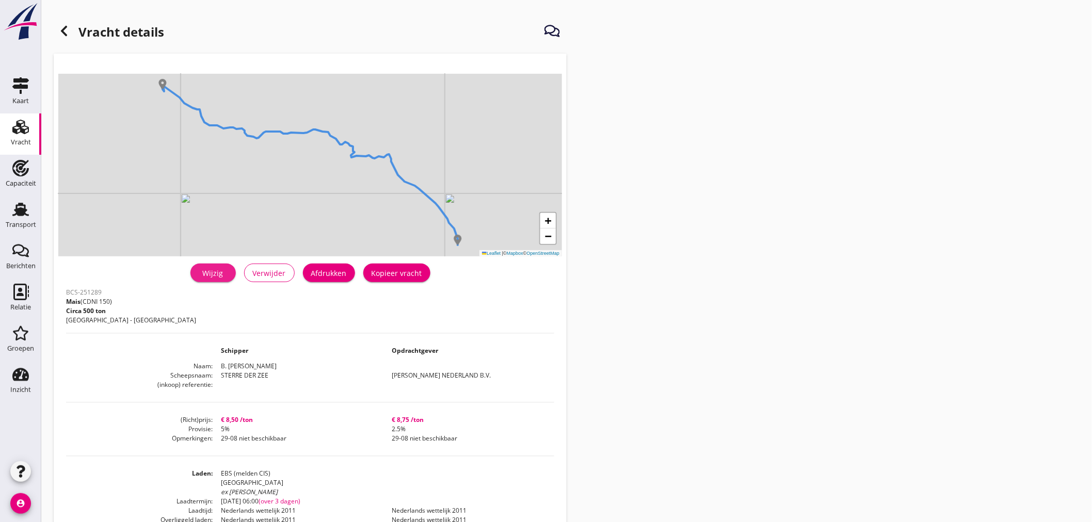
click at [205, 270] on div "Wijzig" at bounding box center [213, 273] width 29 height 11
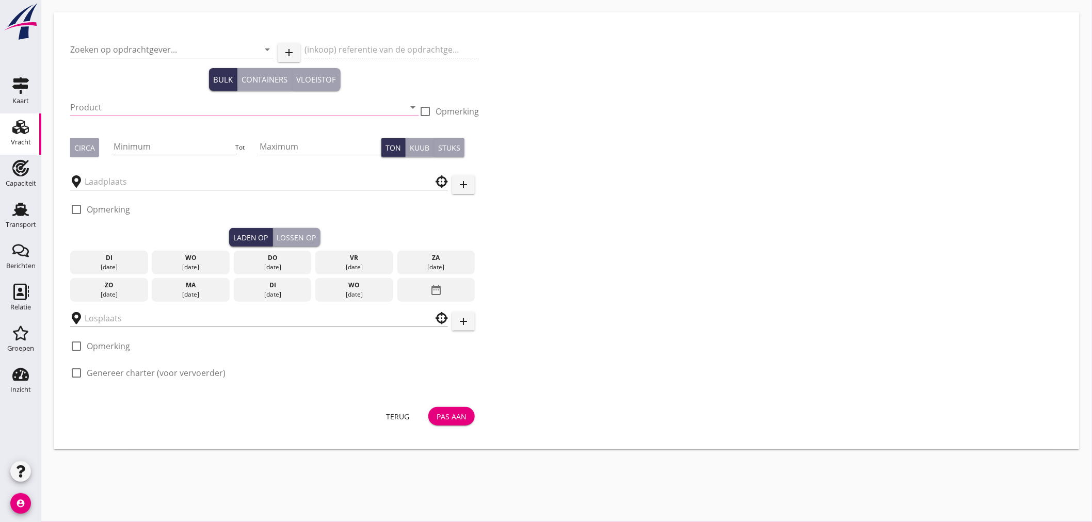
click at [147, 145] on input "Minimum" at bounding box center [175, 146] width 122 height 17
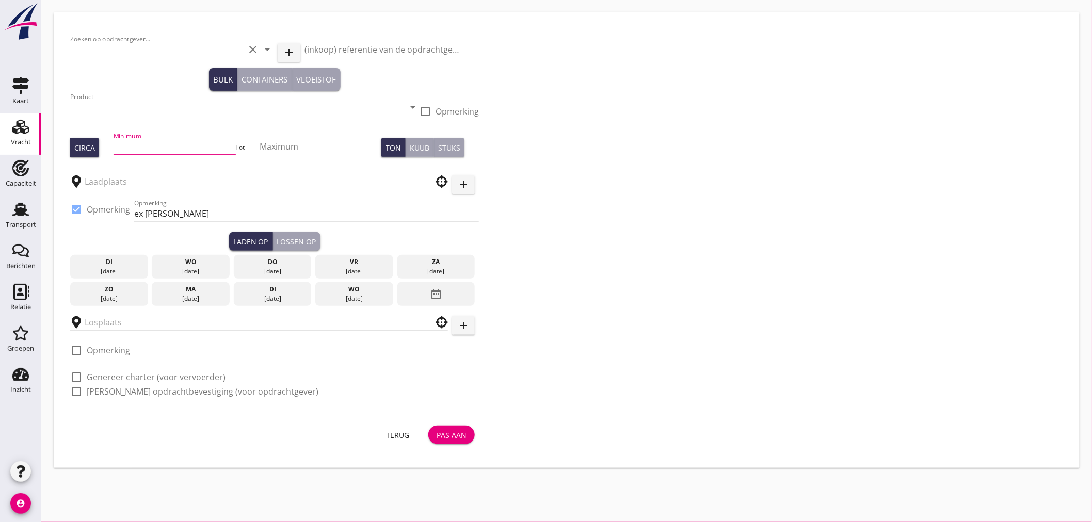
type input "[PERSON_NAME] NEDERLAND B.V."
type input "Mais (150)"
type input "500"
checkbox input "true"
type input "EBS (melden CIS)"
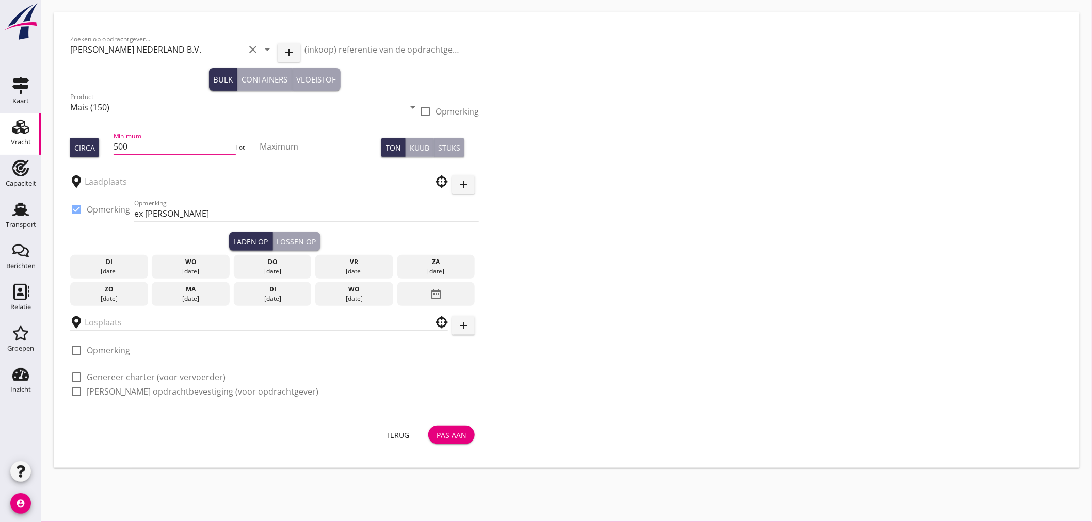
type input "Coppens"
checkbox input "true"
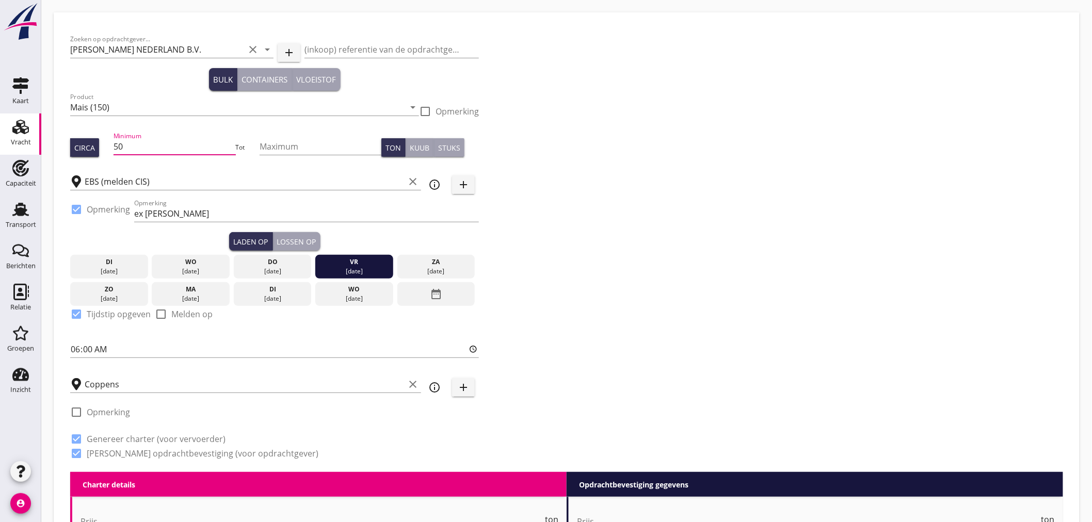
type input "5"
type input "8.5"
type textarea "29-08 niet beschikbaar"
checkbox input "false"
radio input "false"
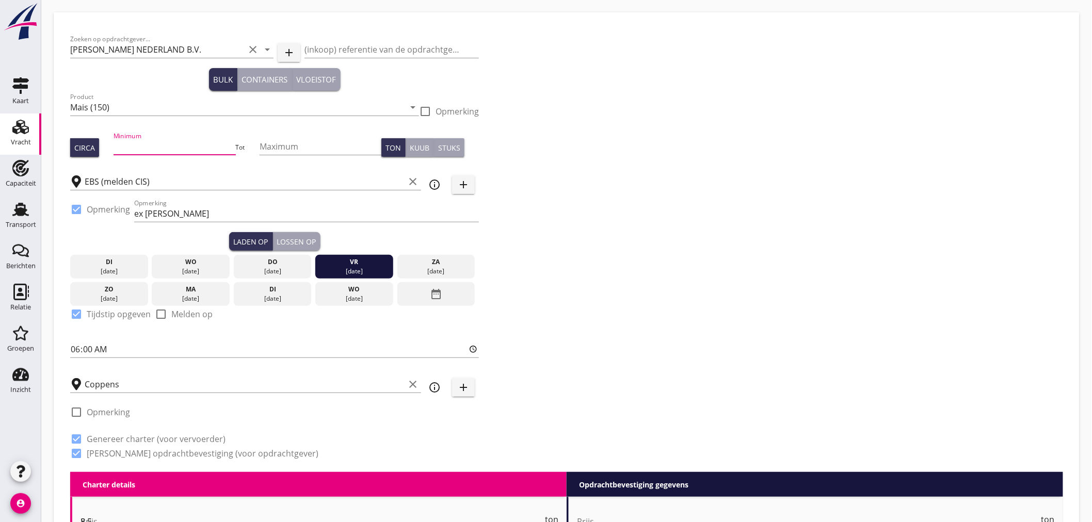
radio input "false"
checkbox input "true"
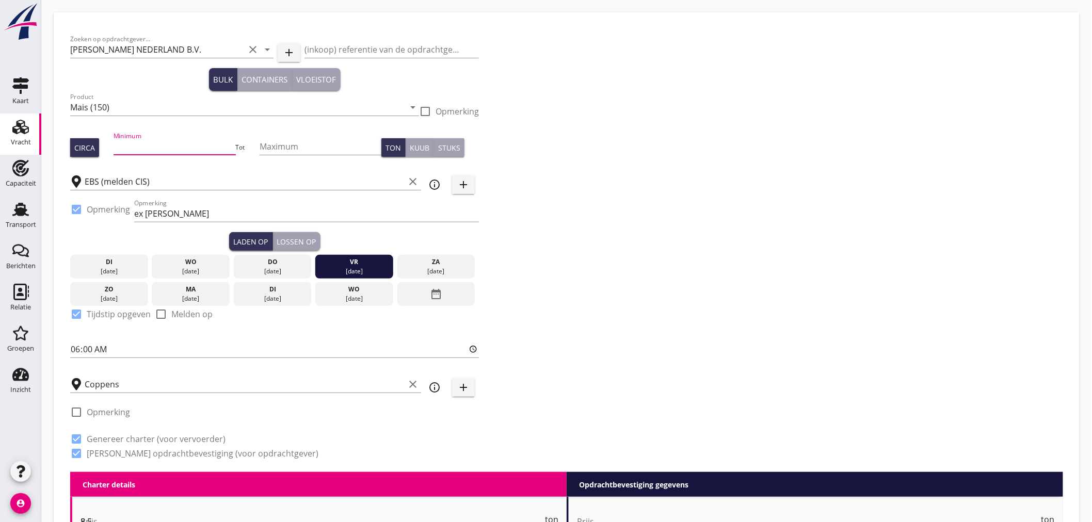
radio input "false"
radio input "true"
radio input "false"
radio input "true"
type input "5"
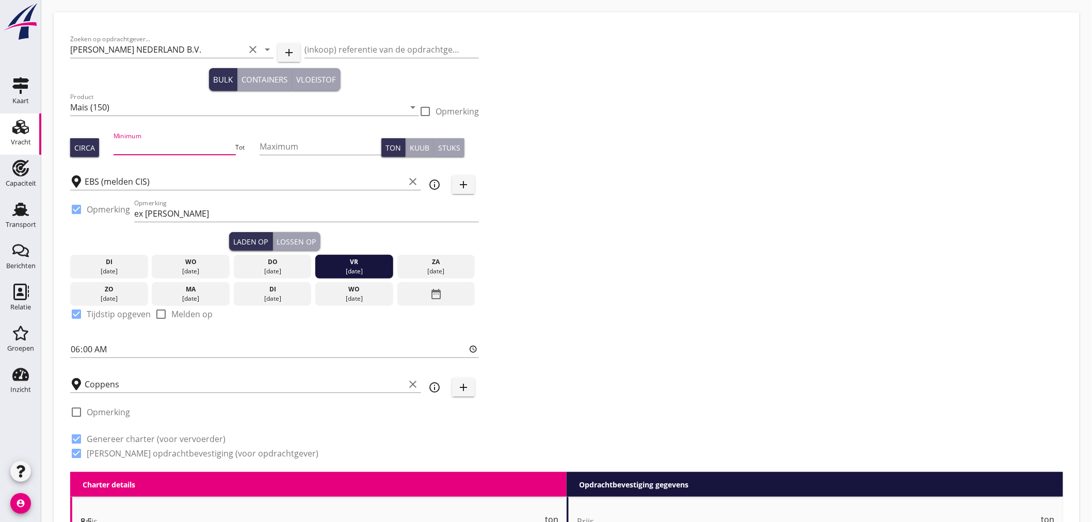
type input "8.75"
type textarea "29-08 niet beschikbaar"
checkbox input "false"
radio input "false"
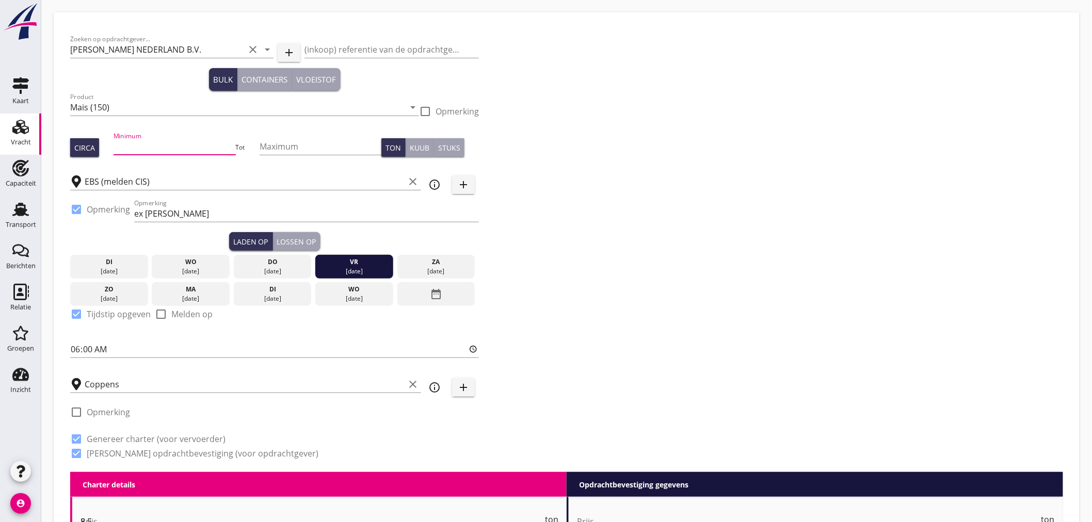
radio input "false"
checkbox input "true"
radio input "false"
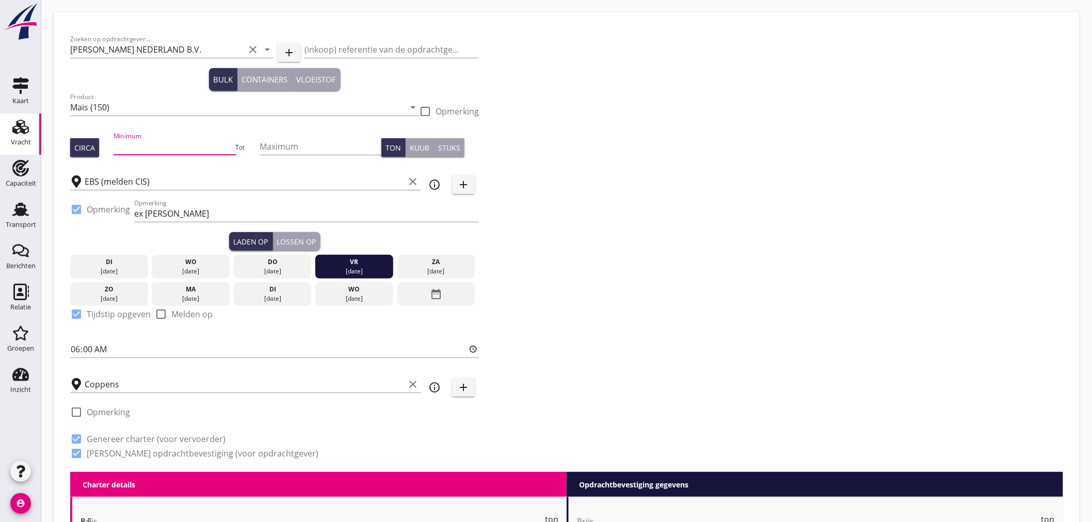
radio input "true"
radio input "false"
radio input "true"
type input "2.5"
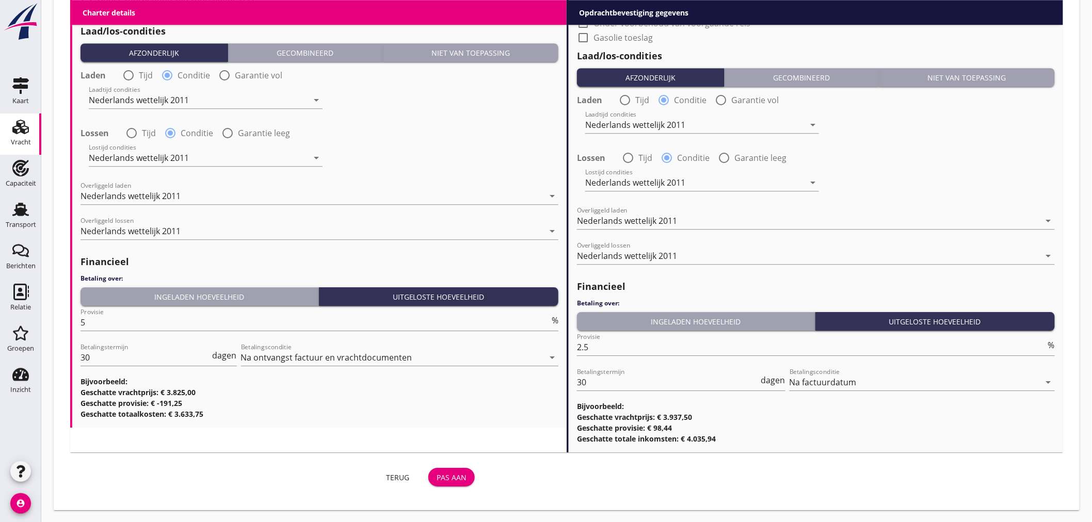
type input "450"
click at [441, 479] on div "Pas aan" at bounding box center [451, 477] width 30 height 11
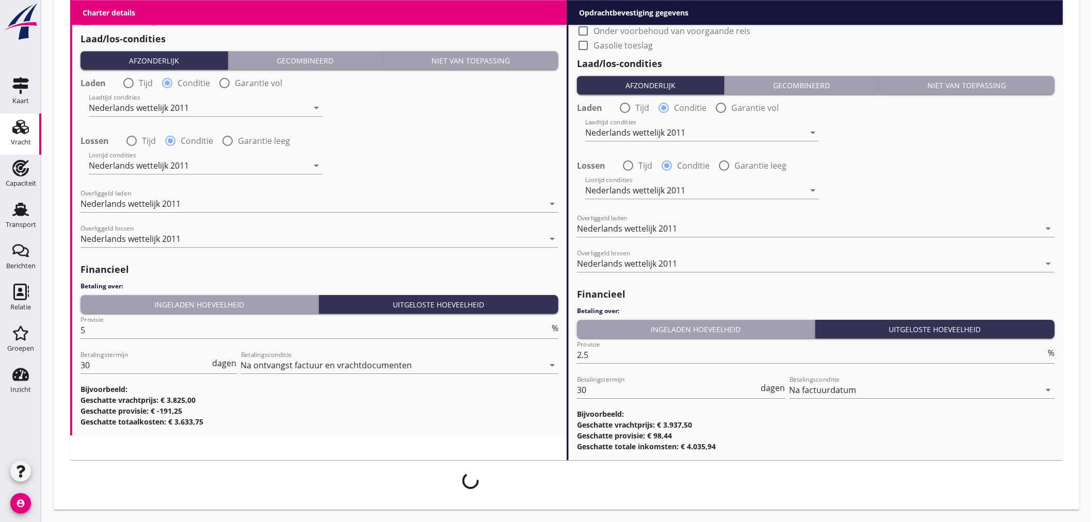
scroll to position [1158, 0]
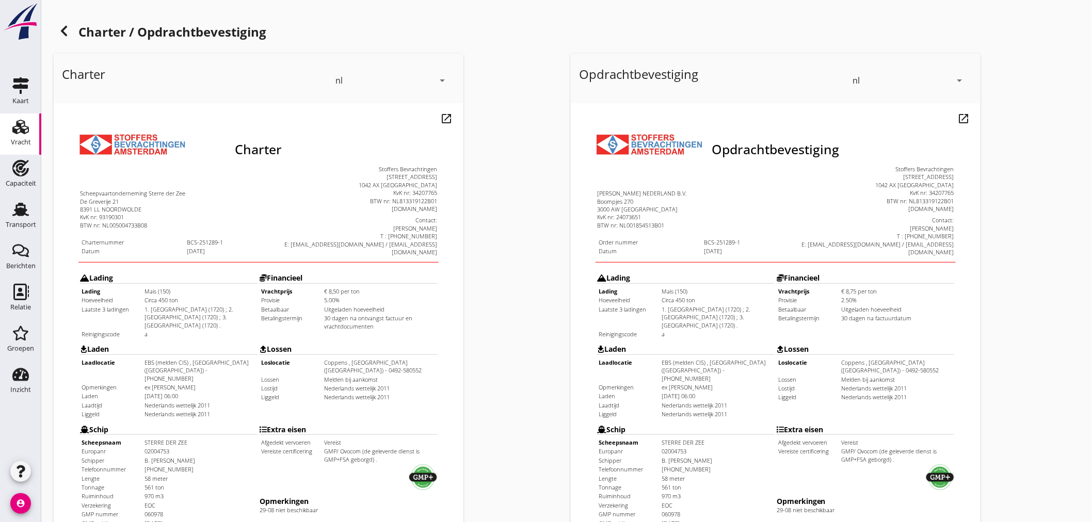
scroll to position [241, 0]
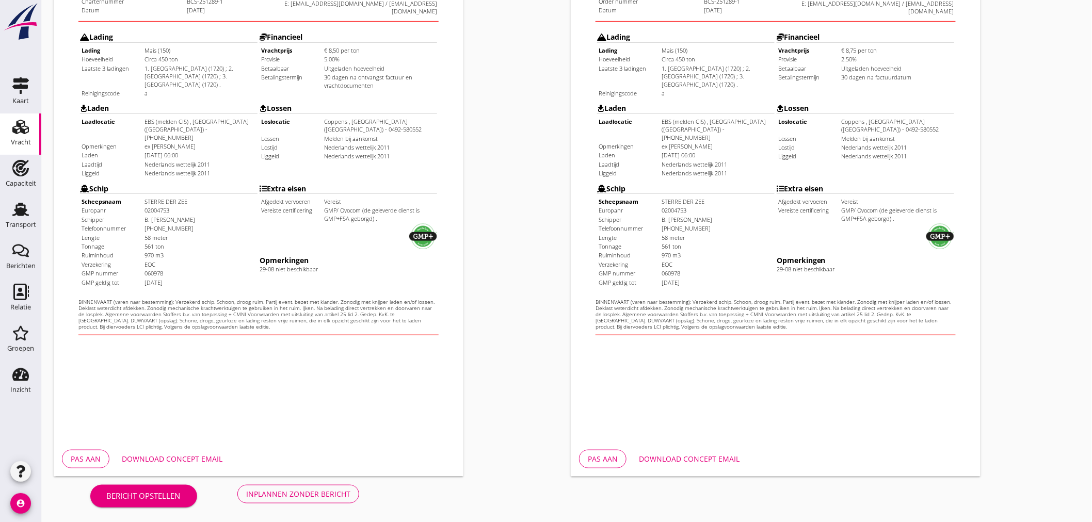
click at [191, 453] on div "Download concept email" at bounding box center [172, 458] width 101 height 11
click at [664, 456] on div "Download concept email" at bounding box center [689, 458] width 101 height 11
click at [282, 494] on div "Inplannen zonder bericht" at bounding box center [298, 494] width 104 height 11
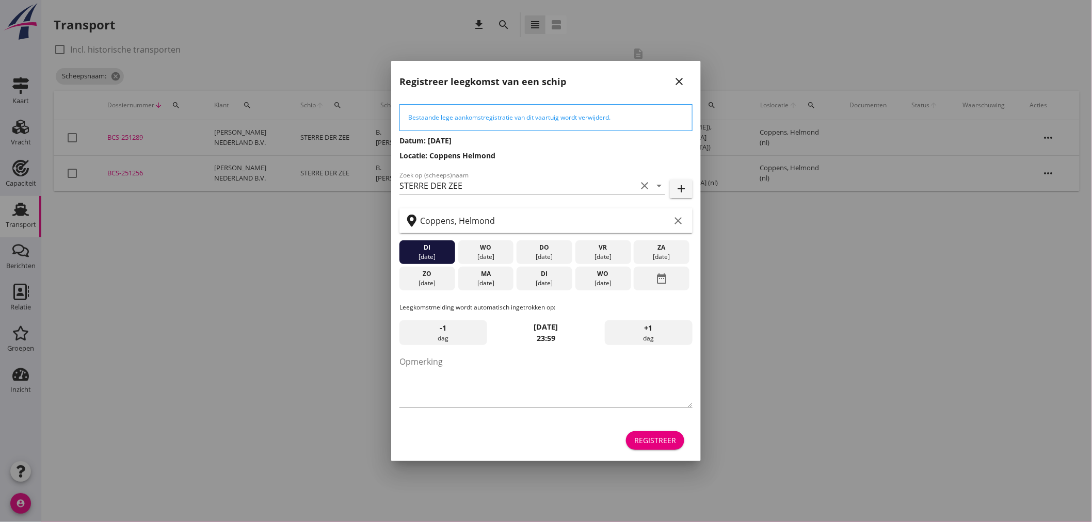
drag, startPoint x: 469, startPoint y: 277, endPoint x: 488, endPoint y: 290, distance: 23.2
click at [470, 277] on div "ma" at bounding box center [485, 273] width 51 height 9
click at [655, 439] on div "Registreer" at bounding box center [655, 440] width 42 height 11
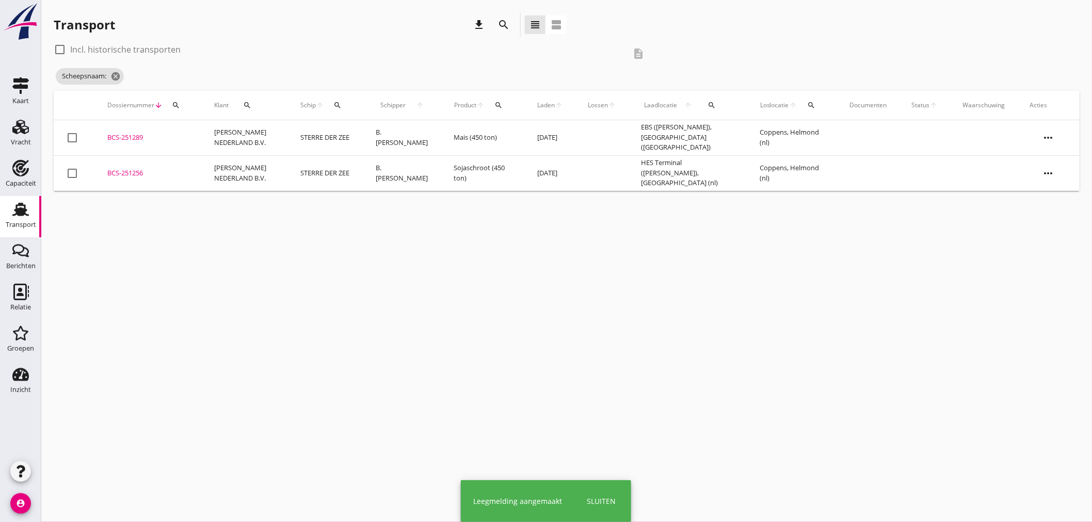
click at [506, 22] on icon "search" at bounding box center [503, 25] width 12 height 12
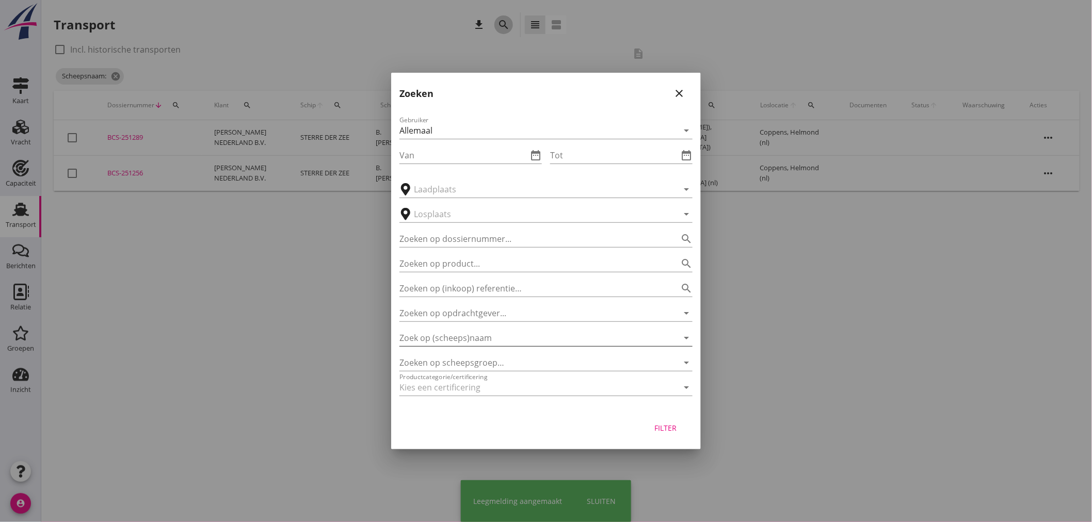
click at [467, 330] on input "Zoek op (scheeps)naam" at bounding box center [531, 338] width 264 height 17
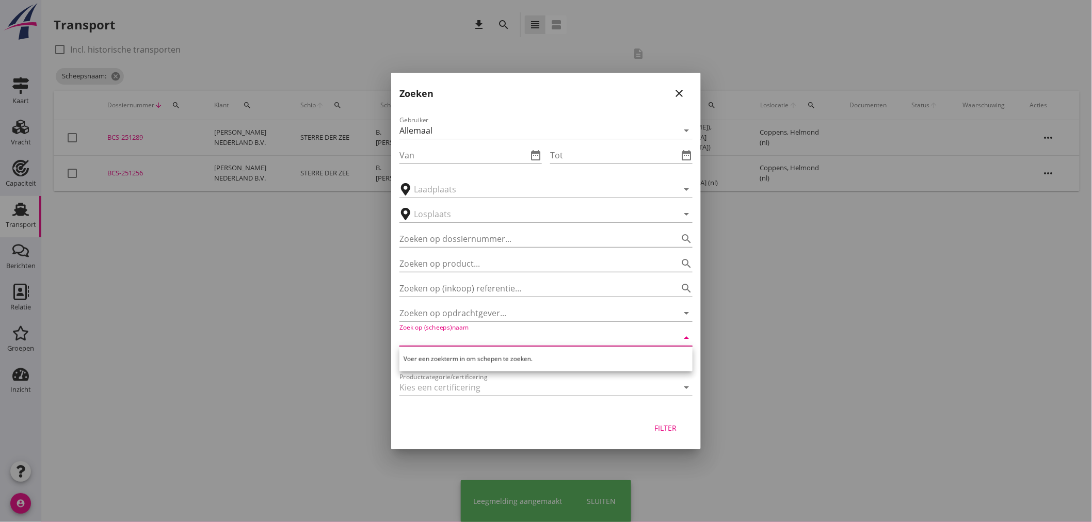
click at [467, 334] on input "Zoek op (scheeps)naam" at bounding box center [531, 338] width 264 height 17
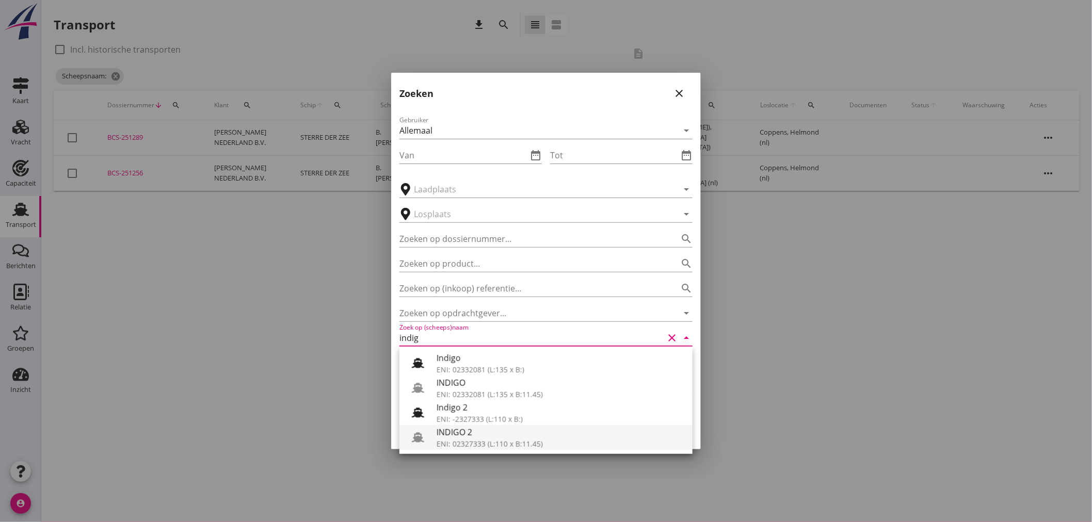
click at [485, 433] on div "INDIGO 2" at bounding box center [560, 432] width 248 height 12
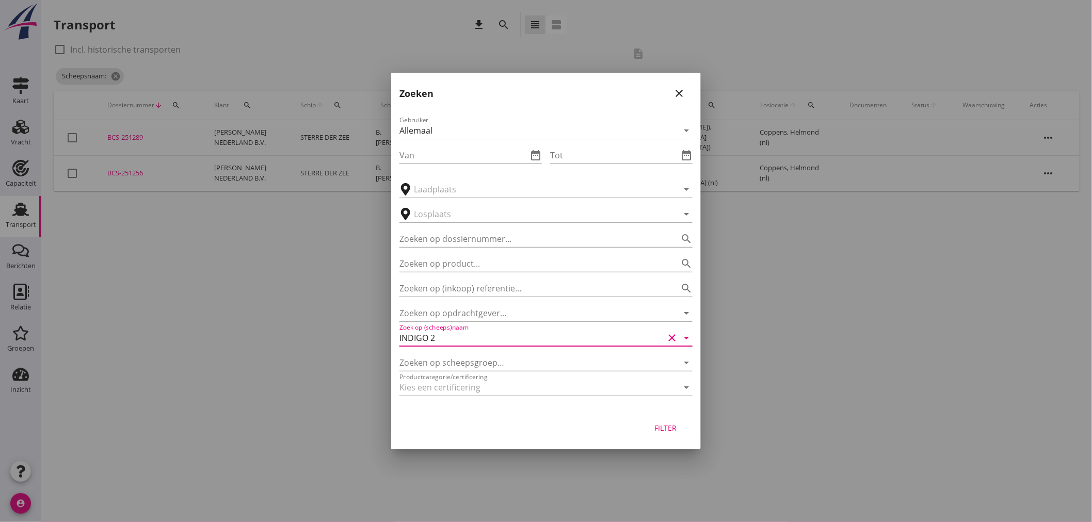
click at [667, 430] on div "Filter" at bounding box center [665, 428] width 29 height 11
type input "INDIGO 2"
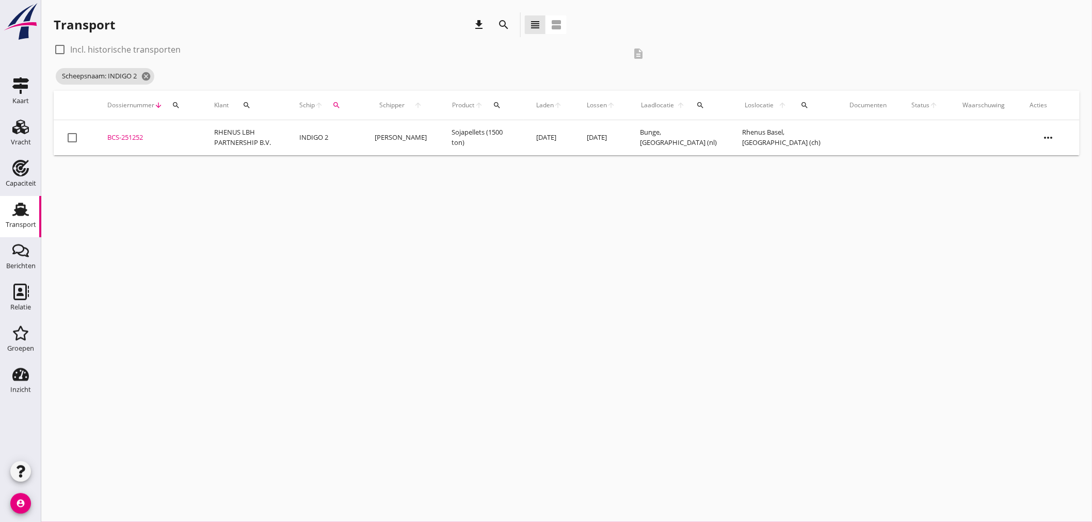
click at [151, 138] on div "BCS-251252" at bounding box center [148, 138] width 82 height 10
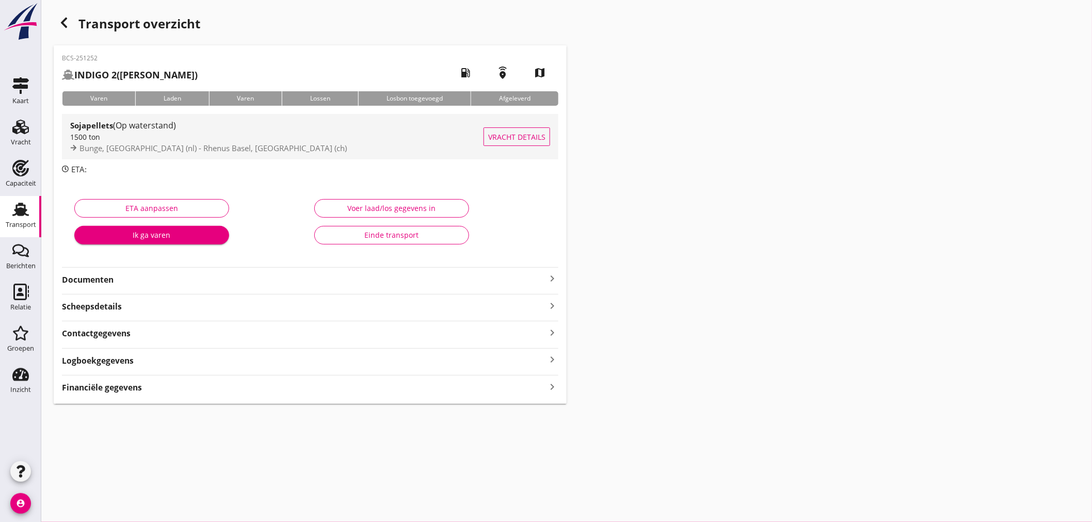
click at [165, 138] on div "1500 ton" at bounding box center [276, 137] width 413 height 11
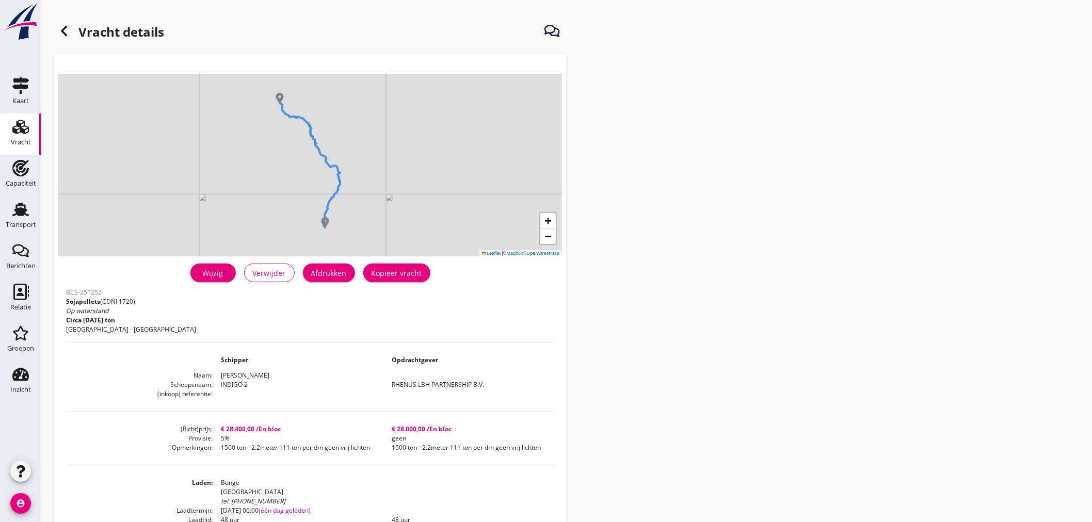
scroll to position [255, 0]
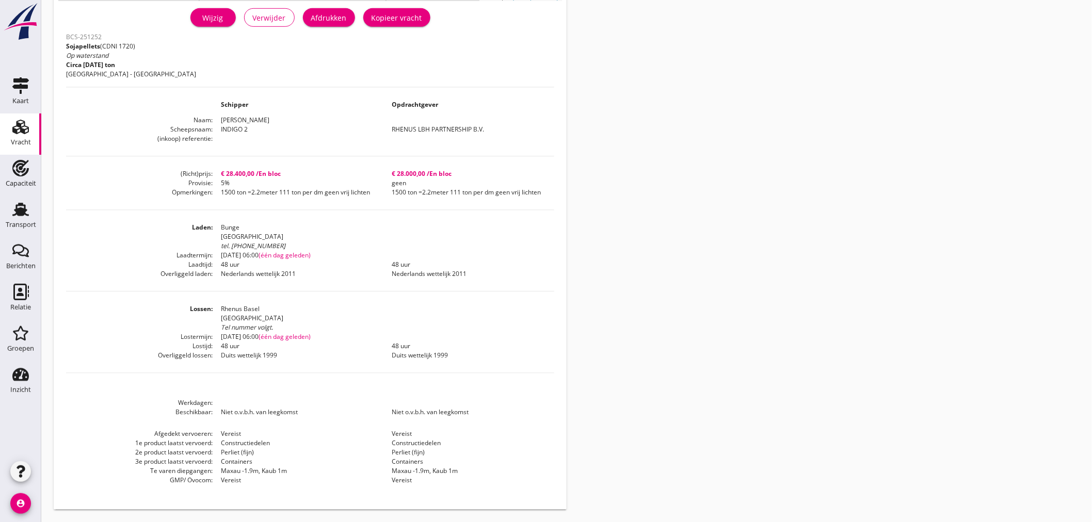
drag, startPoint x: 219, startPoint y: 468, endPoint x: 291, endPoint y: 472, distance: 71.8
click at [291, 472] on dd "Maxau -1.9m, Kaub 1m" at bounding box center [298, 470] width 171 height 9
copy dd "Maxau -1.9m, Kaub 1m"
drag, startPoint x: 220, startPoint y: 193, endPoint x: 326, endPoint y: 191, distance: 105.8
click at [326, 191] on dd "1500 ton =2.2meter 111 ton per dm geen vrij lichten" at bounding box center [298, 192] width 171 height 9
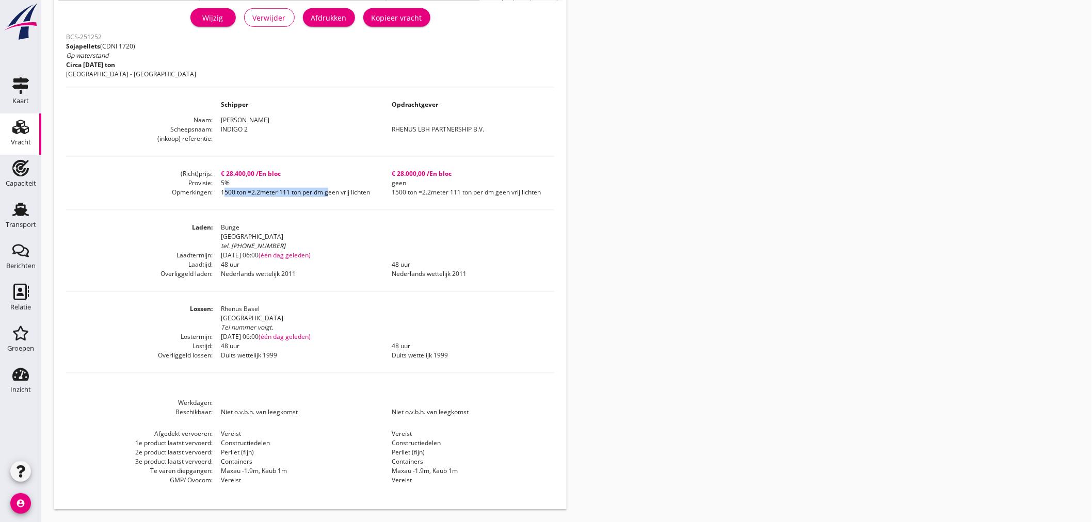
copy dd "1500 ton =2.2meter 111 ton per dm"
